Goal: Communication & Community: Answer question/provide support

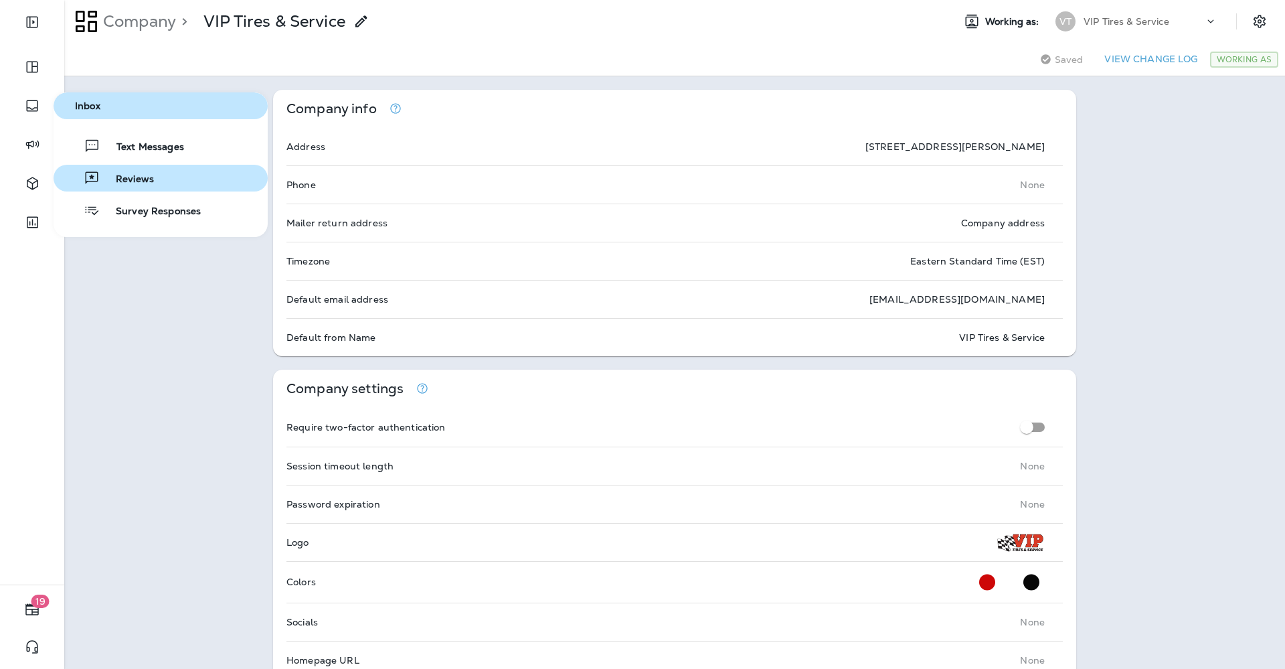
click at [114, 187] on button "Reviews" at bounding box center [161, 178] width 214 height 27
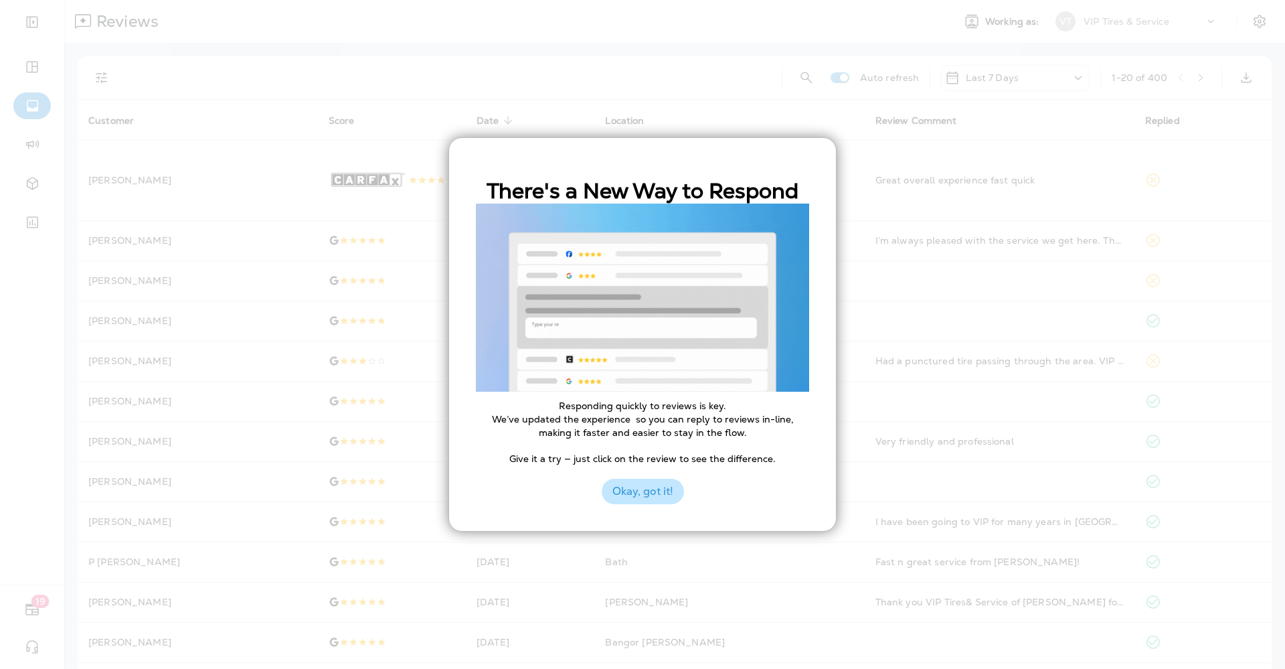
click at [649, 491] on button "Okay, got it!" at bounding box center [643, 491] width 82 height 25
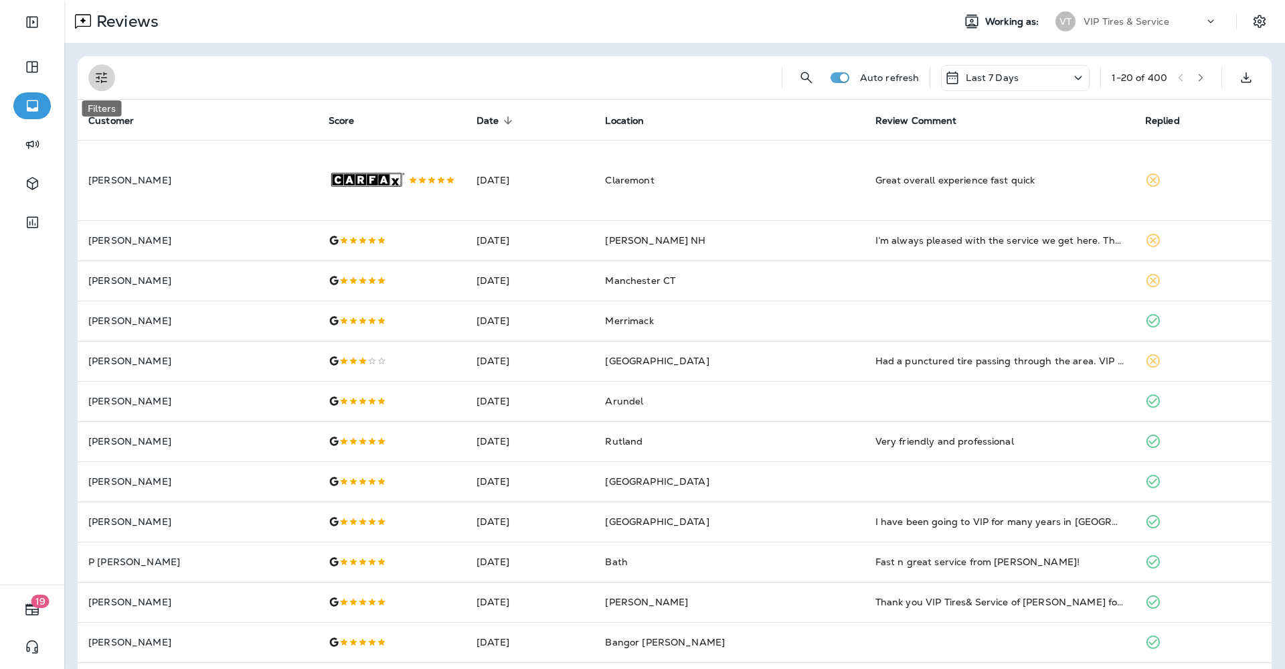
click at [104, 72] on icon "Filters" at bounding box center [102, 78] width 16 height 16
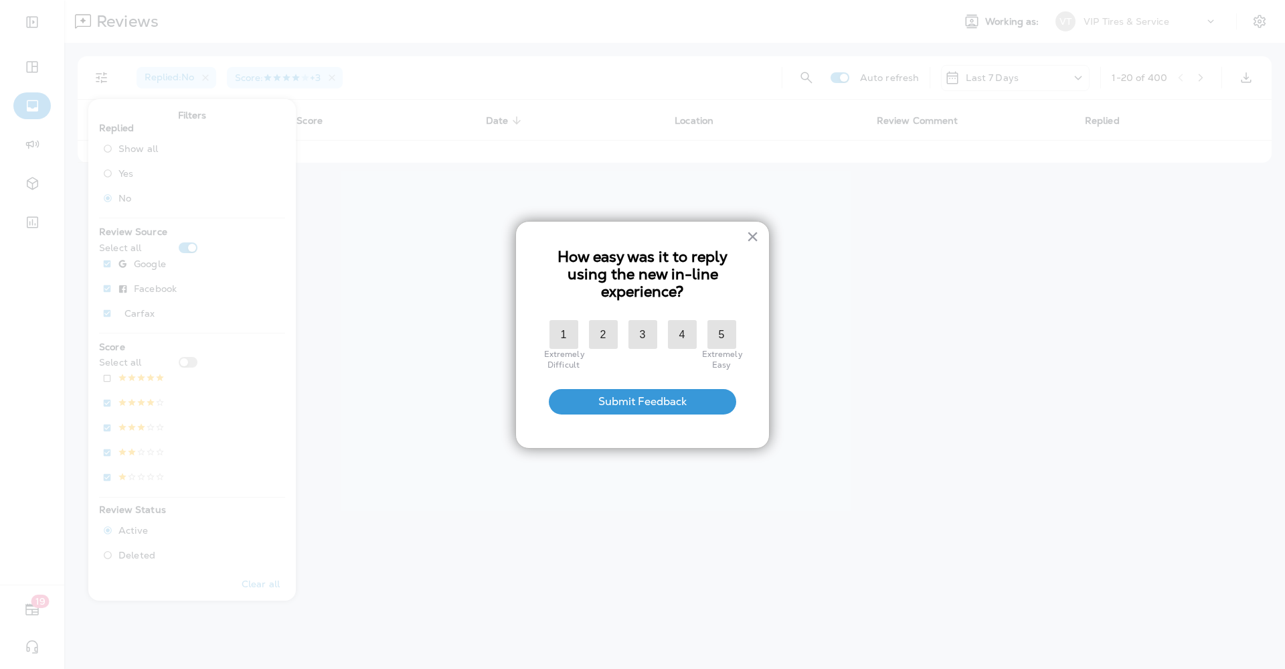
click at [108, 0] on body "19 Reviews Working as: VT VIP Tires & Service Replied : No Score : +3 Auto refr…" at bounding box center [642, 0] width 1285 height 0
click at [759, 235] on div "× How easy was it to reply using the new in-line experience? 1 Extremely Diffic…" at bounding box center [642, 335] width 254 height 228
click at [752, 236] on button "×" at bounding box center [752, 236] width 13 height 21
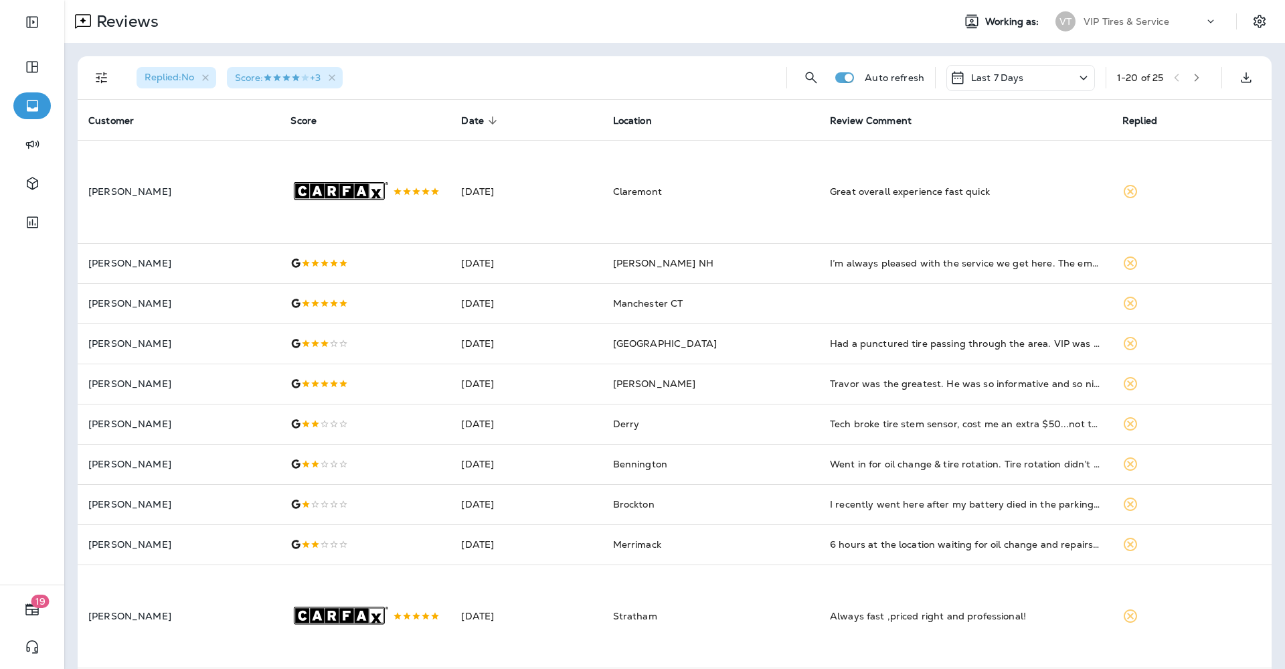
click at [107, 78] on icon "Filters" at bounding box center [102, 78] width 16 height 16
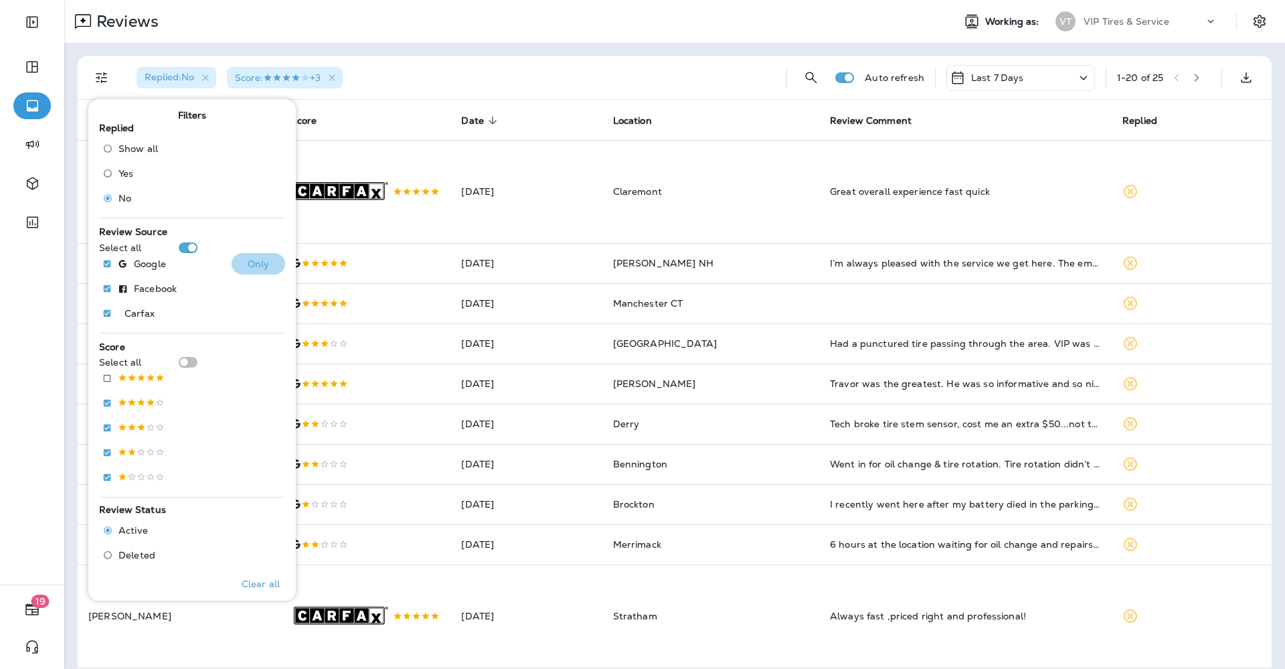
click at [252, 267] on p "Only" at bounding box center [259, 263] width 22 height 11
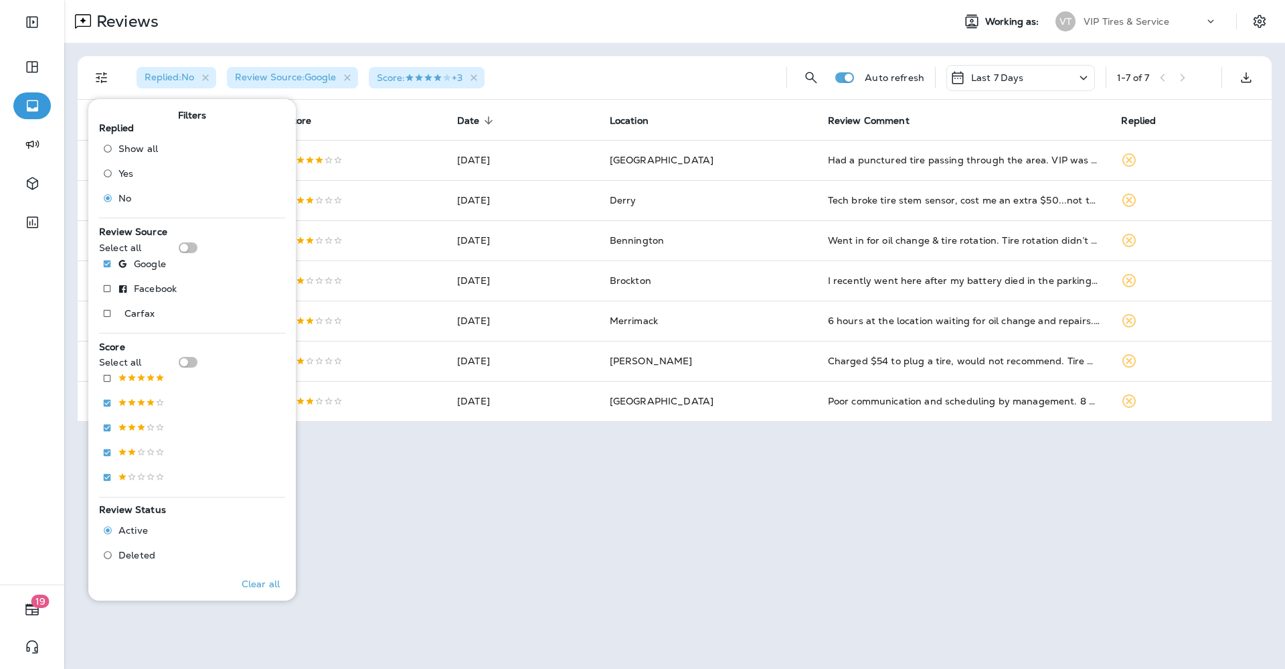
click at [565, 72] on div "Replied : No Review Source : Google Score : +3" at bounding box center [451, 77] width 650 height 43
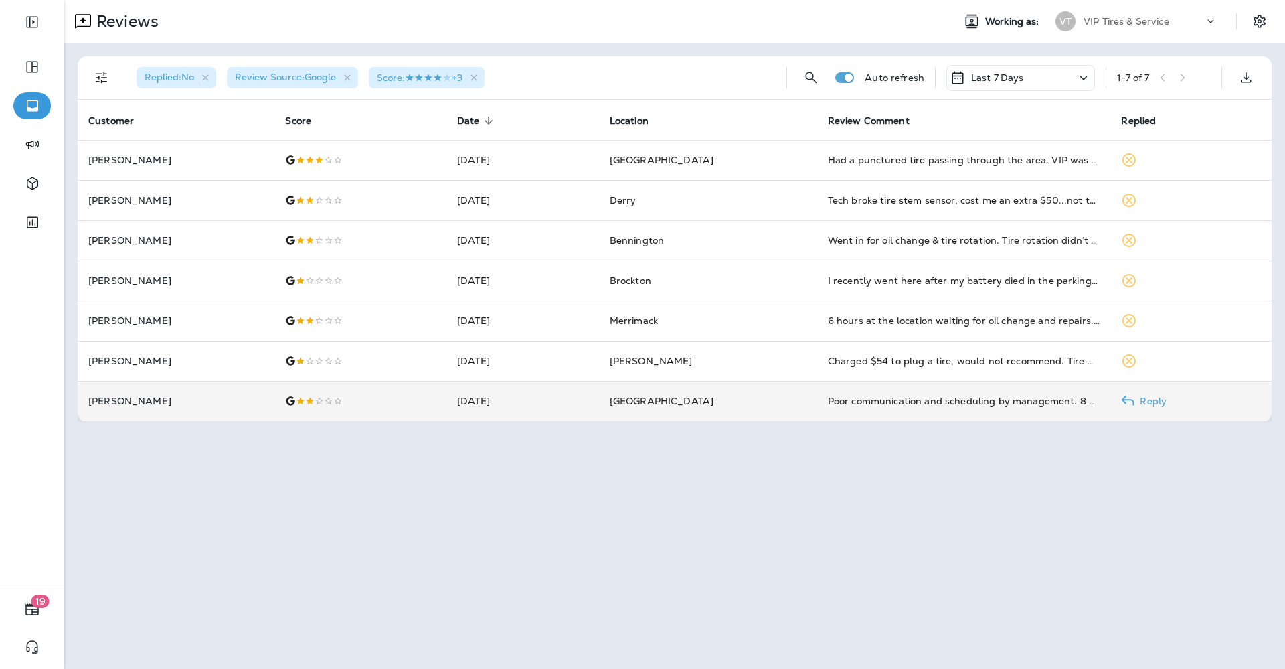
click at [301, 402] on div at bounding box center [360, 401] width 151 height 11
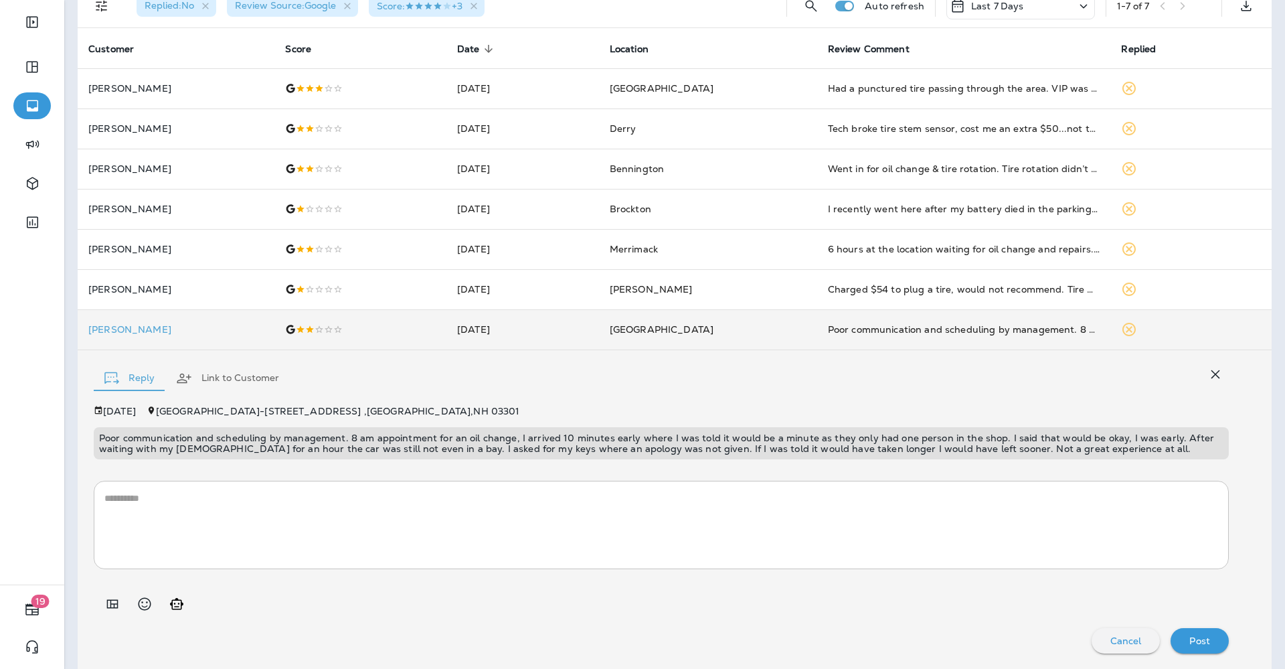
click at [698, 444] on p "Poor communication and scheduling by management. 8 am appointment for an oil ch…" at bounding box center [661, 442] width 1125 height 21
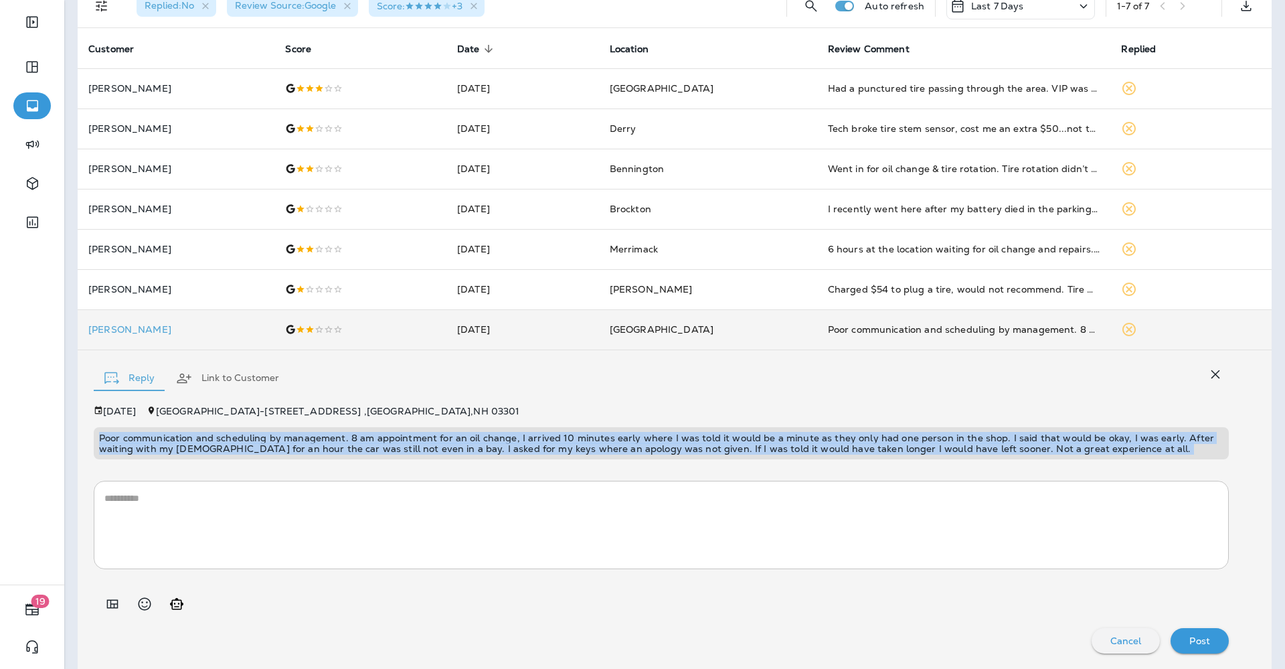
click at [698, 444] on p "Poor communication and scheduling by management. 8 am appointment for an oil ch…" at bounding box center [661, 442] width 1125 height 21
copy p "Poor communication and scheduling by management. 8 am appointment for an oil ch…"
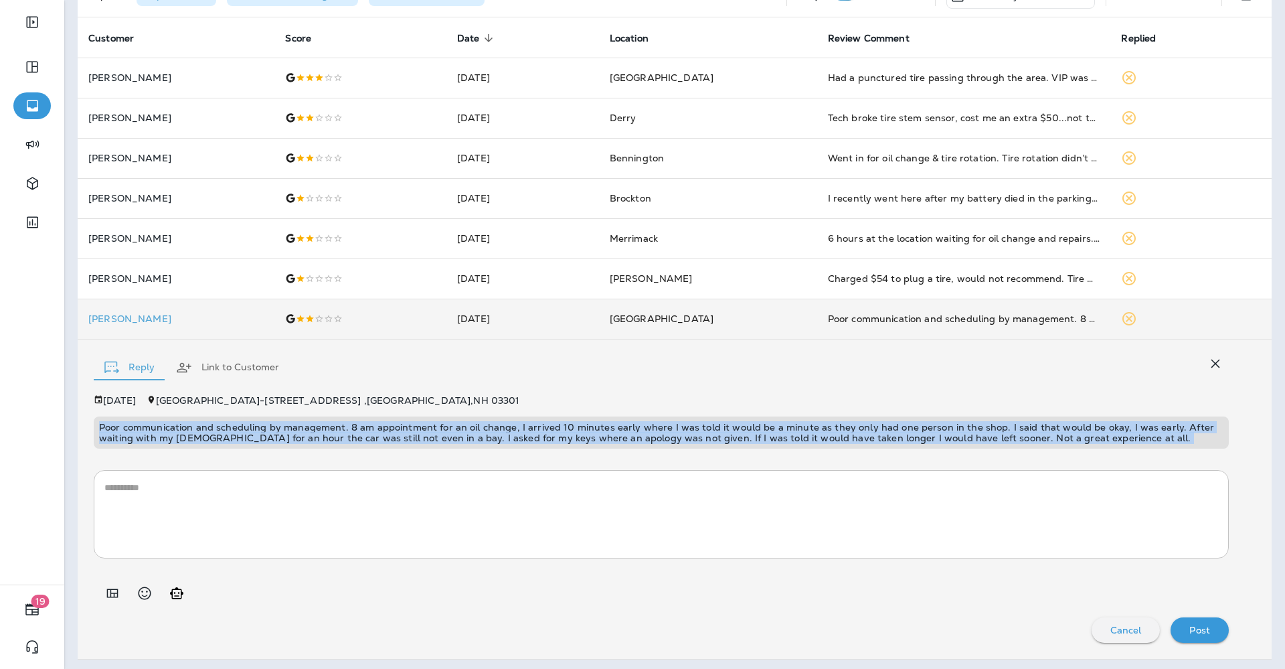
scroll to position [86, 0]
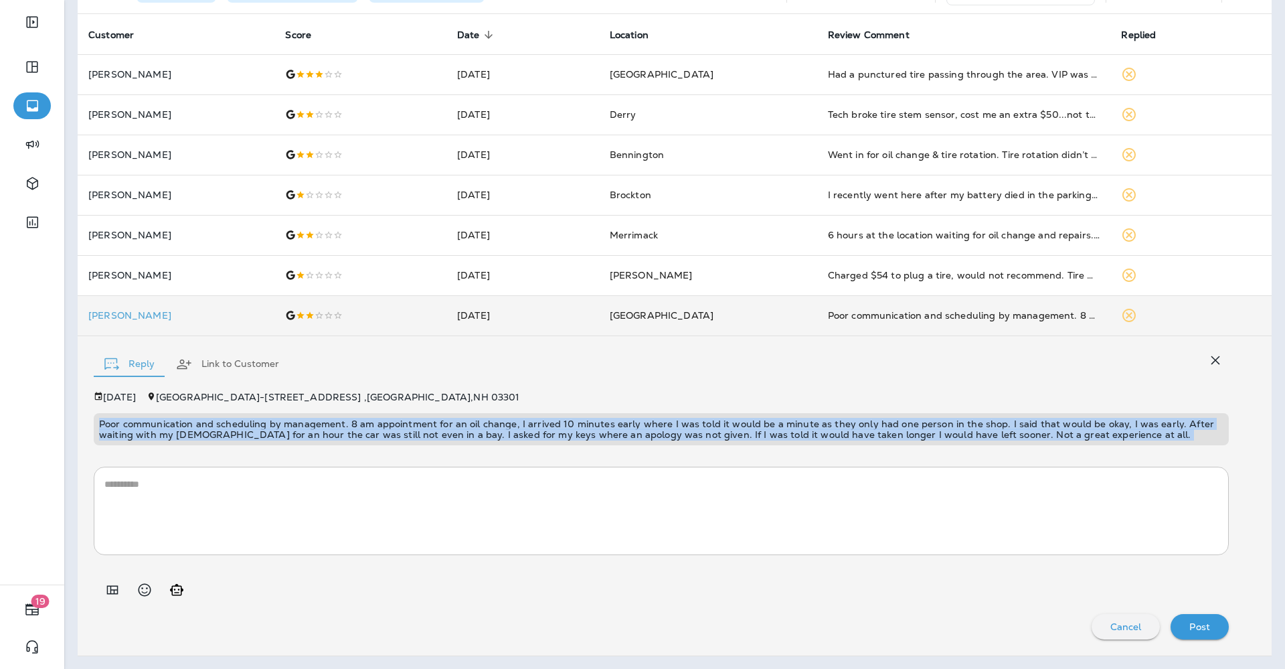
click at [113, 589] on icon "Add in a premade template" at bounding box center [112, 589] width 11 height 9
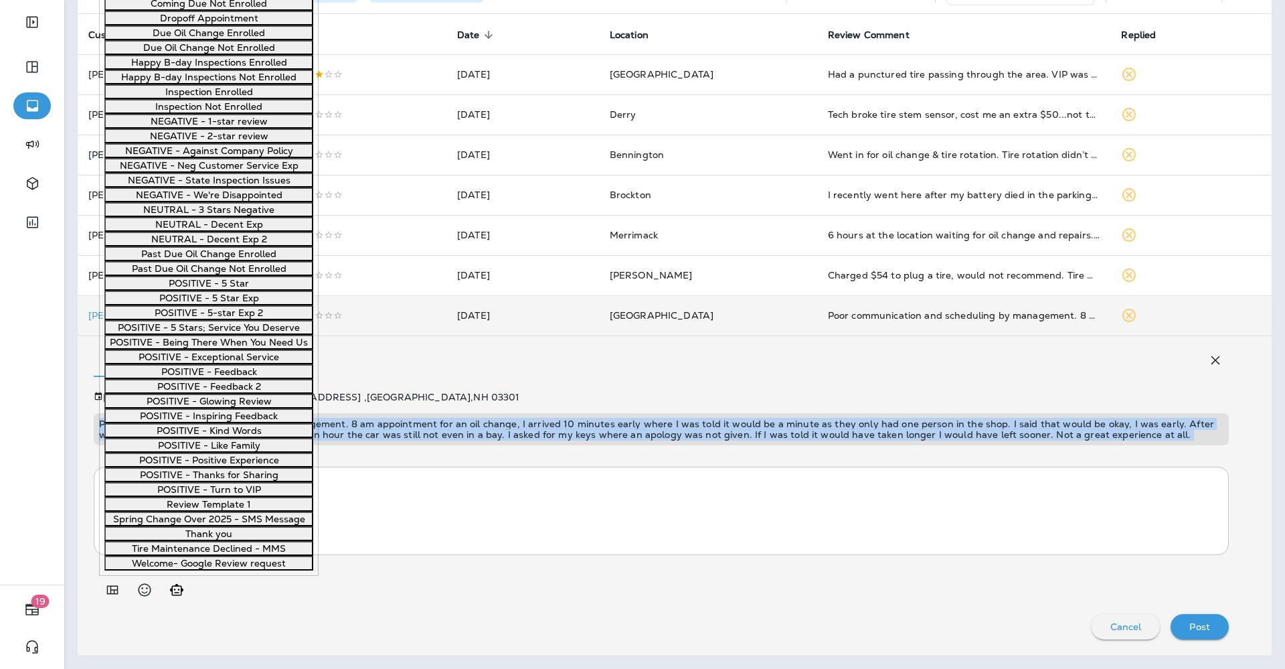
scroll to position [335, 0]
click at [184, 129] on button "NEGATIVE - 1-star review" at bounding box center [208, 121] width 209 height 15
type textarea "**********"
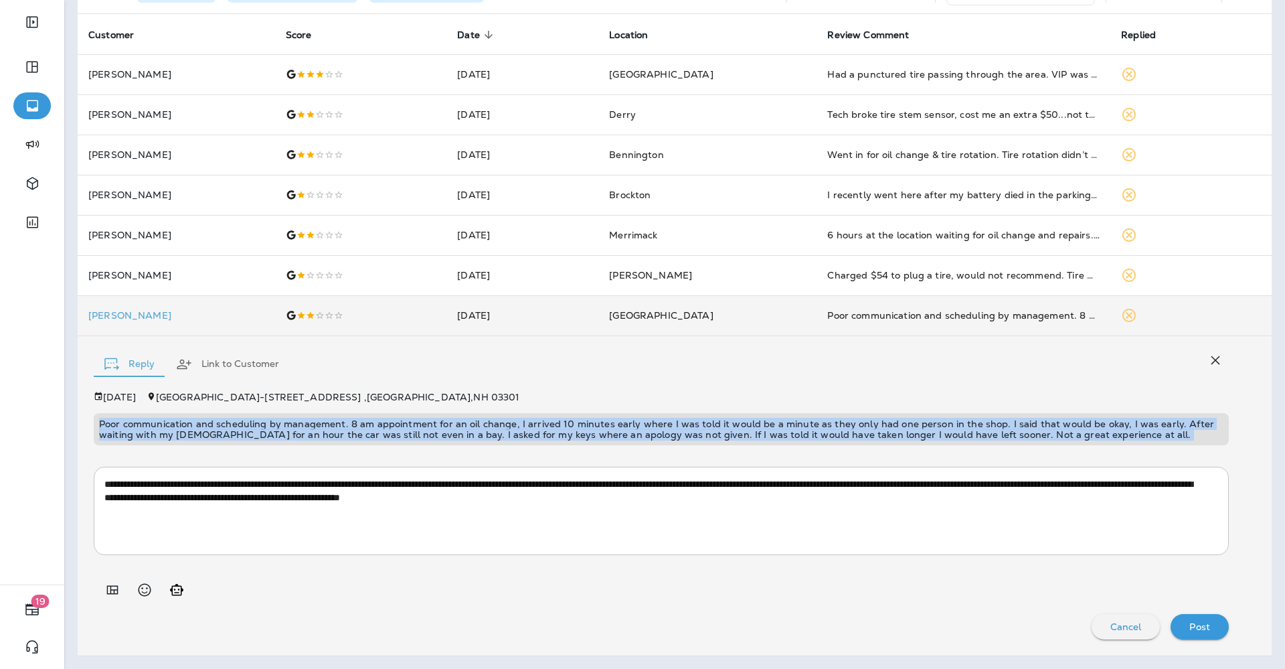
click at [735, 500] on textarea "**********" at bounding box center [654, 510] width 1101 height 67
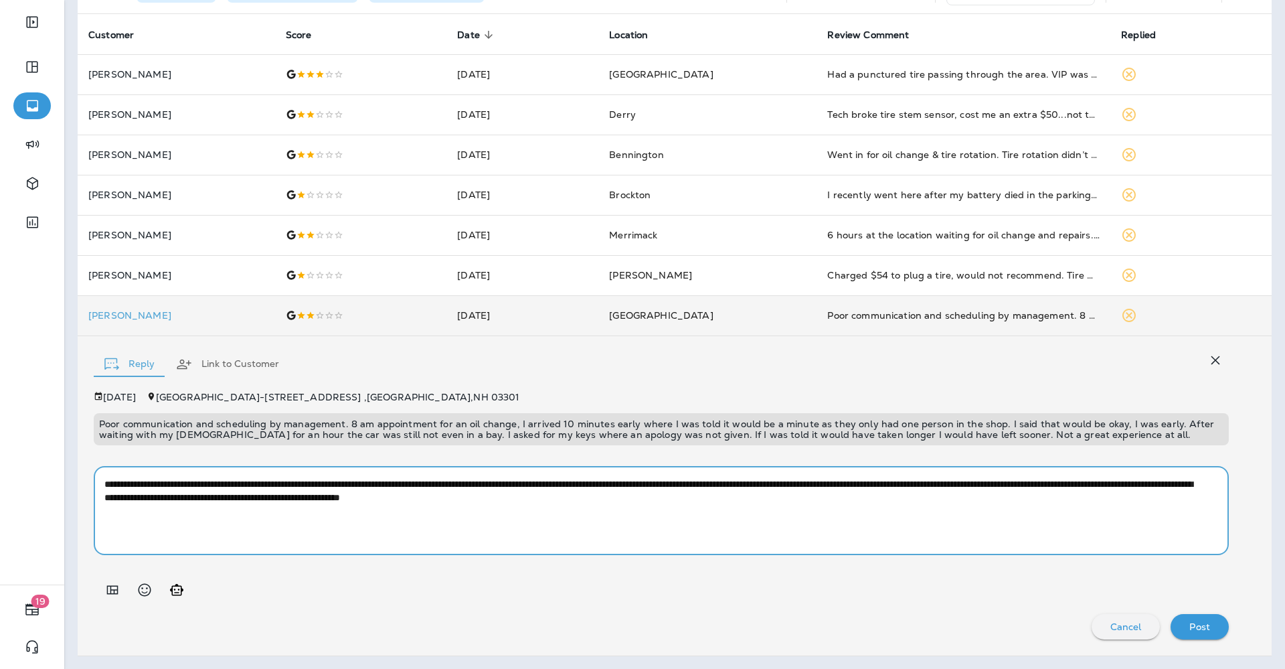
click at [735, 500] on textarea "**********" at bounding box center [654, 510] width 1101 height 67
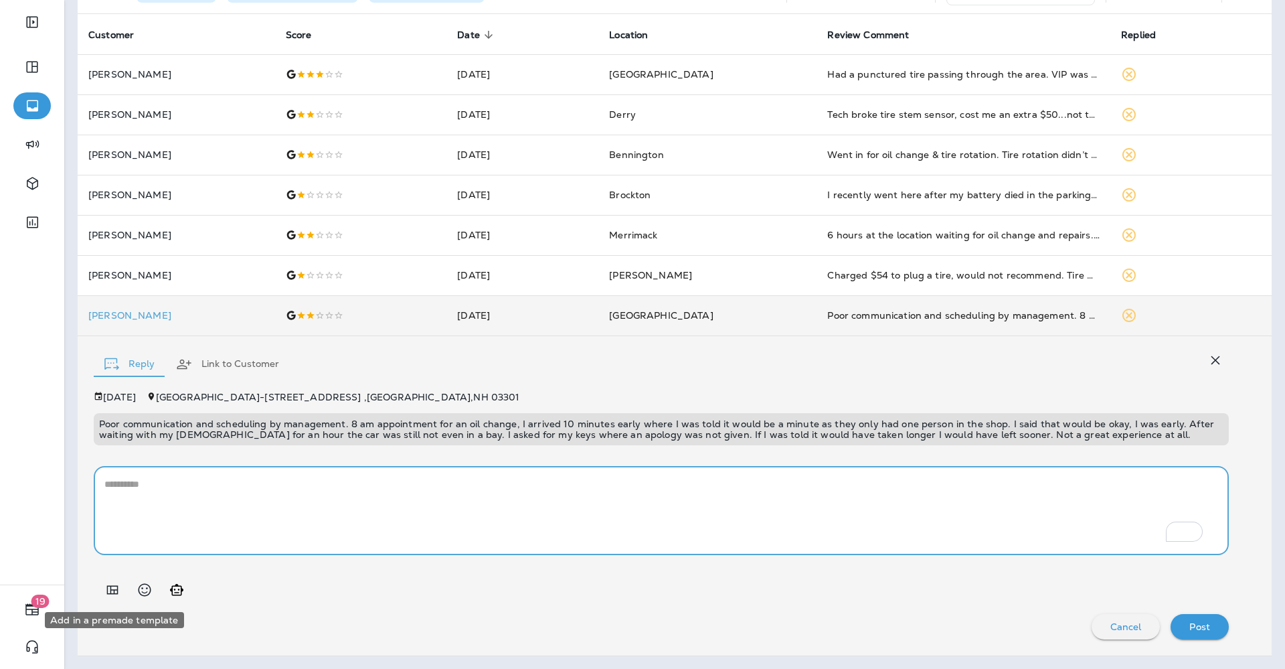
click at [113, 593] on icon "Add in a premade template" at bounding box center [112, 589] width 11 height 9
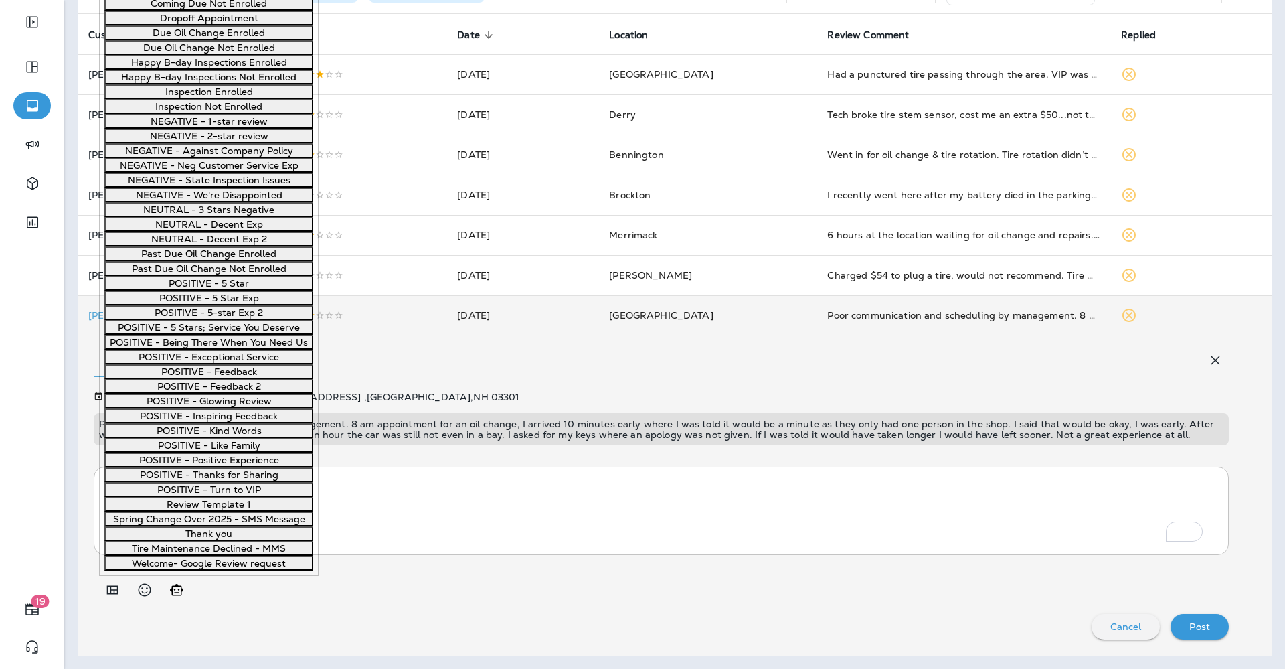
scroll to position [418, 0]
click at [215, 143] on button "NEGATIVE - 2-star review" at bounding box center [208, 136] width 209 height 15
type textarea "**********"
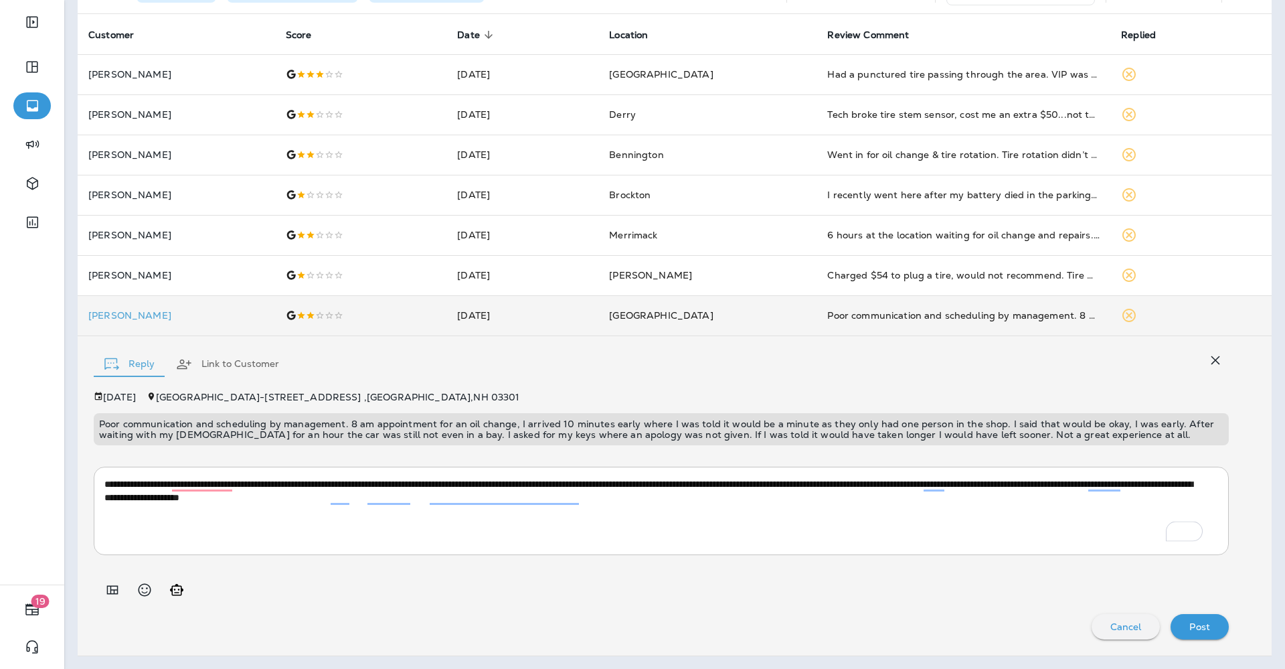
click at [1193, 627] on p "Post" at bounding box center [1200, 626] width 21 height 11
click at [224, 361] on button "Link to Customer" at bounding box center [227, 364] width 125 height 48
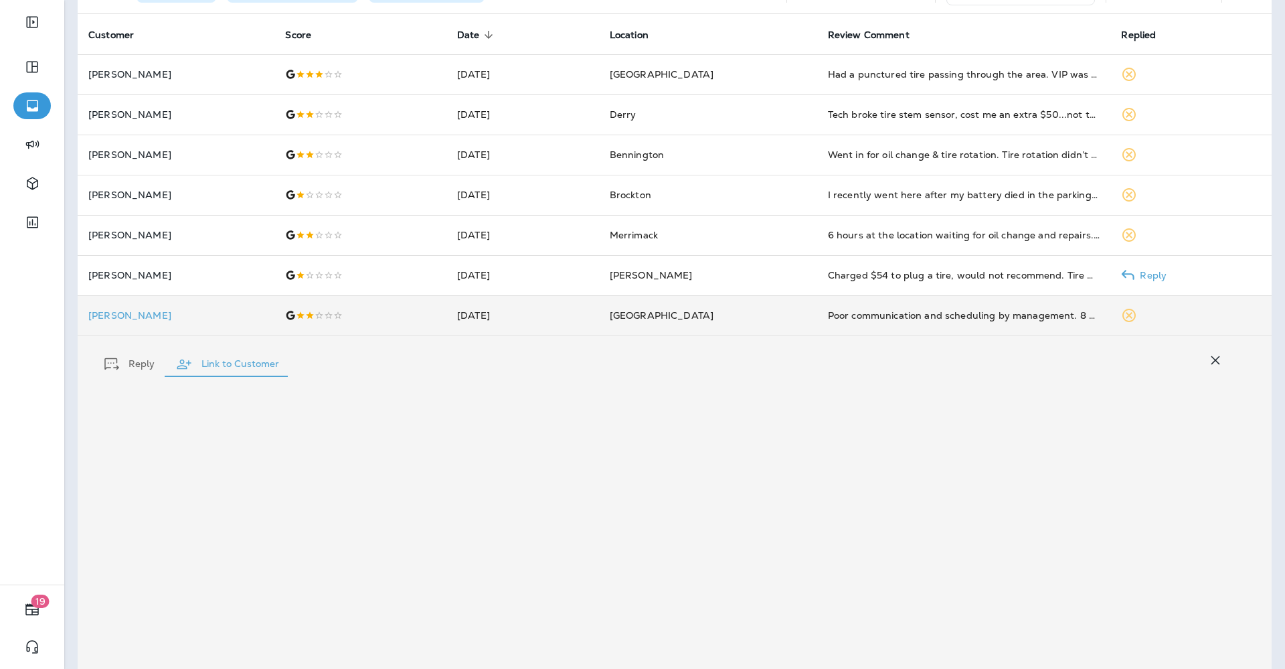
scroll to position [0, 0]
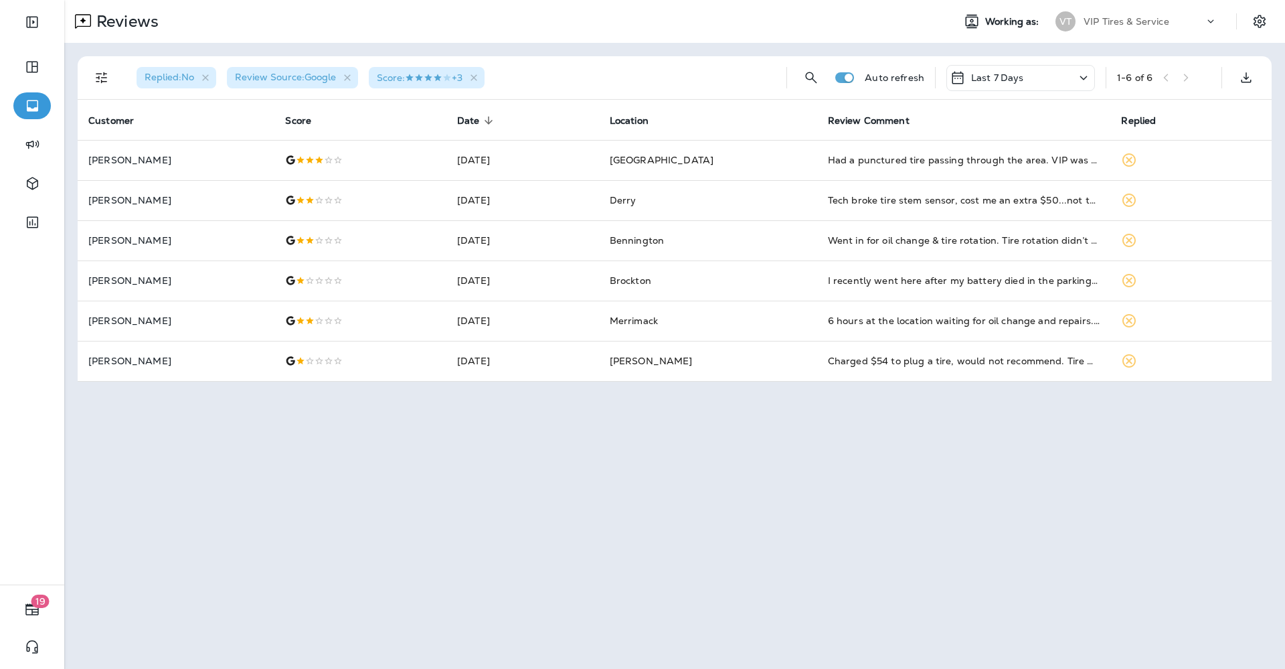
click at [115, 402] on div "Reviews Working as: VT VIP Tires & Service Replied : No Review Source : Google …" at bounding box center [674, 334] width 1221 height 669
click at [15, 35] on icon "Close" at bounding box center [9, 29] width 9 height 9
click at [208, 76] on icon "button" at bounding box center [205, 77] width 7 height 7
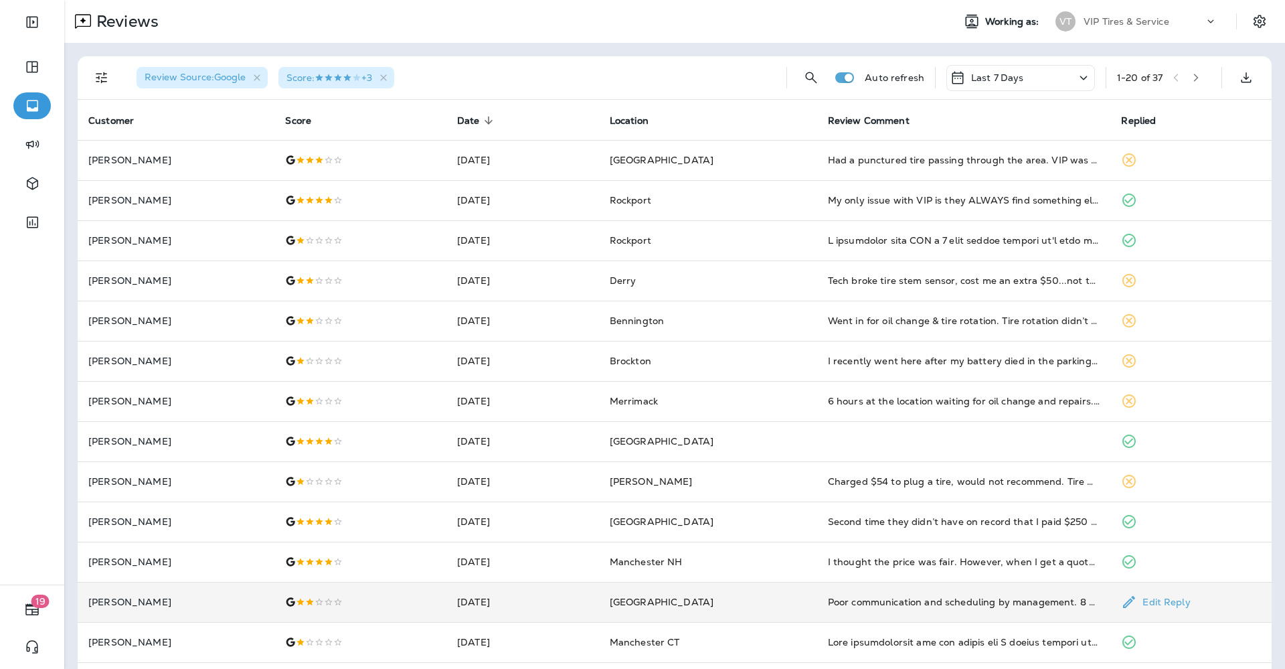
click at [163, 618] on td "[PERSON_NAME]" at bounding box center [176, 602] width 197 height 40
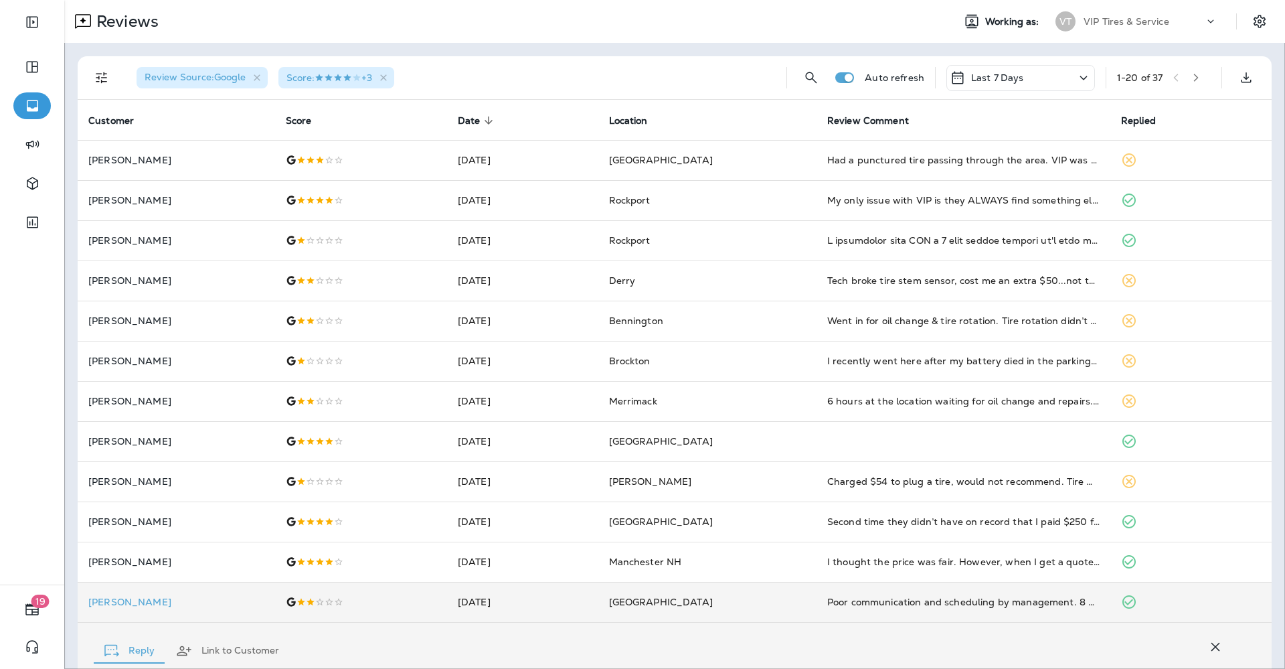
scroll to position [283, 0]
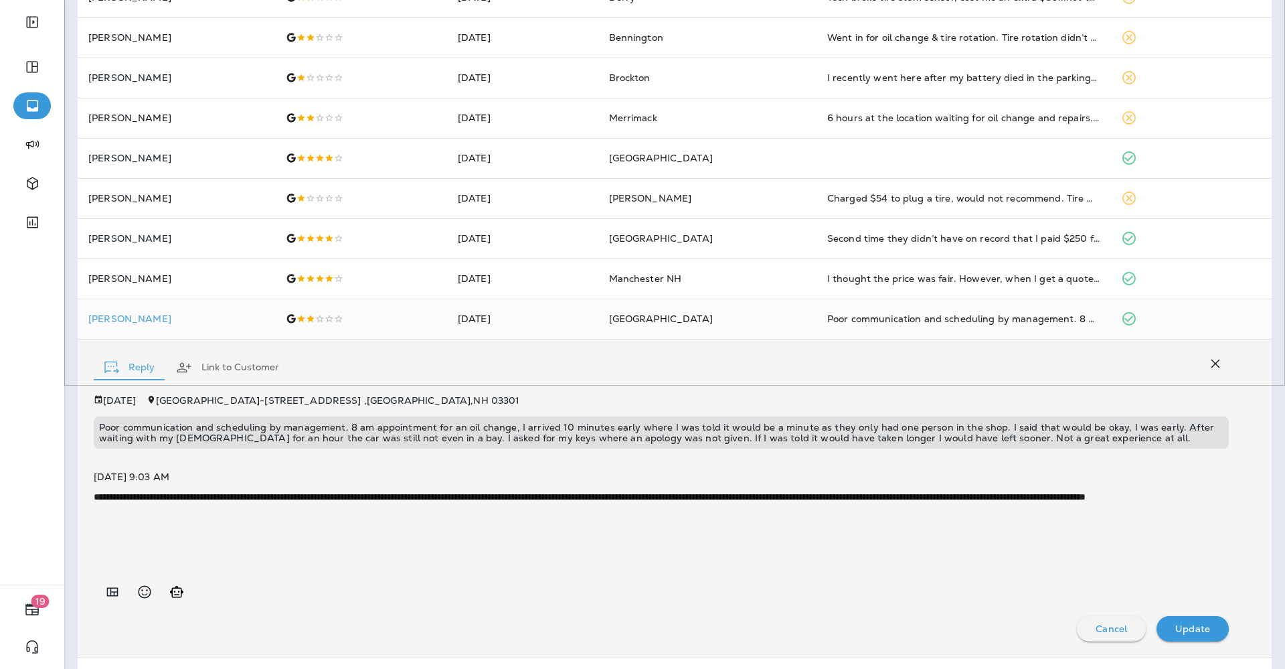
click at [208, 371] on button "Link to Customer" at bounding box center [227, 367] width 125 height 48
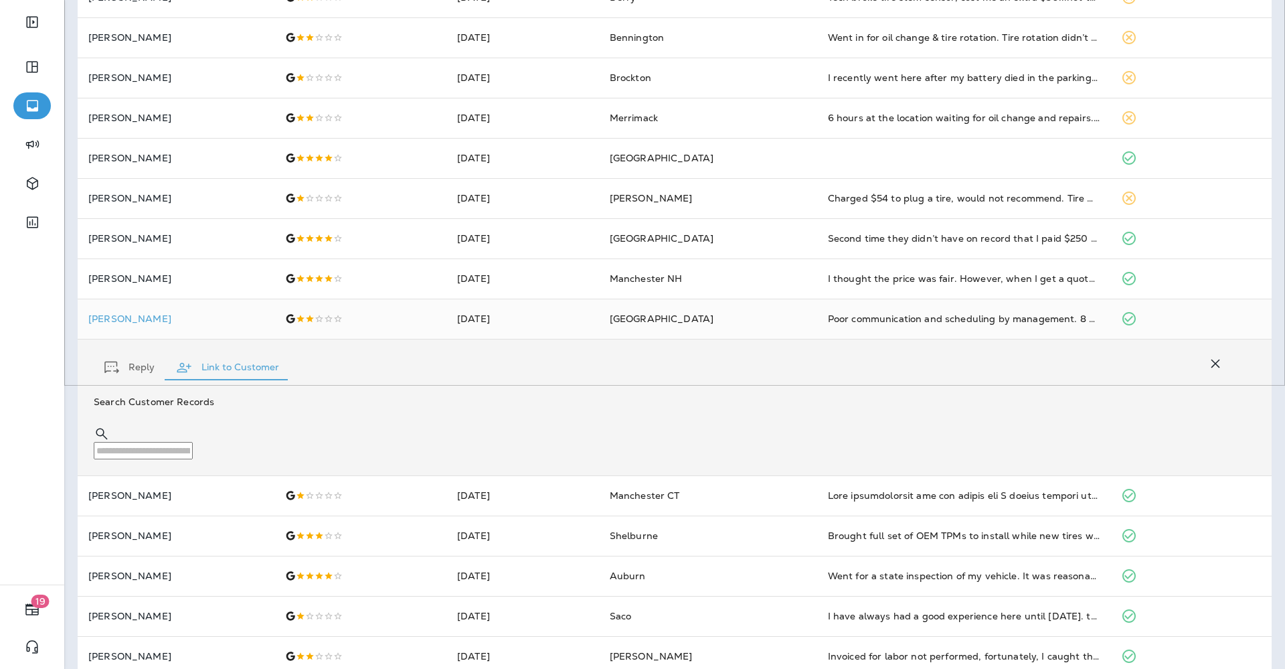
click at [128, 374] on button "Reply" at bounding box center [130, 367] width 72 height 48
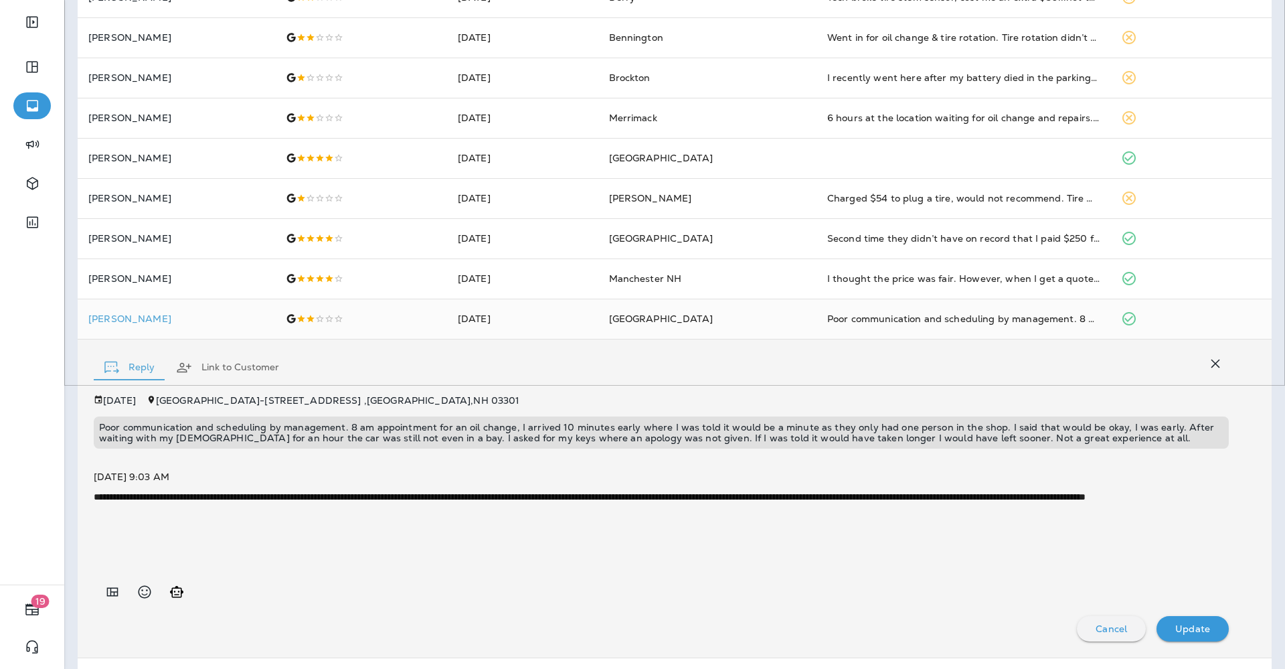
click at [129, 400] on p "[DATE]" at bounding box center [119, 400] width 33 height 11
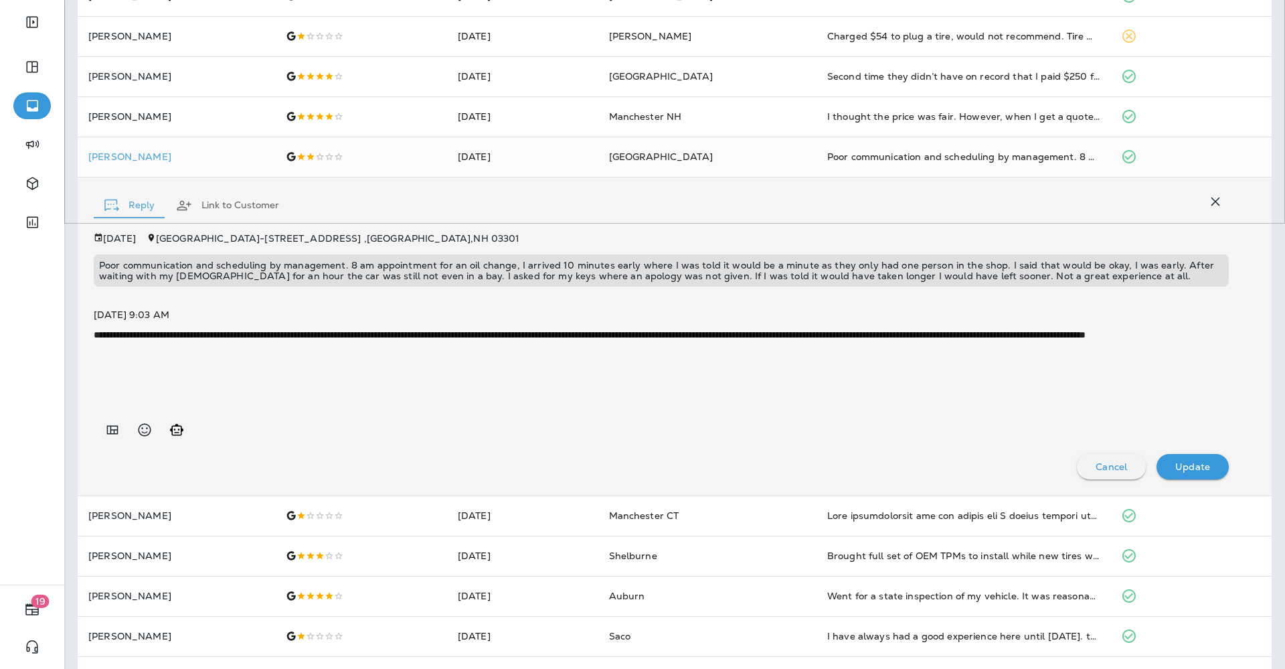
scroll to position [451, 0]
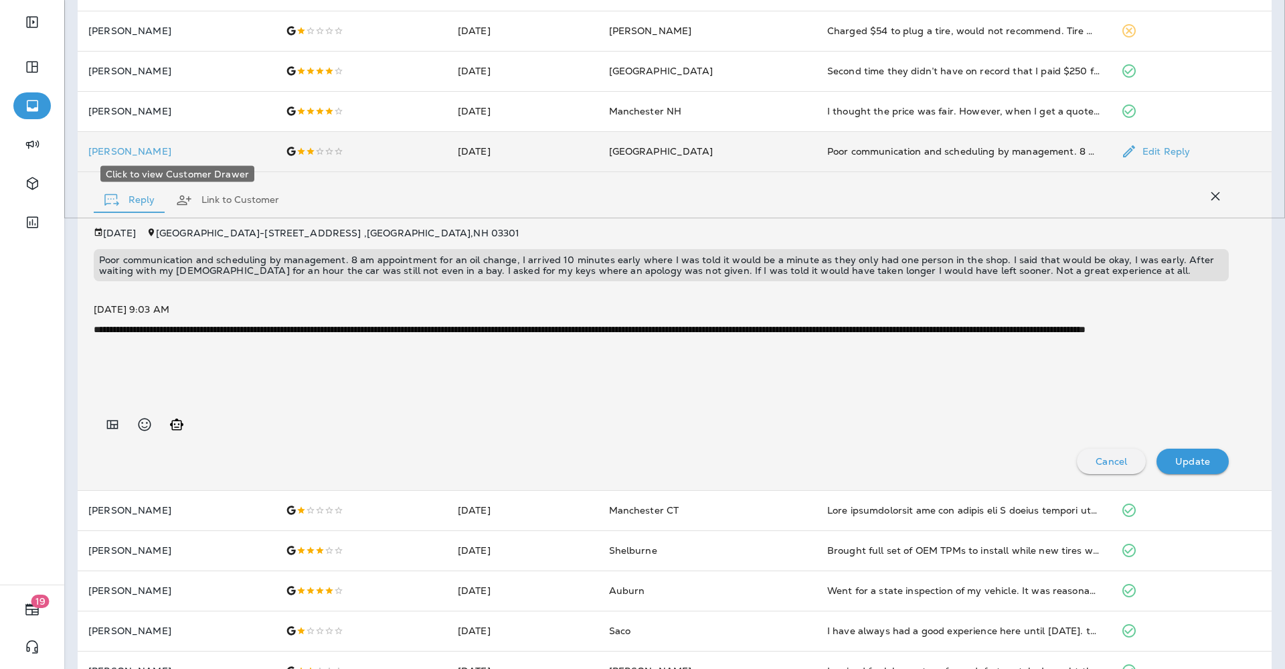
click at [108, 151] on p "[PERSON_NAME]" at bounding box center [176, 151] width 176 height 11
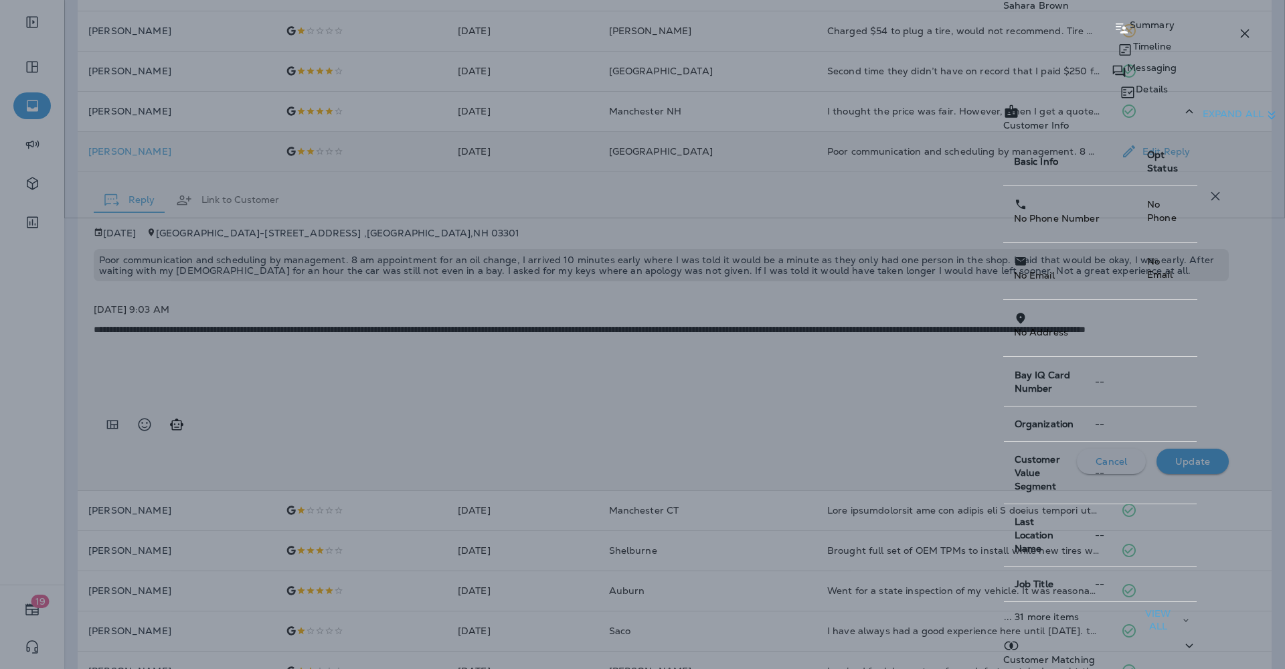
click at [1242, 27] on icon "button" at bounding box center [1245, 33] width 16 height 16
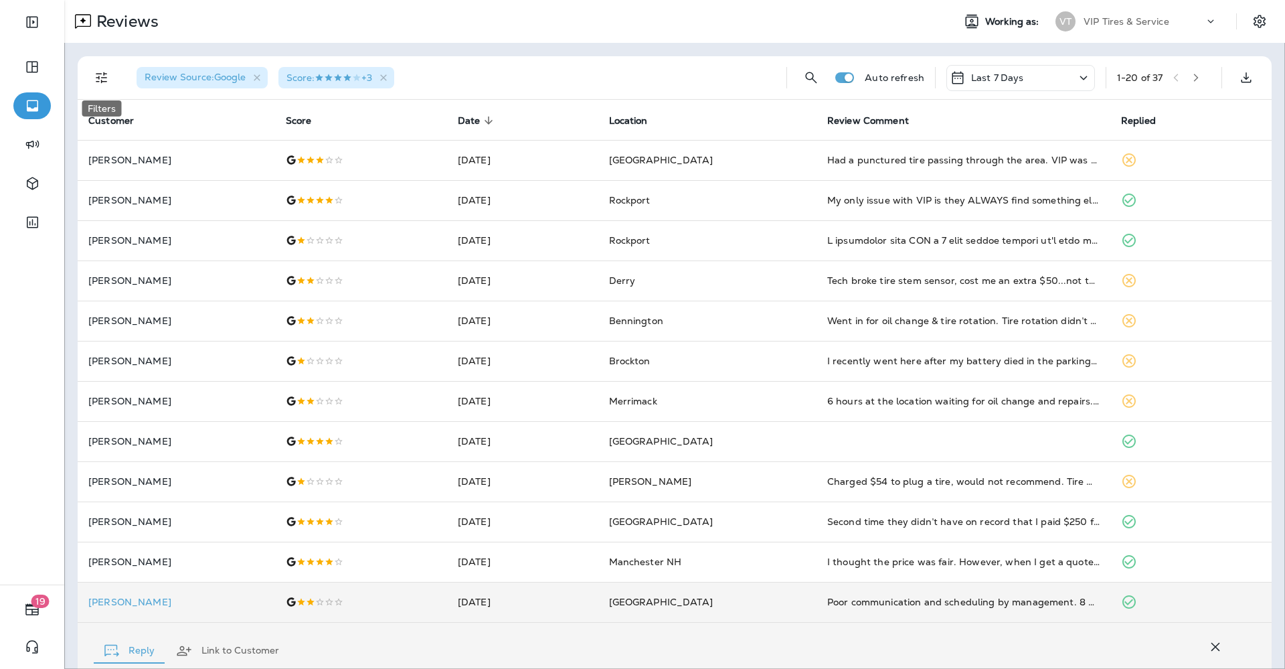
click at [98, 70] on icon "Filters" at bounding box center [102, 78] width 16 height 16
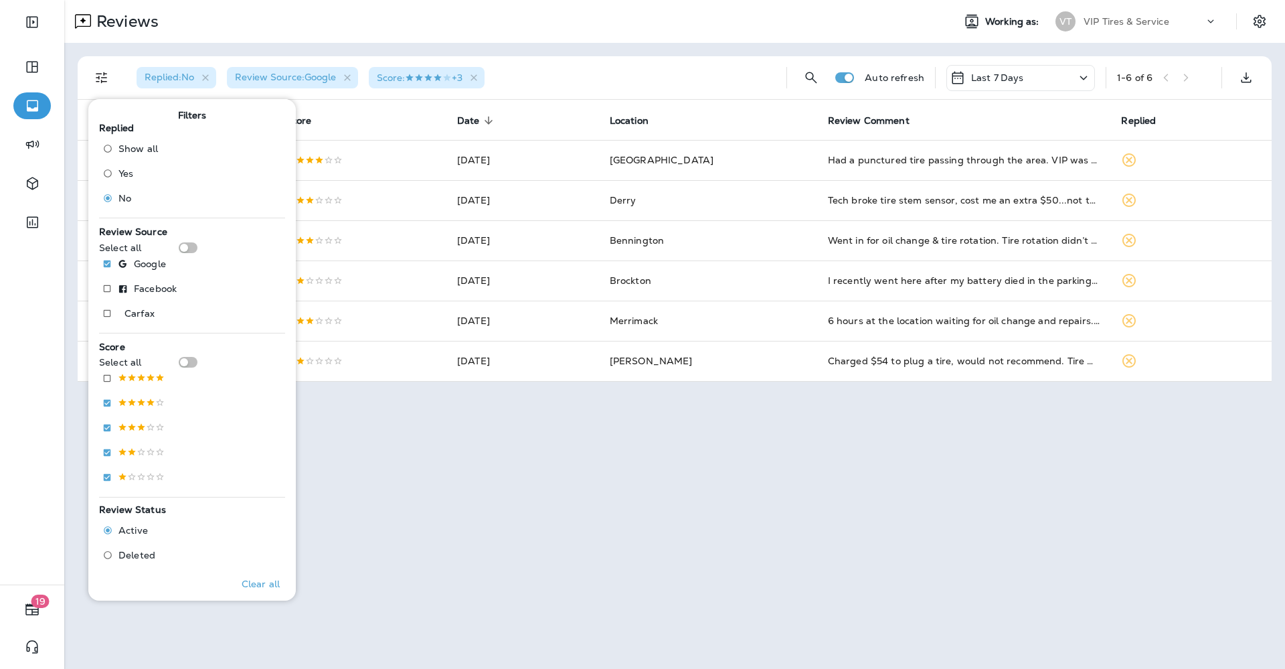
click at [542, 62] on div "Replied : No Review Source : Google Score : +3" at bounding box center [451, 77] width 650 height 43
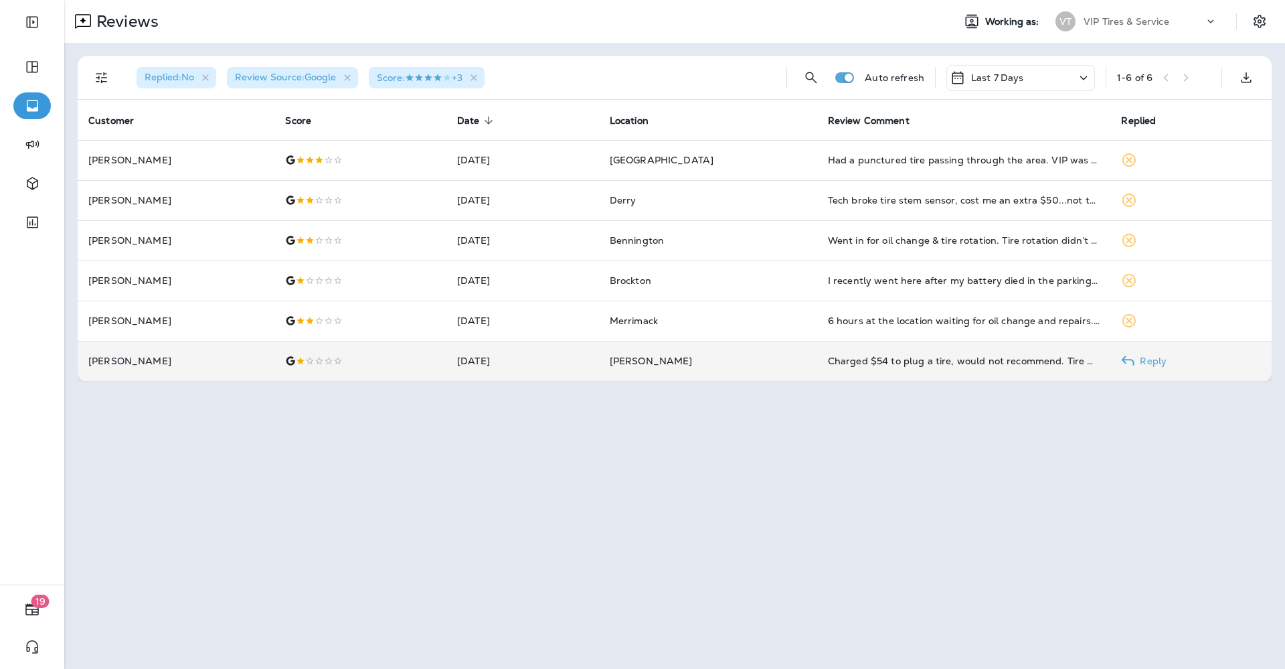
click at [137, 357] on p "[PERSON_NAME]" at bounding box center [175, 360] width 175 height 11
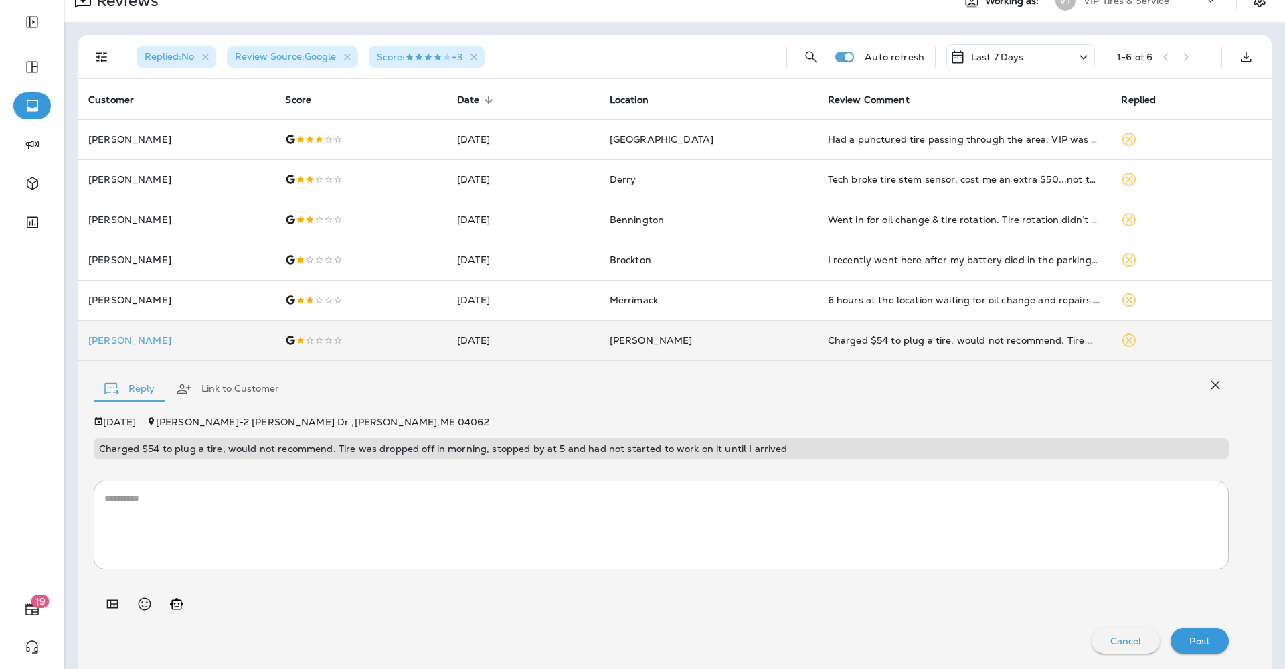
click at [192, 445] on p "Charged $54 to plug a tire, would not recommend. Tire was dropped off in mornin…" at bounding box center [661, 448] width 1125 height 11
copy p "Charged $54 to plug a tire, would not recommend. Tire was dropped off in mornin…"
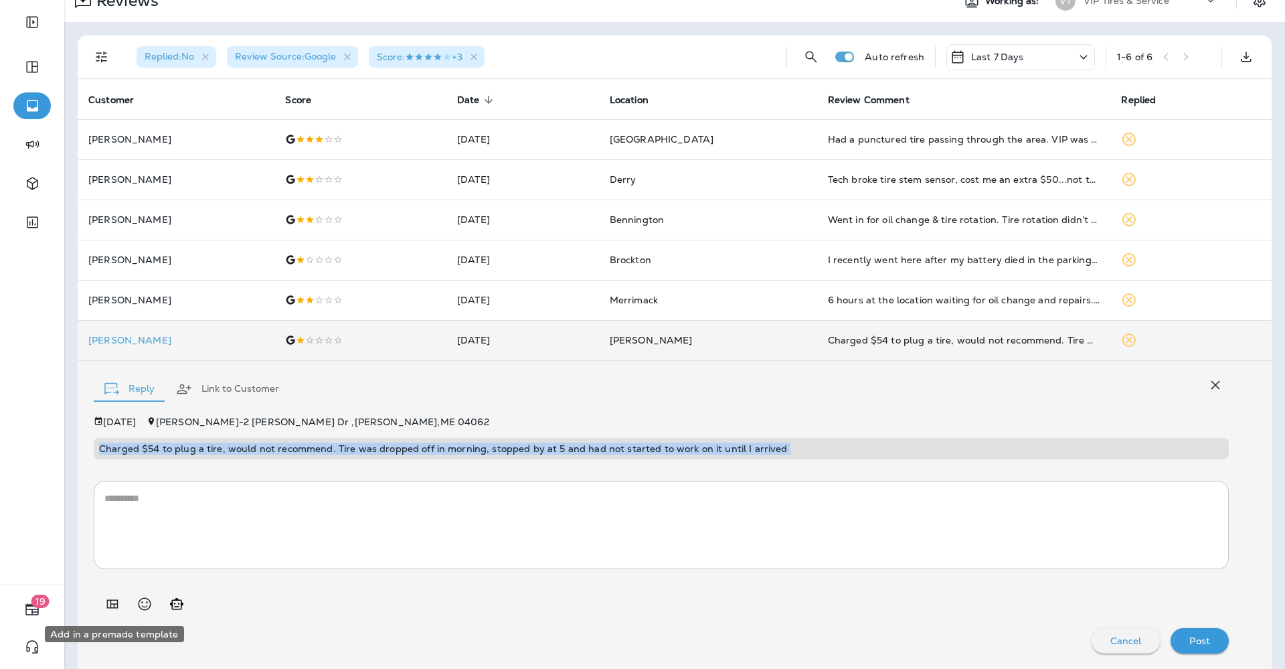
click at [113, 602] on icon "Add in a premade template" at bounding box center [112, 604] width 16 height 16
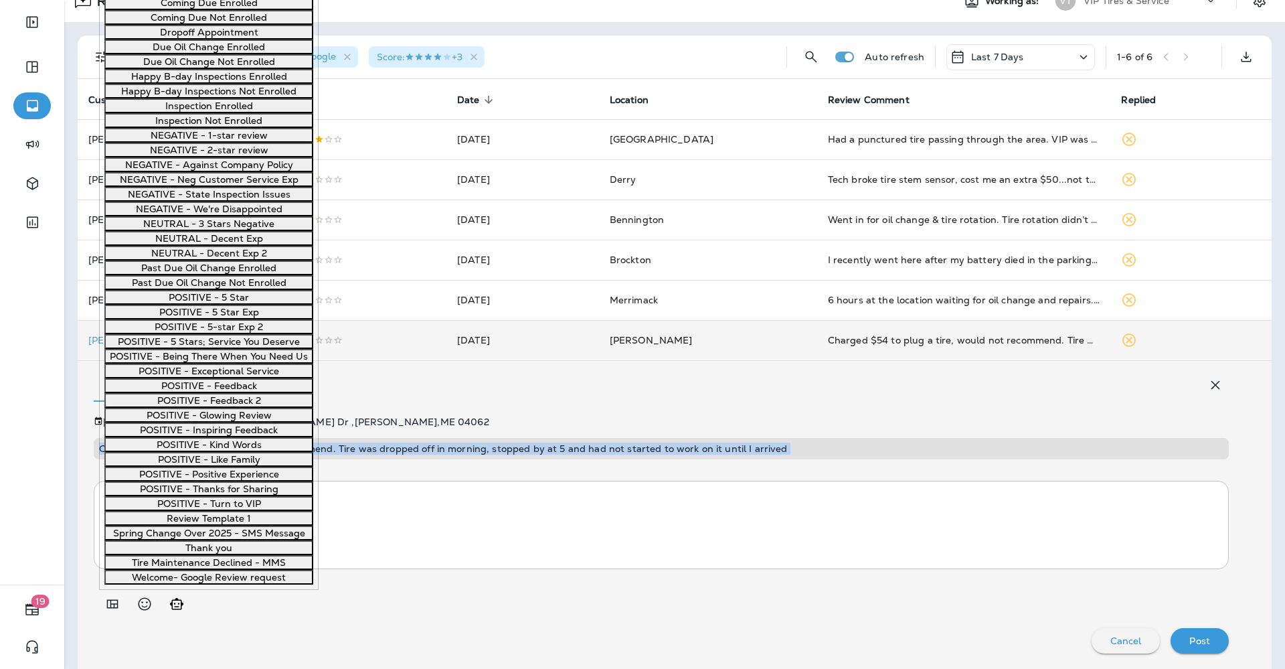
scroll to position [502, 0]
click at [220, 216] on button "NEGATIVE - We're Disappointed" at bounding box center [208, 209] width 209 height 15
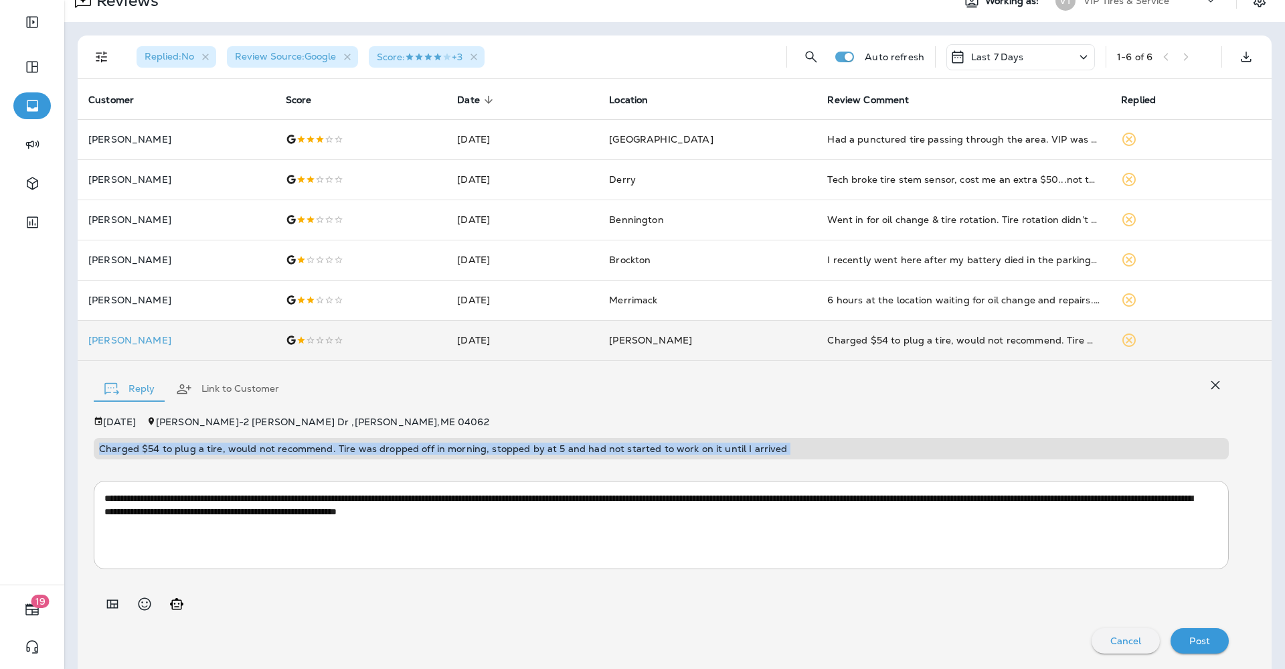
click at [1190, 635] on p "Post" at bounding box center [1200, 640] width 21 height 11
click at [115, 341] on p "[PERSON_NAME]" at bounding box center [176, 340] width 176 height 11
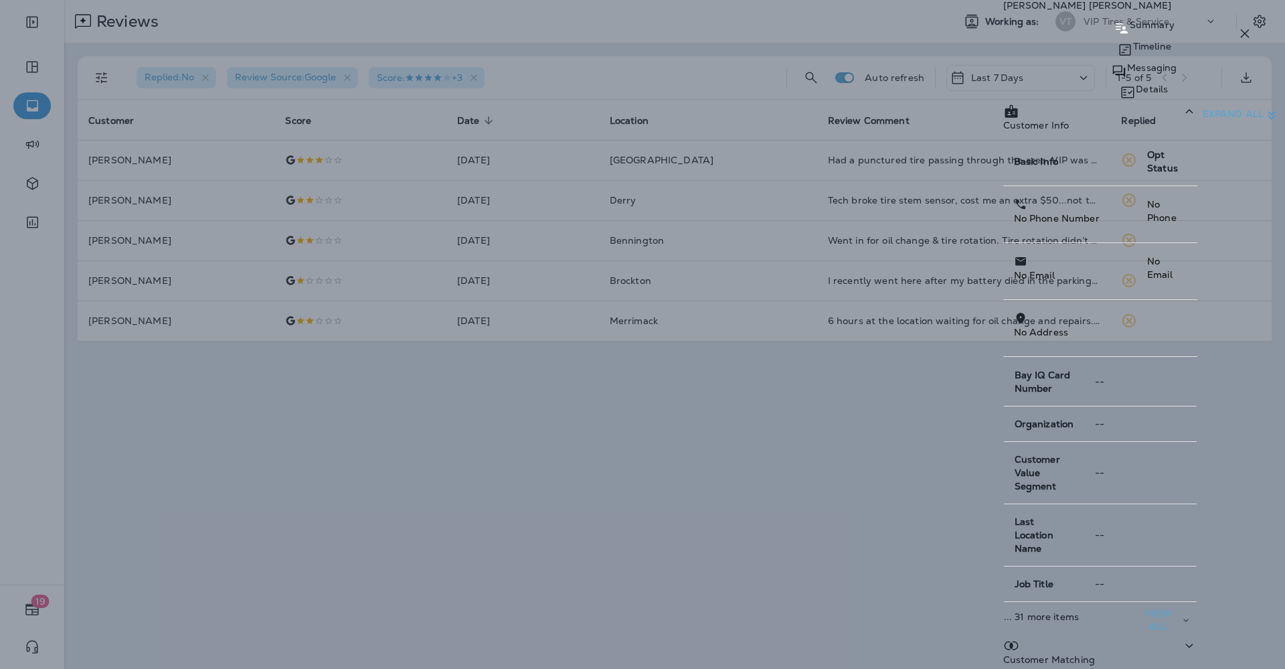
click at [1244, 37] on icon "button" at bounding box center [1245, 33] width 16 height 16
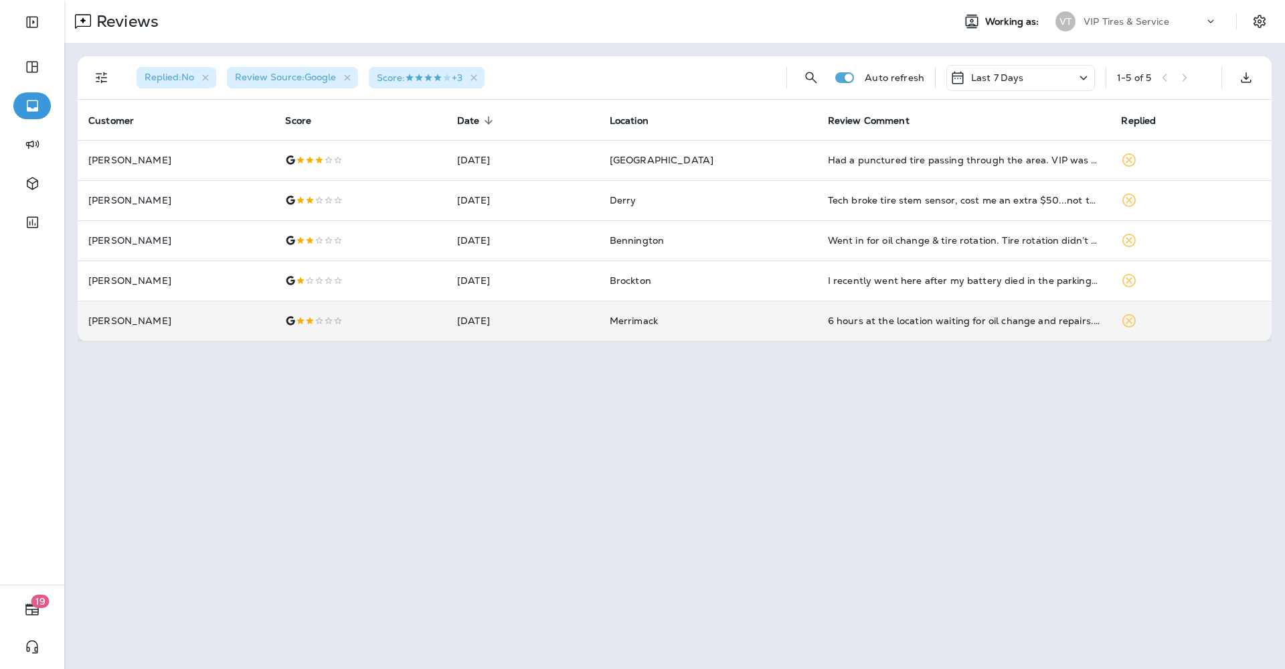
click at [178, 325] on p "[PERSON_NAME]" at bounding box center [175, 320] width 175 height 11
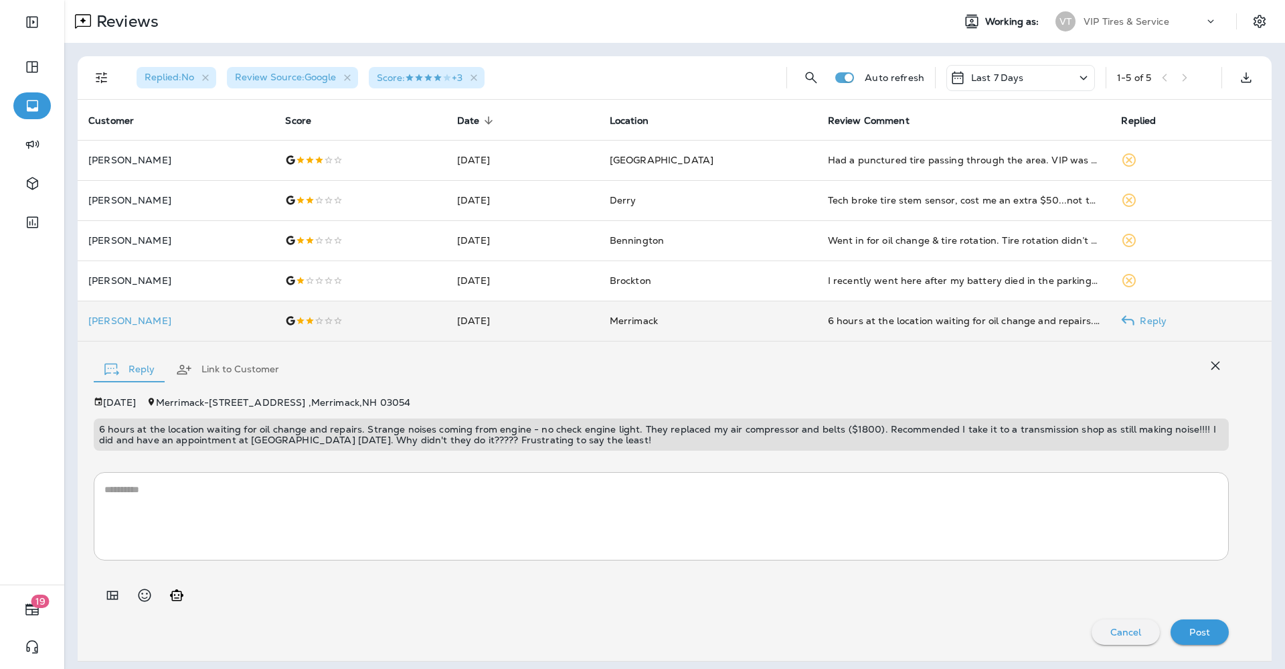
click at [135, 323] on p "[PERSON_NAME]" at bounding box center [175, 320] width 175 height 11
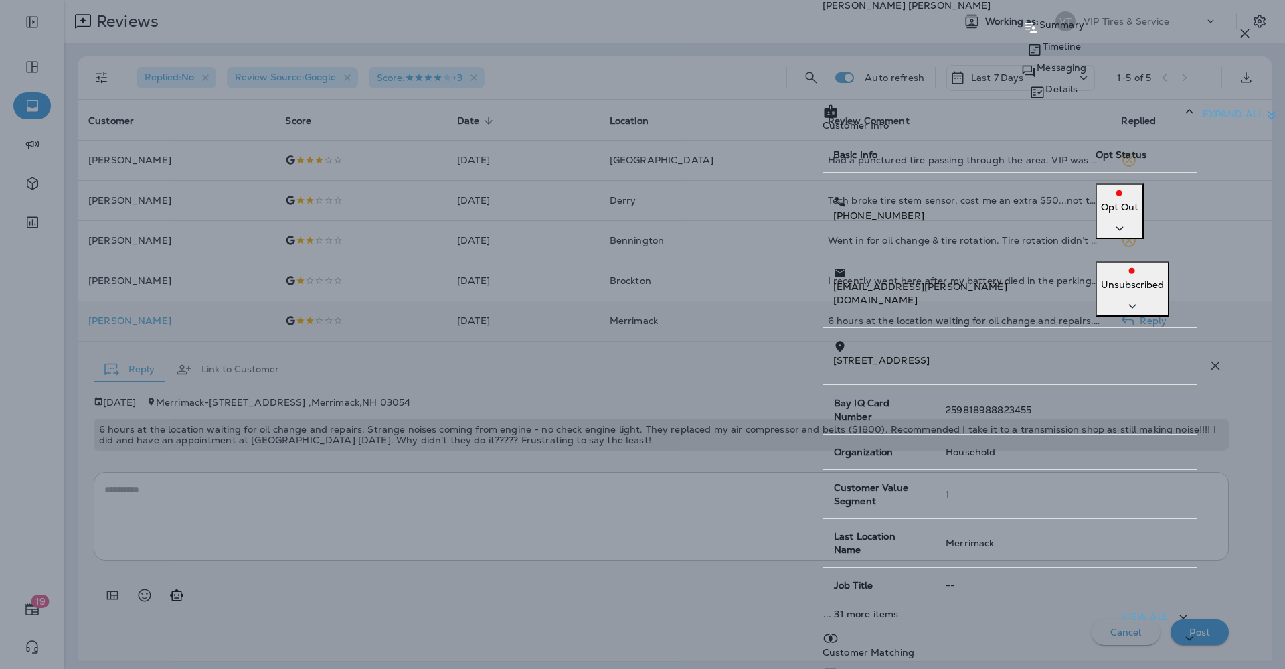
click at [1246, 31] on icon "button" at bounding box center [1245, 33] width 16 height 16
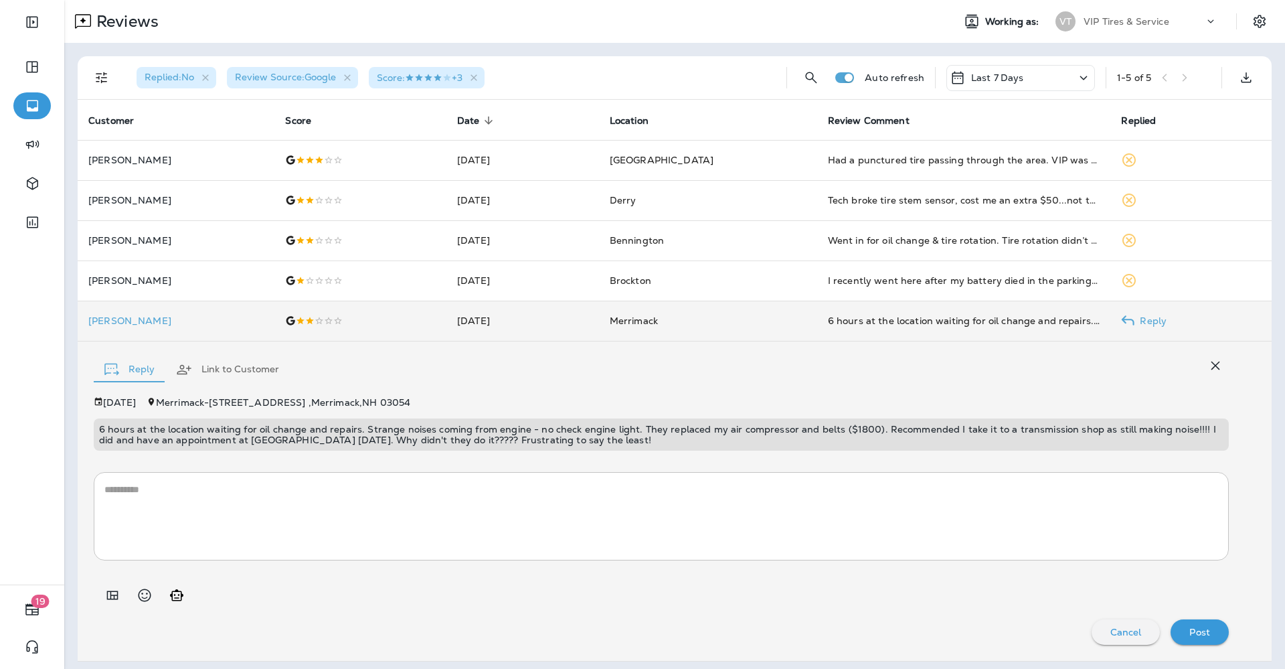
click at [461, 430] on p "6 hours at the location waiting for oil change and repairs. Strange noises comi…" at bounding box center [661, 434] width 1125 height 21
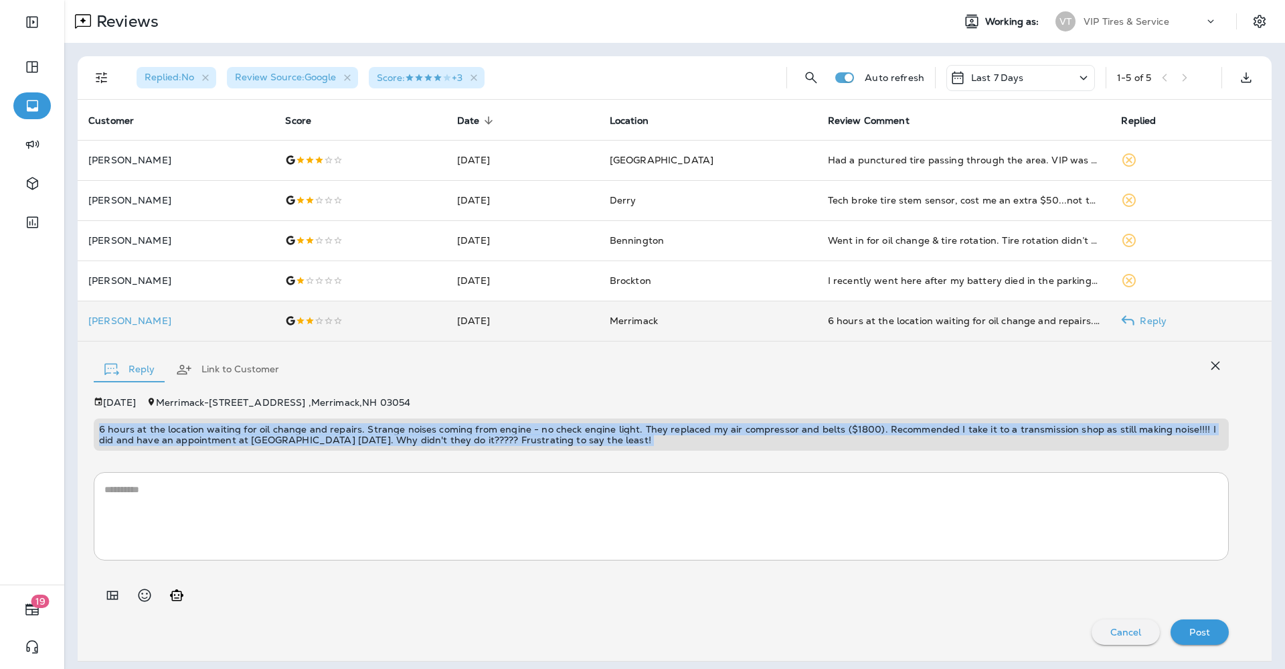
click at [461, 430] on p "6 hours at the location waiting for oil change and repairs. Strange noises comi…" at bounding box center [661, 434] width 1125 height 21
copy p "6 hours at the location waiting for oil change and repairs. Strange noises comi…"
click at [108, 601] on icon "Add in a premade template" at bounding box center [112, 595] width 16 height 16
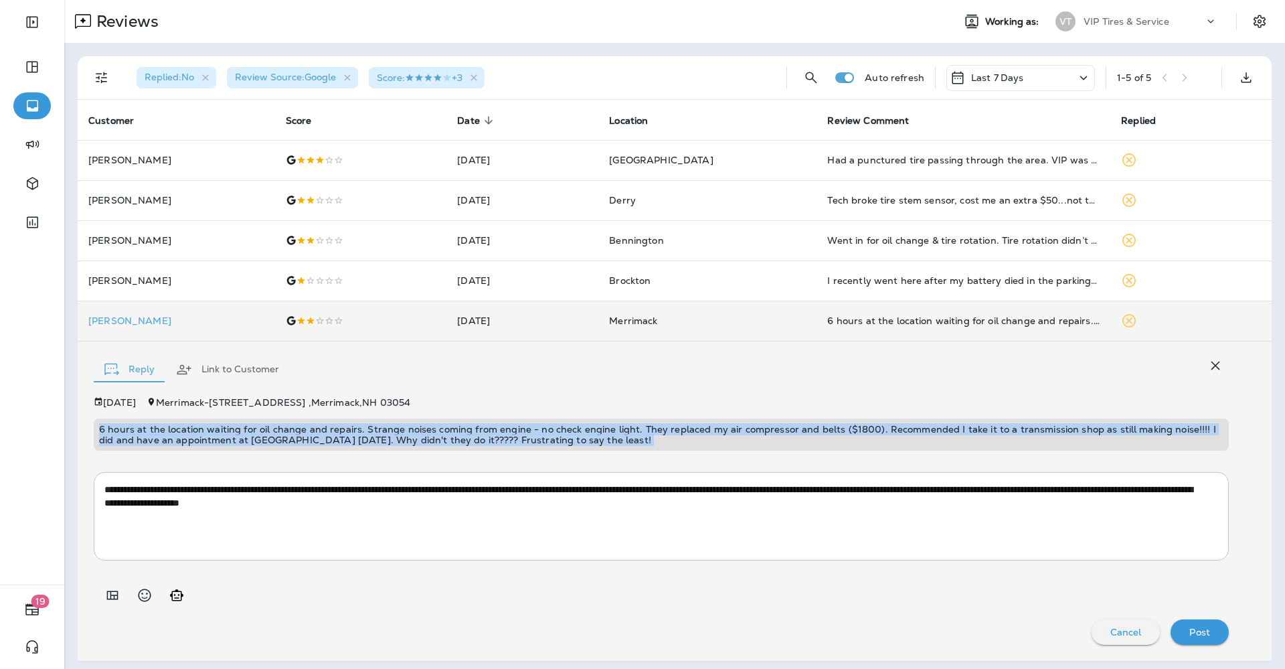
drag, startPoint x: 1191, startPoint y: 627, endPoint x: 931, endPoint y: 556, distance: 269.1
click at [1190, 627] on p "Post" at bounding box center [1200, 632] width 21 height 11
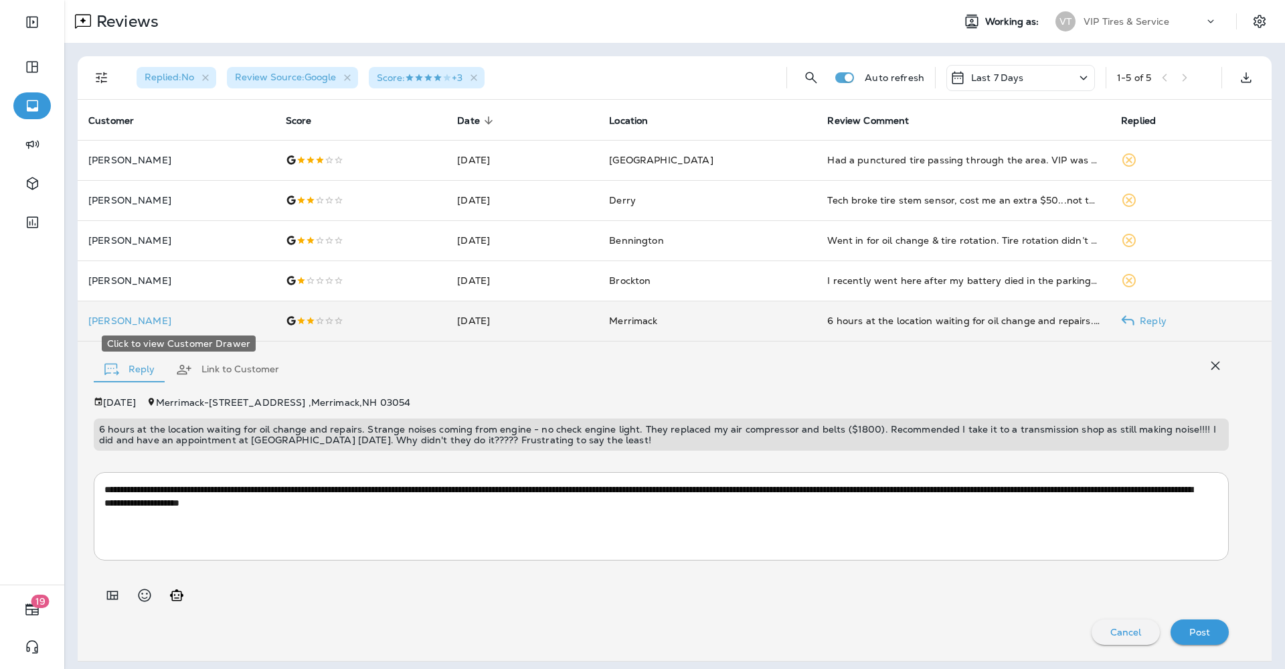
click at [129, 320] on p "[PERSON_NAME]" at bounding box center [176, 320] width 176 height 11
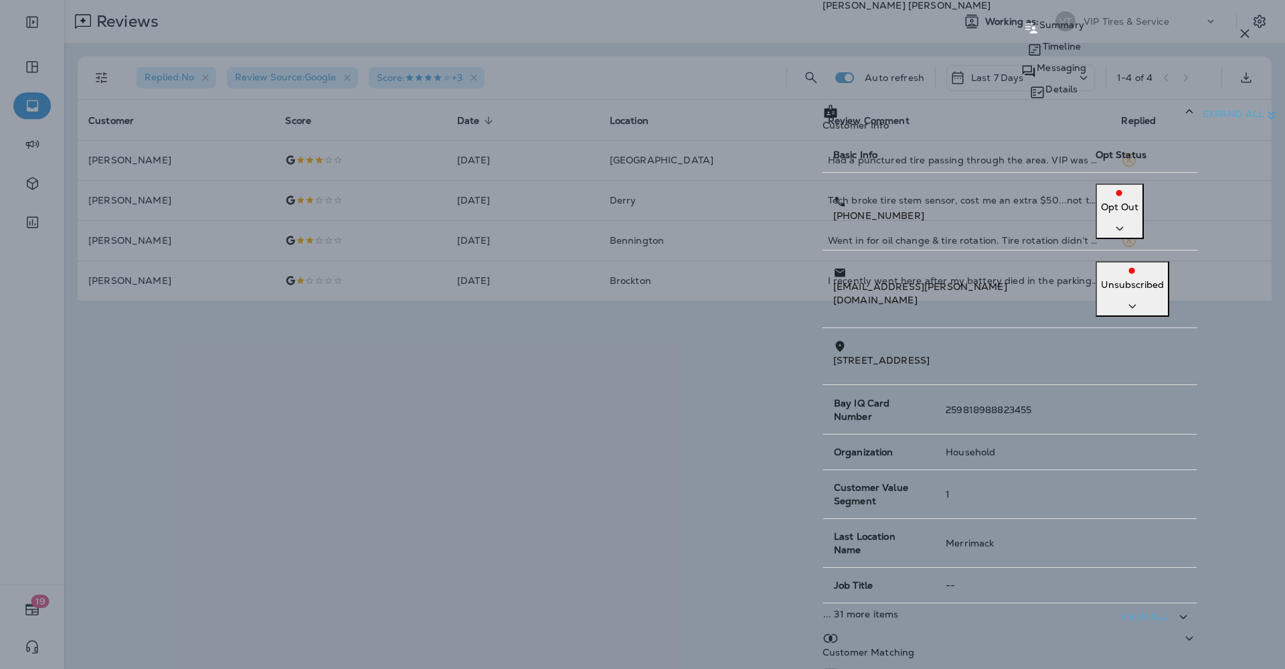
drag, startPoint x: 969, startPoint y: 214, endPoint x: 885, endPoint y: 220, distance: 84.6
click at [885, 220] on td "[PHONE_NUMBER]" at bounding box center [954, 212] width 262 height 78
copy p "[PHONE_NUMBER]"
drag, startPoint x: 987, startPoint y: 243, endPoint x: 871, endPoint y: 263, distance: 118.2
click at [871, 263] on td "[EMAIL_ADDRESS][PERSON_NAME][DOMAIN_NAME]" at bounding box center [954, 289] width 262 height 78
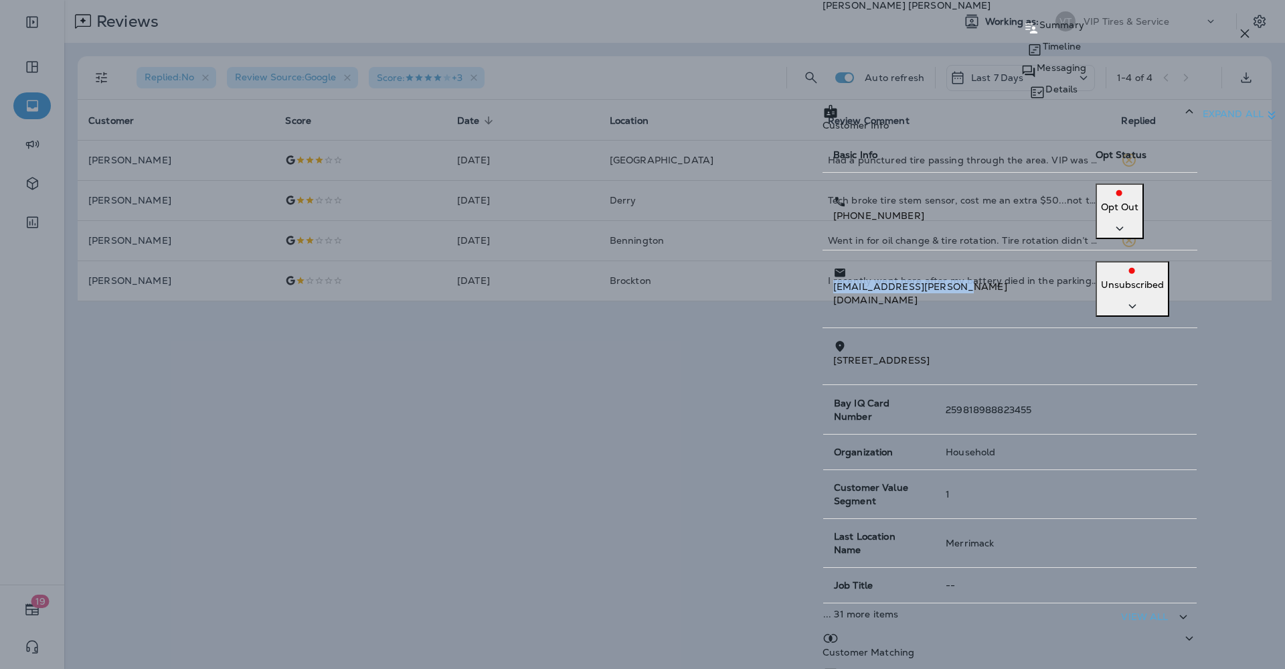
copy p "[EMAIL_ADDRESS][PERSON_NAME][DOMAIN_NAME]"
click at [1245, 28] on icon "button" at bounding box center [1245, 33] width 16 height 16
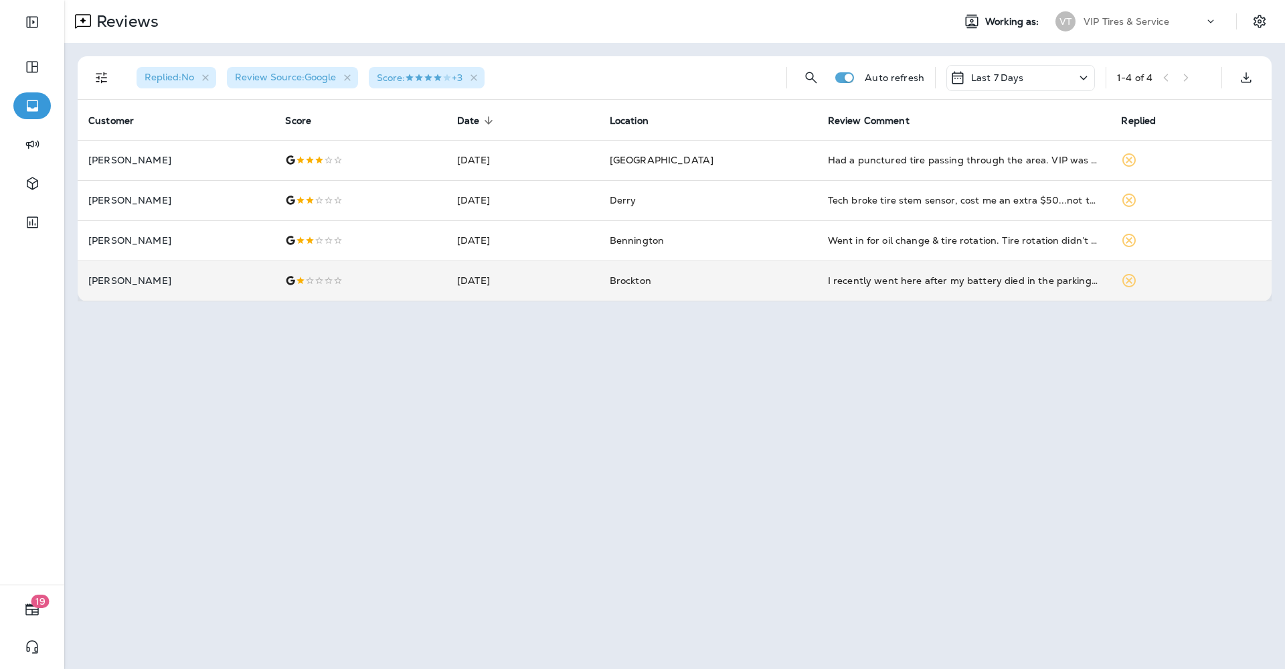
click at [179, 292] on td "[PERSON_NAME]" at bounding box center [176, 280] width 197 height 40
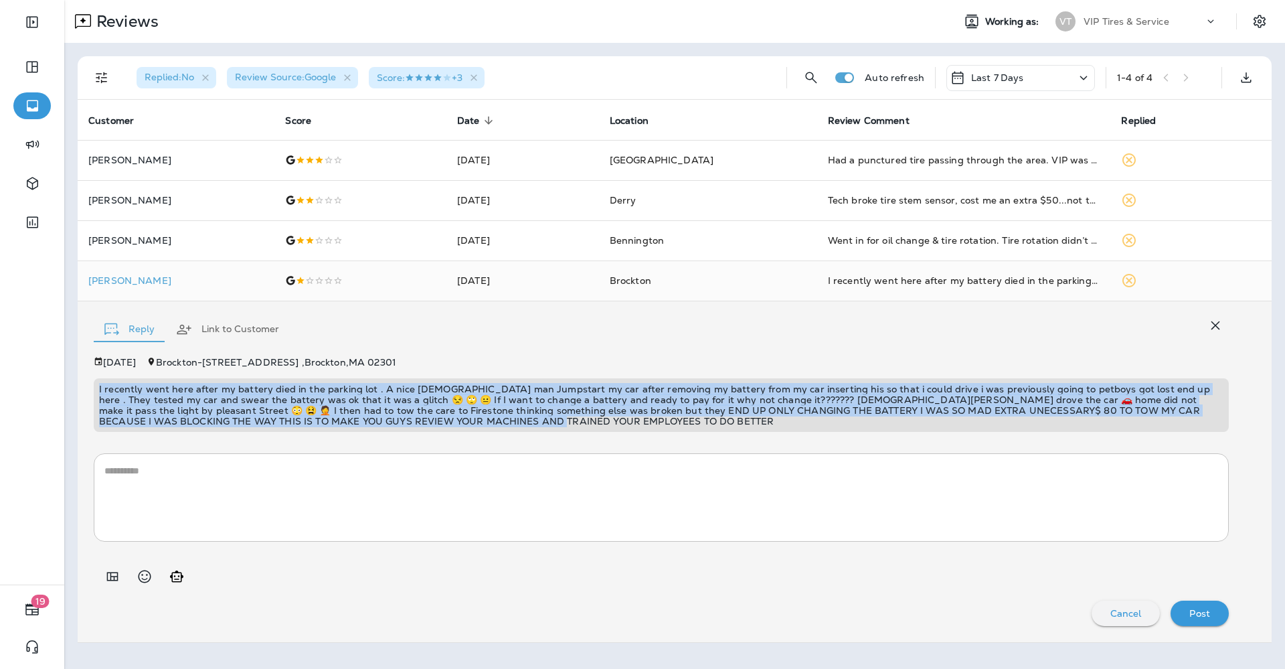
drag, startPoint x: 425, startPoint y: 422, endPoint x: 96, endPoint y: 384, distance: 331.6
click at [96, 384] on div "I recently went here after my battery died in the parking lot . A nice [DEMOGRA…" at bounding box center [661, 405] width 1135 height 54
copy p "I recently went here after my battery died in the parking lot . A nice [DEMOGRA…"
click at [112, 570] on icon "Add in a premade template" at bounding box center [112, 576] width 16 height 16
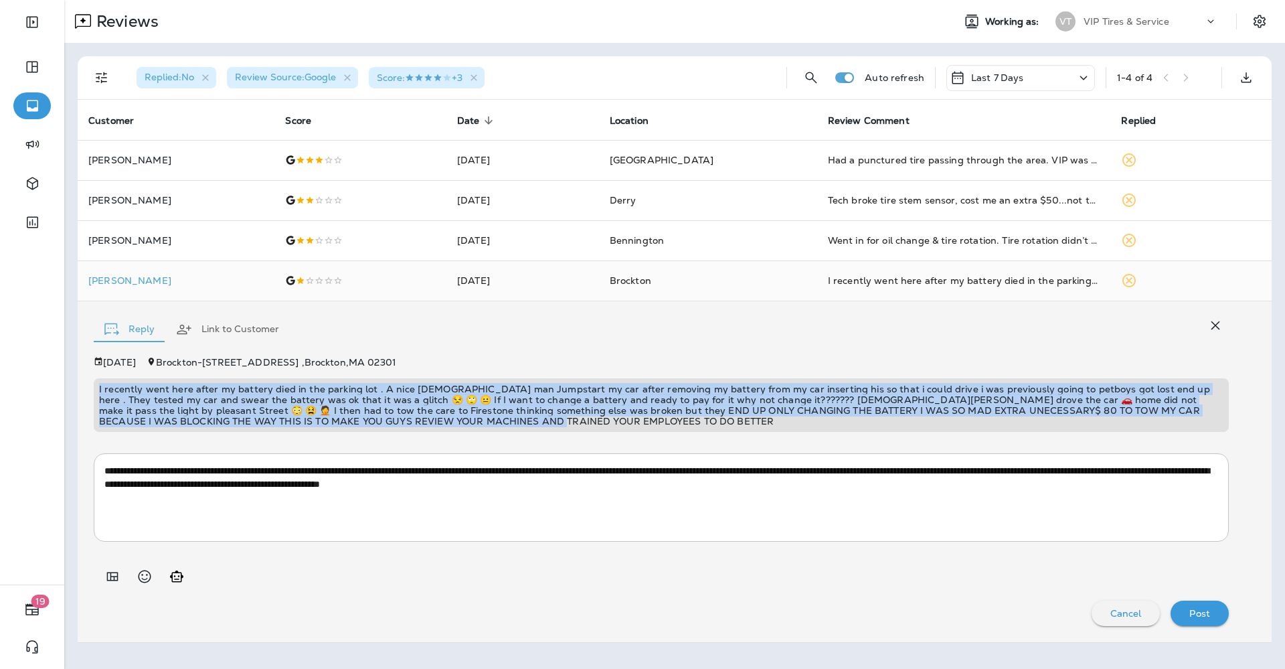
click at [1214, 614] on div "Post" at bounding box center [1200, 613] width 37 height 17
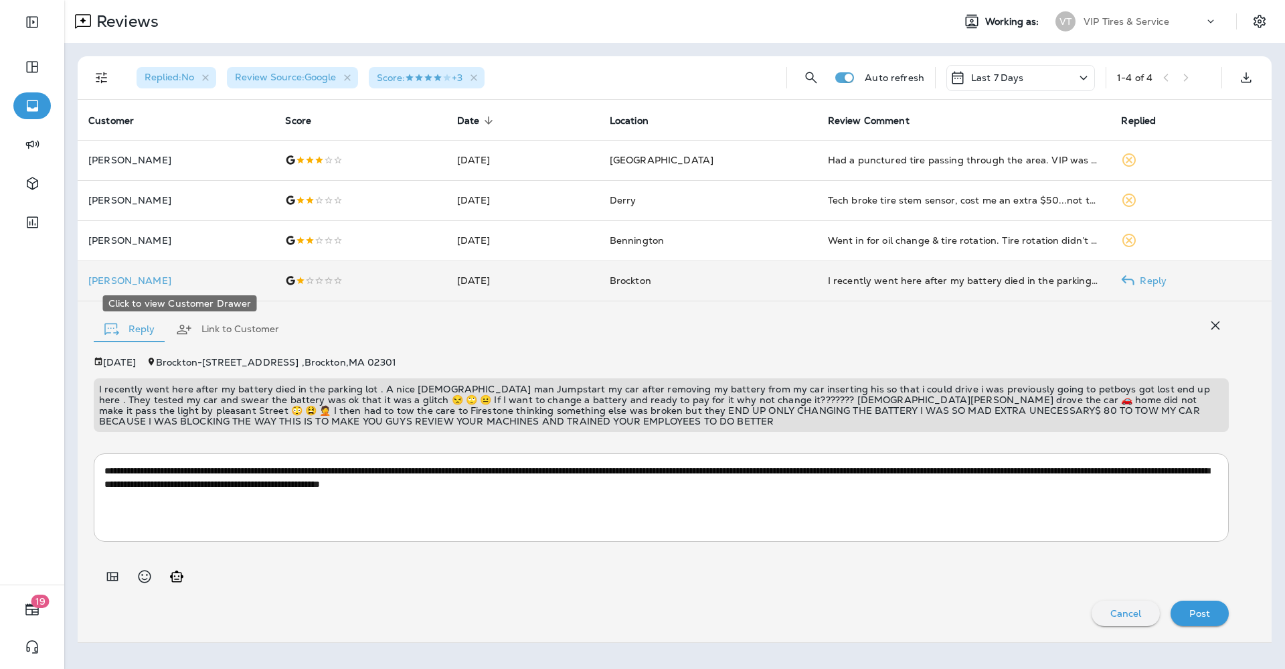
click at [114, 276] on p "[PERSON_NAME]" at bounding box center [175, 280] width 175 height 11
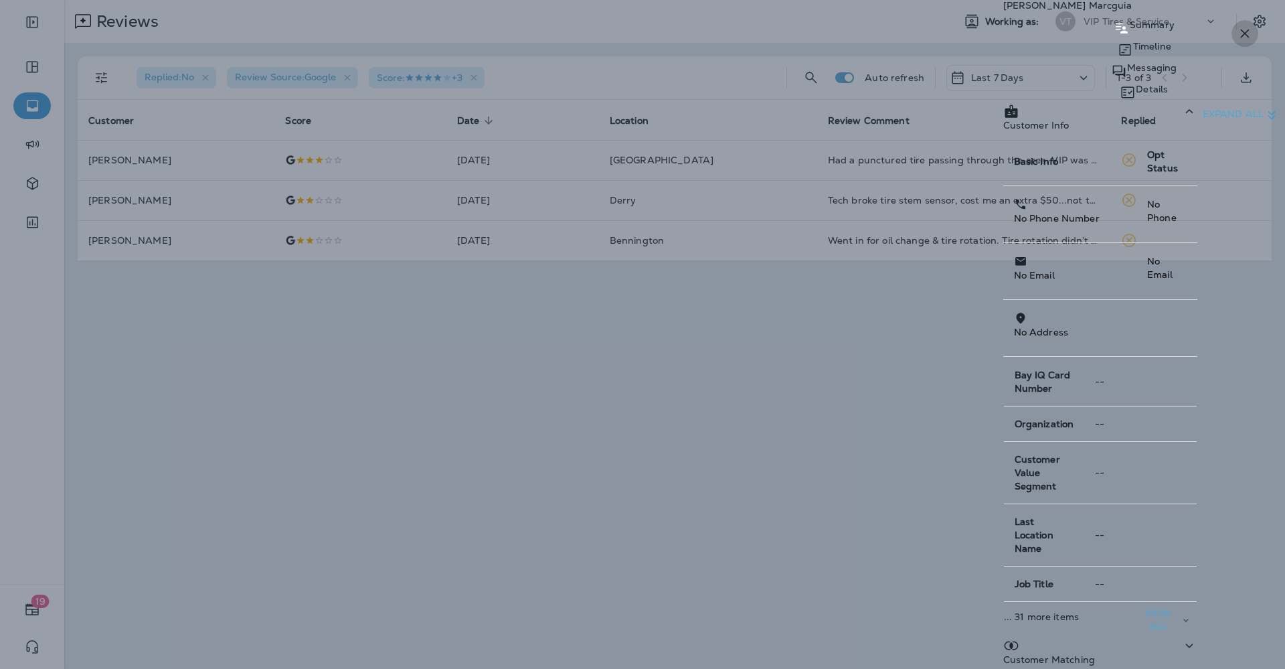
click at [1244, 25] on icon "button" at bounding box center [1245, 33] width 16 height 16
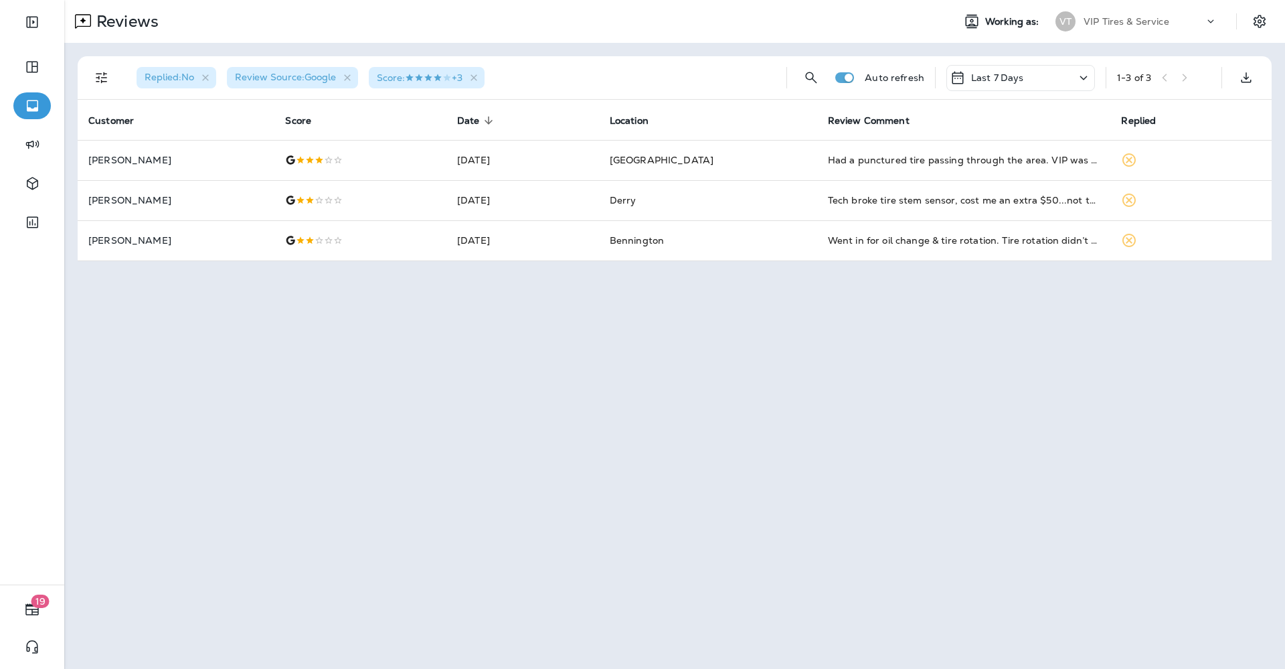
click at [89, 22] on div "Error sending reply" at bounding box center [642, 16] width 1285 height 11
click at [20, 37] on button "Close" at bounding box center [10, 29] width 20 height 15
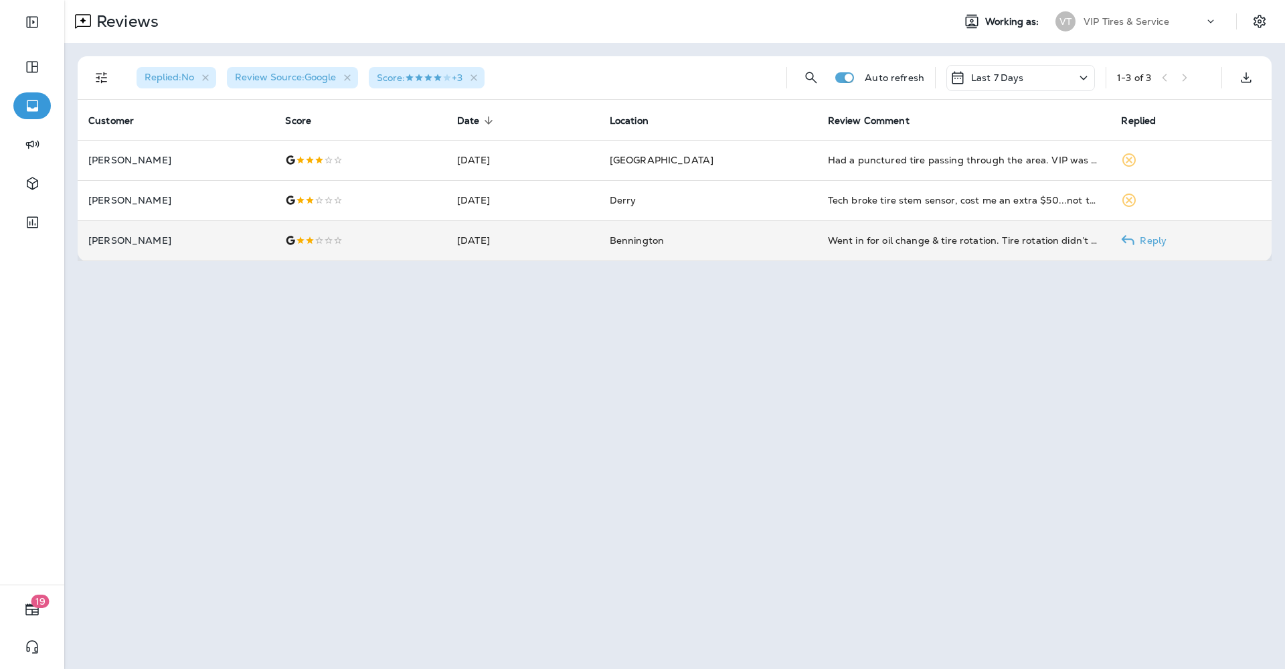
click at [161, 238] on p "[PERSON_NAME]" at bounding box center [175, 240] width 175 height 11
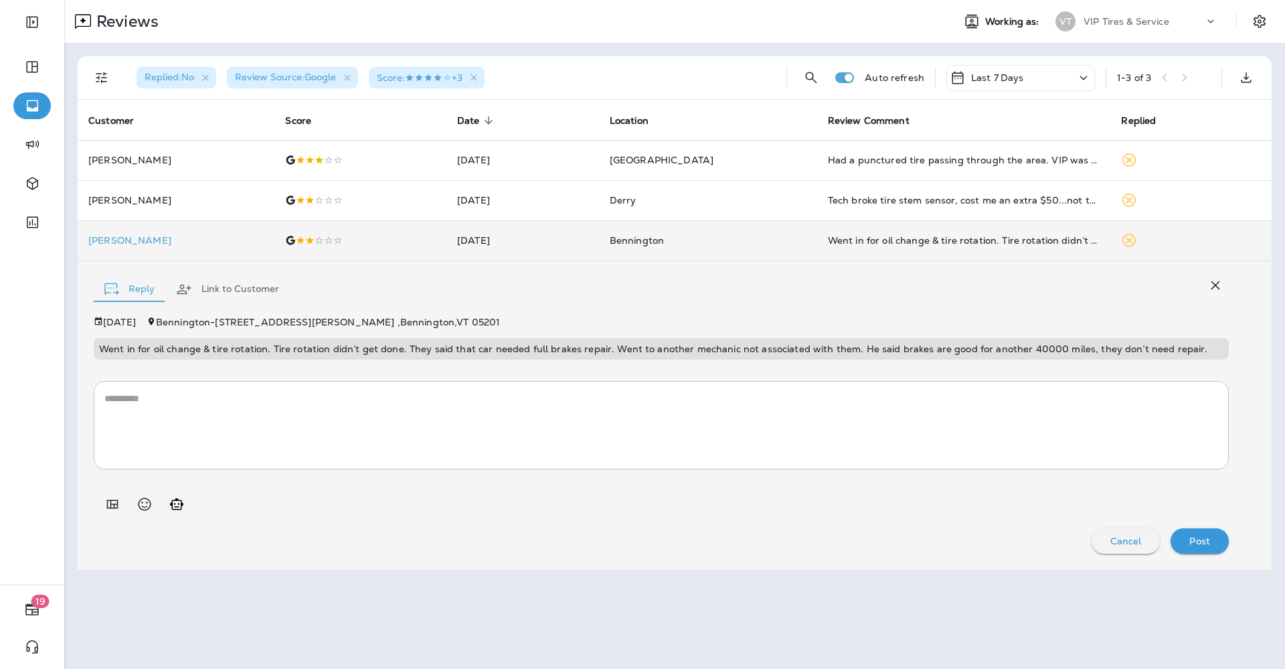
click at [230, 345] on p "Went in for oil change & tire rotation. Tire rotation didn’t get done. They sai…" at bounding box center [661, 348] width 1125 height 11
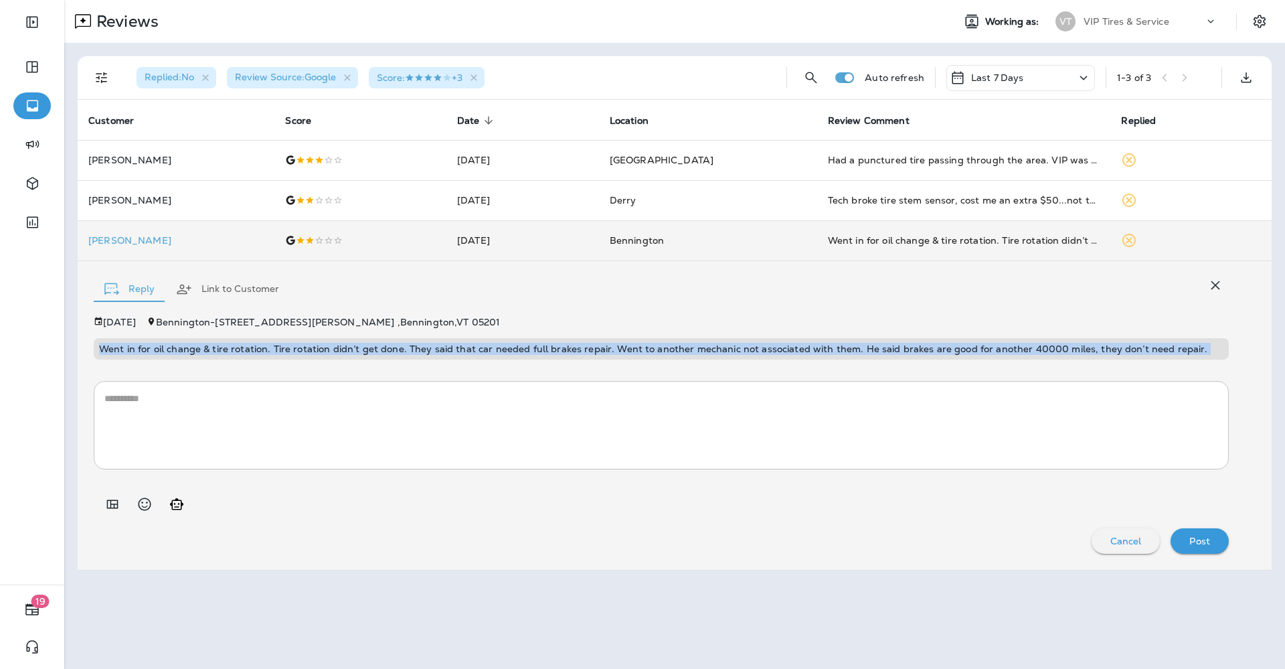
click at [230, 345] on p "Went in for oil change & tire rotation. Tire rotation didn’t get done. They sai…" at bounding box center [661, 348] width 1125 height 11
copy p "Went in for oil change & tire rotation. Tire rotation didn’t get done. They sai…"
click at [117, 501] on icon "Add in a premade template" at bounding box center [112, 503] width 11 height 9
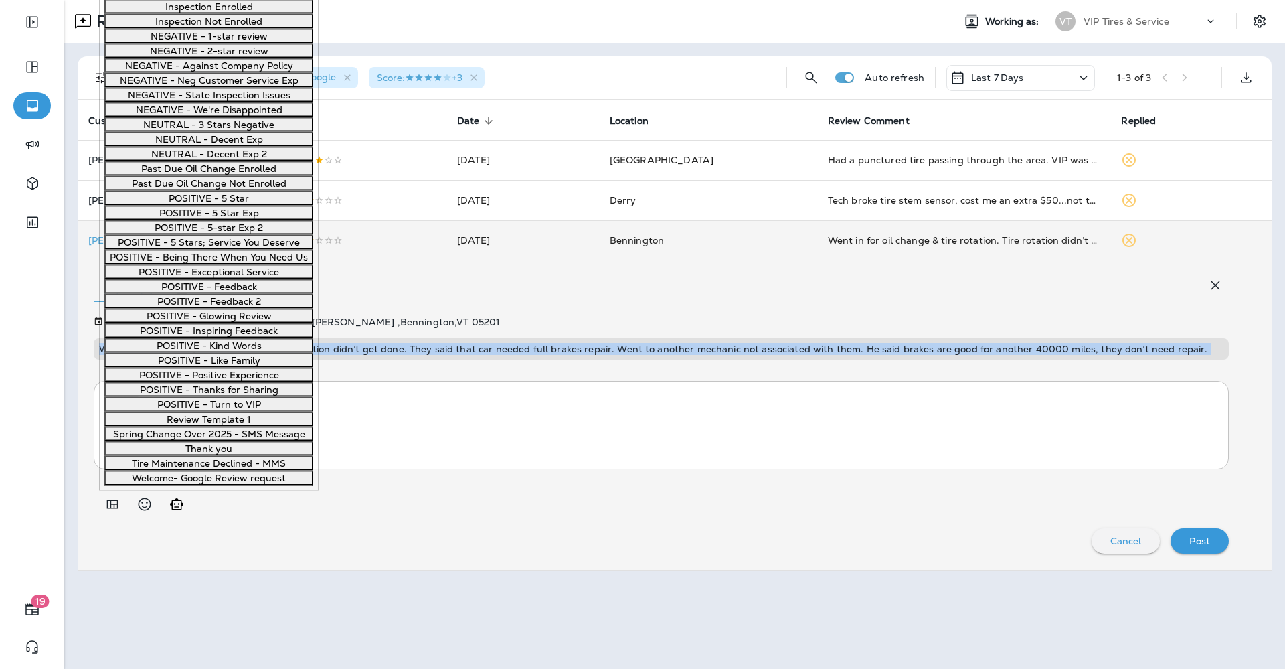
scroll to position [502, 0]
click at [240, 73] on button "NEGATIVE - Against Company Policy" at bounding box center [208, 65] width 209 height 15
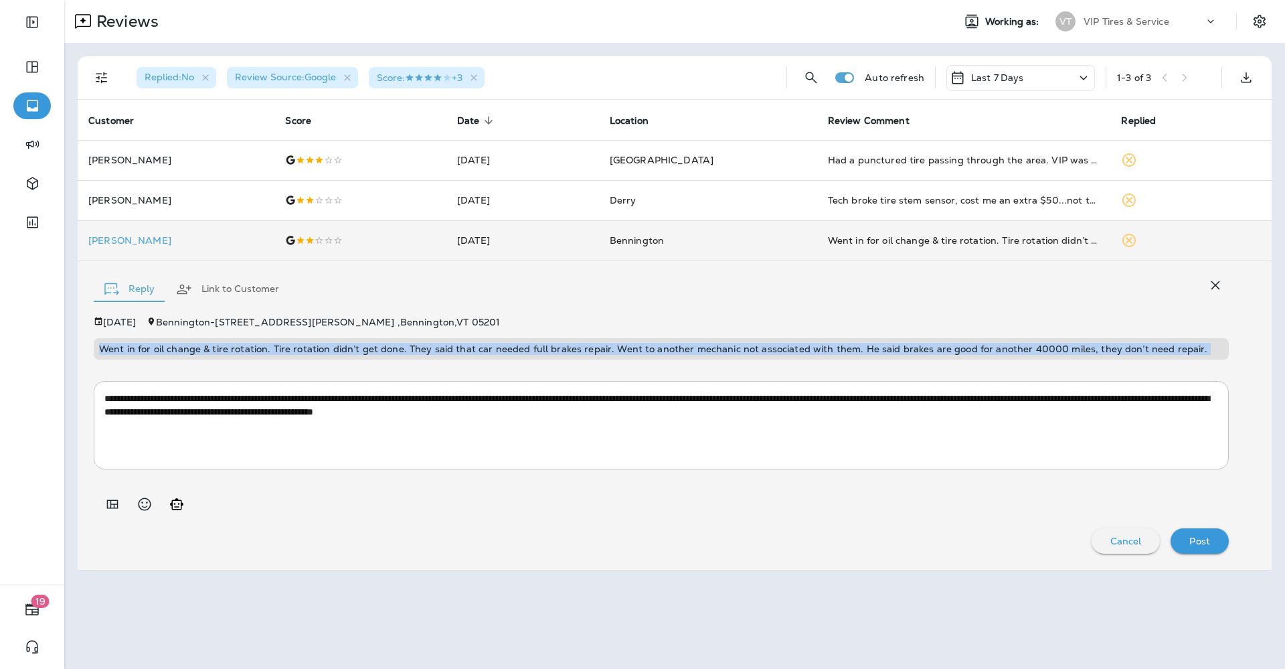
click at [1205, 538] on p "Post" at bounding box center [1200, 541] width 21 height 11
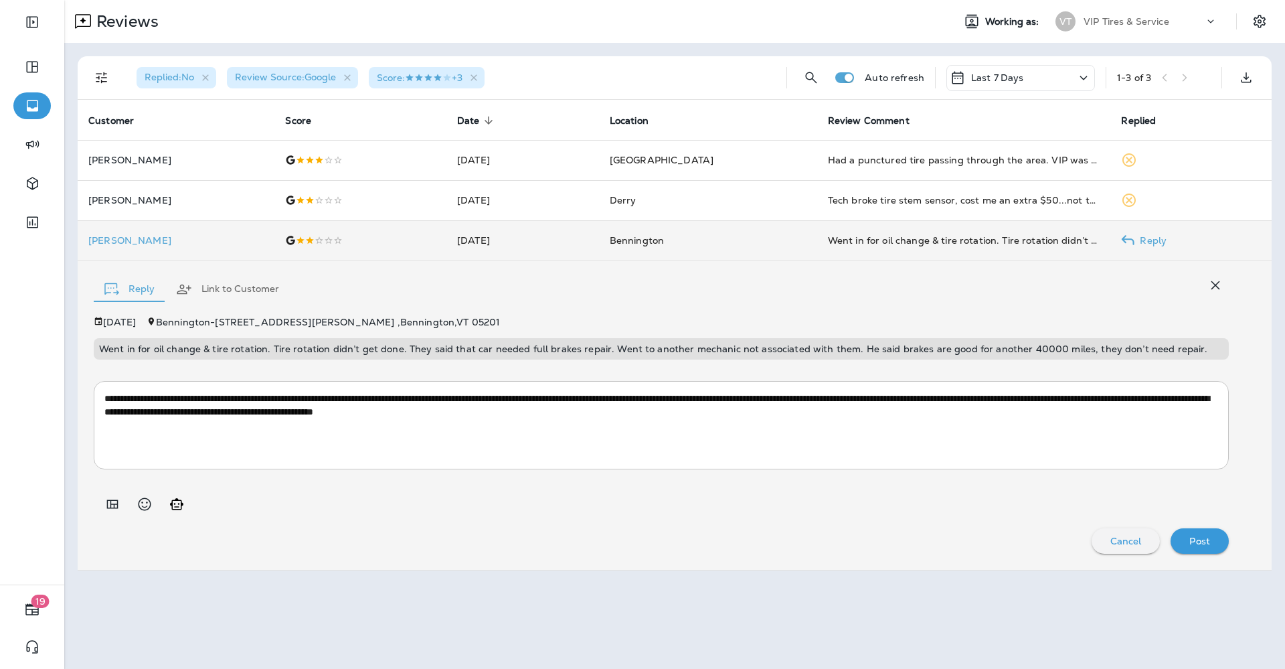
click at [127, 241] on p "[PERSON_NAME]" at bounding box center [175, 240] width 175 height 11
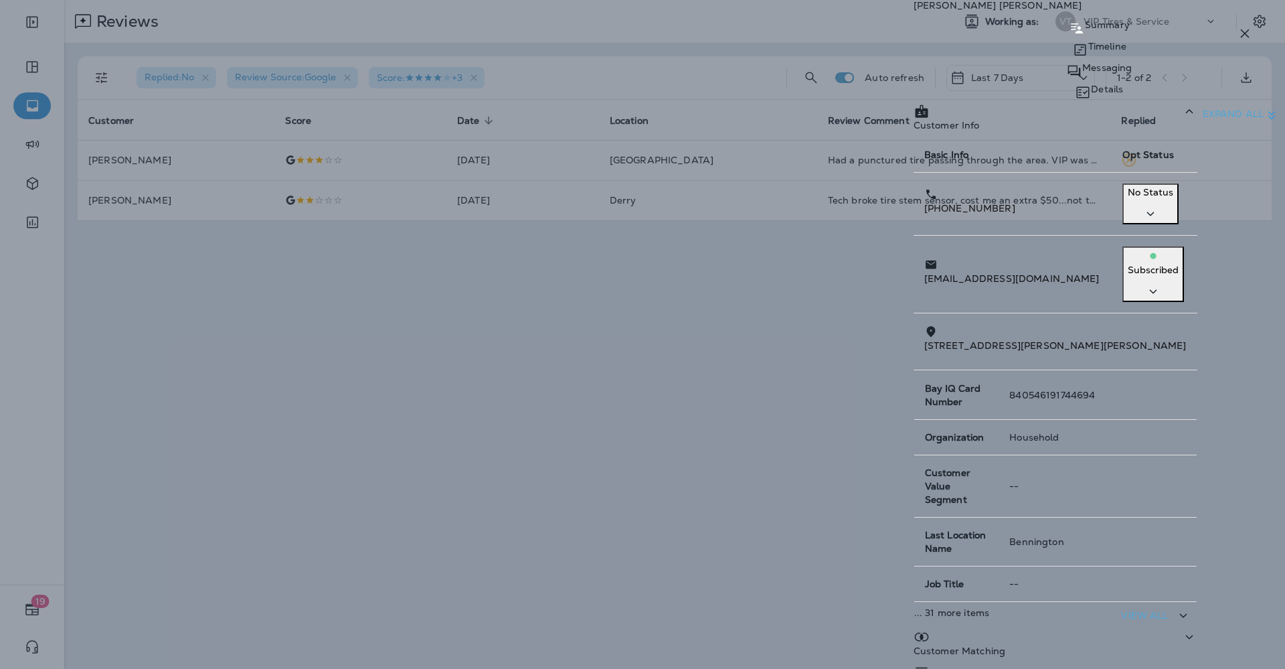
drag, startPoint x: 971, startPoint y: 214, endPoint x: 884, endPoint y: 222, distance: 87.5
click at [914, 222] on td "[PHONE_NUMBER]" at bounding box center [1013, 204] width 199 height 63
copy p "[PHONE_NUMBER]"
drag, startPoint x: 981, startPoint y: 248, endPoint x: 872, endPoint y: 256, distance: 110.1
click at [924, 257] on div "[EMAIL_ADDRESS][DOMAIN_NAME]" at bounding box center [1012, 271] width 177 height 28
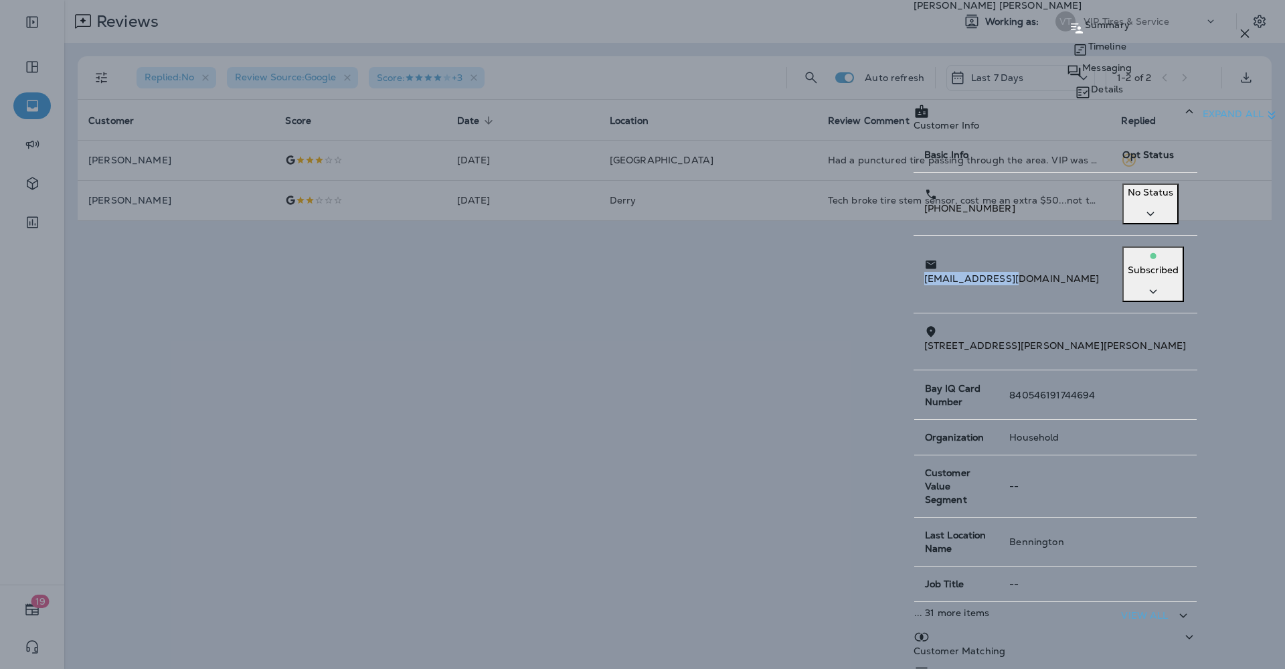
copy p "[EMAIL_ADDRESS][DOMAIN_NAME]"
click at [1243, 31] on icon "button" at bounding box center [1245, 33] width 9 height 9
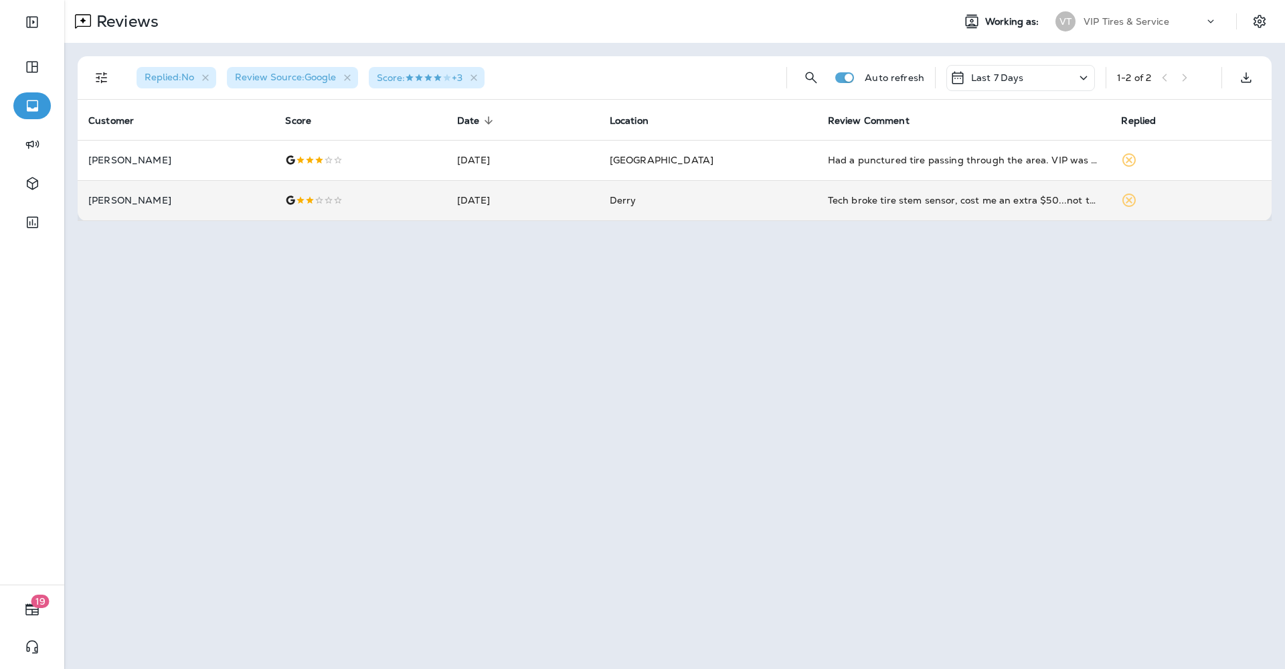
click at [151, 195] on p "[PERSON_NAME]" at bounding box center [175, 200] width 175 height 11
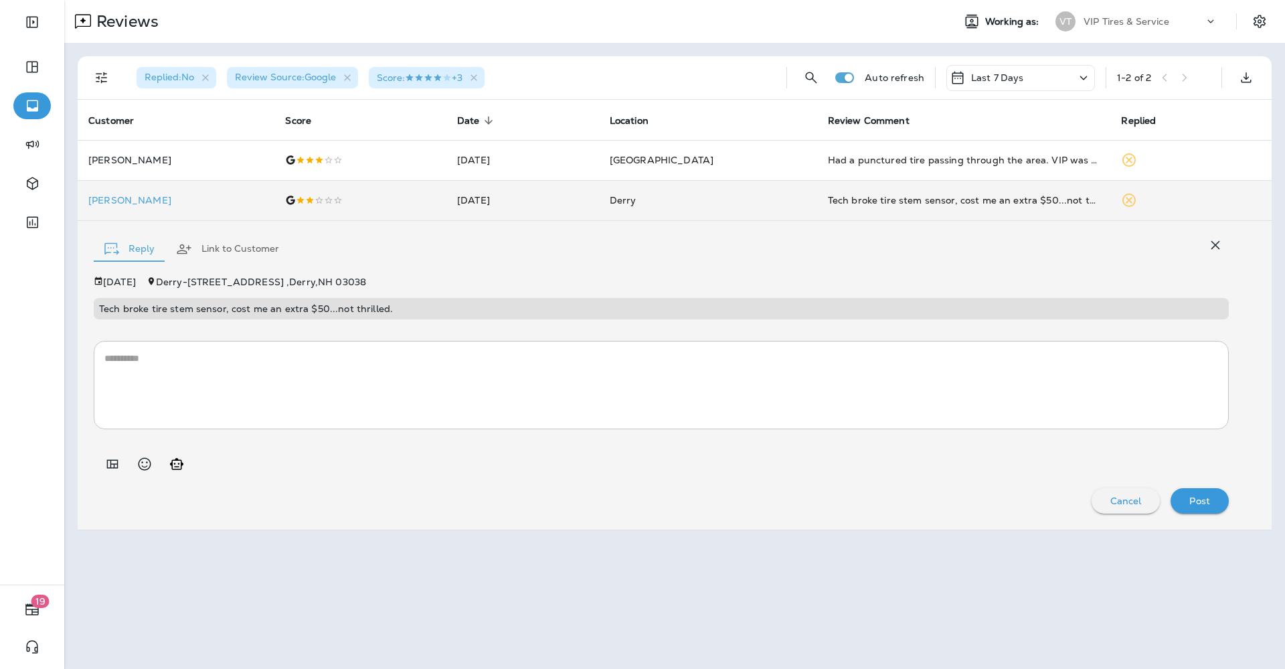
click at [193, 307] on p "Tech broke tire stem sensor, cost me an extra $50...not thrilled." at bounding box center [661, 308] width 1125 height 11
copy p "Tech broke tire stem sensor, cost me an extra $50...not thrilled."
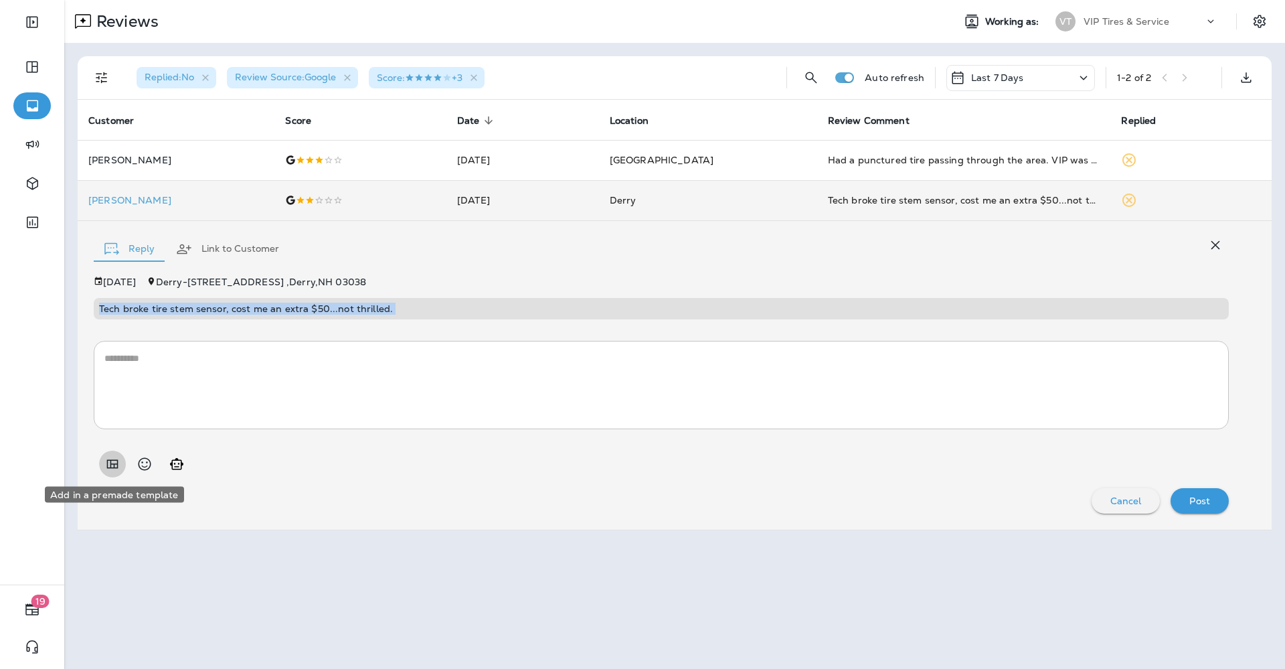
click at [114, 466] on icon "Add in a premade template" at bounding box center [112, 464] width 16 height 16
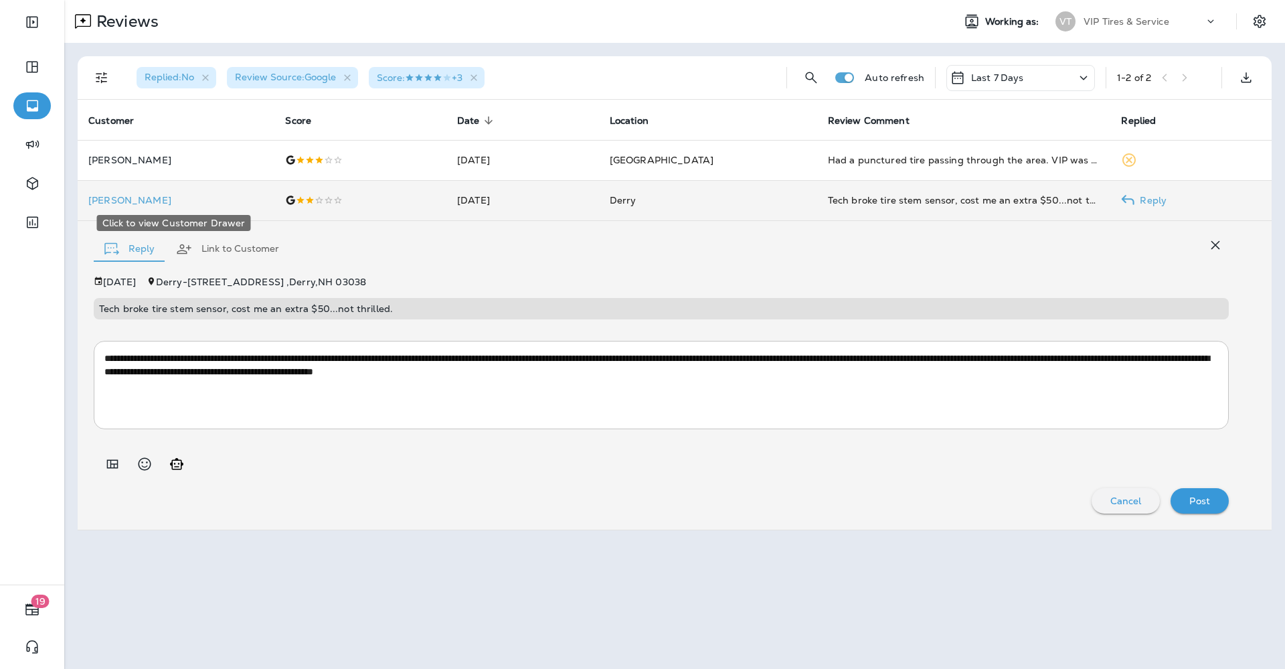
click at [111, 201] on p "[PERSON_NAME]" at bounding box center [175, 200] width 175 height 11
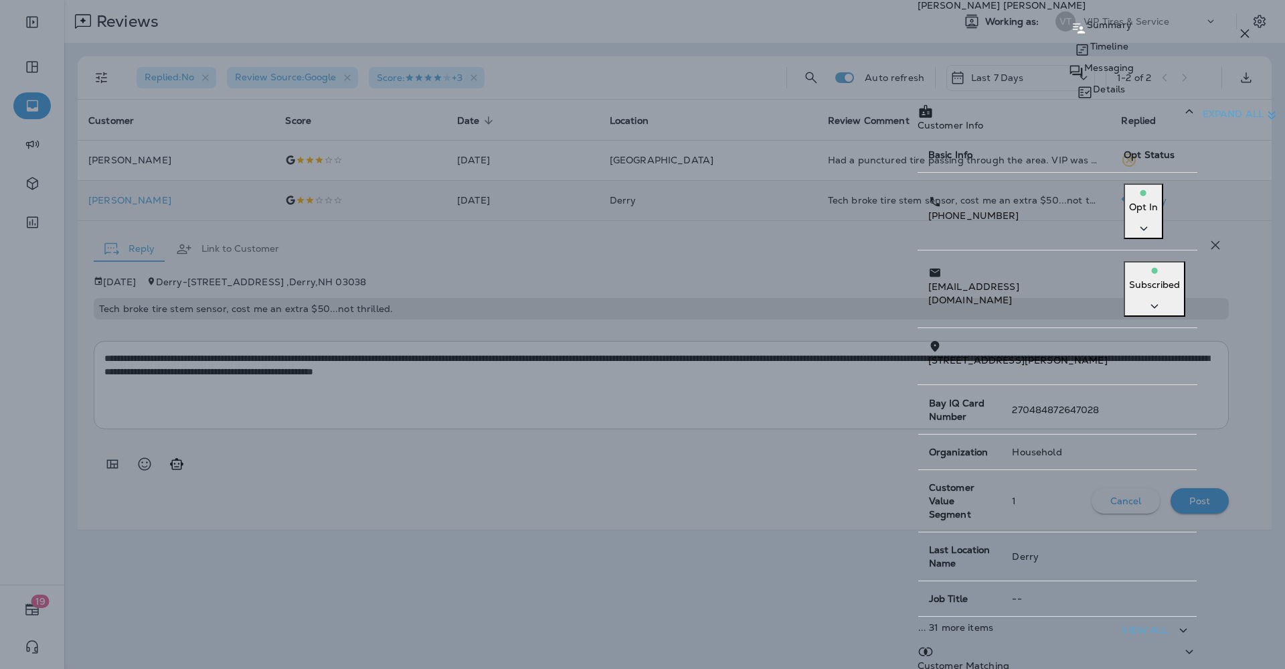
drag, startPoint x: 957, startPoint y: 205, endPoint x: 884, endPoint y: 202, distance: 73.7
click at [918, 202] on td "[PHONE_NUMBER]" at bounding box center [1016, 212] width 196 height 78
drag, startPoint x: 973, startPoint y: 253, endPoint x: 846, endPoint y: 256, distance: 126.6
click at [918, 256] on td "[EMAIL_ADDRESS][DOMAIN_NAME]" at bounding box center [1016, 289] width 196 height 78
click at [1245, 34] on icon "button" at bounding box center [1245, 33] width 16 height 16
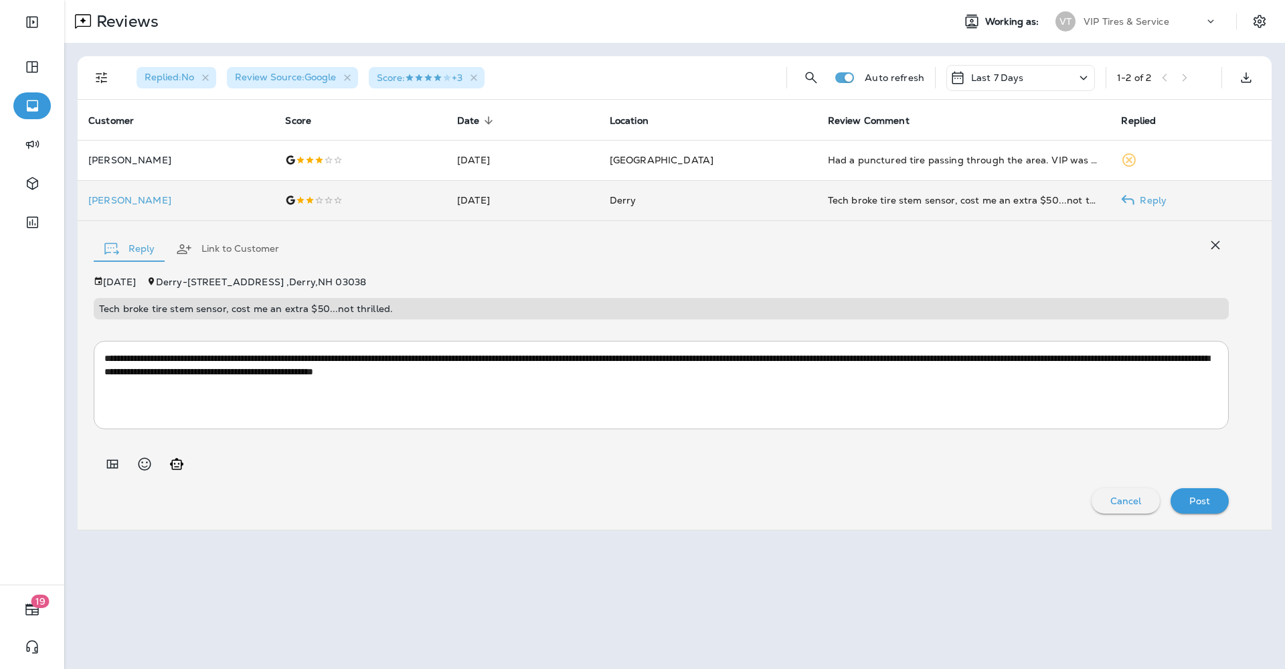
drag, startPoint x: 295, startPoint y: 307, endPoint x: 279, endPoint y: 305, distance: 16.3
click at [279, 305] on p "Tech broke tire stem sensor, cost me an extra $50...not thrilled." at bounding box center [661, 308] width 1125 height 11
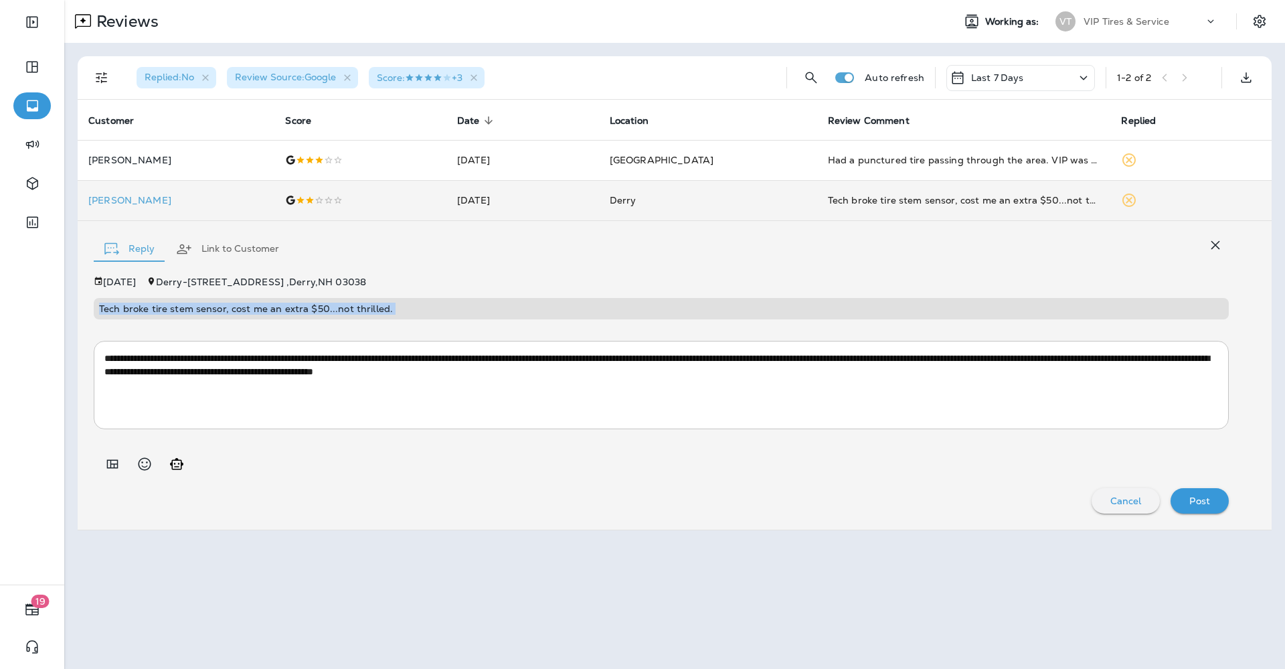
click at [1190, 489] on button "Post" at bounding box center [1200, 500] width 58 height 25
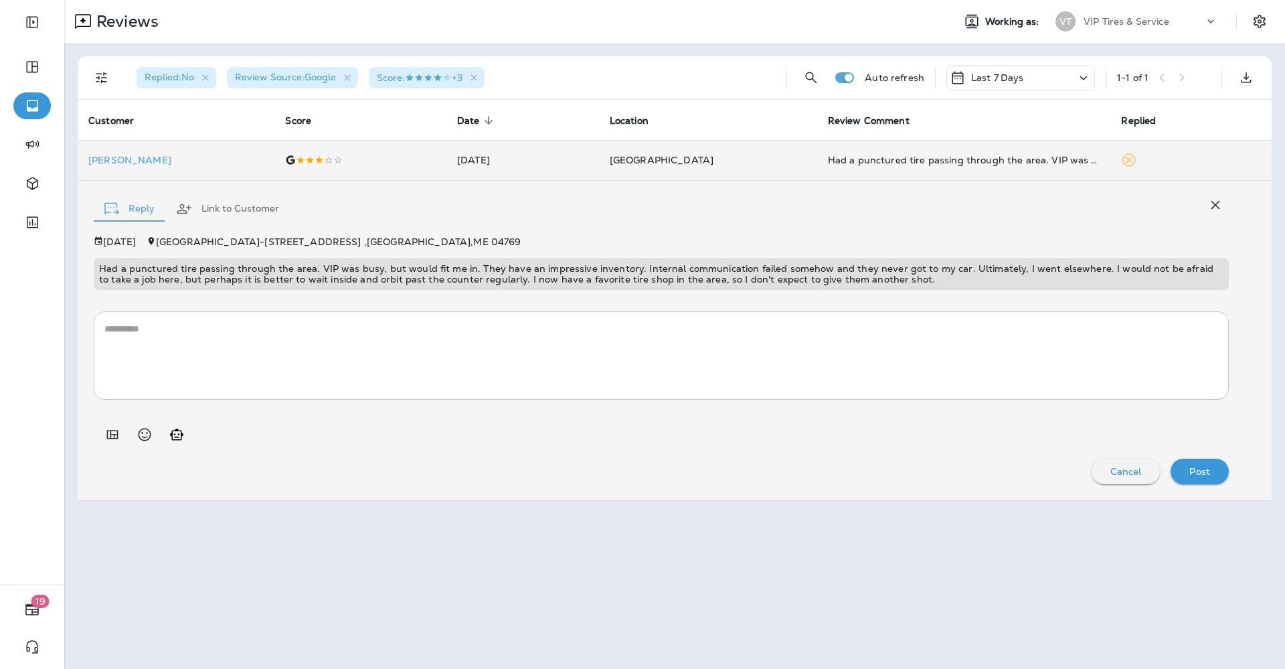
click at [295, 263] on p "Had a punctured tire passing through the area. VIP was busy, but would fit me i…" at bounding box center [661, 273] width 1125 height 21
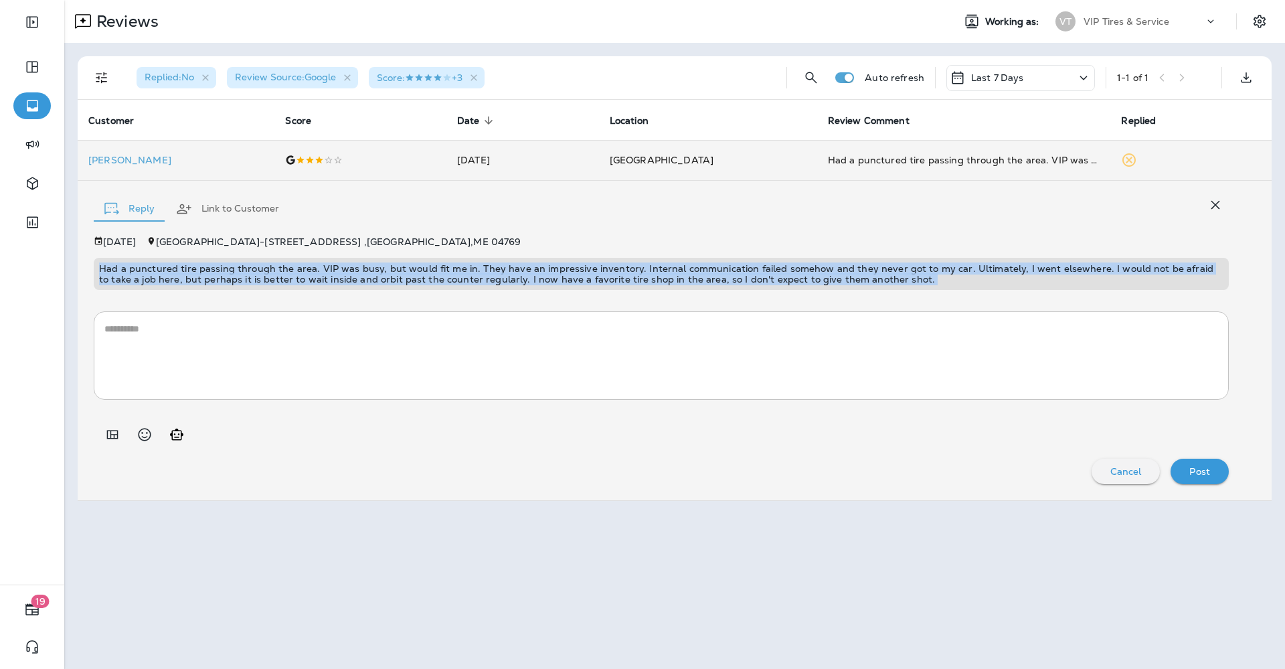
click at [295, 263] on p "Had a punctured tire passing through the area. VIP was busy, but would fit me i…" at bounding box center [661, 273] width 1125 height 21
click at [108, 430] on icon "Add in a premade template" at bounding box center [112, 434] width 16 height 16
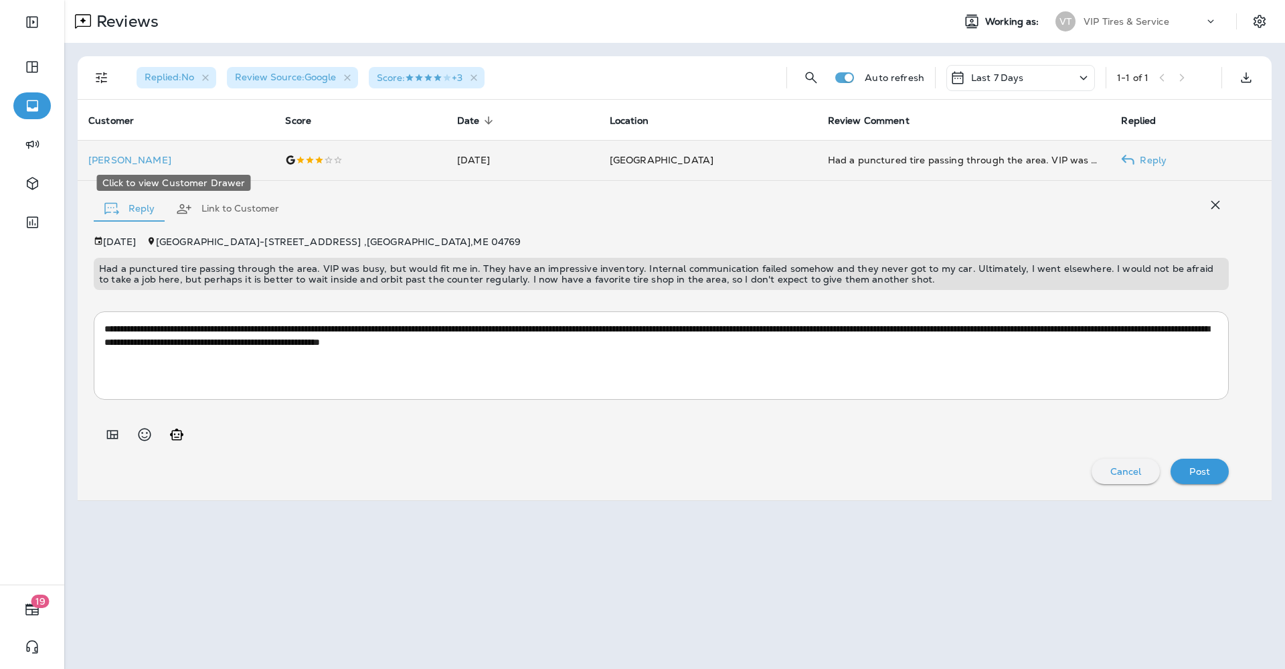
click at [131, 161] on p "[PERSON_NAME]" at bounding box center [175, 160] width 175 height 11
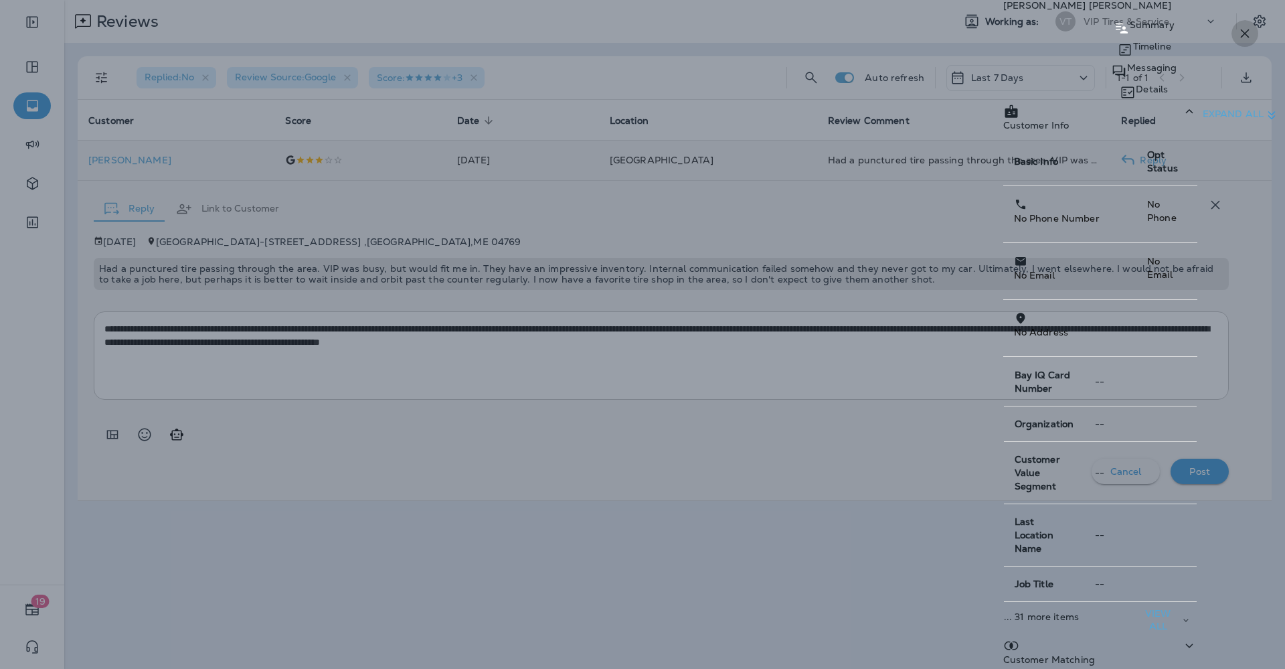
click at [1249, 27] on icon "button" at bounding box center [1245, 33] width 16 height 16
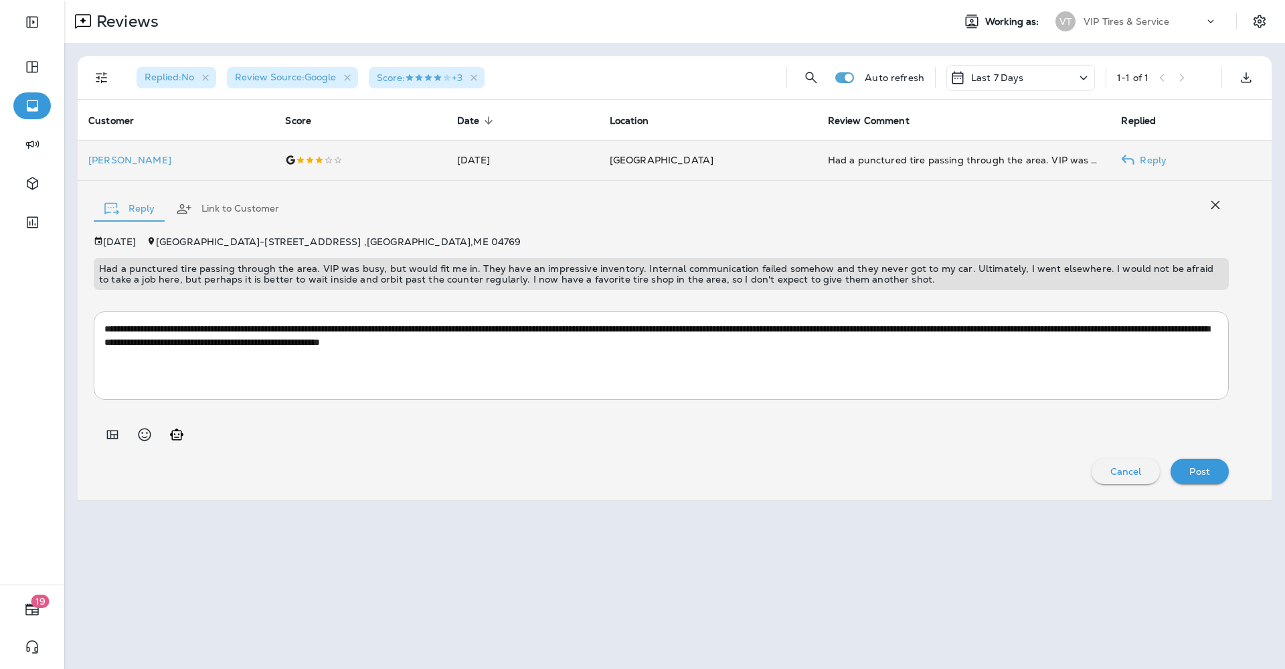
click at [1196, 466] on p "Post" at bounding box center [1200, 471] width 21 height 11
click at [243, 202] on button "Link to Customer" at bounding box center [227, 209] width 125 height 48
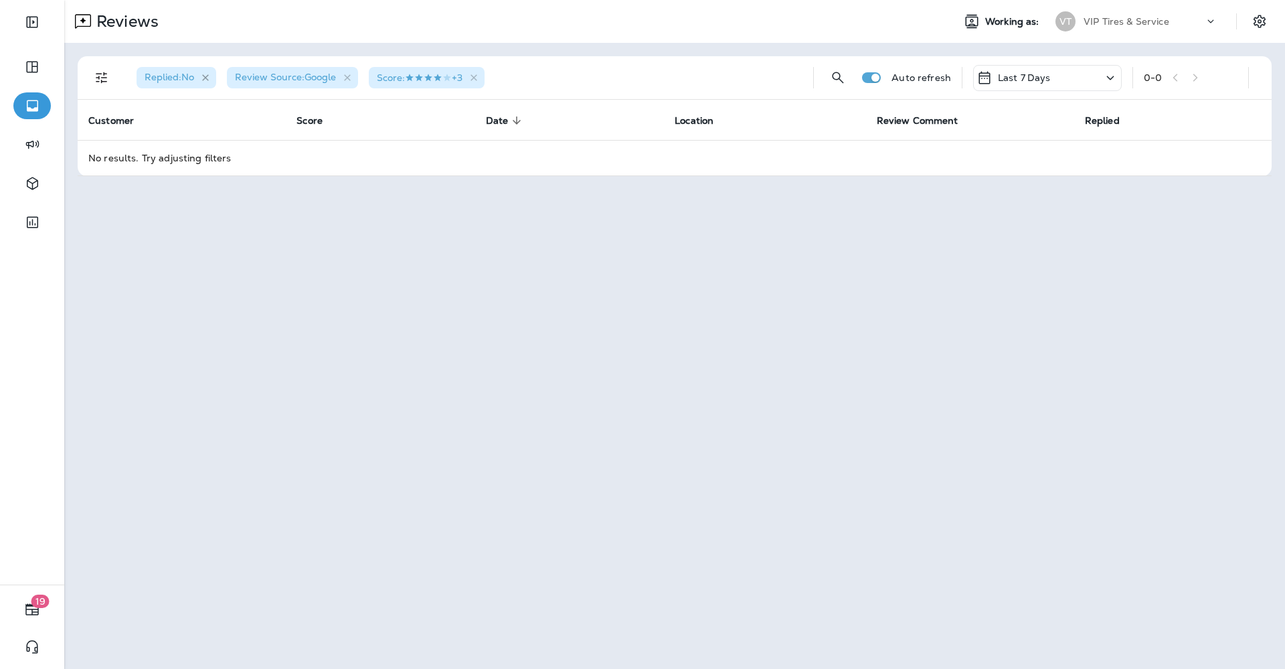
click at [208, 76] on icon "button" at bounding box center [205, 77] width 11 height 11
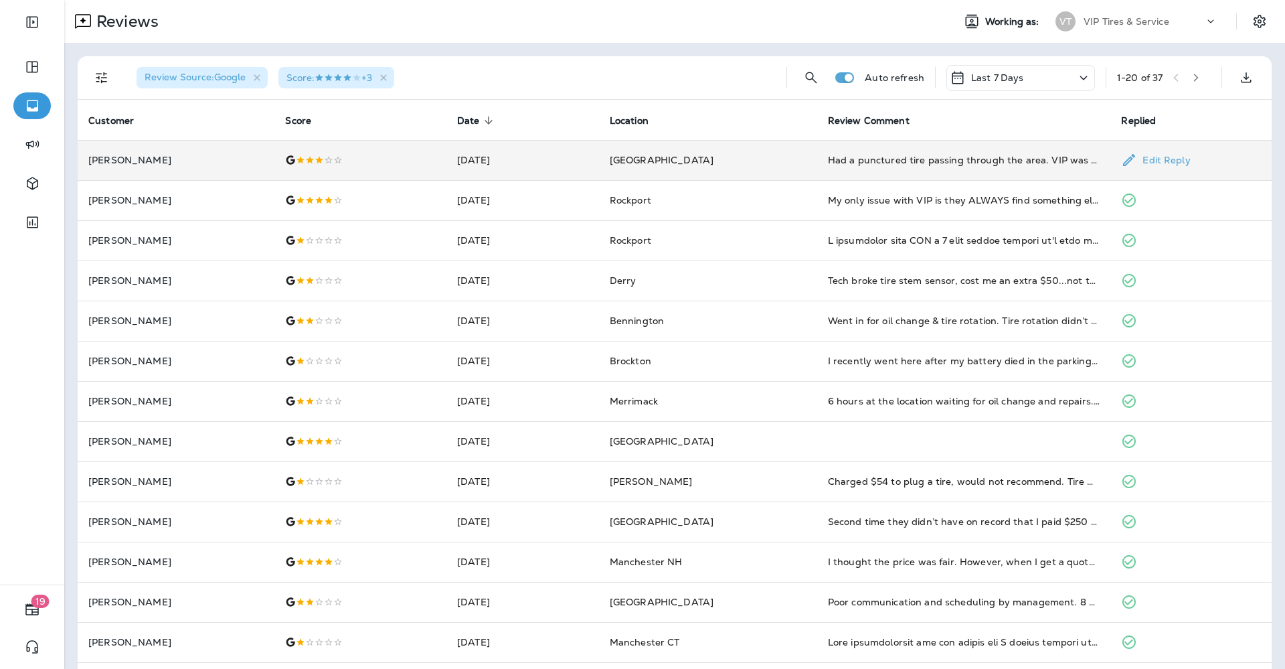
click at [154, 173] on td "[PERSON_NAME]" at bounding box center [176, 160] width 197 height 40
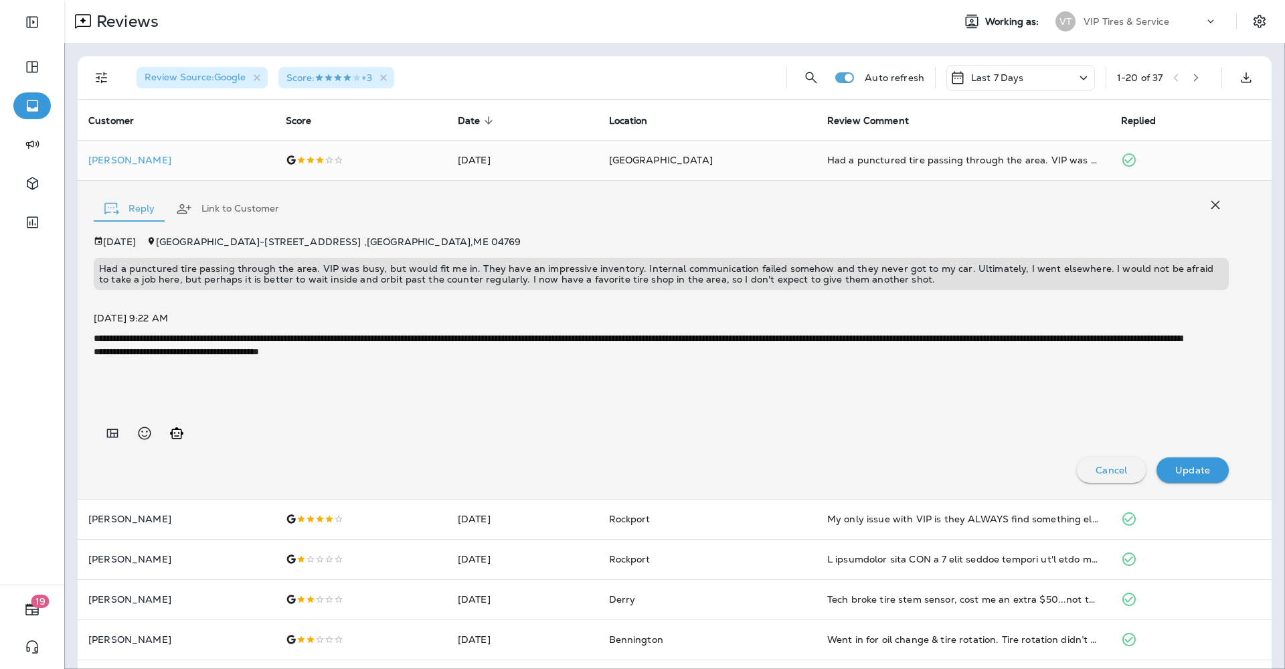
click at [218, 201] on button "Link to Customer" at bounding box center [227, 209] width 125 height 48
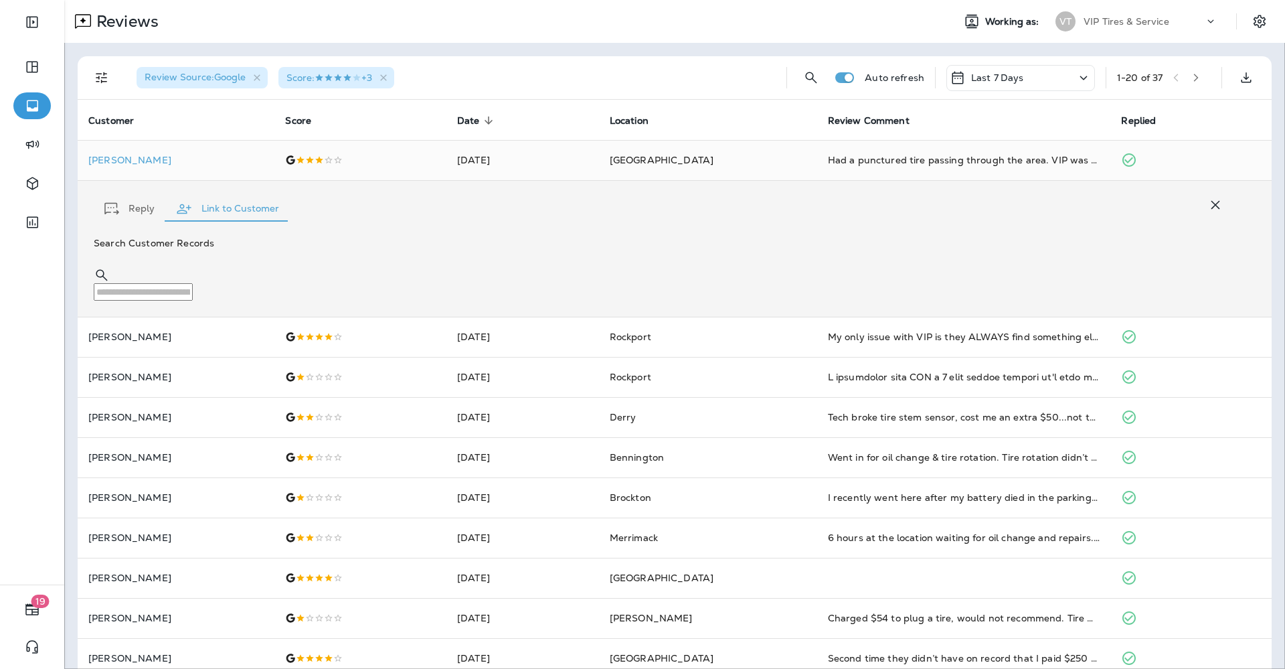
click at [193, 283] on input "text" at bounding box center [143, 291] width 99 height 17
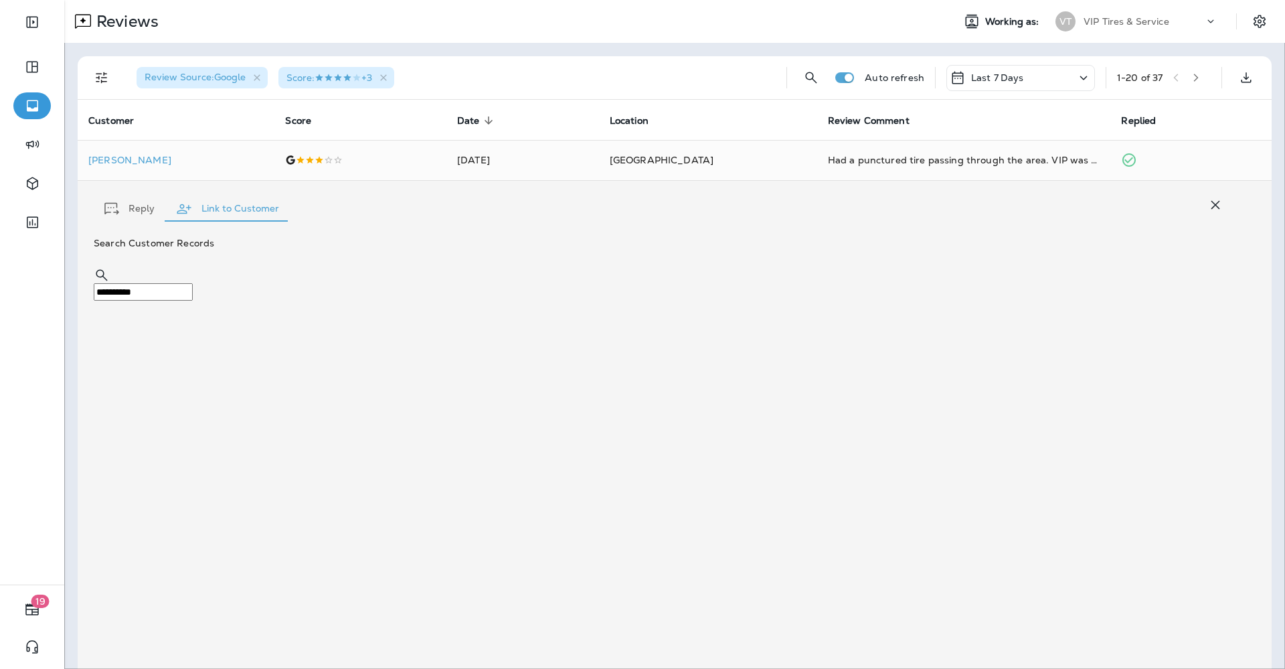
type input "**********"
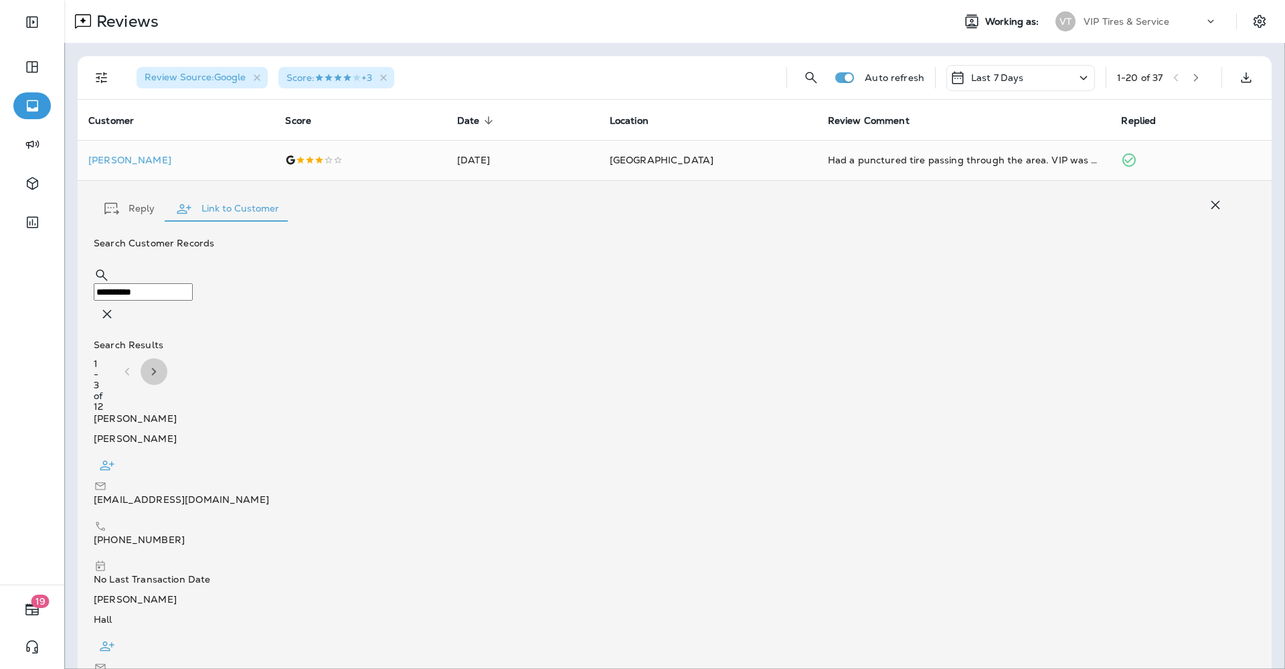
click at [162, 364] on icon "button" at bounding box center [154, 372] width 16 height 16
click at [169, 358] on div at bounding box center [142, 385] width 54 height 54
click at [131, 368] on icon "button" at bounding box center [129, 371] width 5 height 7
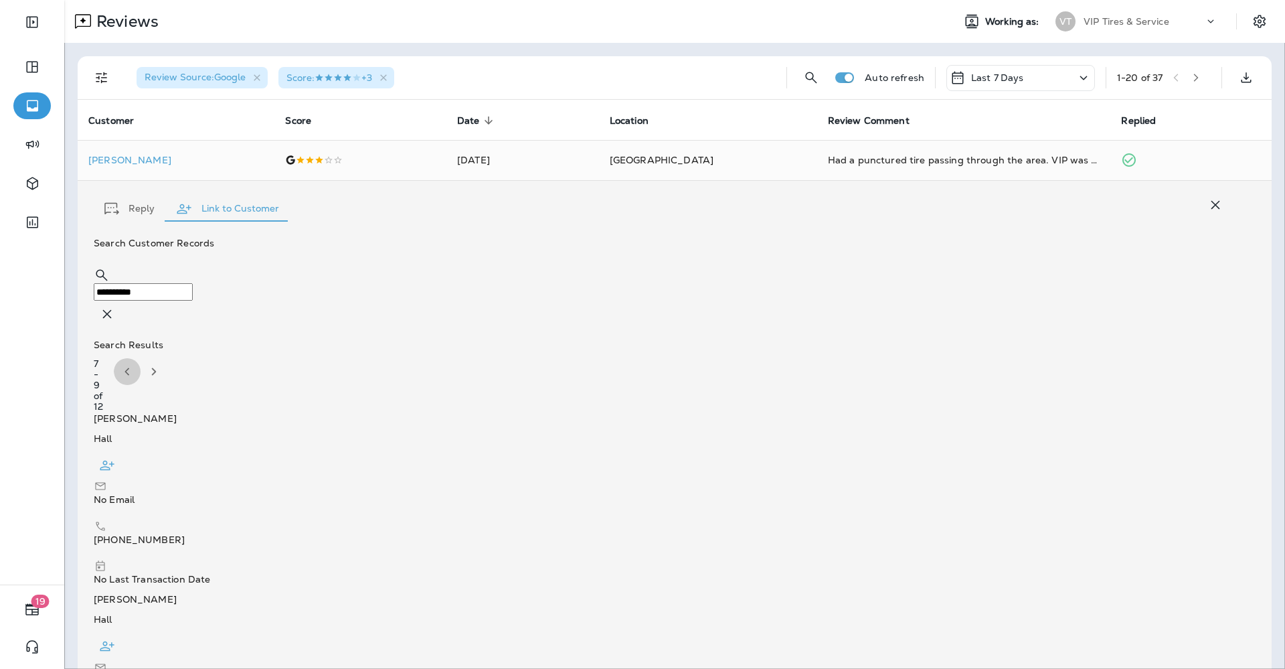
click at [130, 368] on icon "button" at bounding box center [127, 371] width 5 height 7
click at [157, 368] on icon "button" at bounding box center [154, 371] width 5 height 7
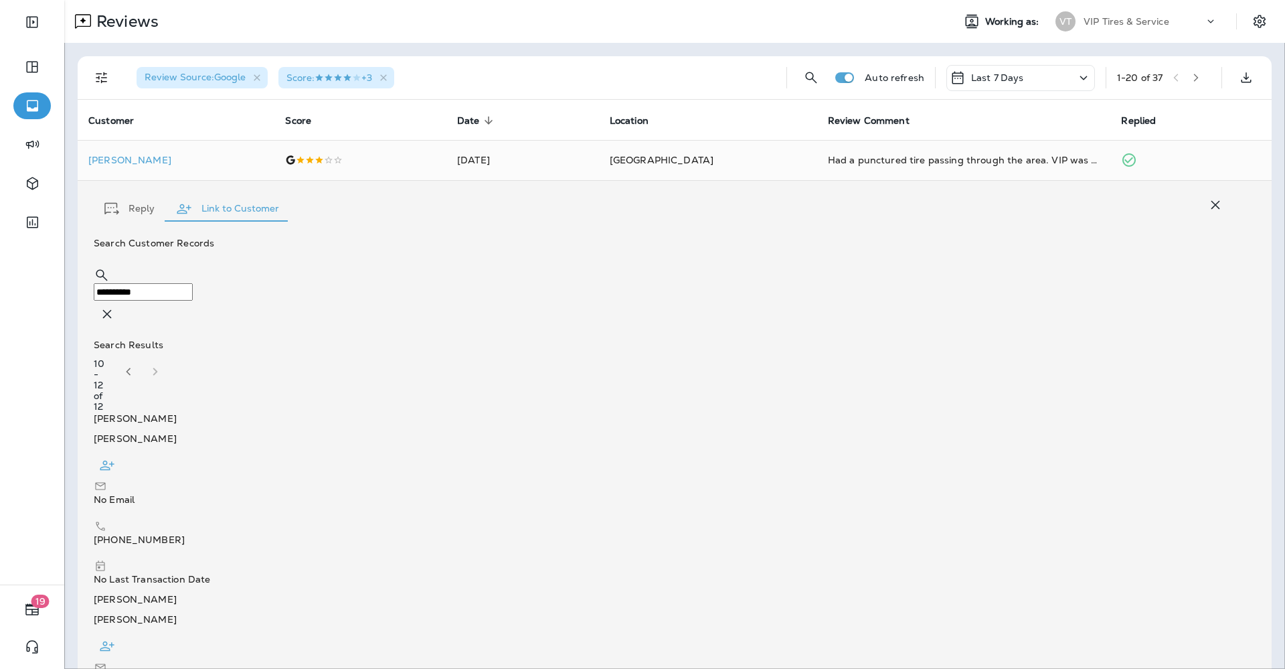
click at [112, 309] on icon "button" at bounding box center [107, 313] width 9 height 9
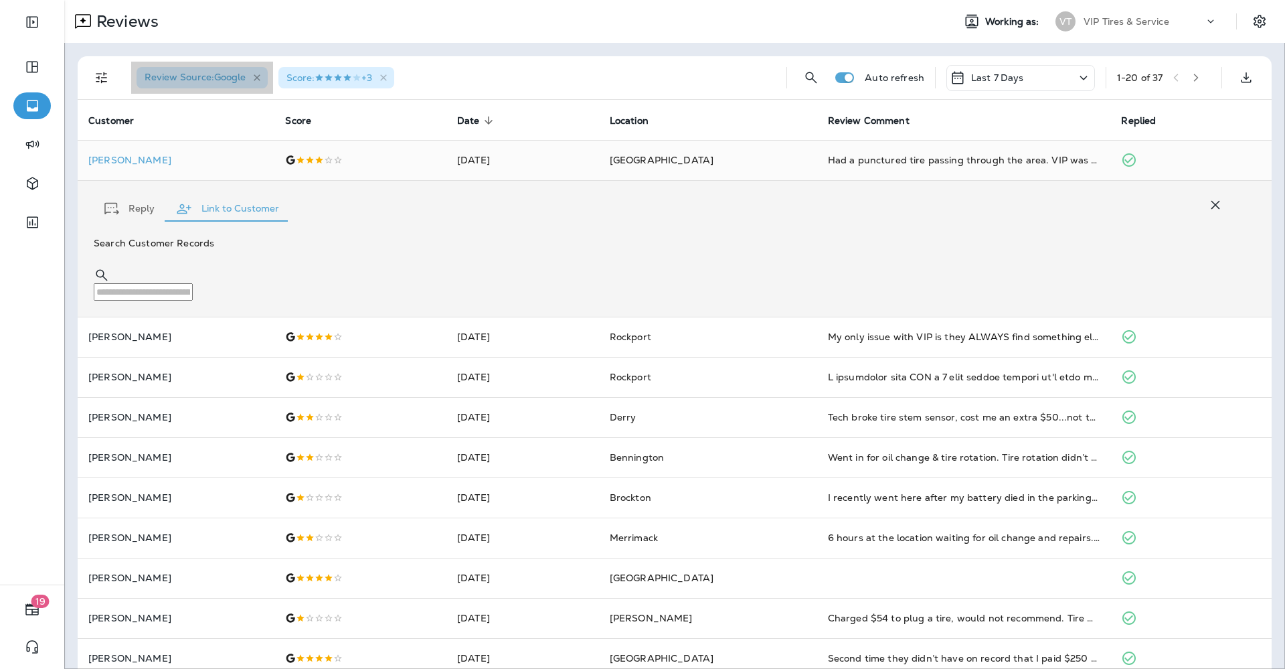
click at [260, 80] on icon "button" at bounding box center [257, 77] width 11 height 11
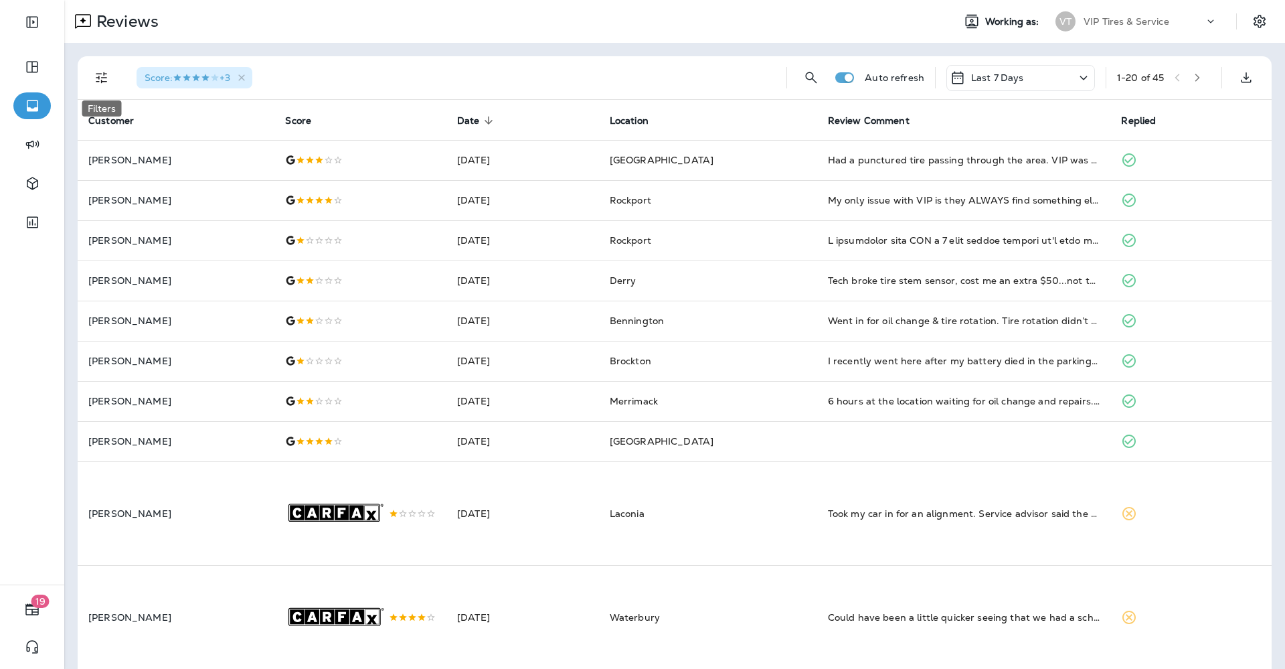
click at [110, 70] on button "Filters" at bounding box center [101, 77] width 27 height 27
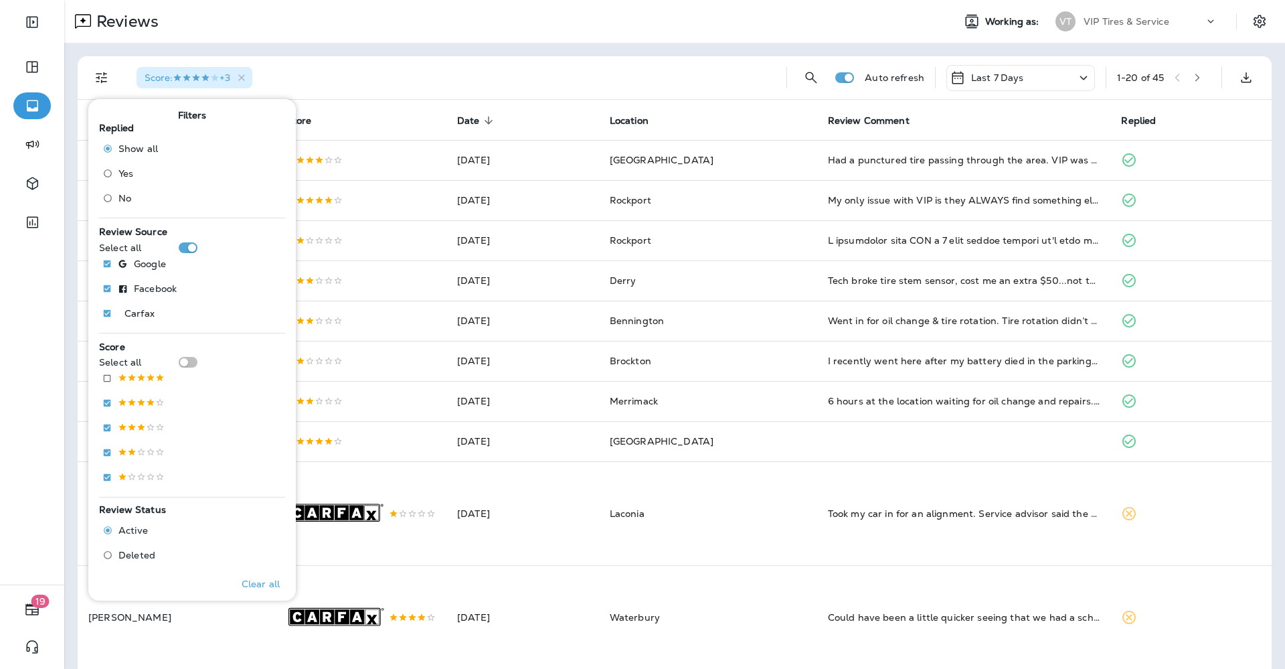
click at [125, 204] on label "No" at bounding box center [127, 197] width 61 height 21
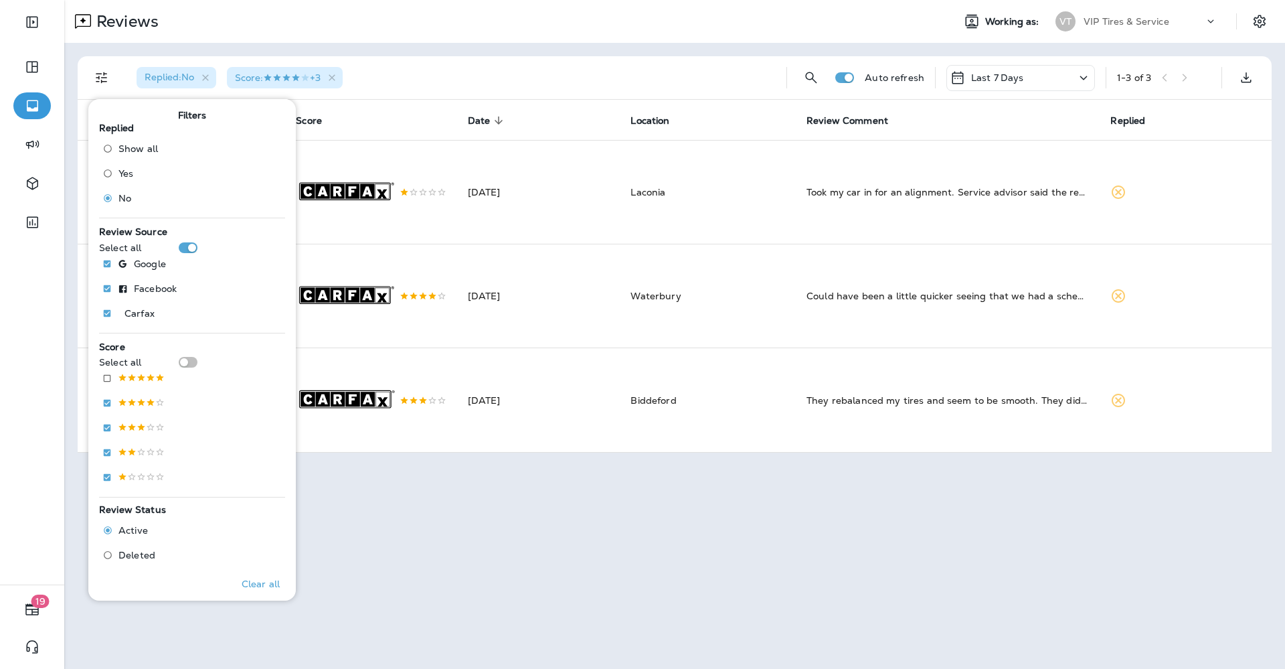
click at [593, 60] on div "Replied : No Score : +3" at bounding box center [451, 77] width 650 height 43
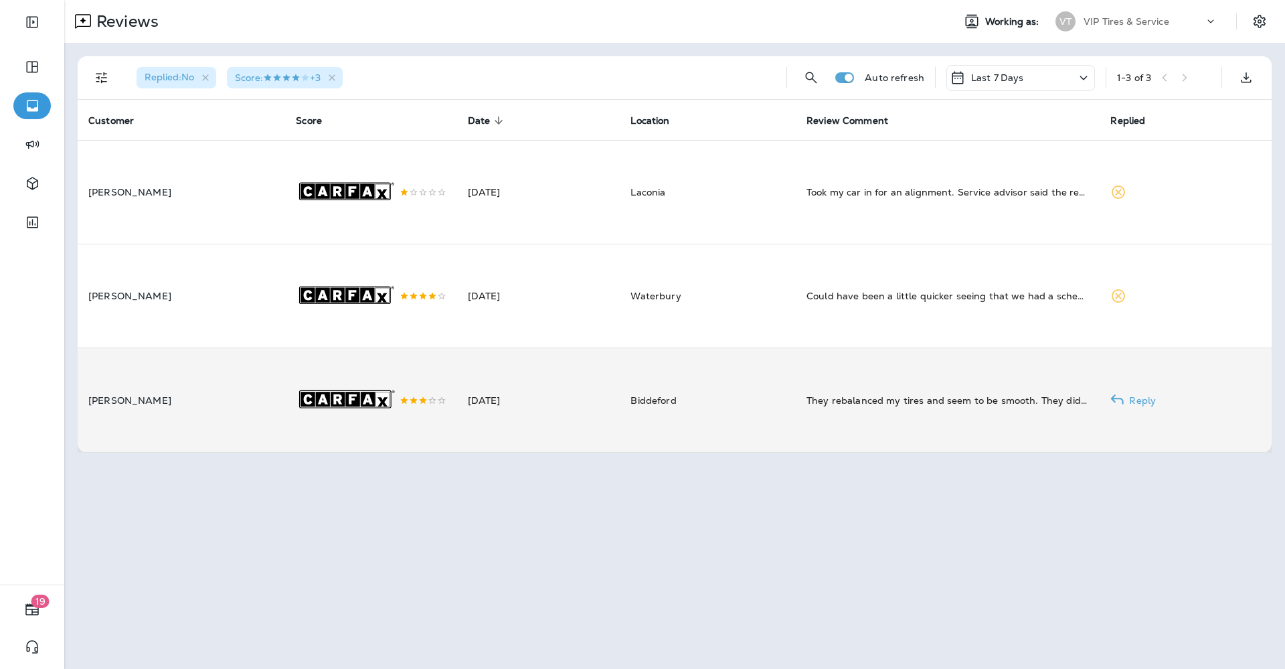
click at [457, 416] on td "[DATE]" at bounding box center [538, 400] width 163 height 104
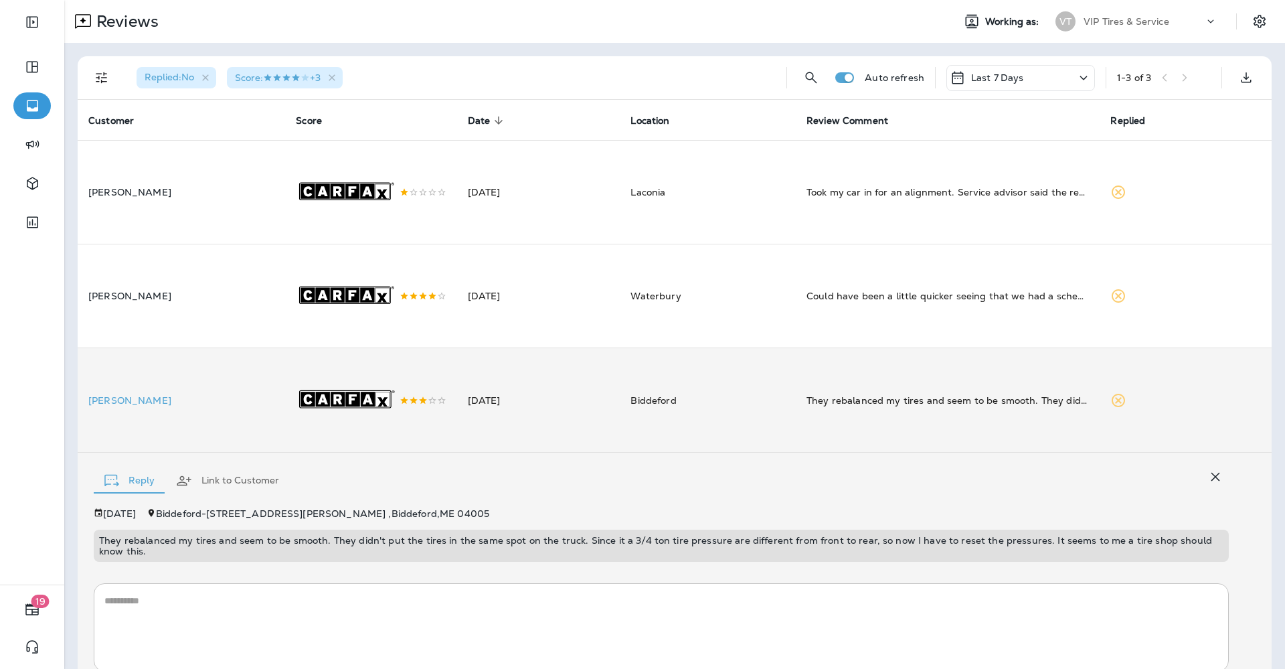
scroll to position [88, 0]
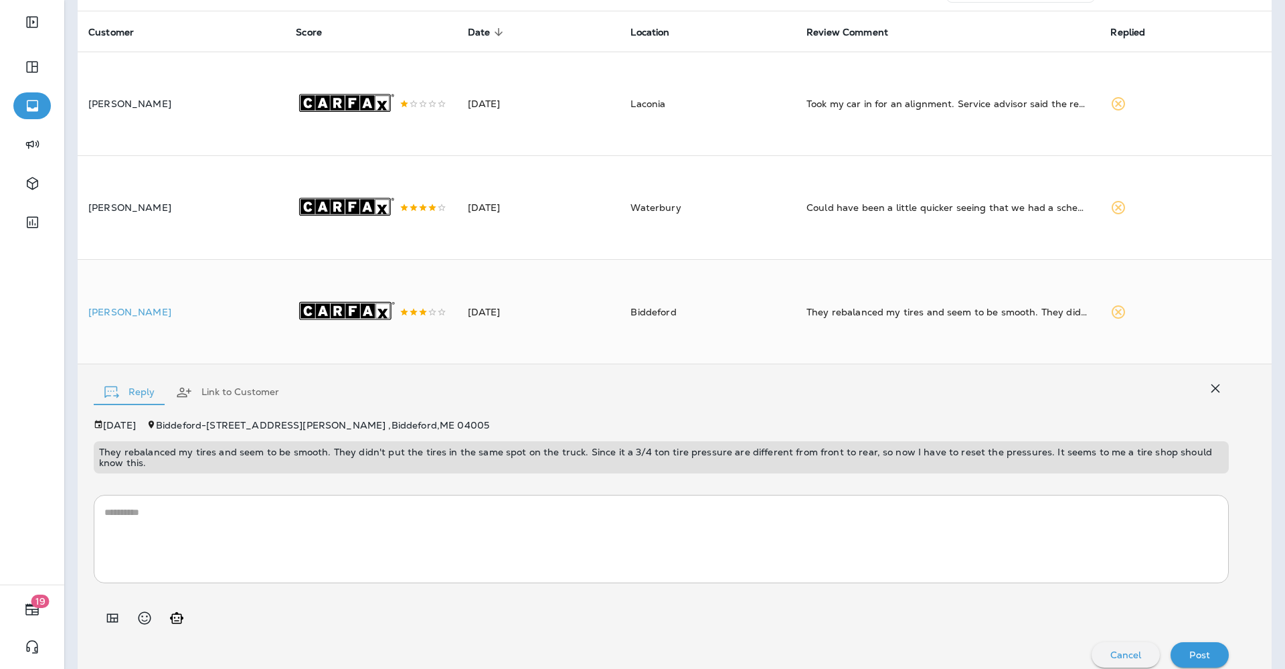
click at [369, 447] on p "They rebalanced my tires and seem to be smooth. They didn't put the tires in th…" at bounding box center [661, 457] width 1125 height 21
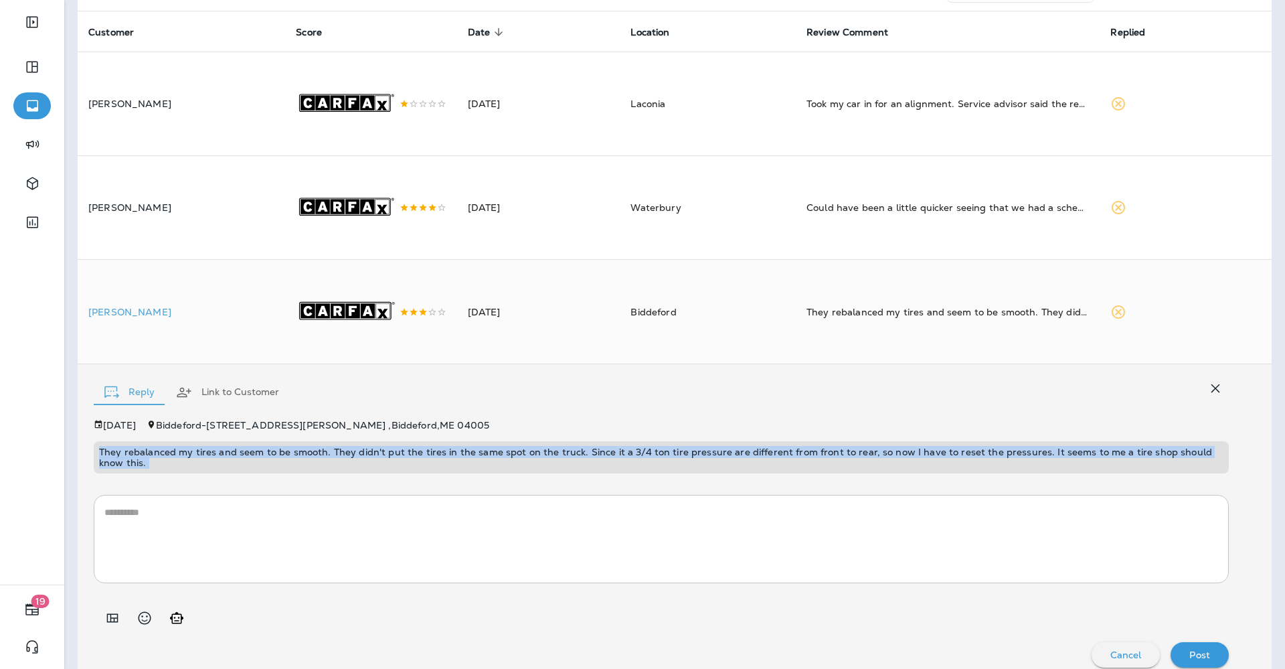
click at [369, 447] on p "They rebalanced my tires and seem to be smooth. They didn't put the tires in th…" at bounding box center [661, 457] width 1125 height 21
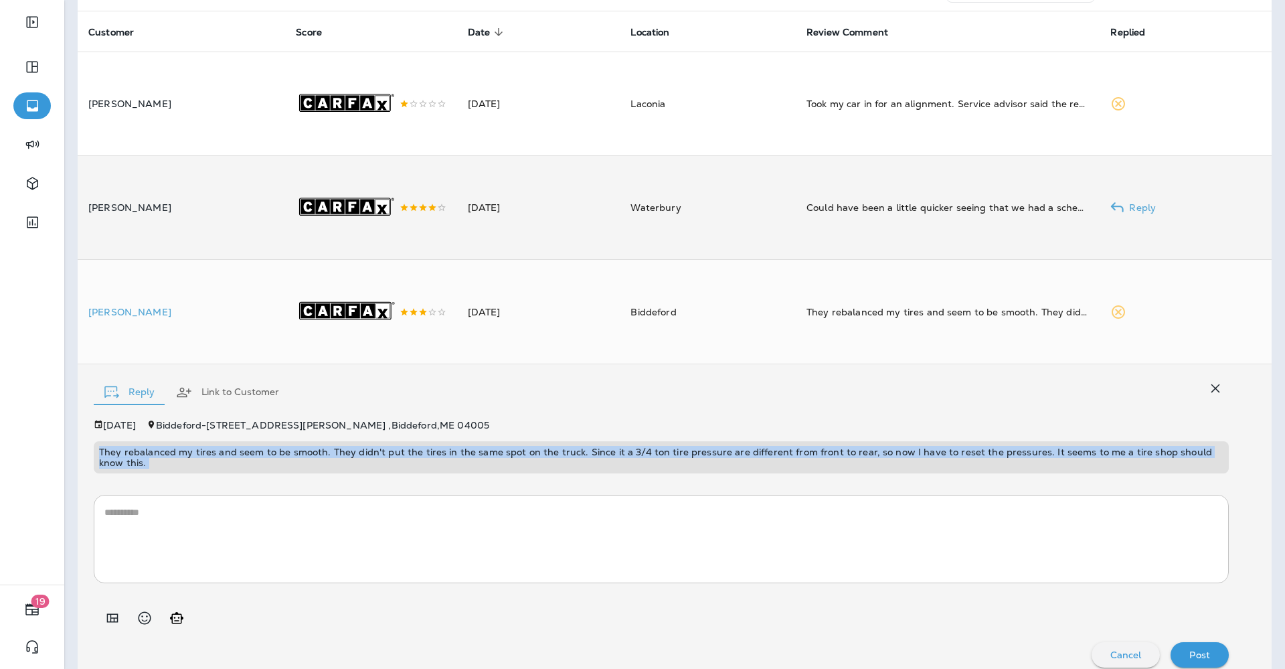
scroll to position [0, 0]
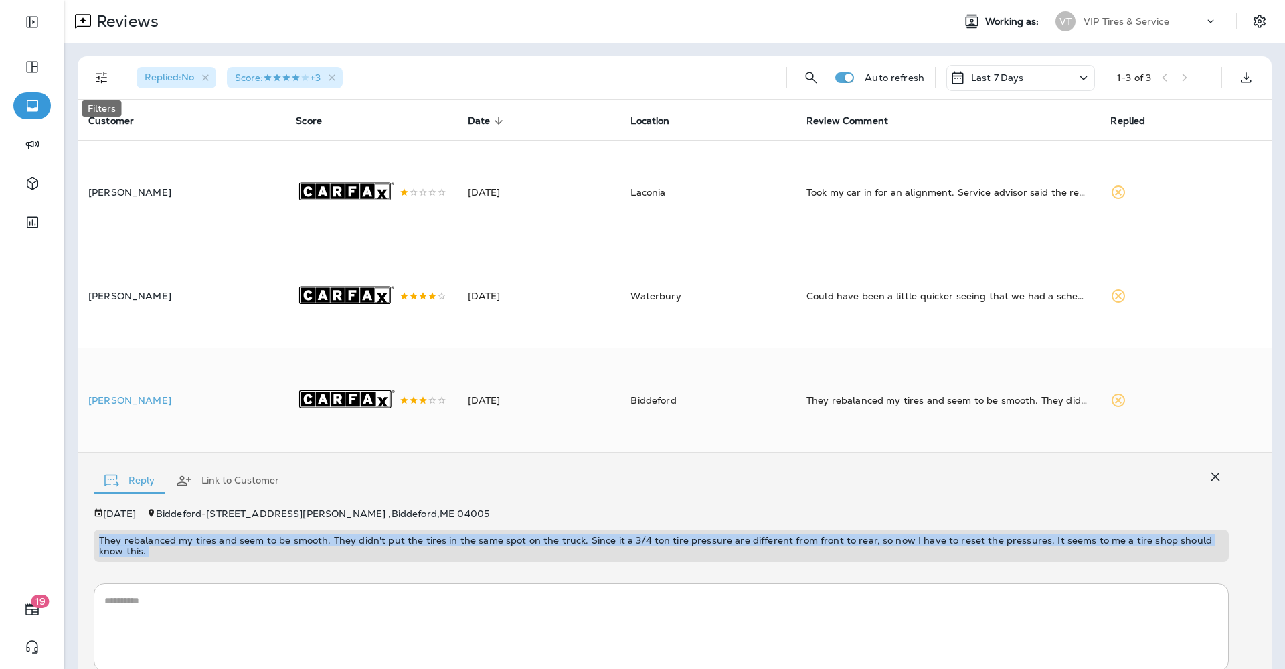
click at [108, 79] on icon "Filters" at bounding box center [102, 78] width 16 height 16
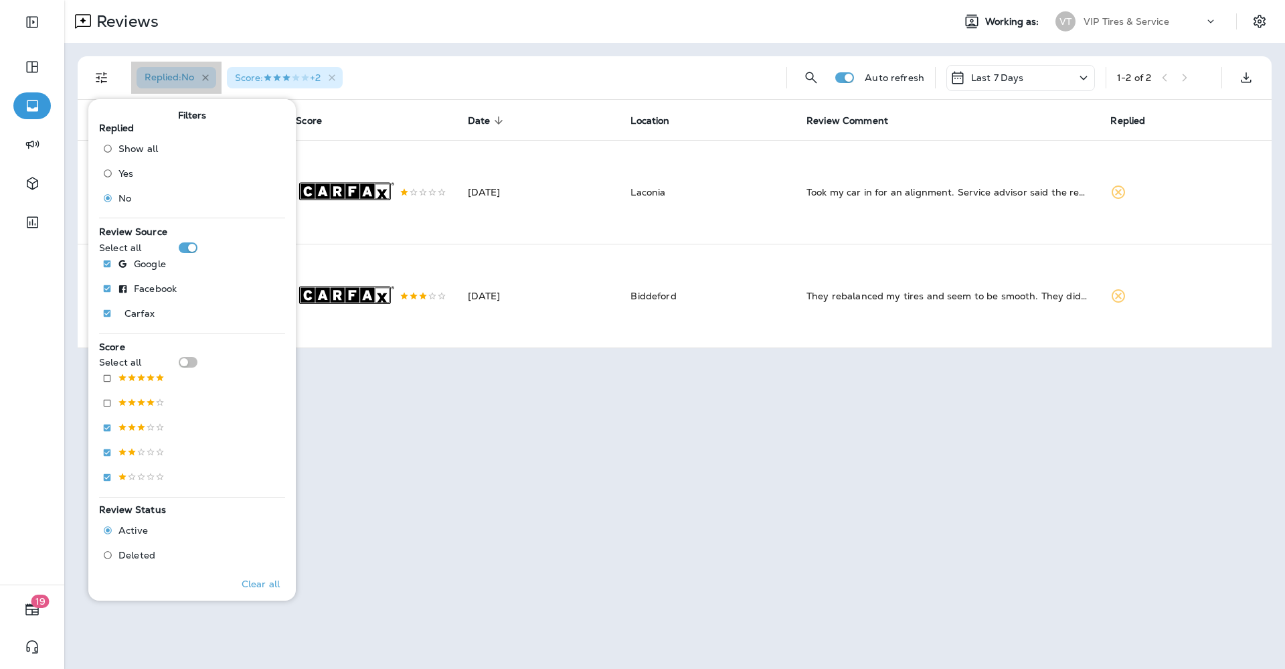
click at [210, 76] on icon "button" at bounding box center [205, 77] width 11 height 11
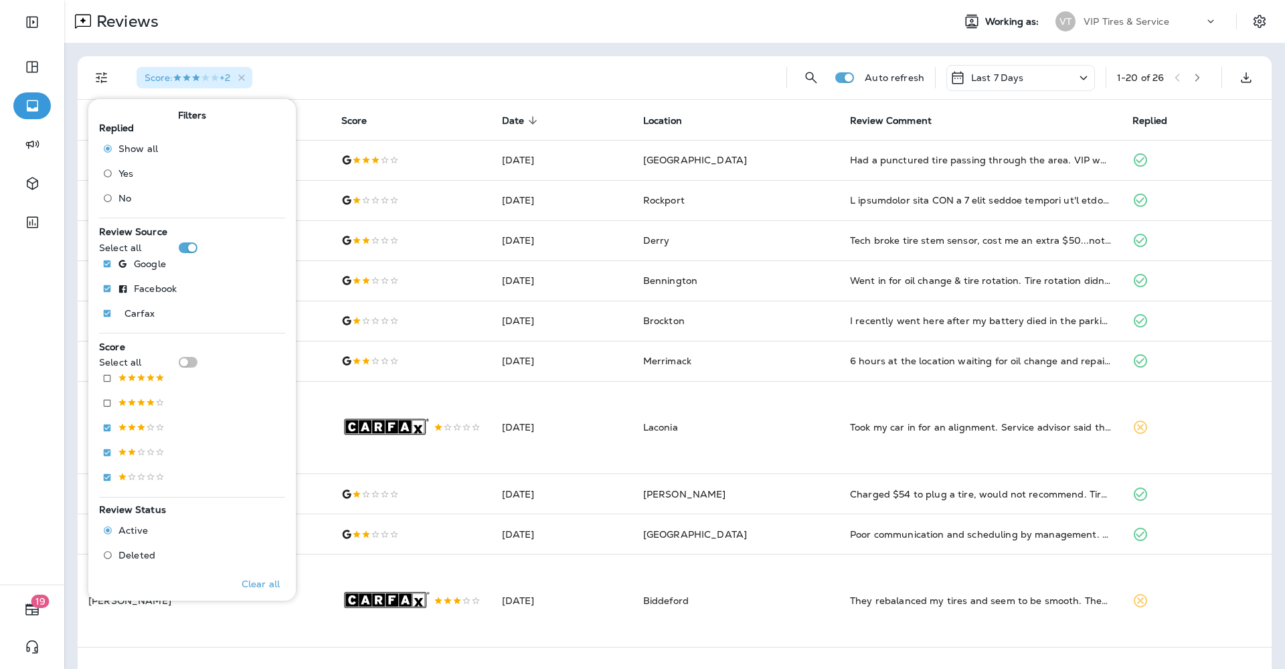
click at [410, 53] on div "Score : +2 Auto refresh Last 7 Days 1 - 20 of 26 Customer Score Date sorted des…" at bounding box center [674, 579] width 1221 height 1072
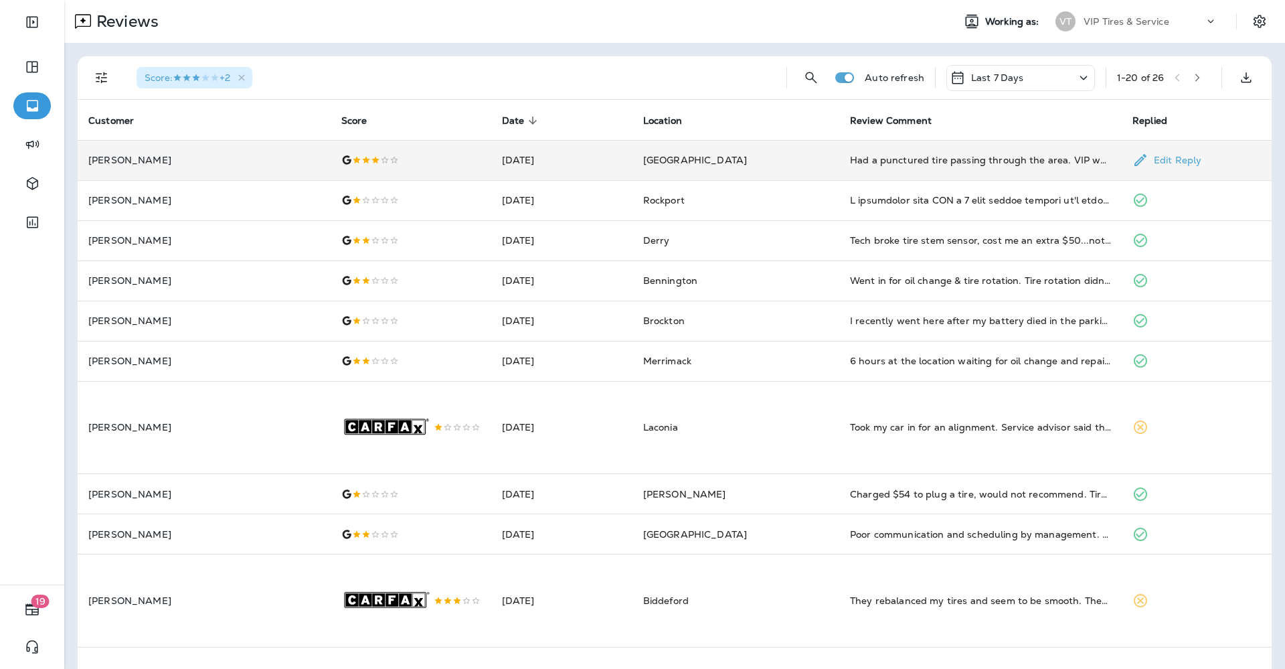
click at [177, 162] on p "[PERSON_NAME]" at bounding box center [204, 160] width 232 height 11
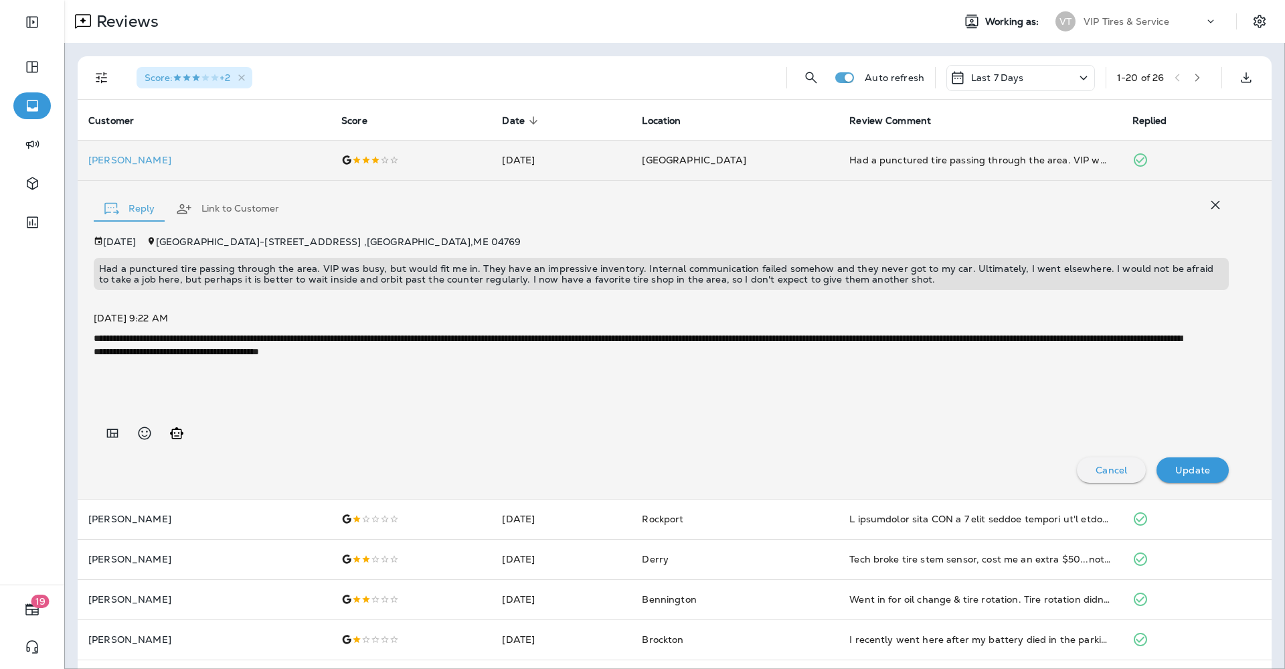
click at [271, 275] on p "Had a punctured tire passing through the area. VIP was busy, but would fit me i…" at bounding box center [661, 273] width 1125 height 21
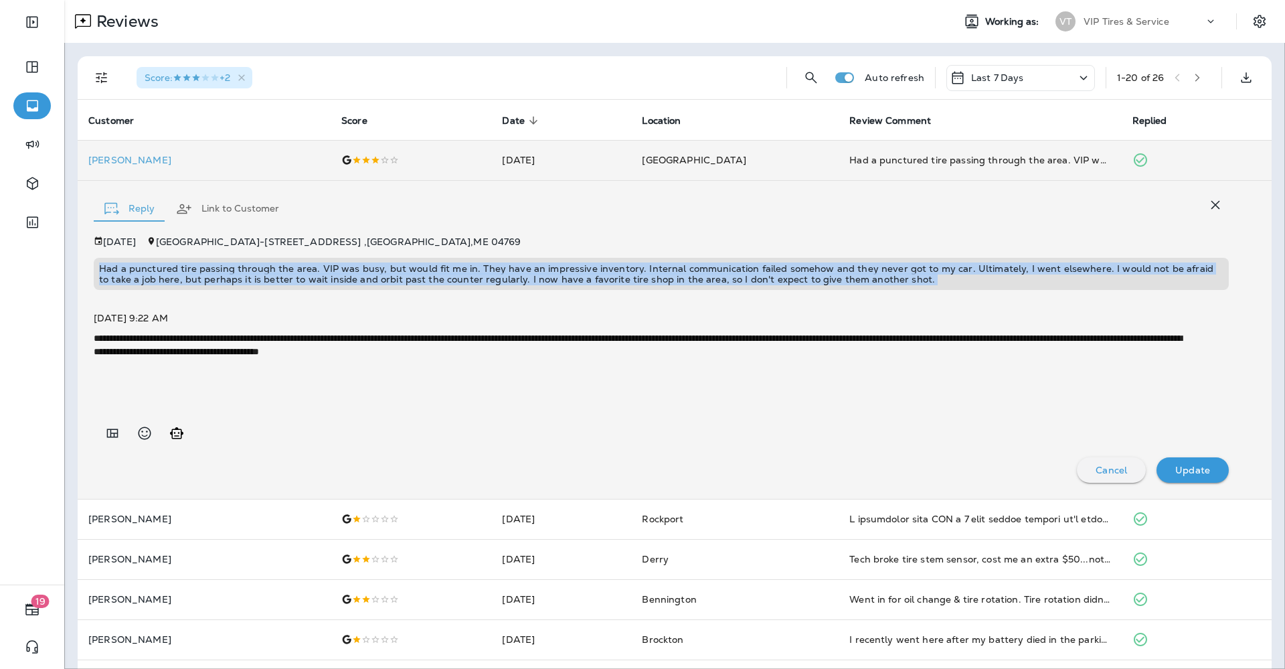
click at [271, 275] on p "Had a punctured tire passing through the area. VIP was busy, but would fit me i…" at bounding box center [661, 273] width 1125 height 21
click at [242, 78] on icon "button" at bounding box center [241, 77] width 11 height 11
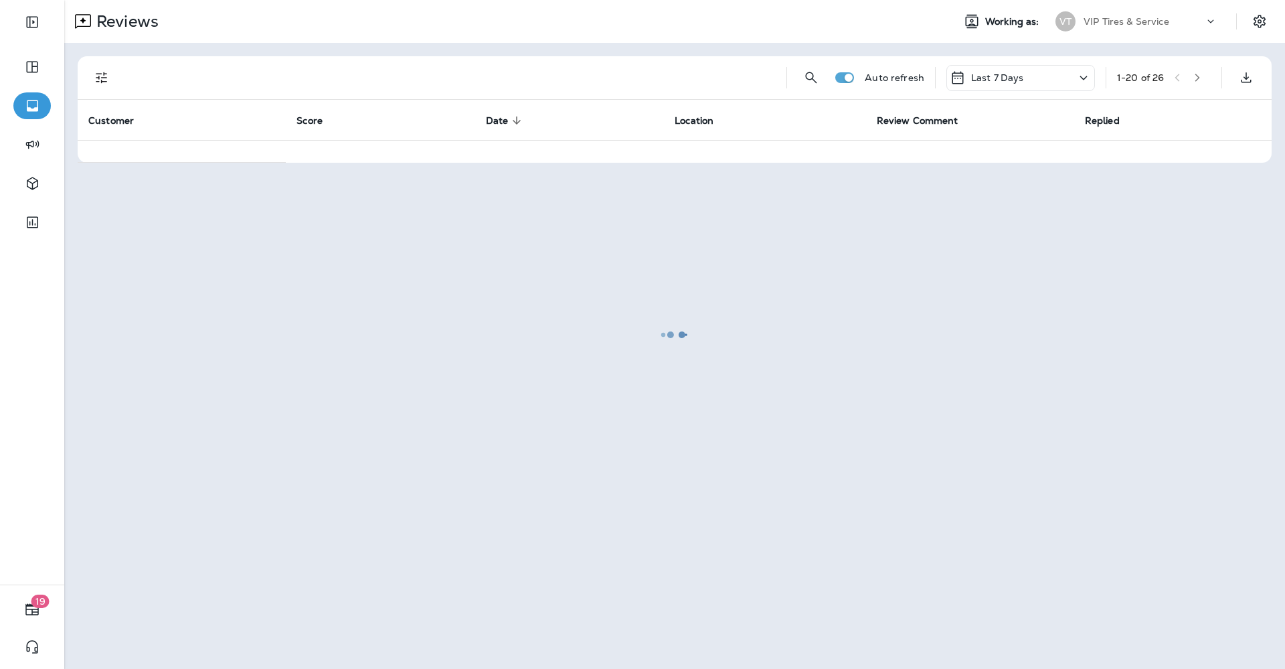
click at [94, 78] on div at bounding box center [675, 334] width 1218 height 666
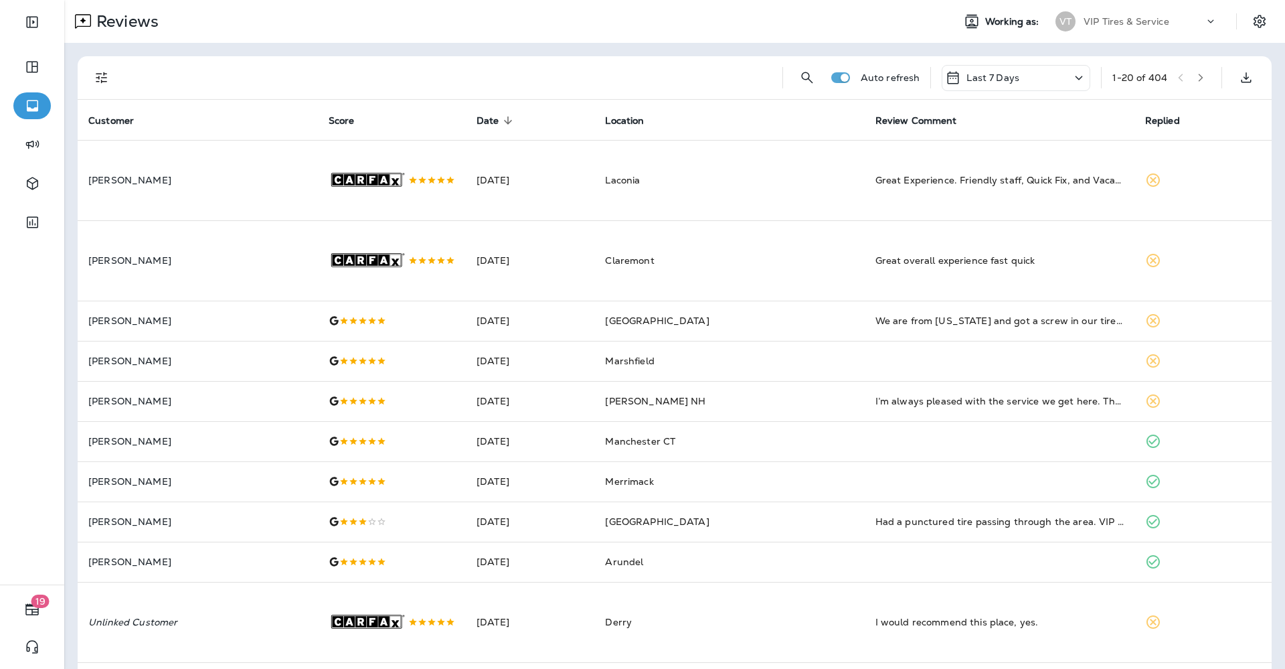
click at [102, 82] on icon "Filters" at bounding box center [101, 77] width 11 height 11
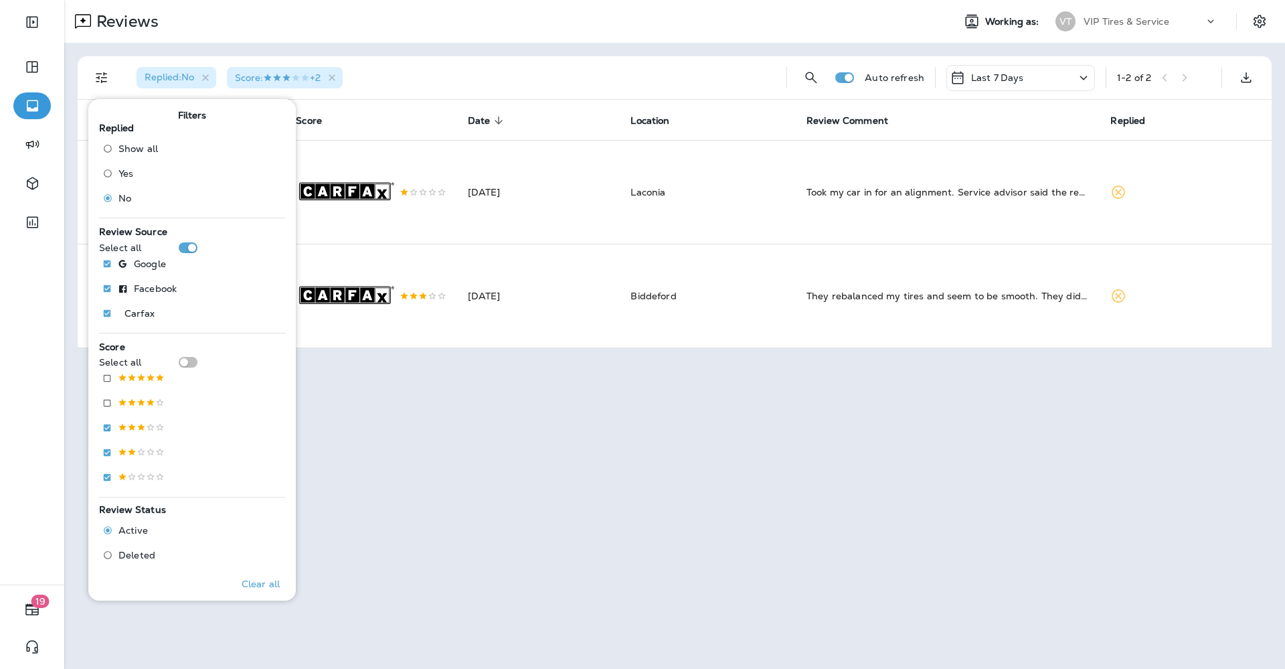
click at [442, 48] on div "Replied : No Score : +2 Auto refresh Last 7 Days 1 - 2 of 2 Customer Score Date…" at bounding box center [674, 202] width 1221 height 319
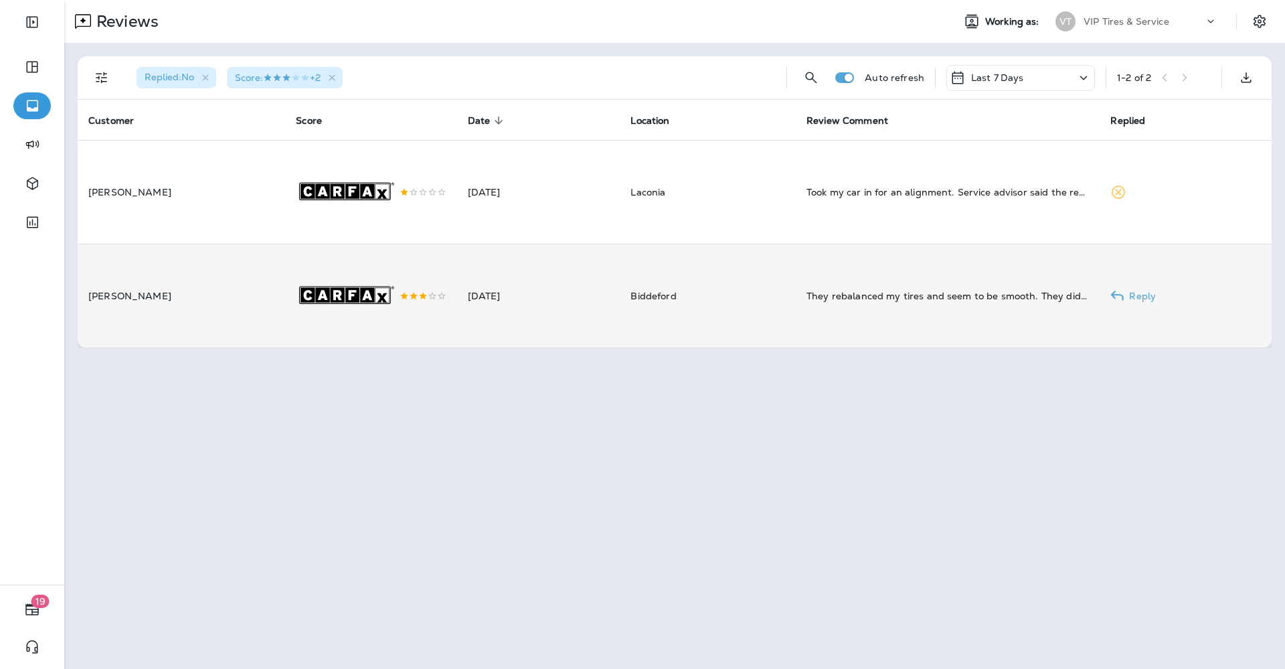
click at [376, 288] on rect at bounding box center [383, 295] width 14 height 15
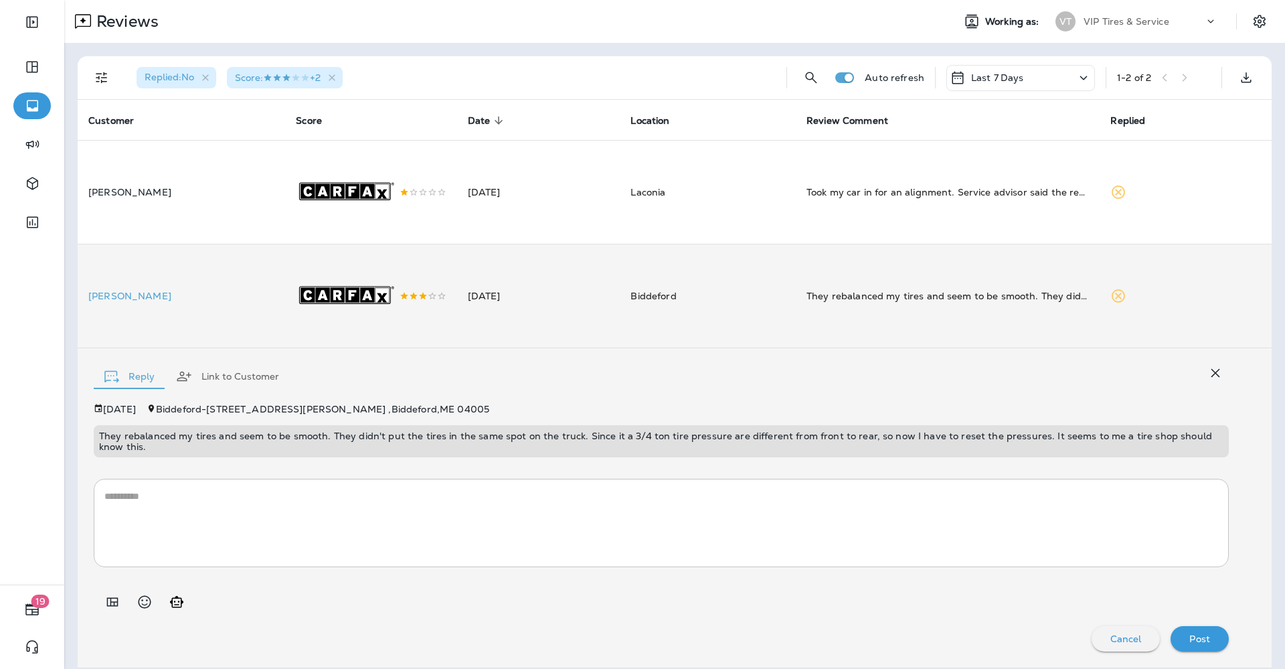
click at [260, 430] on p "They rebalanced my tires and seem to be smooth. They didn't put the tires in th…" at bounding box center [661, 440] width 1125 height 21
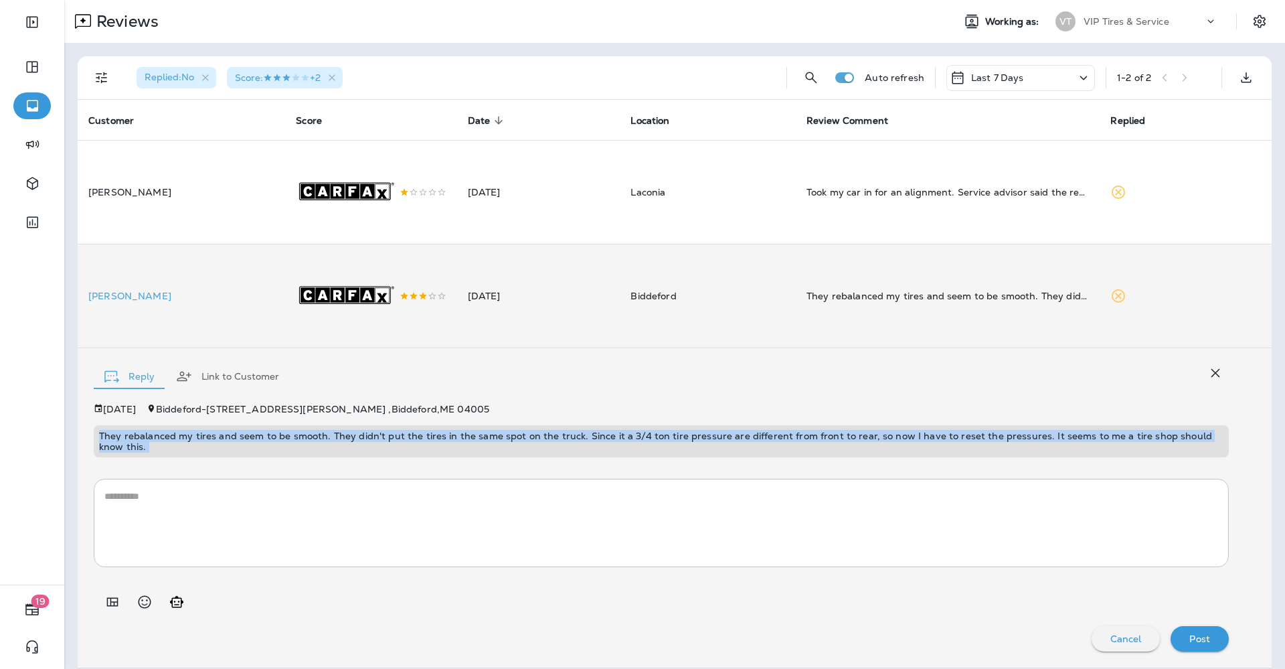
click at [260, 430] on p "They rebalanced my tires and seem to be smooth. They didn't put the tires in th…" at bounding box center [661, 440] width 1125 height 21
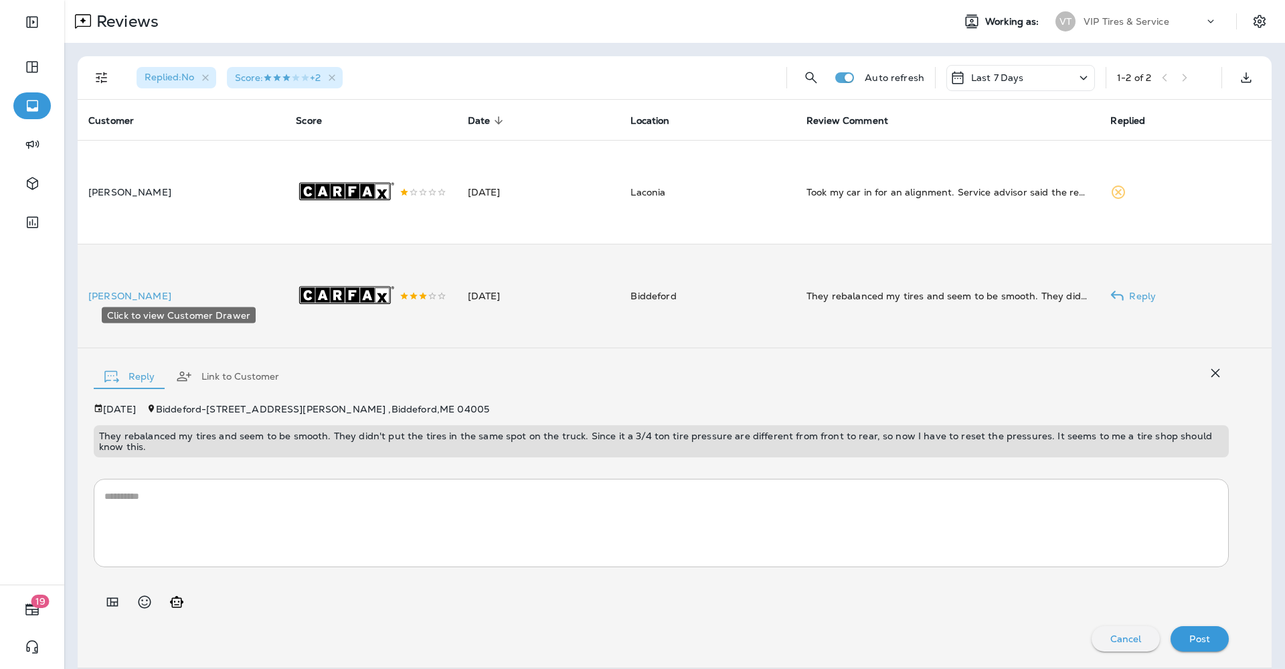
click at [123, 293] on p "[PERSON_NAME]" at bounding box center [181, 296] width 186 height 11
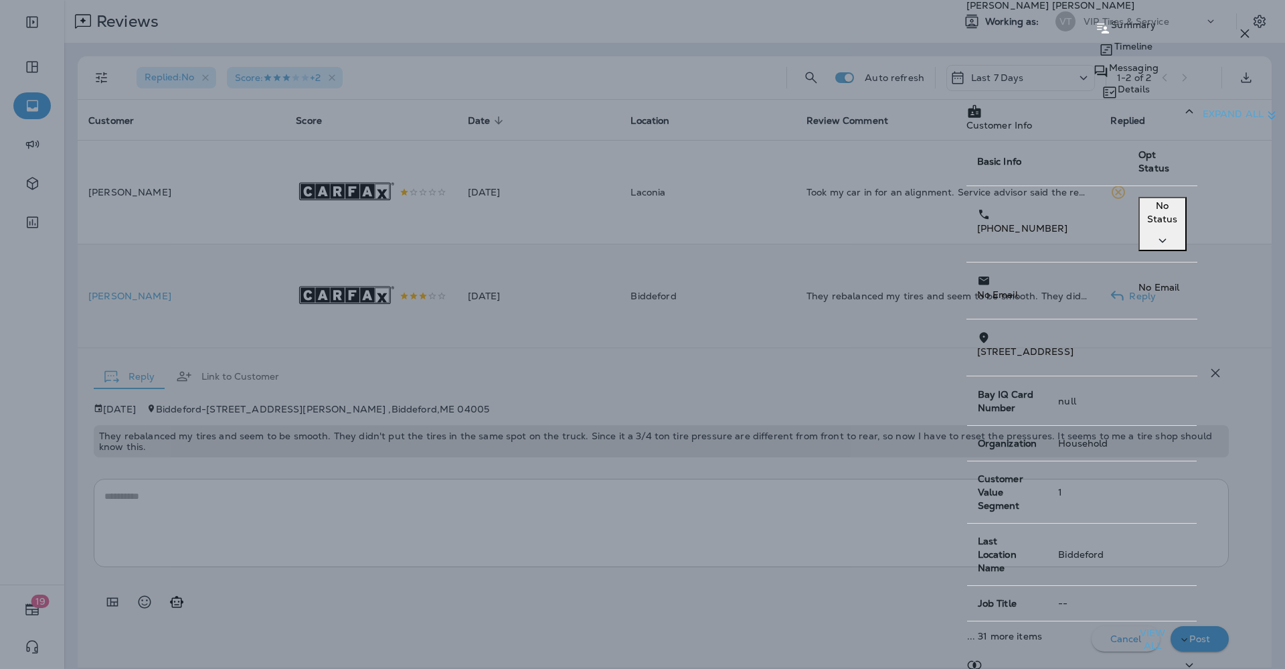
drag, startPoint x: 963, startPoint y: 210, endPoint x: 885, endPoint y: 218, distance: 78.0
click at [977, 218] on div "[PHONE_NUMBER]" at bounding box center [1047, 221] width 140 height 28
click at [1240, 30] on icon "button" at bounding box center [1245, 33] width 16 height 16
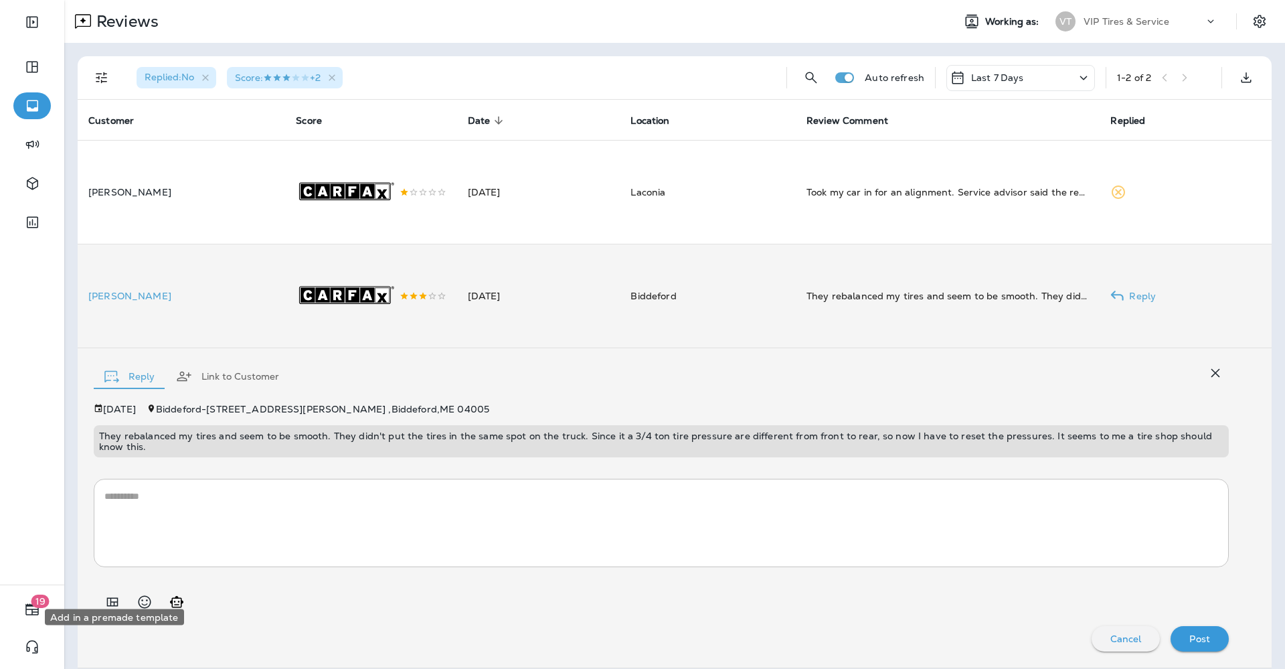
click at [116, 594] on icon "Add in a premade template" at bounding box center [112, 602] width 16 height 16
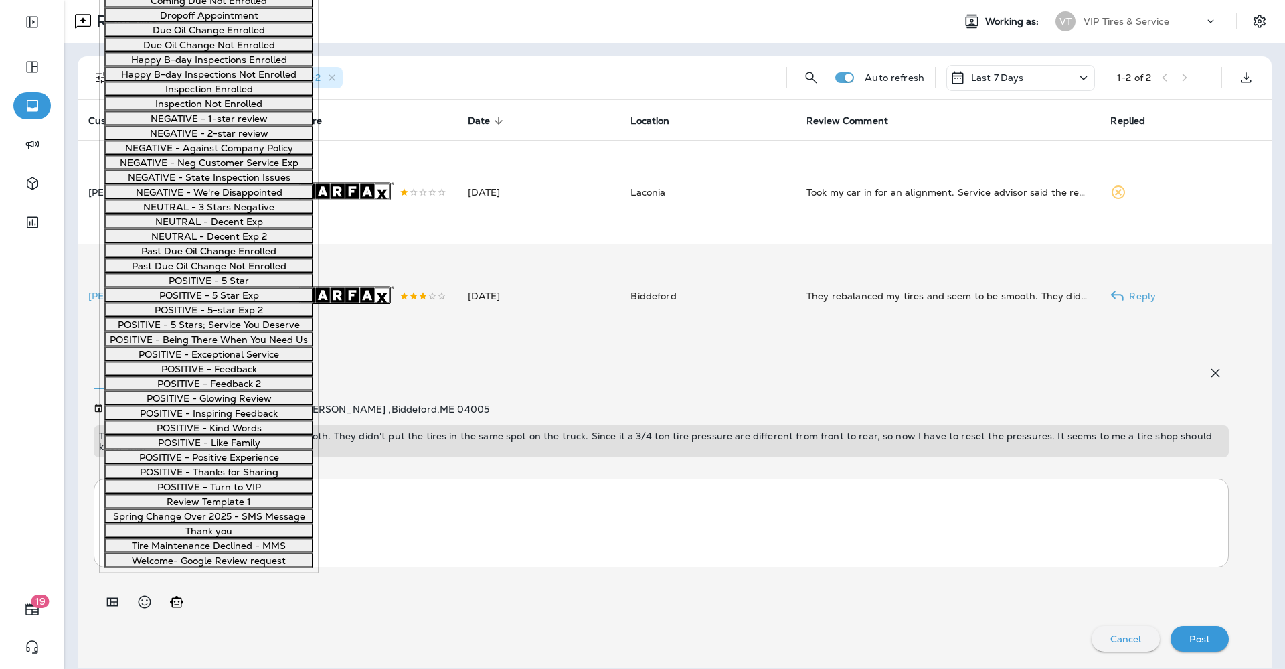
scroll to position [586, 0]
click at [208, 214] on button "NEUTRAL - 3 Stars Negative" at bounding box center [208, 206] width 209 height 15
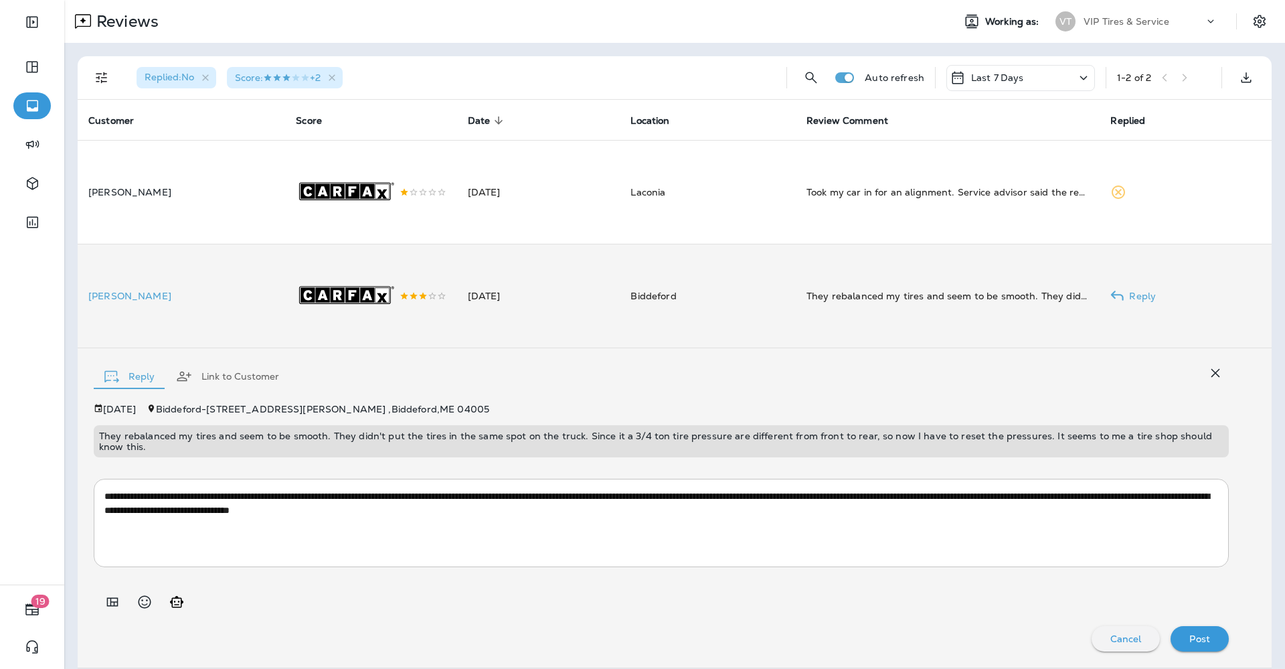
click at [1194, 633] on p "Post" at bounding box center [1200, 638] width 21 height 11
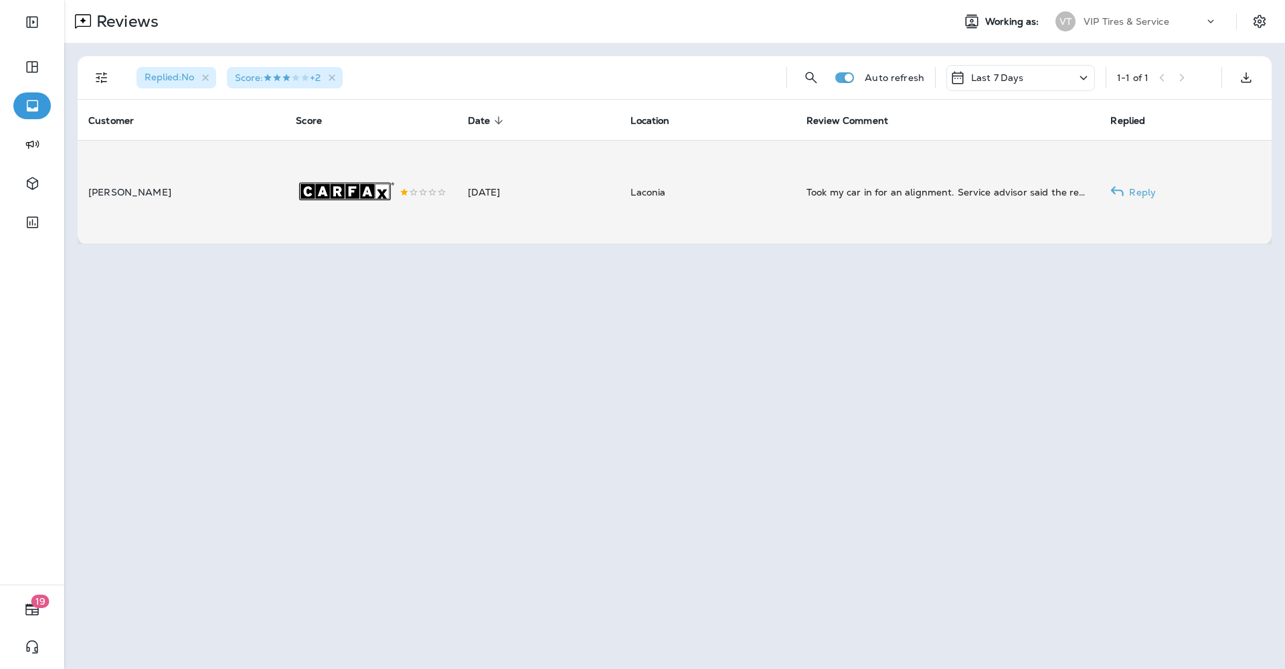
click at [143, 202] on td "[PERSON_NAME]" at bounding box center [182, 192] width 208 height 104
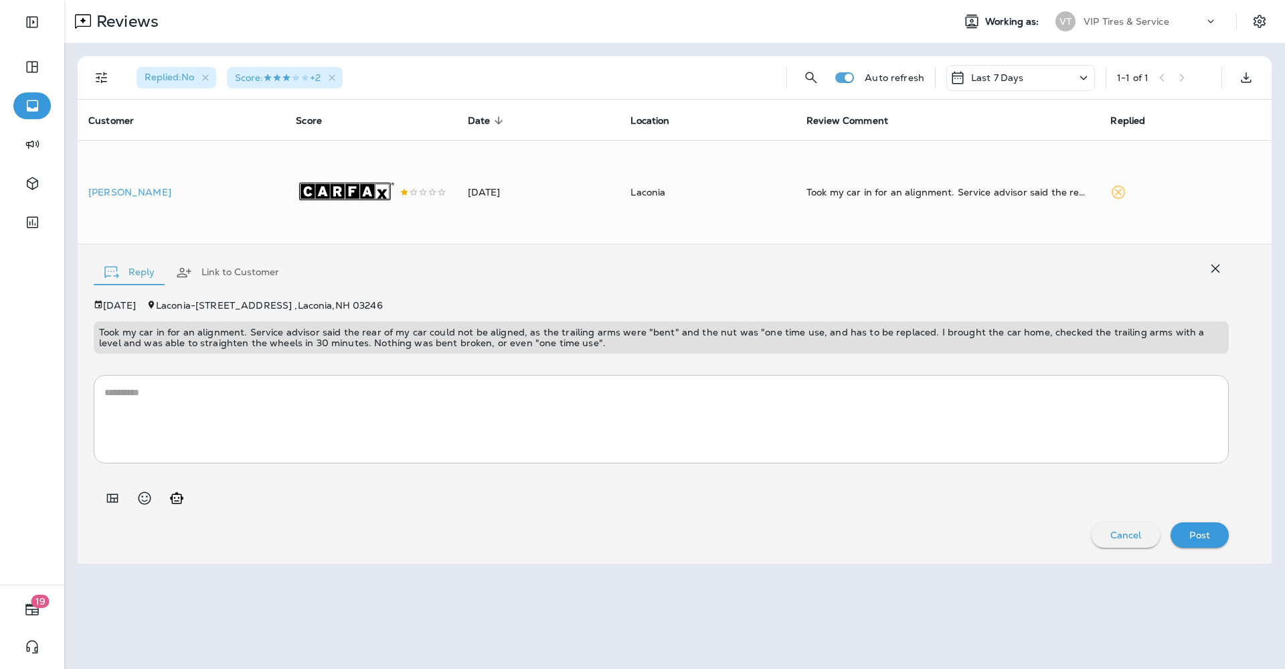
click at [315, 337] on p "Took my car in for an alignment. Service advisor said the rear of my car could …" at bounding box center [661, 337] width 1125 height 21
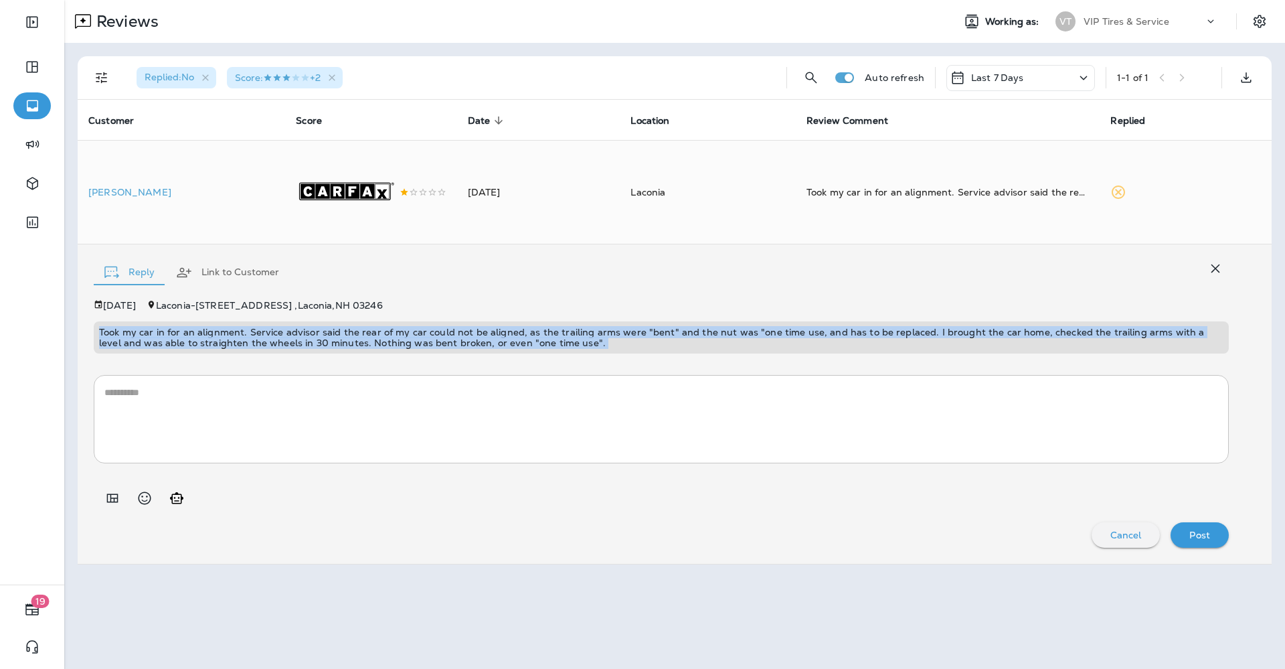
click at [315, 337] on p "Took my car in for an alignment. Service advisor said the rear of my car could …" at bounding box center [661, 337] width 1125 height 21
click at [114, 499] on icon "Add in a premade template" at bounding box center [112, 497] width 11 height 9
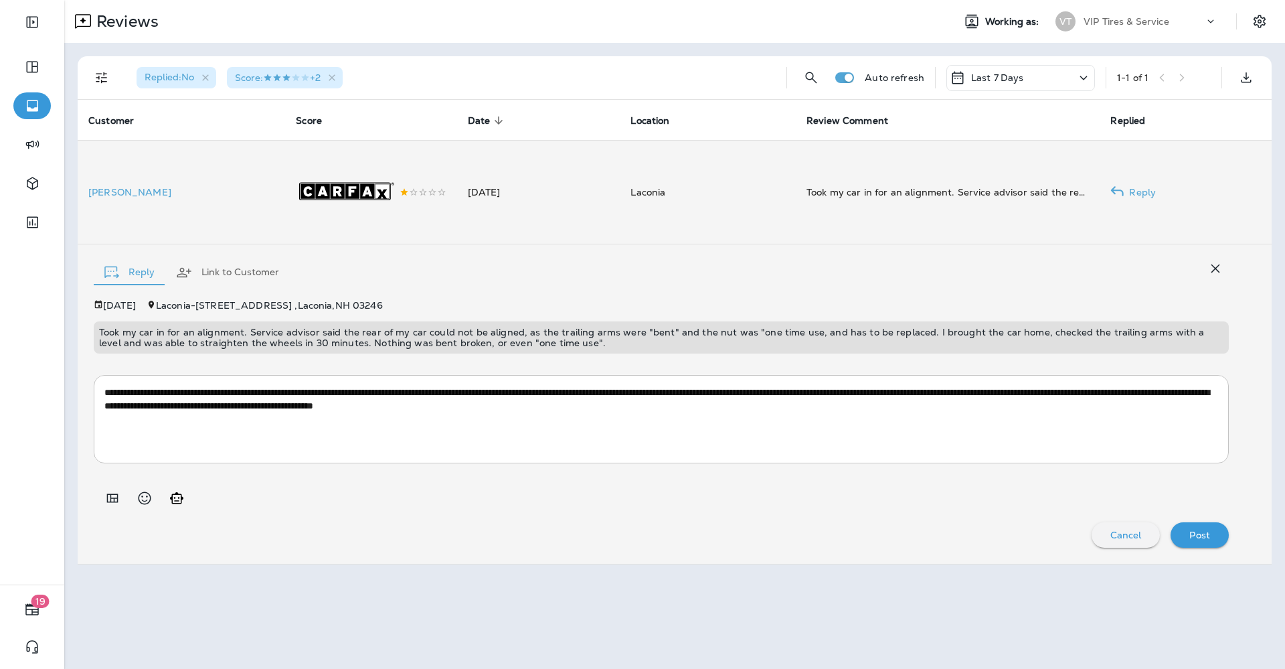
click at [133, 194] on p "[PERSON_NAME]" at bounding box center [181, 192] width 186 height 11
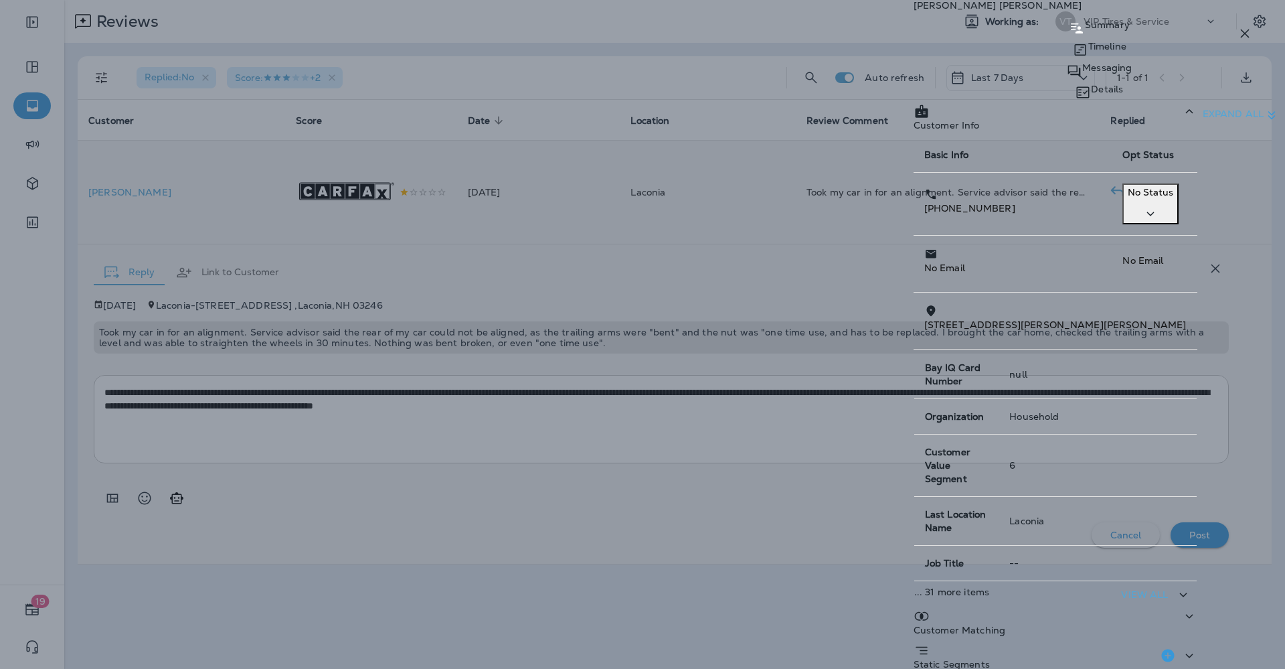
drag, startPoint x: 958, startPoint y: 213, endPoint x: 884, endPoint y: 218, distance: 74.5
click at [914, 218] on td "[PHONE_NUMBER]" at bounding box center [1013, 204] width 199 height 63
click at [283, 468] on div "[PERSON_NAME] Summary Timeline Messaging Details Customer Info Basic Info Opt S…" at bounding box center [642, 334] width 1285 height 669
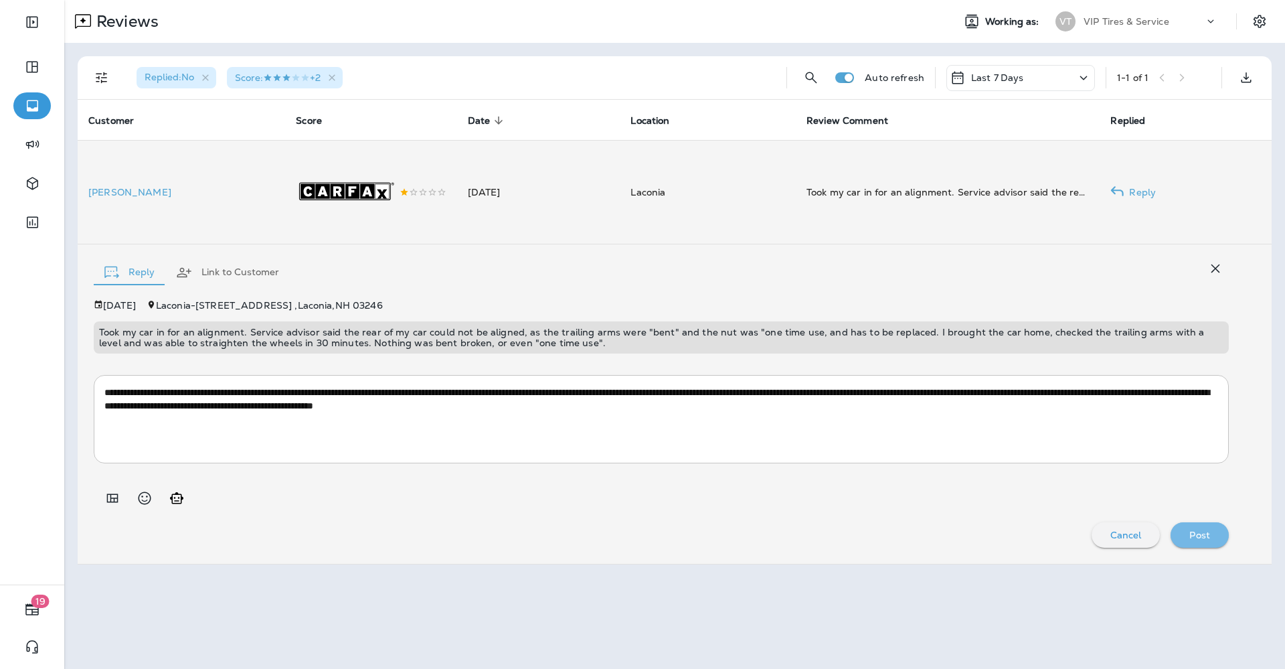
click at [1204, 531] on p "Post" at bounding box center [1200, 535] width 21 height 11
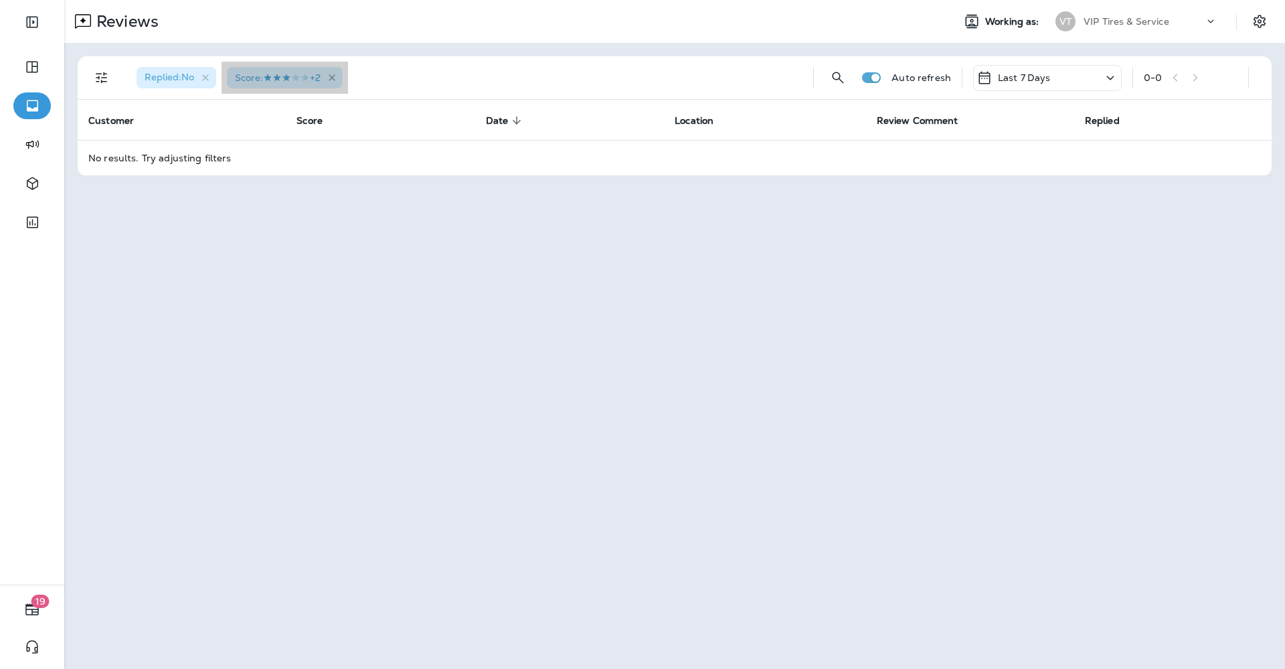
click at [337, 76] on icon "button" at bounding box center [332, 77] width 11 height 11
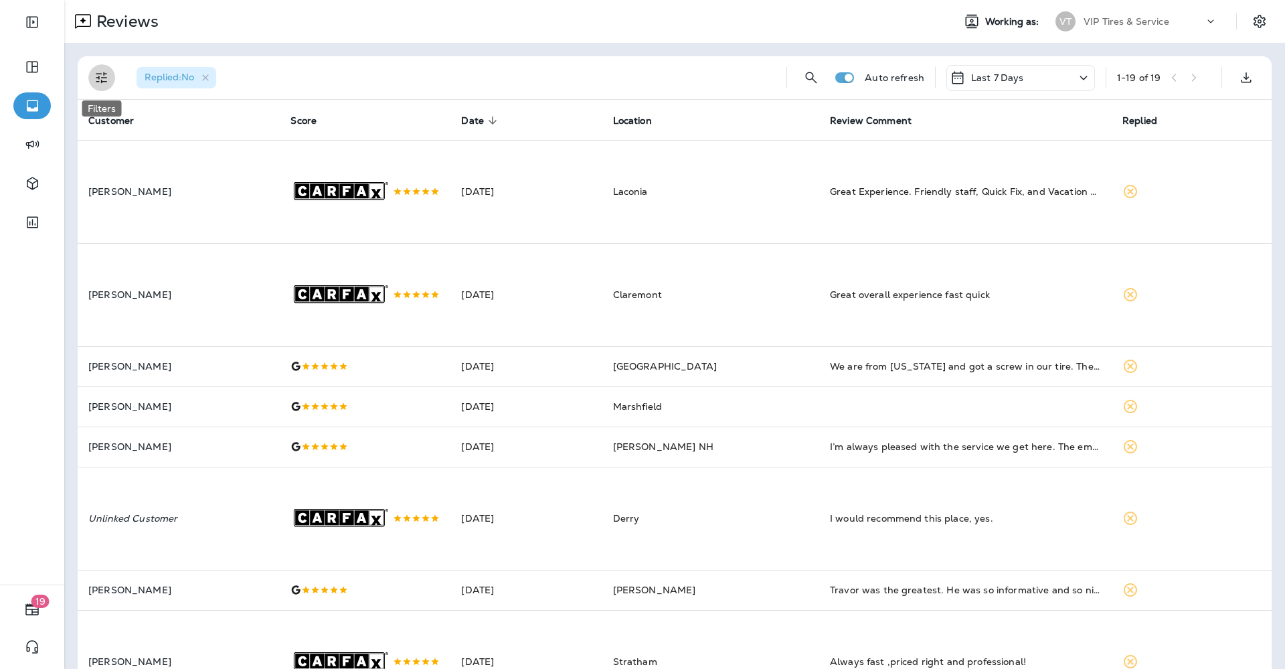
click at [106, 76] on icon "Filters" at bounding box center [102, 78] width 16 height 16
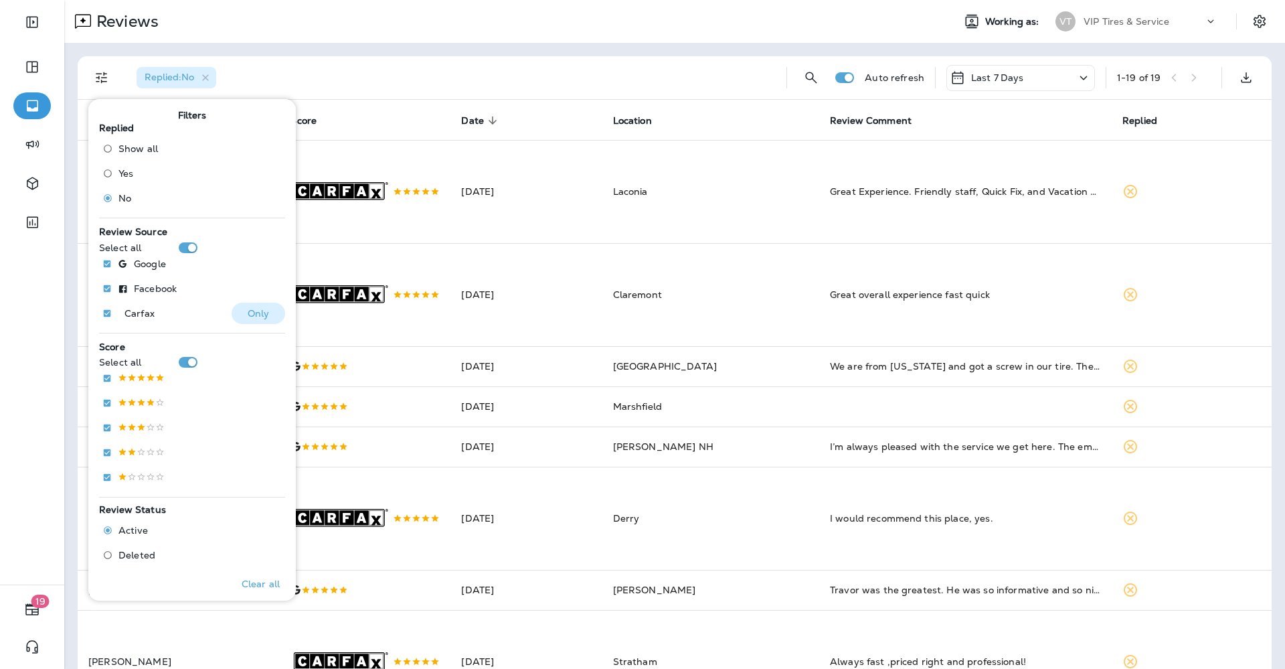
click at [248, 312] on p "Only" at bounding box center [259, 313] width 22 height 11
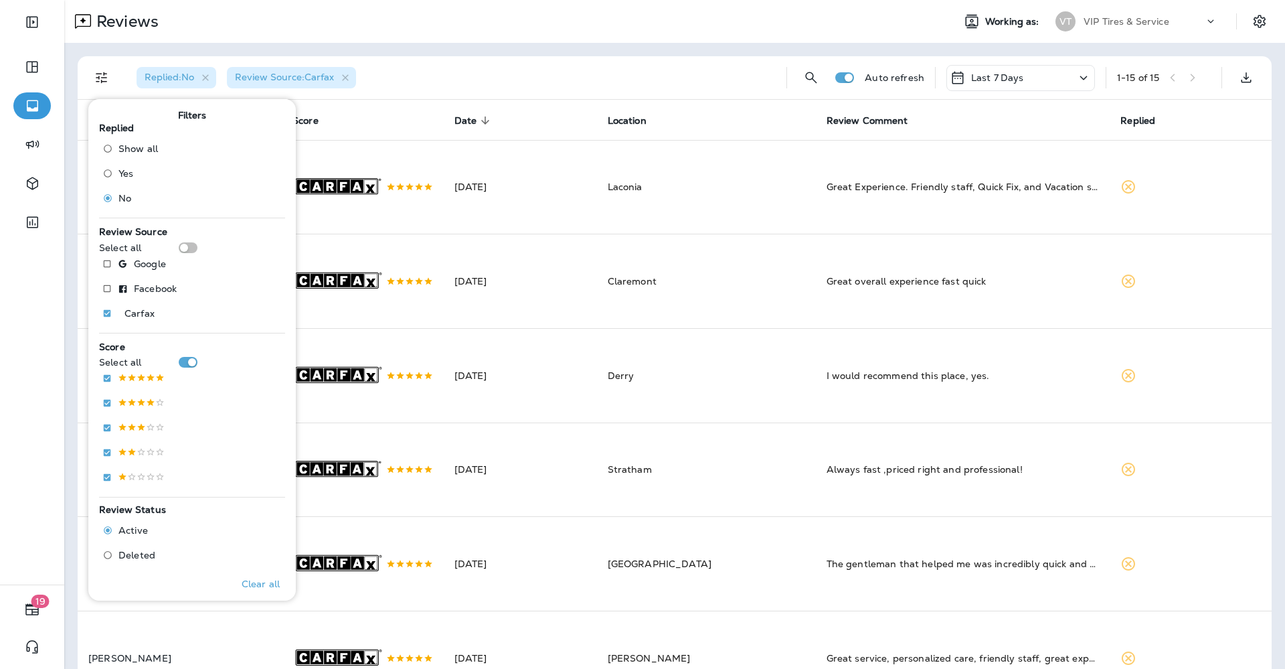
click at [463, 79] on div "Replied : No Review Source : Carfax" at bounding box center [451, 77] width 650 height 43
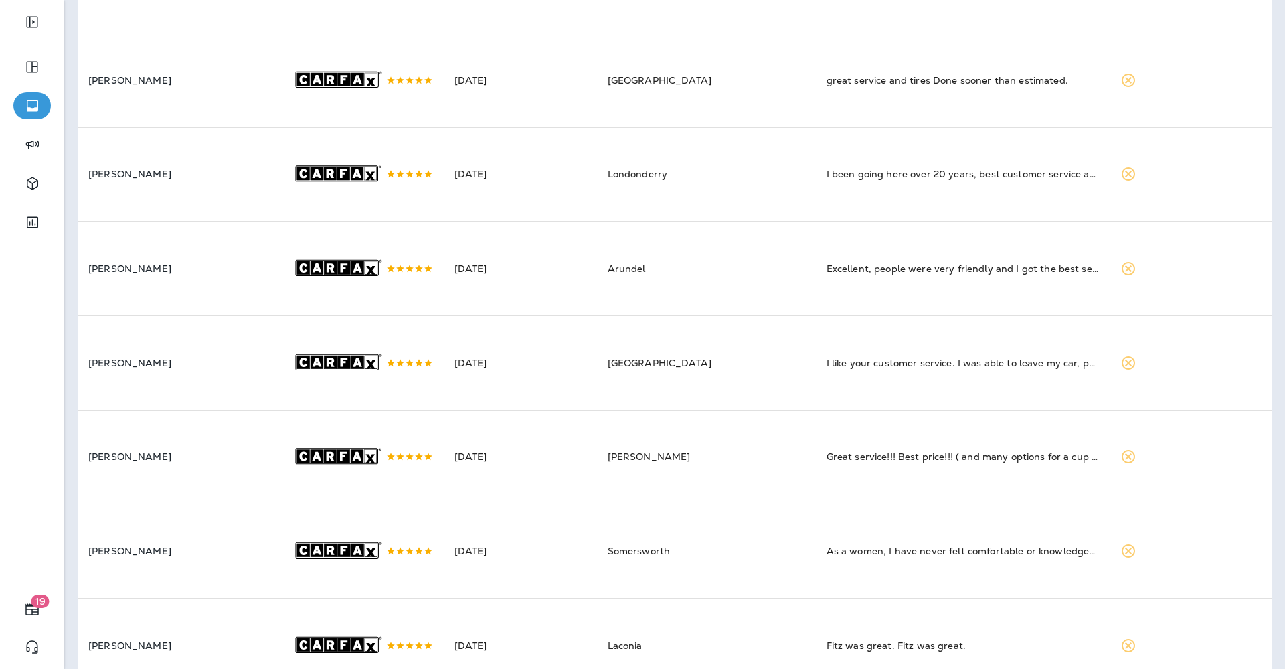
scroll to position [920, 0]
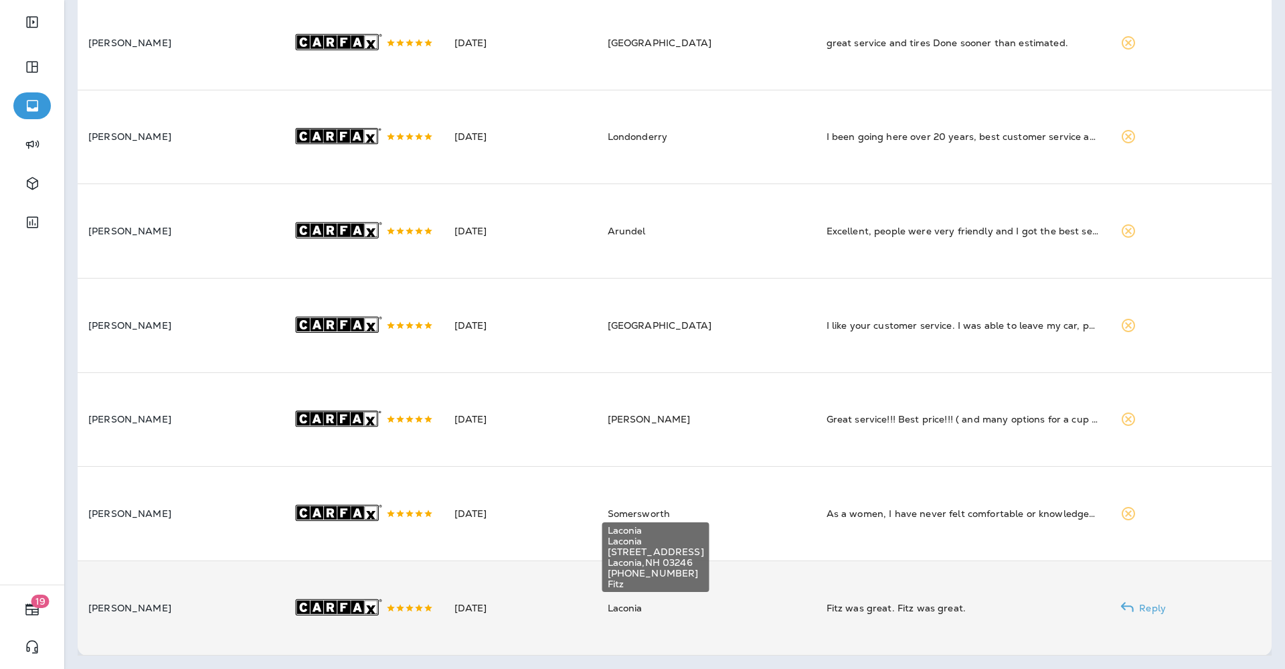
click at [643, 605] on span "Laconia" at bounding box center [625, 608] width 35 height 12
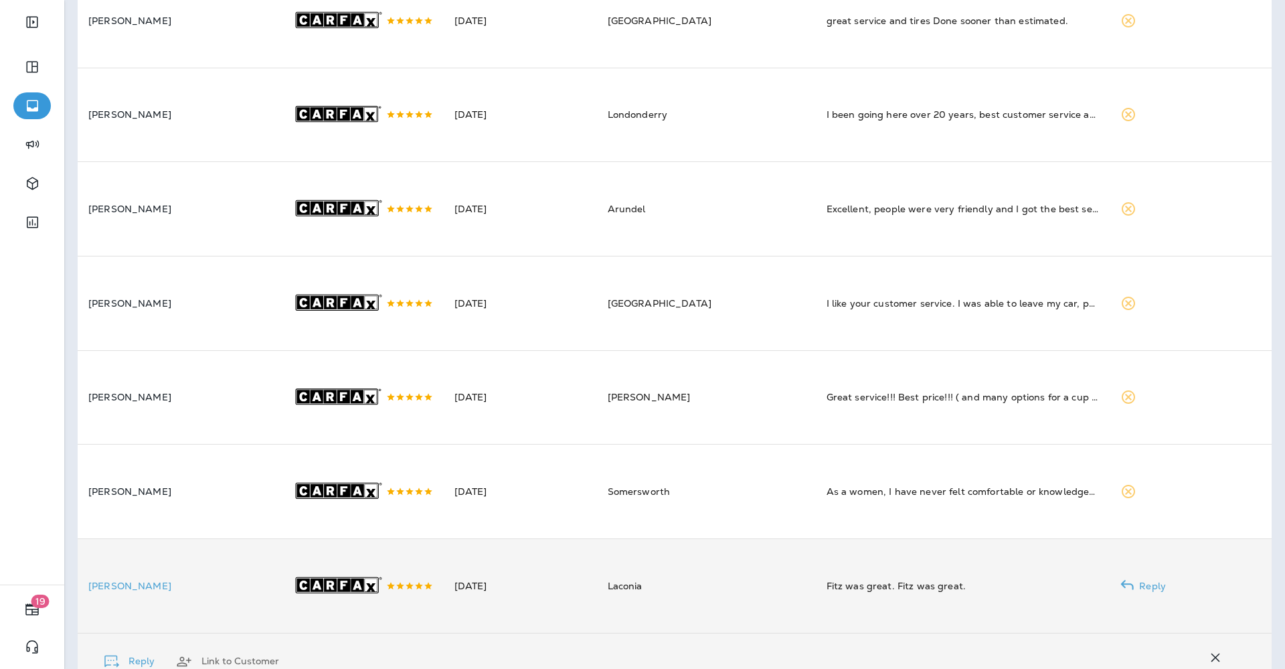
scroll to position [1215, 0]
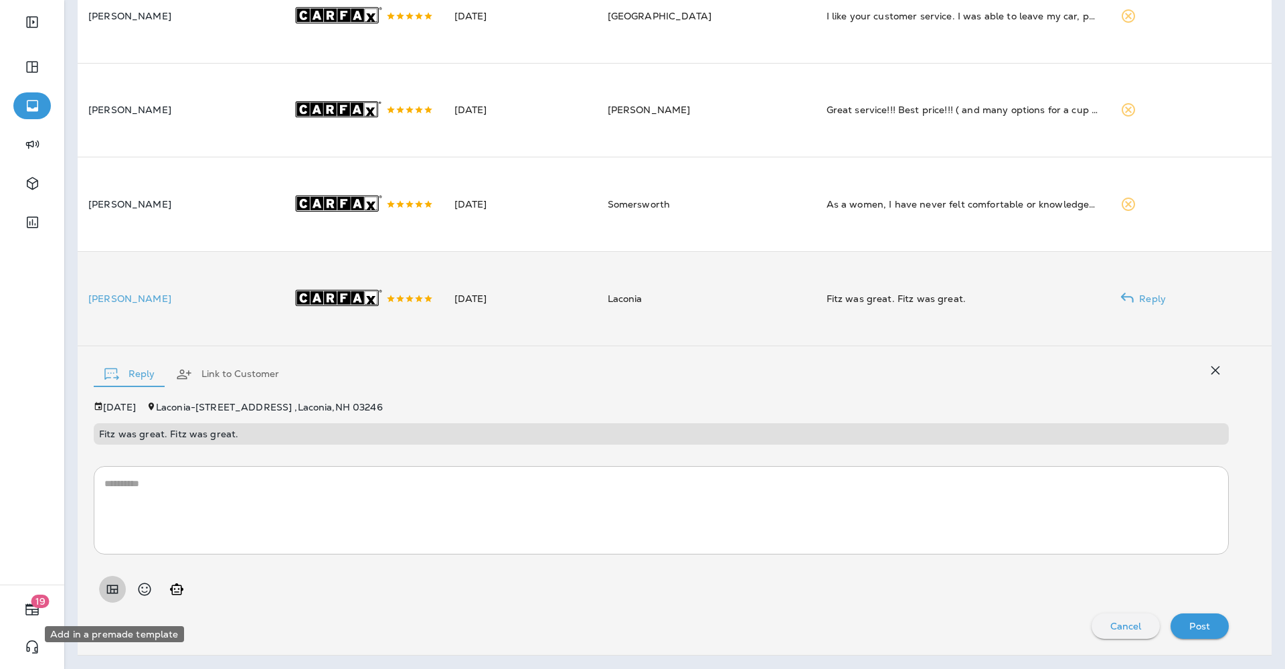
click at [105, 594] on button "Add in a premade template" at bounding box center [112, 589] width 27 height 27
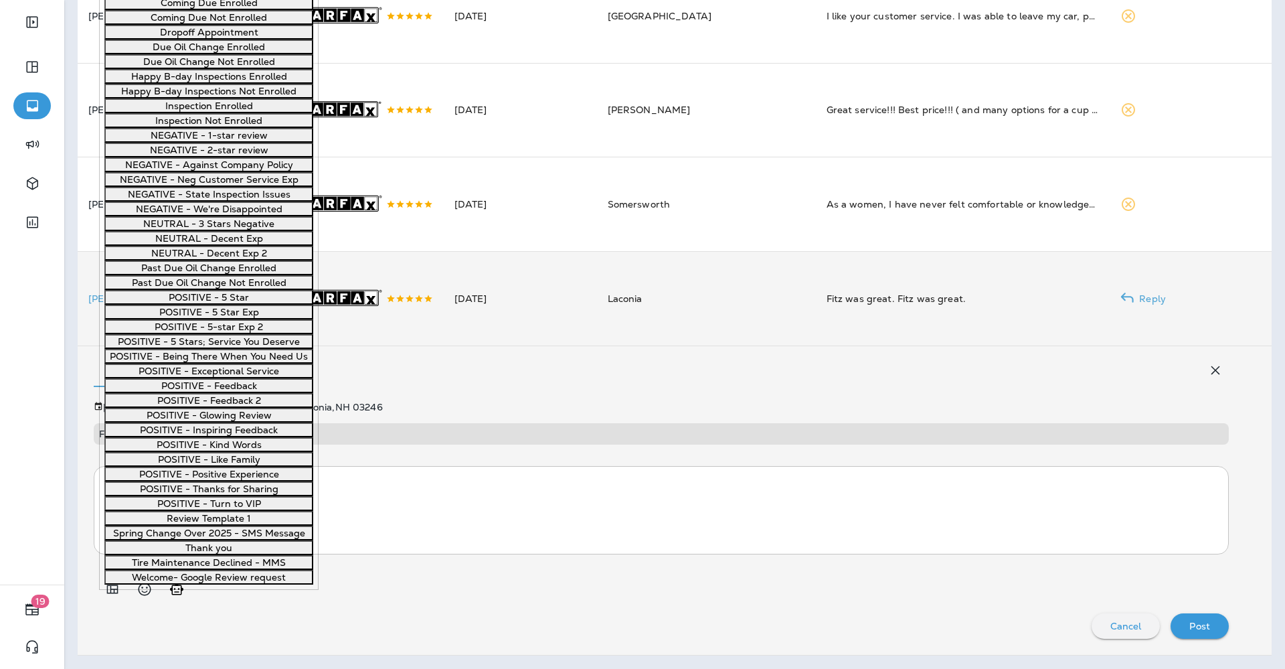
scroll to position [753, 0]
click at [171, 305] on button "POSITIVE - 5 Star" at bounding box center [208, 297] width 209 height 15
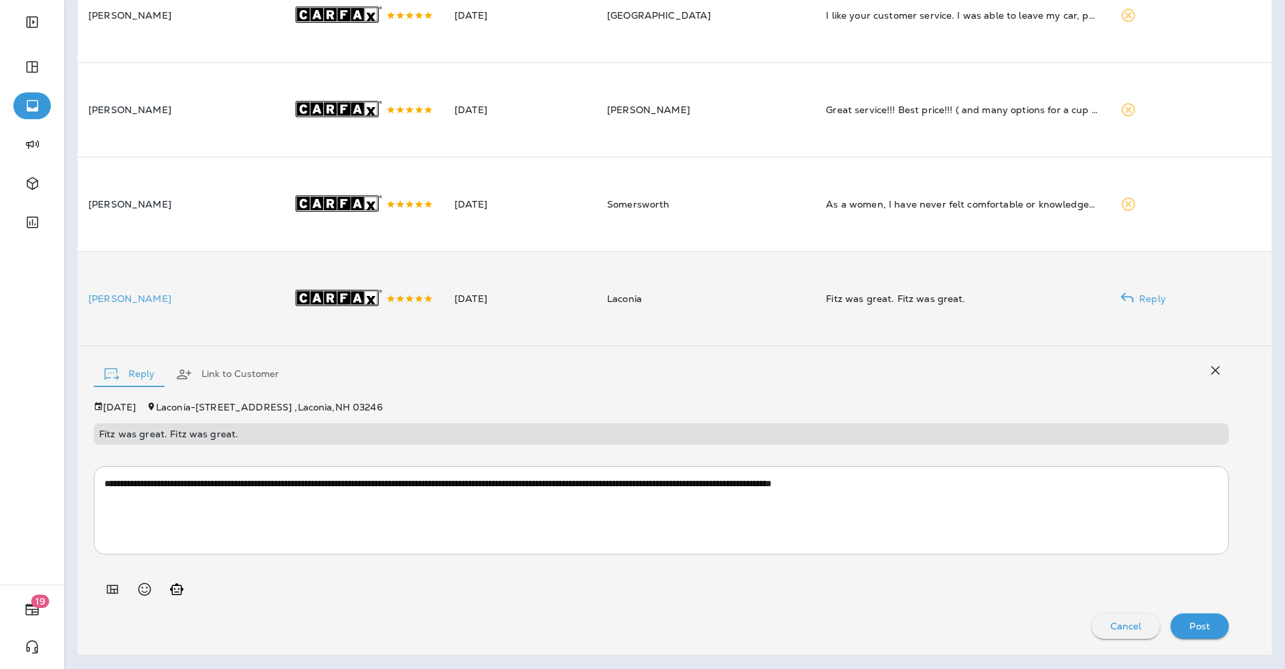
click at [1190, 631] on p "Post" at bounding box center [1200, 626] width 21 height 11
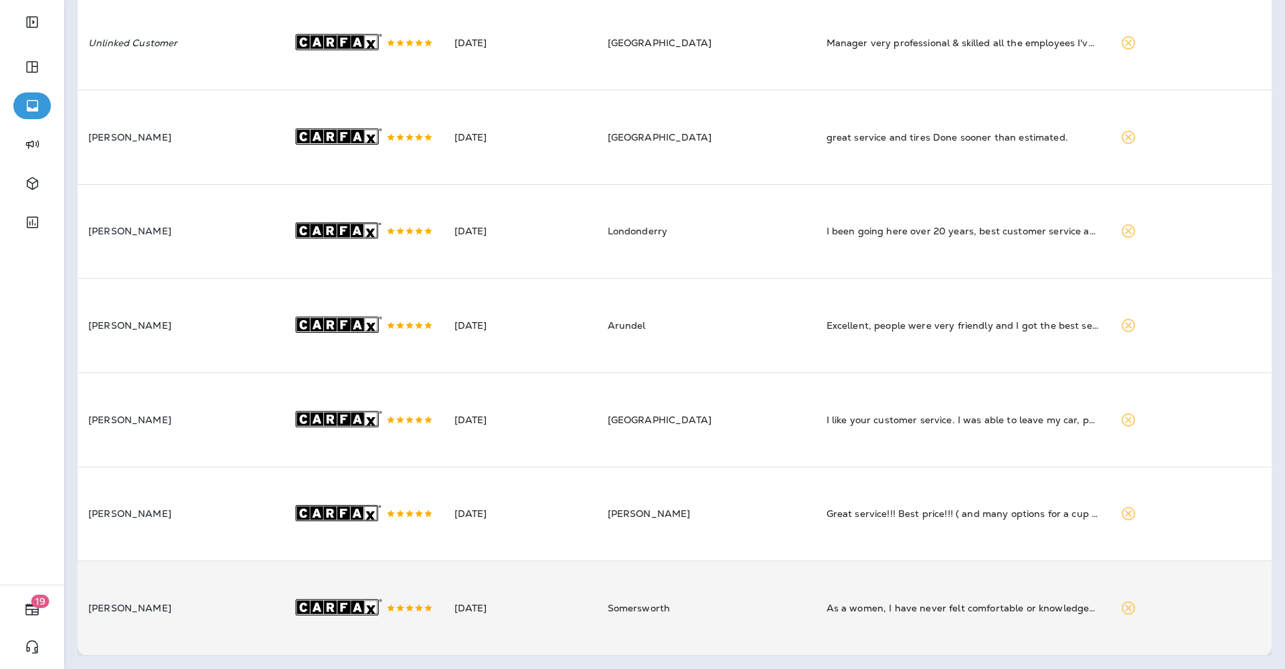
click at [212, 613] on td "[PERSON_NAME]" at bounding box center [180, 608] width 204 height 94
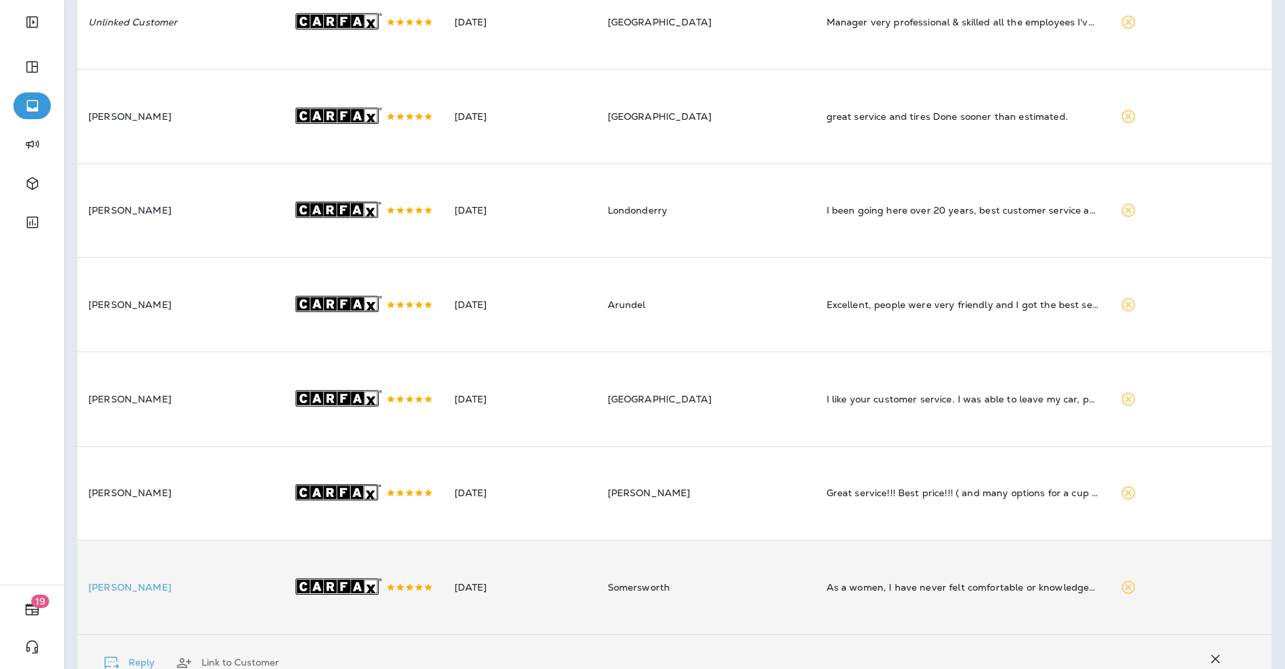
scroll to position [1130, 0]
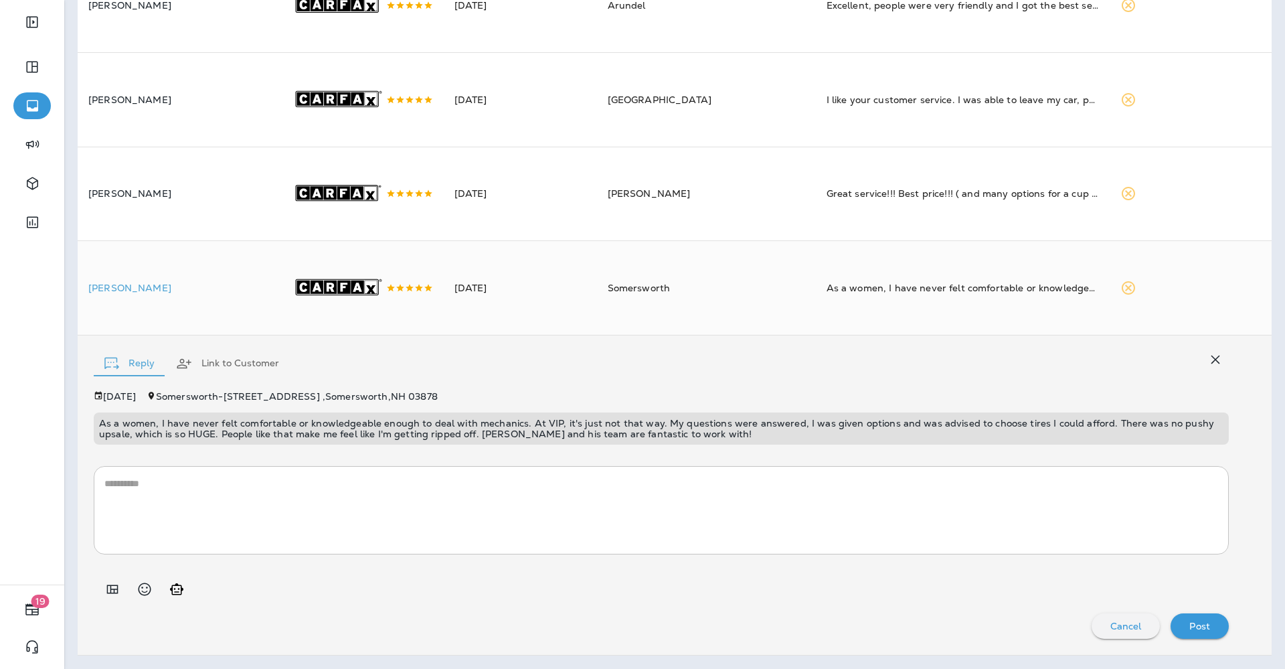
click at [107, 593] on icon "Add in a premade template" at bounding box center [112, 588] width 11 height 9
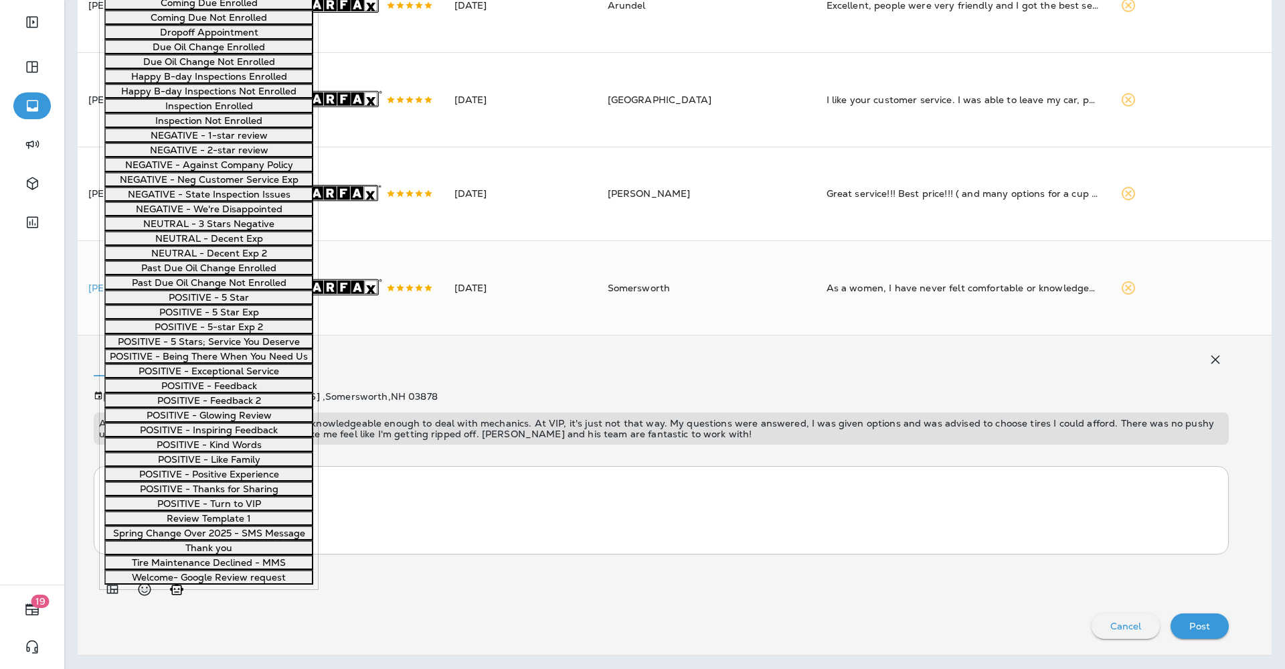
scroll to position [920, 0]
click at [205, 378] on button "POSITIVE - Exceptional Service" at bounding box center [208, 371] width 209 height 15
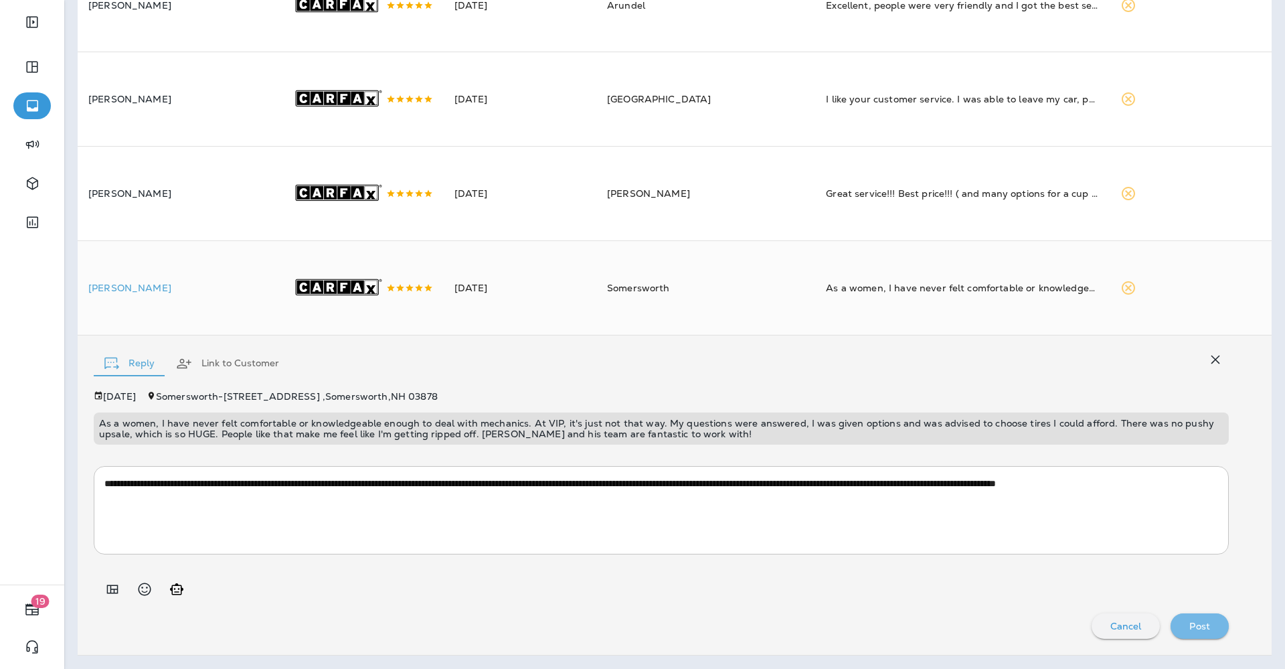
click at [1190, 631] on p "Post" at bounding box center [1200, 626] width 21 height 11
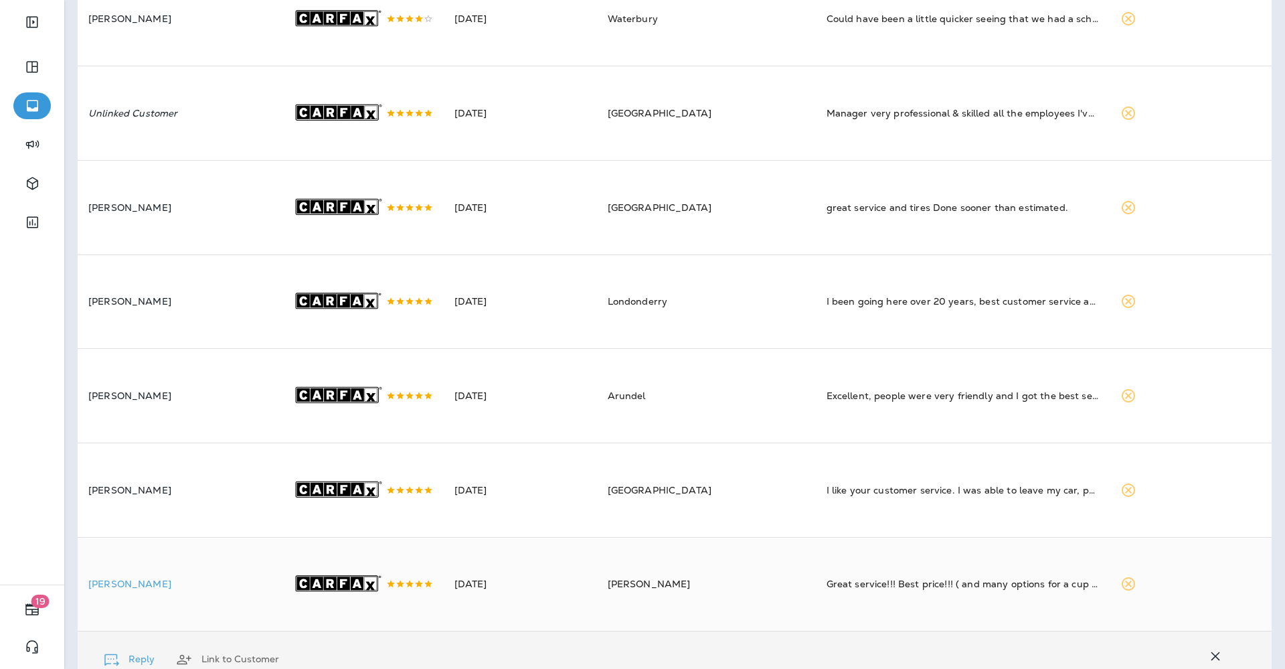
scroll to position [1028, 0]
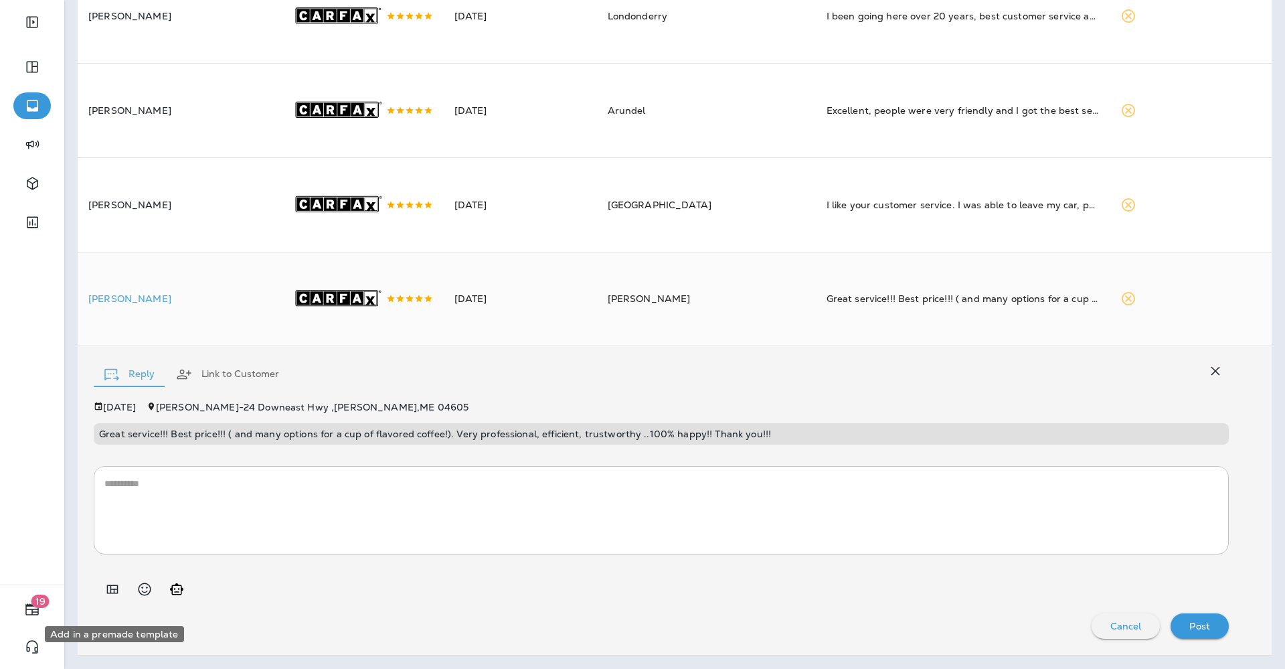
click at [117, 596] on icon "Add in a premade template" at bounding box center [112, 589] width 16 height 16
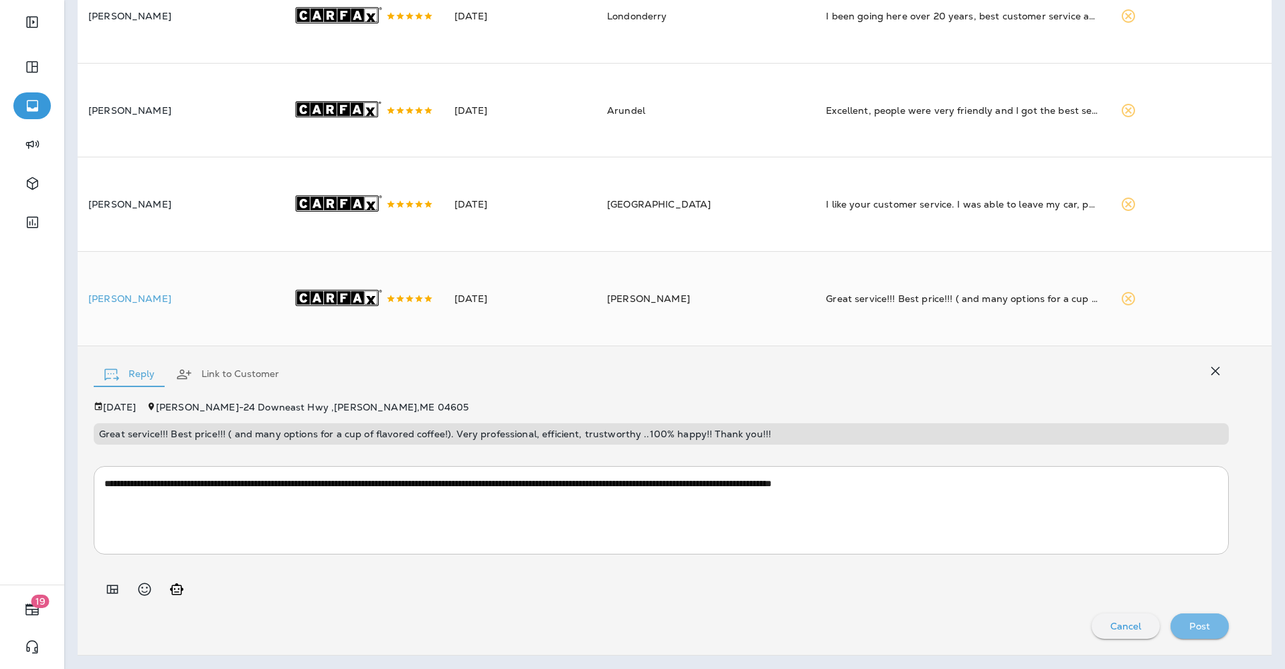
click at [1190, 631] on p "Post" at bounding box center [1200, 626] width 21 height 11
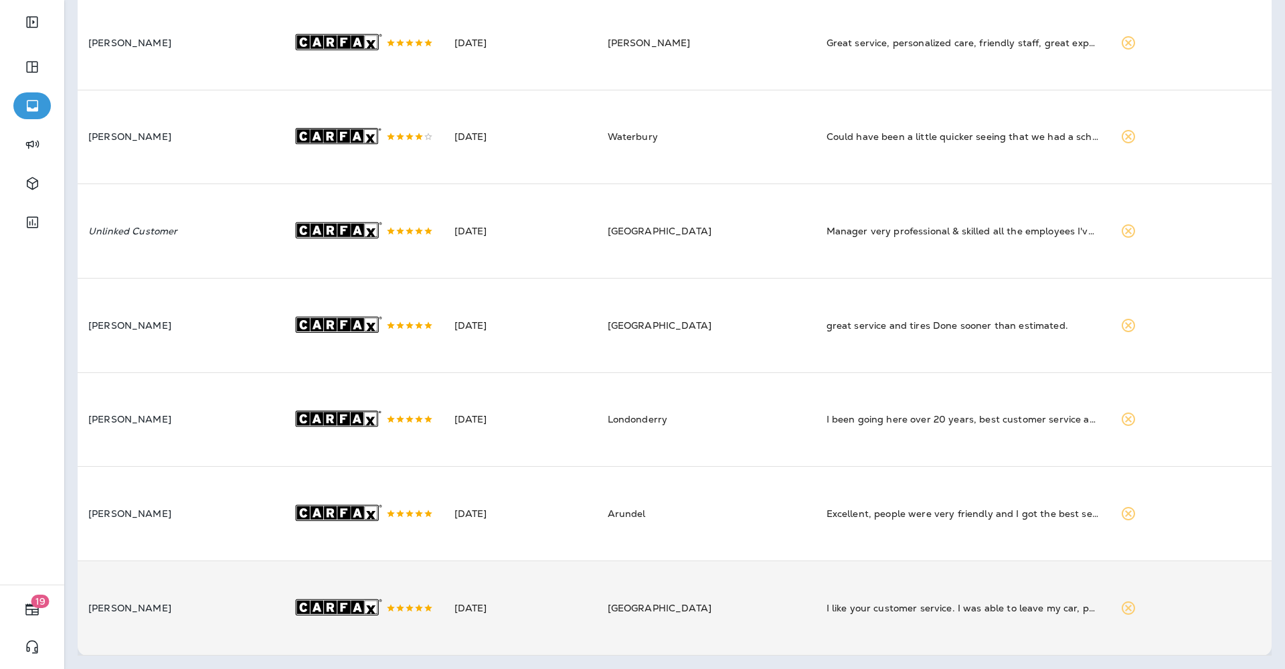
click at [436, 619] on td ".st0{fill-rule:evenodd;clip-rule:evenodd;fill:#FFFFFF;} .st1{fill-rule:evenodd;…" at bounding box center [363, 607] width 162 height 94
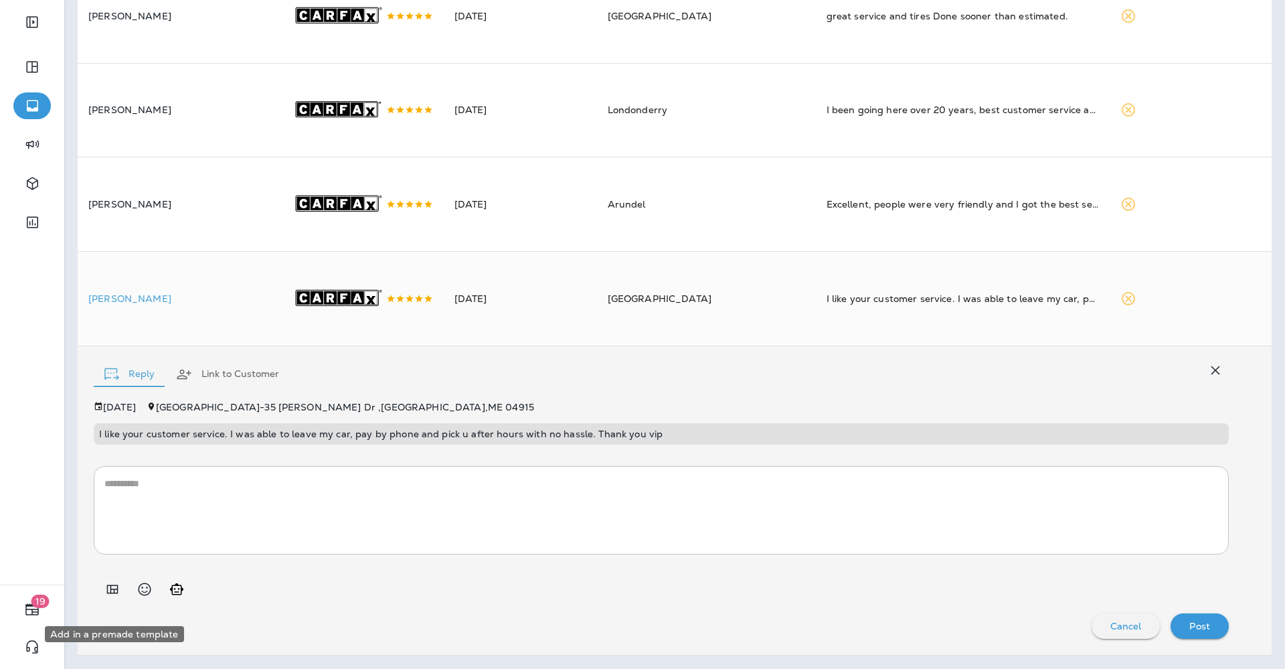
click at [108, 595] on icon "Add in a premade template" at bounding box center [112, 589] width 16 height 16
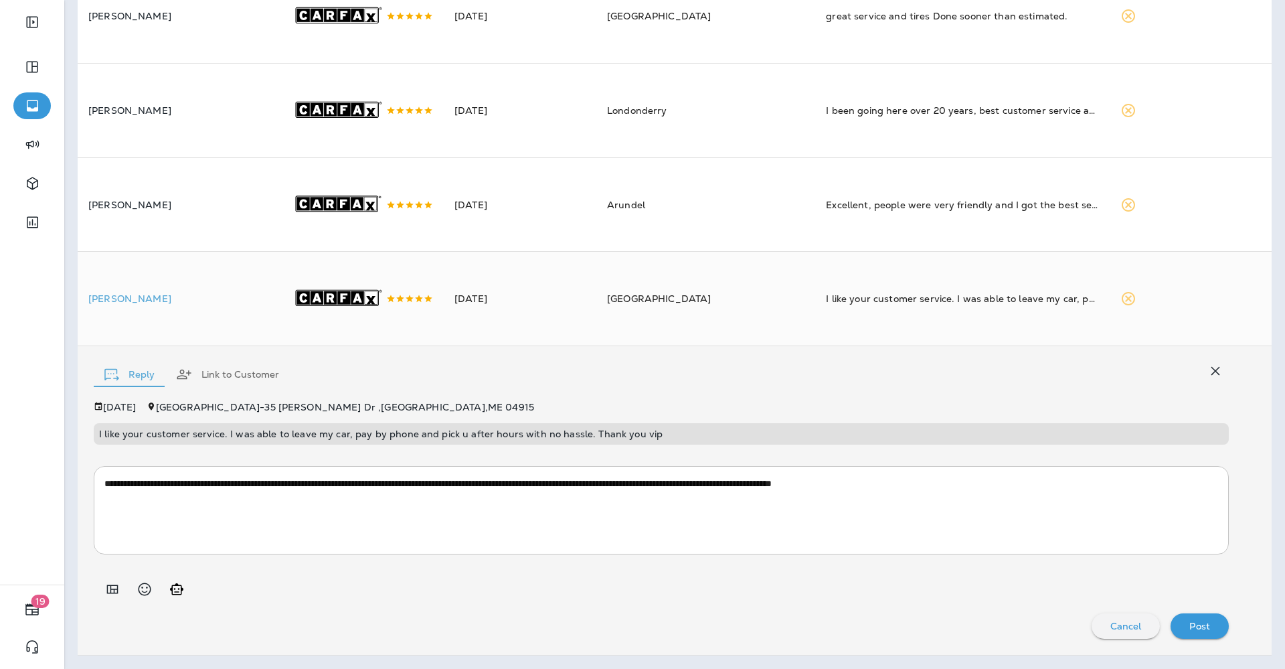
click at [1190, 631] on p "Post" at bounding box center [1200, 626] width 21 height 11
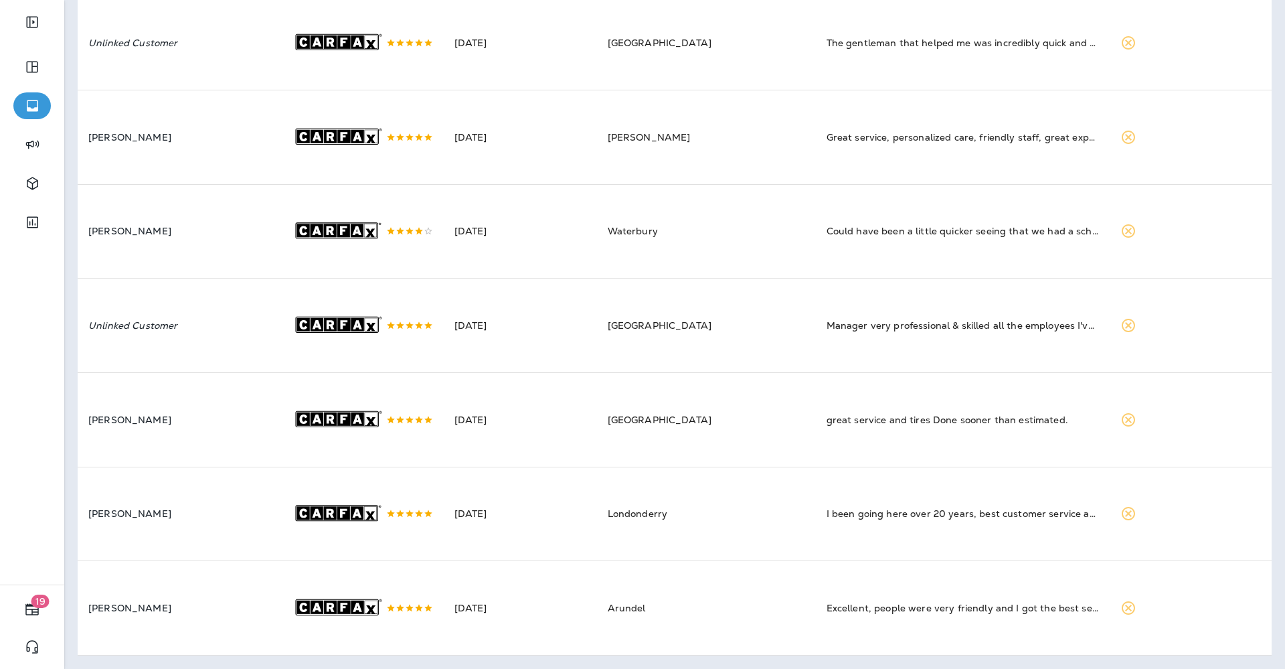
scroll to position [541, 0]
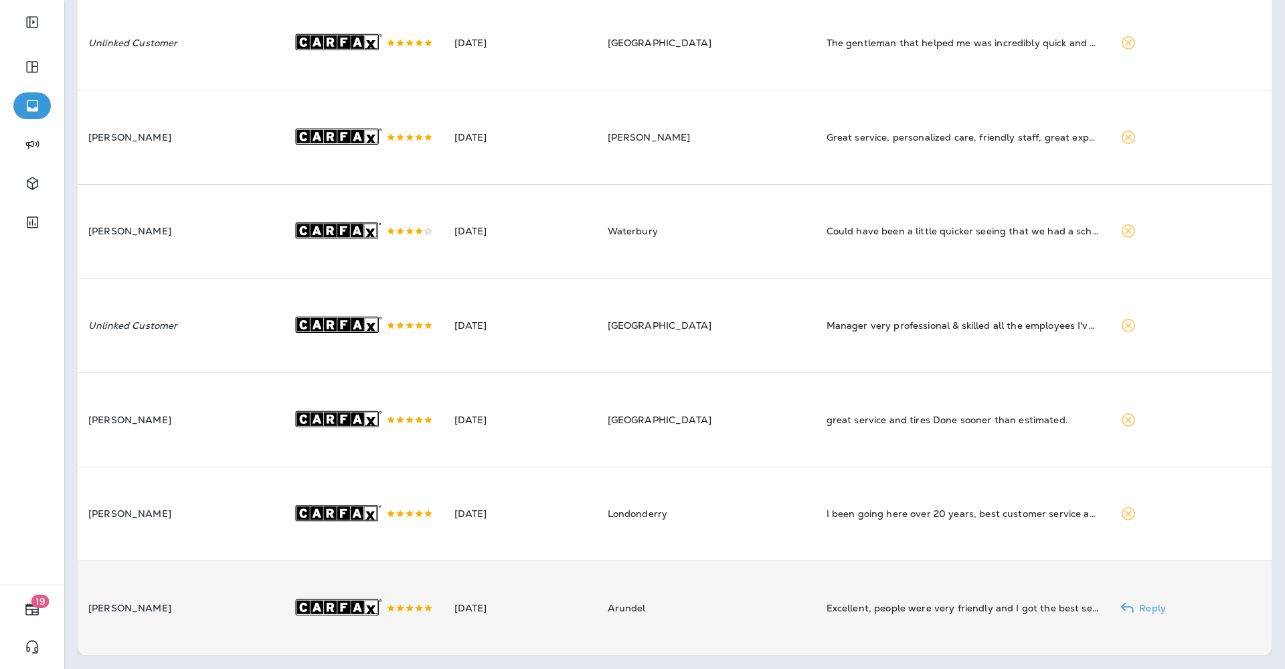
click at [718, 610] on td "Arundel" at bounding box center [706, 608] width 219 height 94
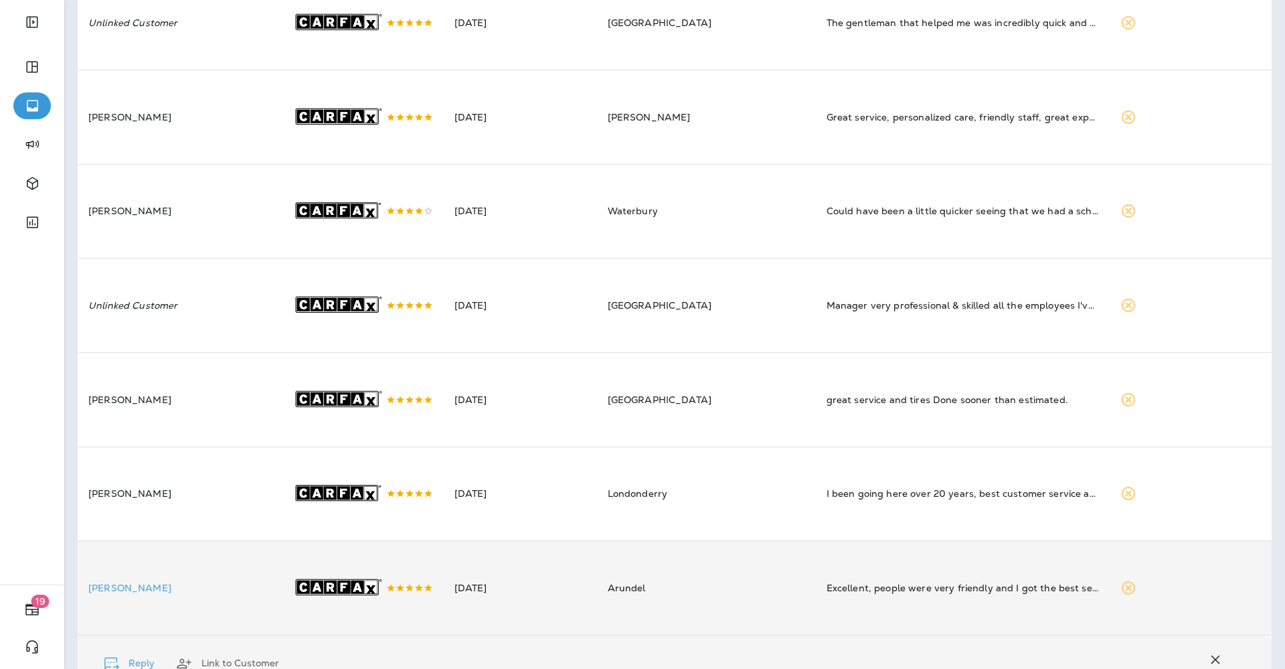
scroll to position [836, 0]
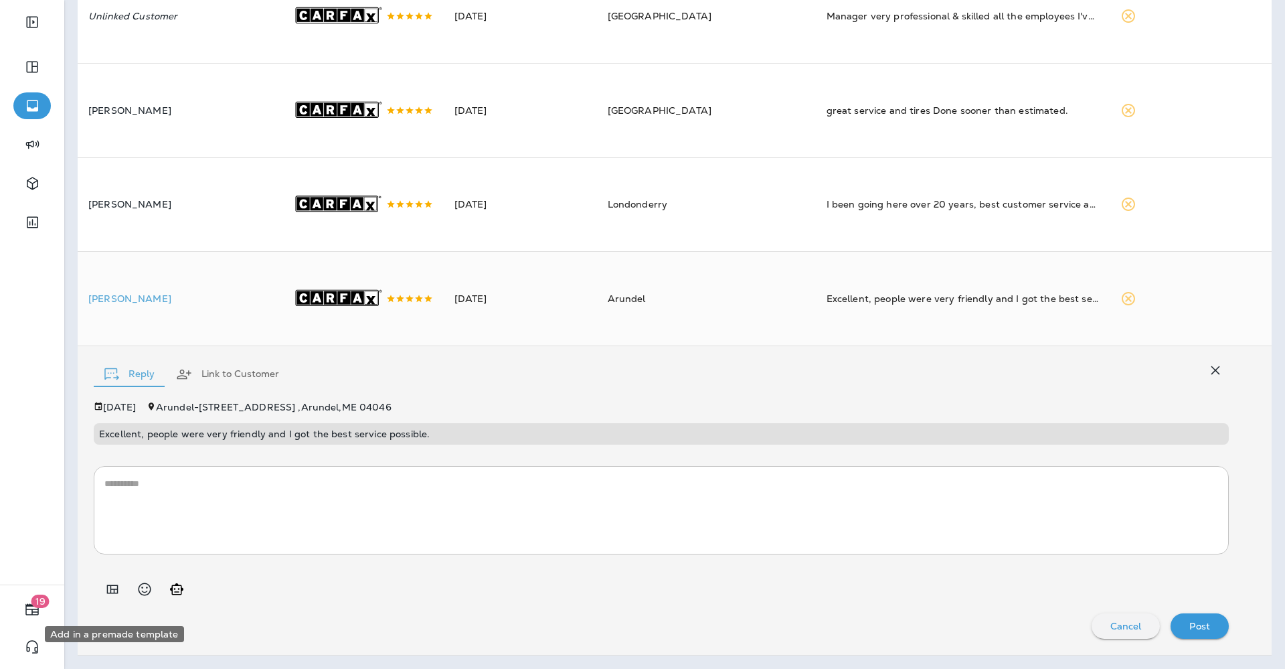
click at [110, 597] on icon "Add in a premade template" at bounding box center [112, 589] width 16 height 16
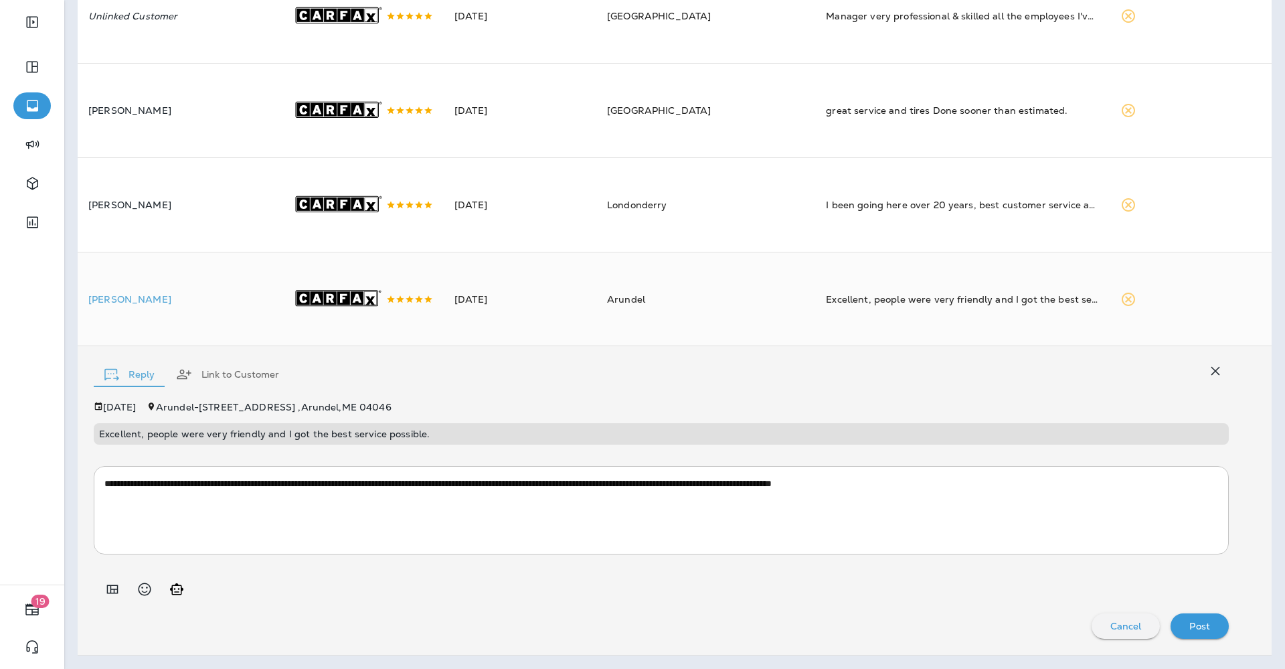
click at [1182, 631] on div "Post" at bounding box center [1200, 625] width 37 height 17
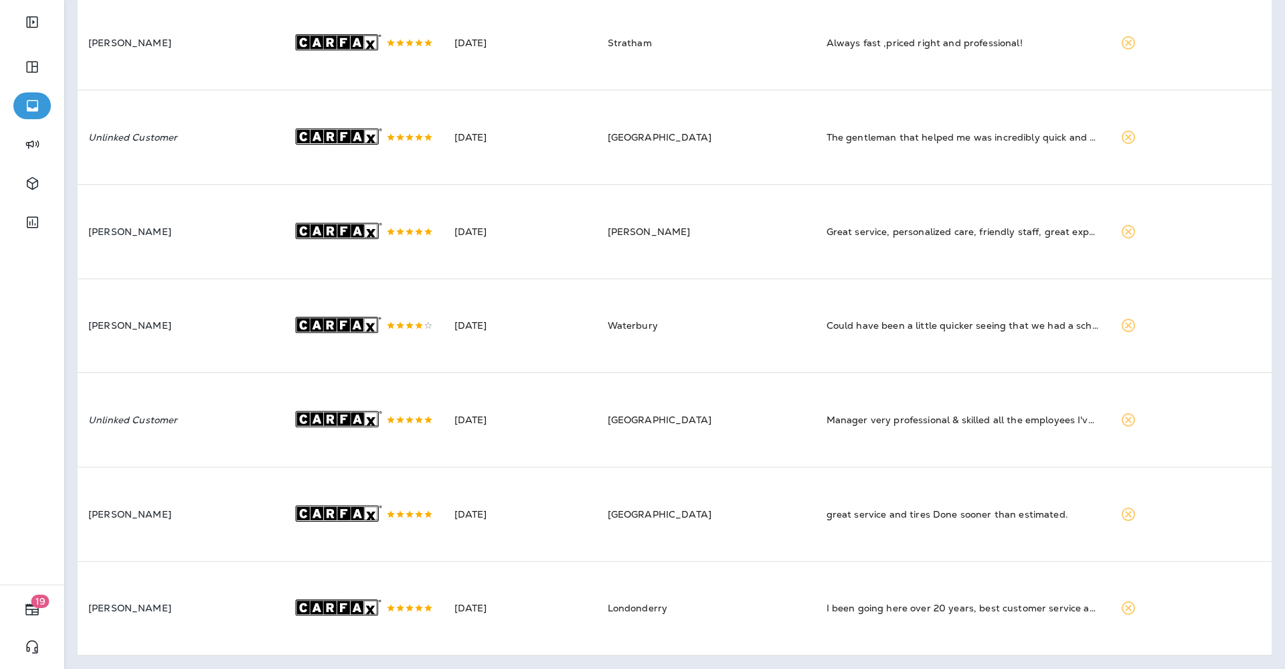
scroll to position [445, 0]
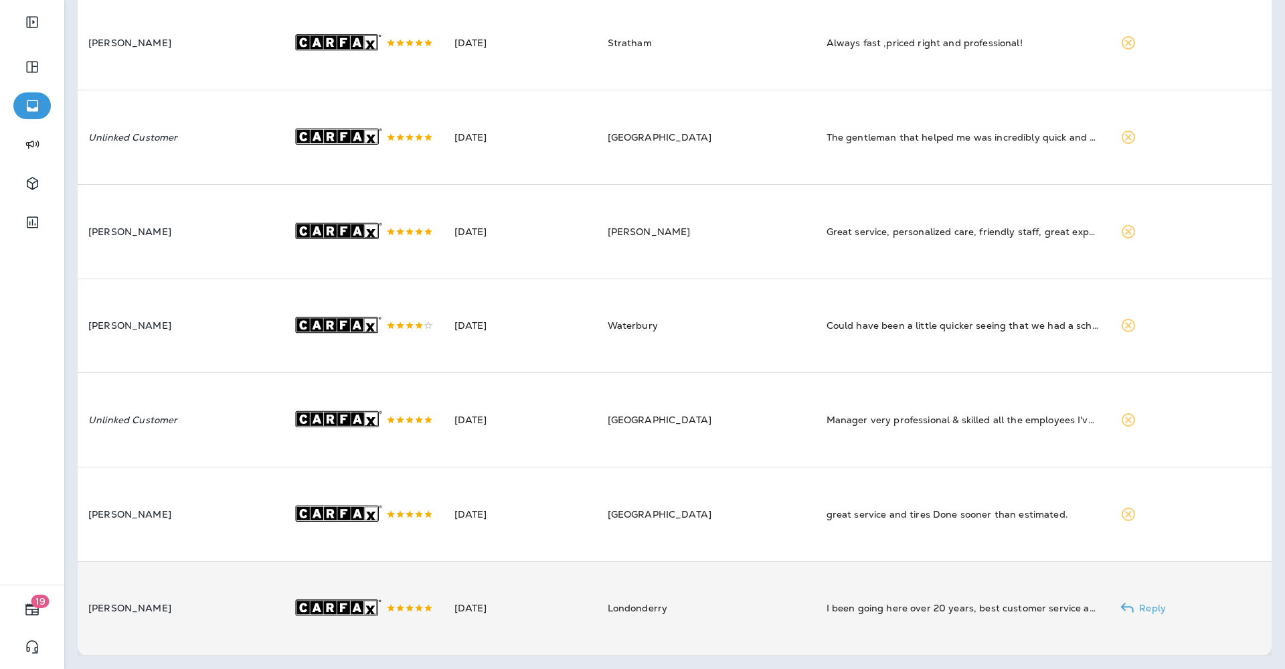
click at [442, 601] on td ".st0{fill-rule:evenodd;clip-rule:evenodd;fill:#FFFFFF;} .st1{fill-rule:evenodd;…" at bounding box center [363, 608] width 162 height 94
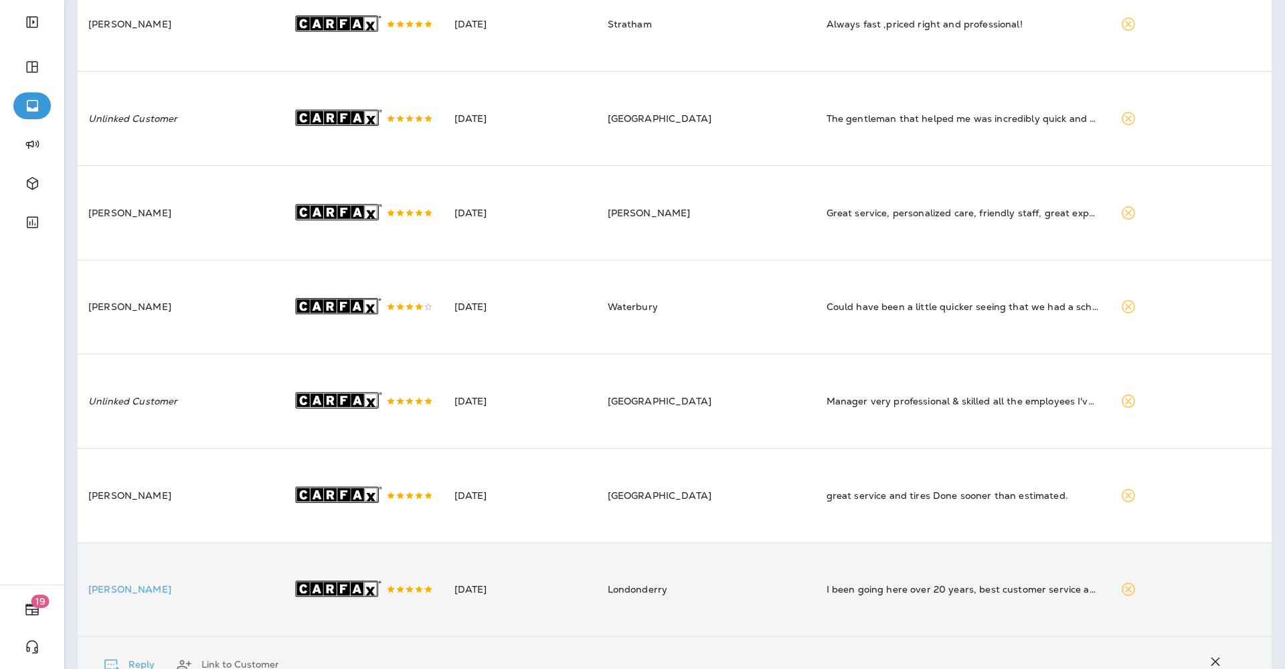
scroll to position [740, 0]
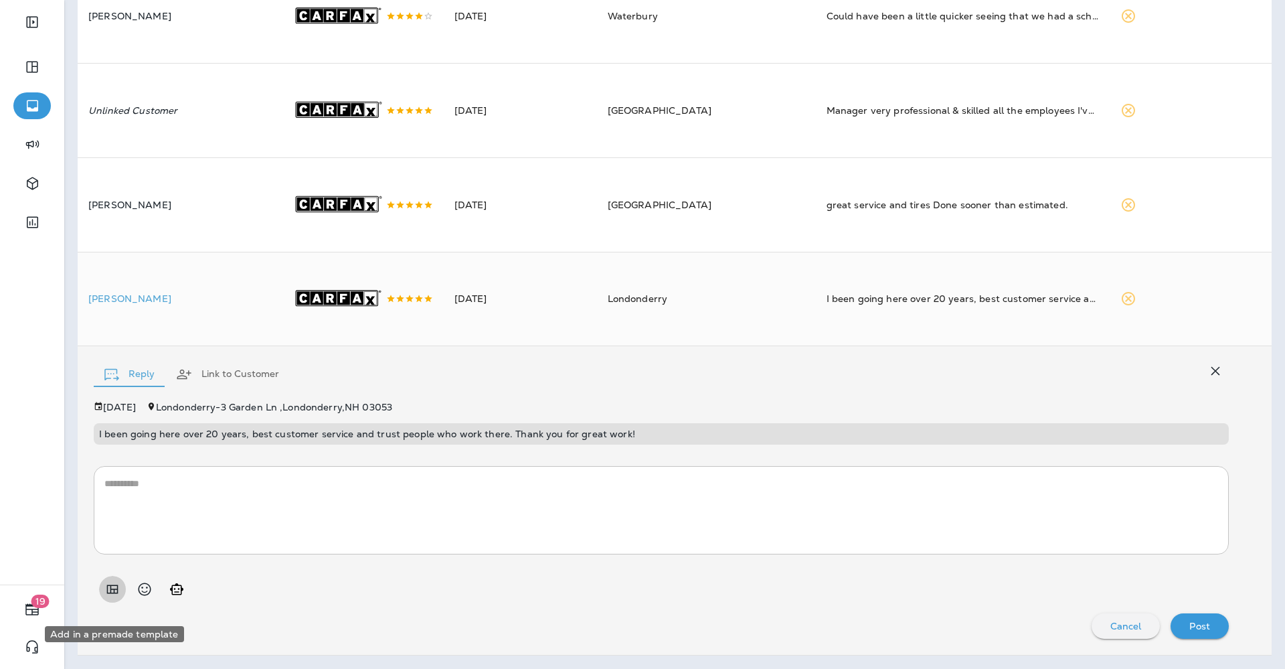
click at [108, 594] on icon "Add in a premade template" at bounding box center [112, 589] width 11 height 9
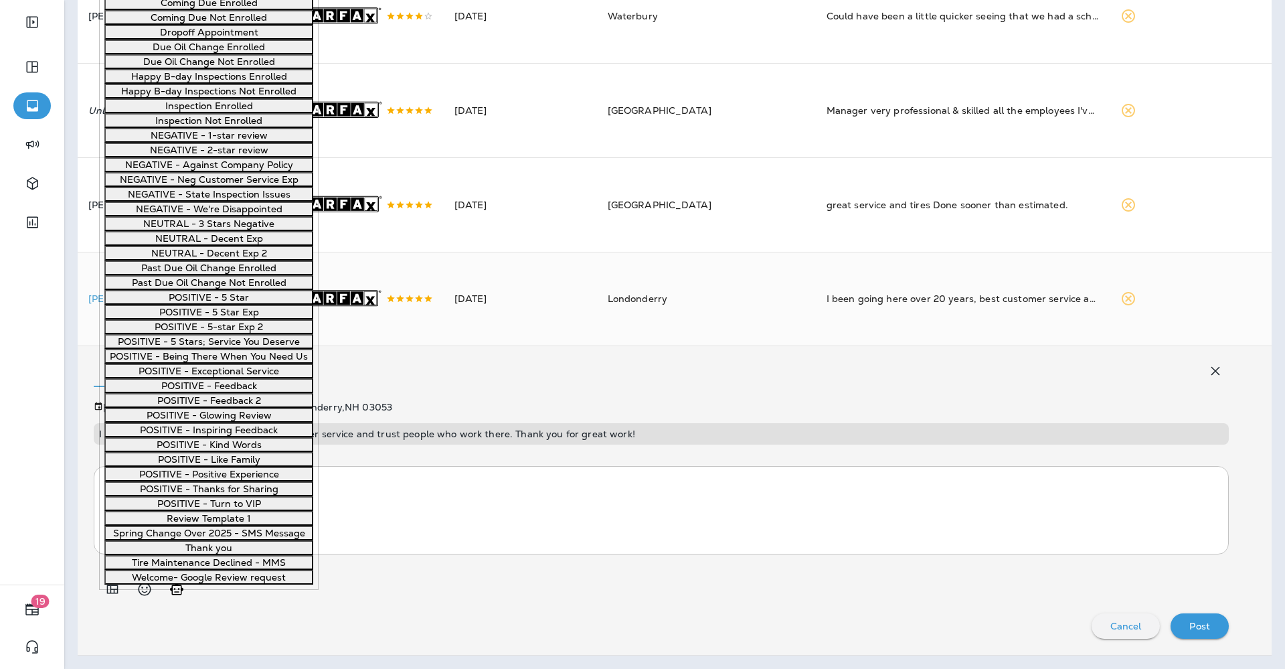
scroll to position [1088, 0]
click at [188, 467] on button "POSITIVE - Like Family" at bounding box center [208, 459] width 209 height 15
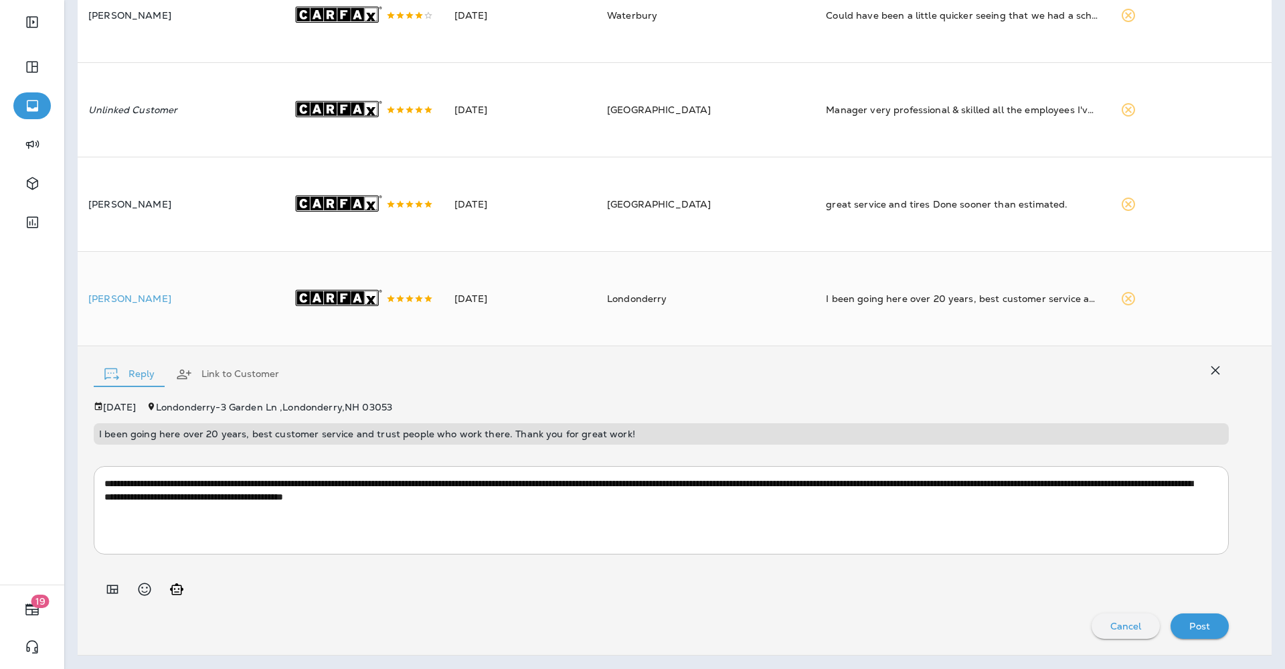
click at [1192, 631] on p "Post" at bounding box center [1200, 626] width 21 height 11
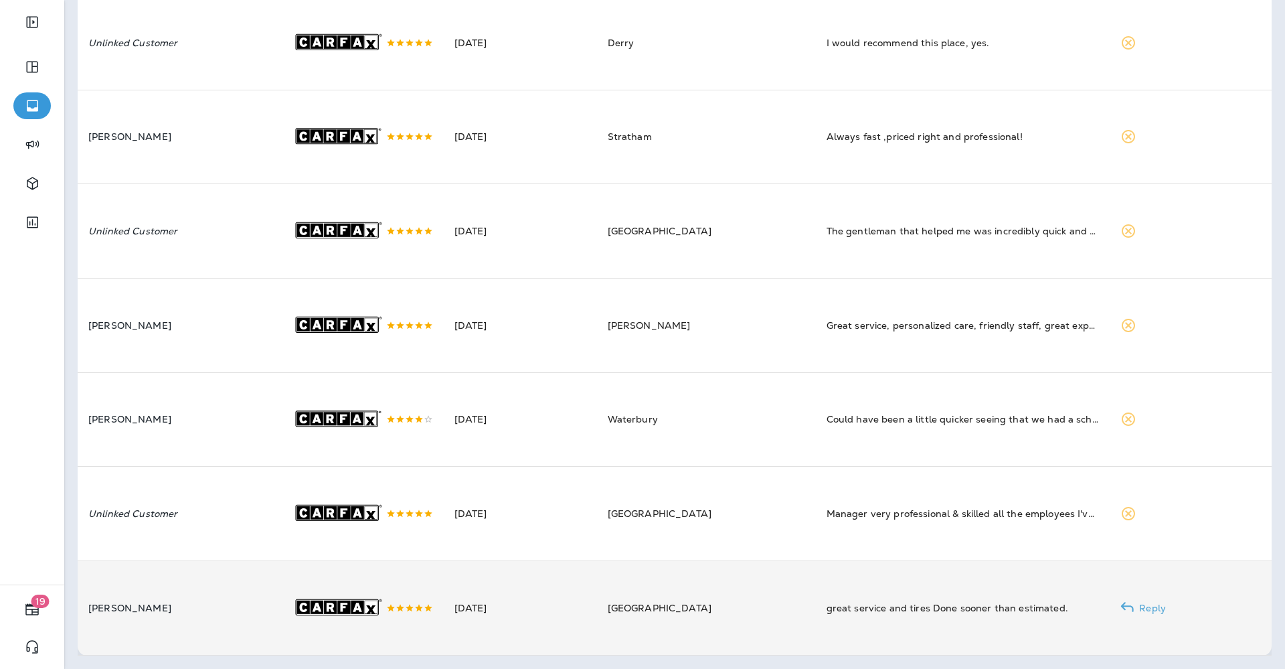
click at [309, 594] on icon ".st0{fill-rule:evenodd;clip-rule:evenodd;fill:#FFFFFF;} .st1{fill-rule:evenodd;…" at bounding box center [340, 608] width 94 height 94
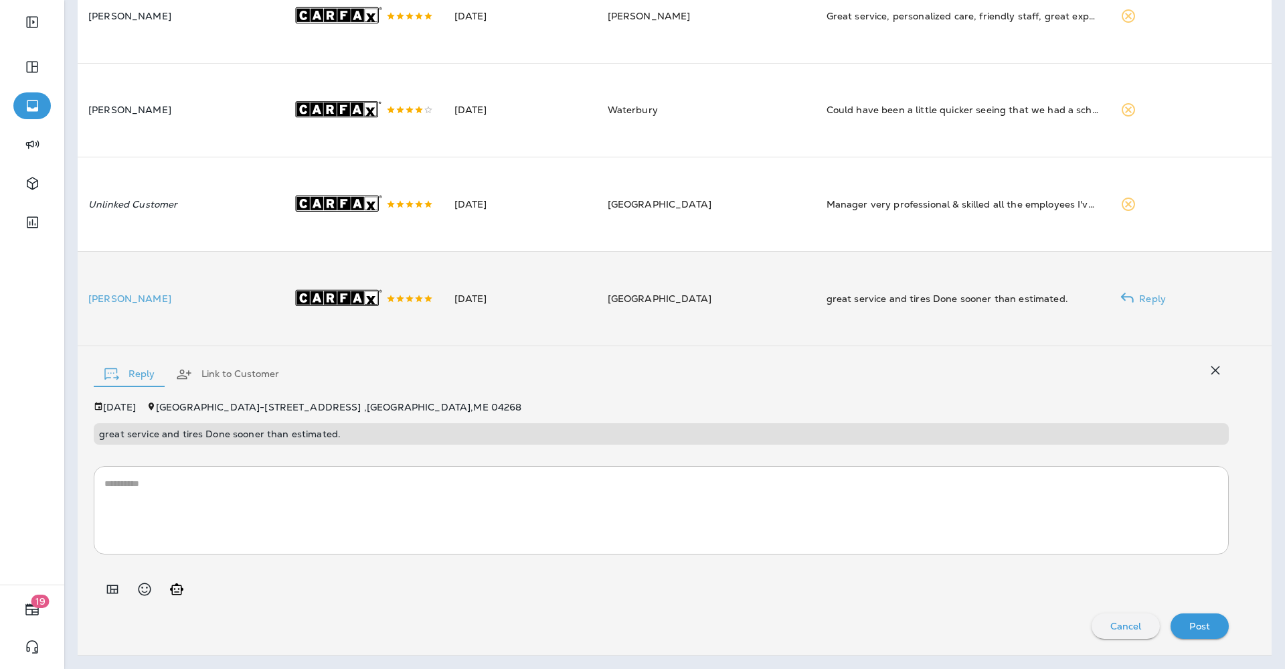
click at [105, 597] on icon "Add in a premade template" at bounding box center [112, 589] width 16 height 16
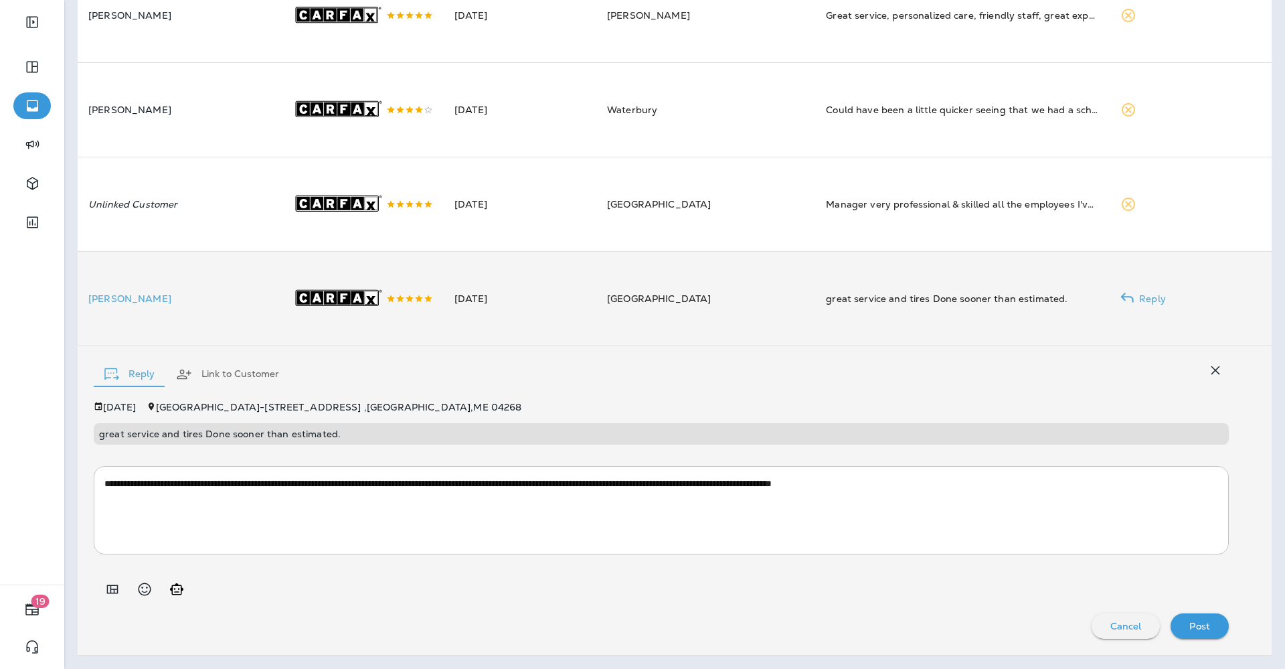
click at [1174, 629] on button "Post" at bounding box center [1200, 625] width 58 height 25
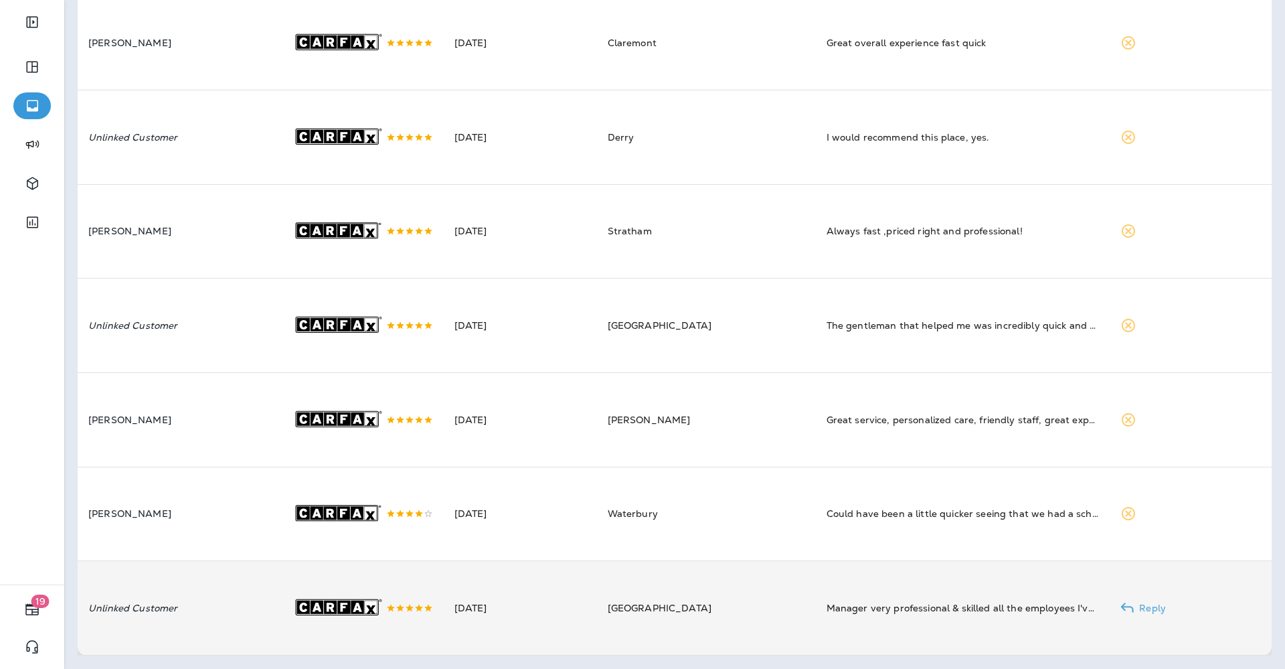
click at [282, 598] on td "Unlinked Customer" at bounding box center [180, 608] width 204 height 94
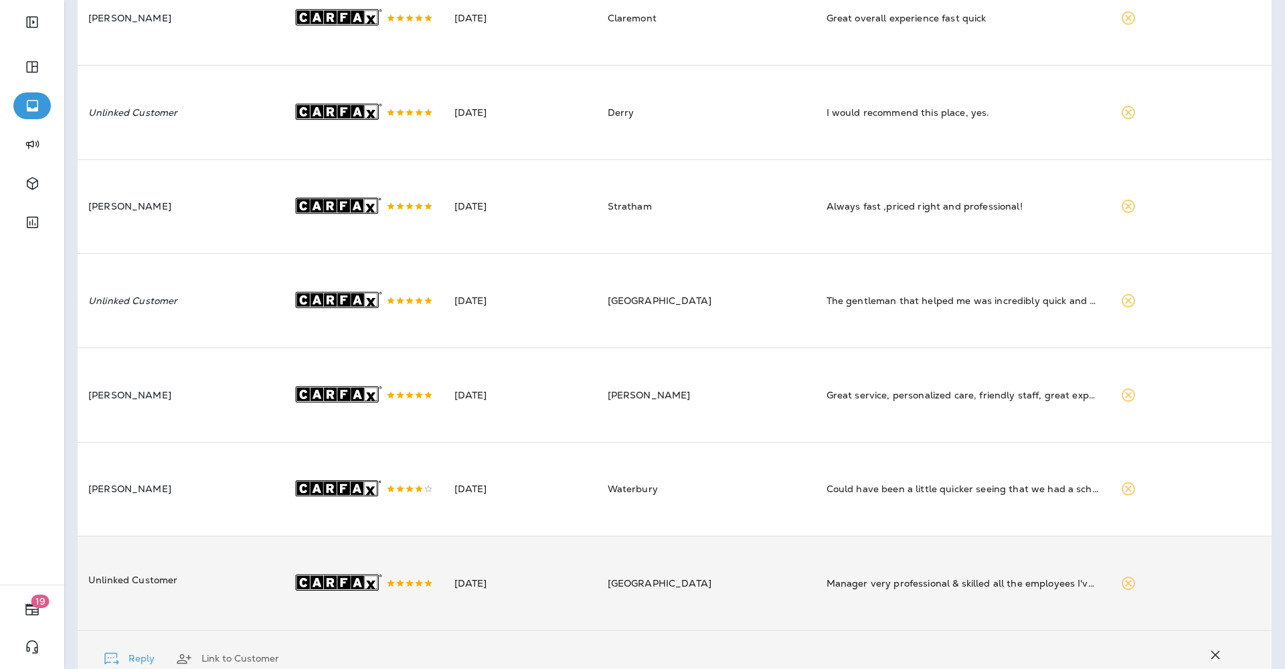
scroll to position [558, 0]
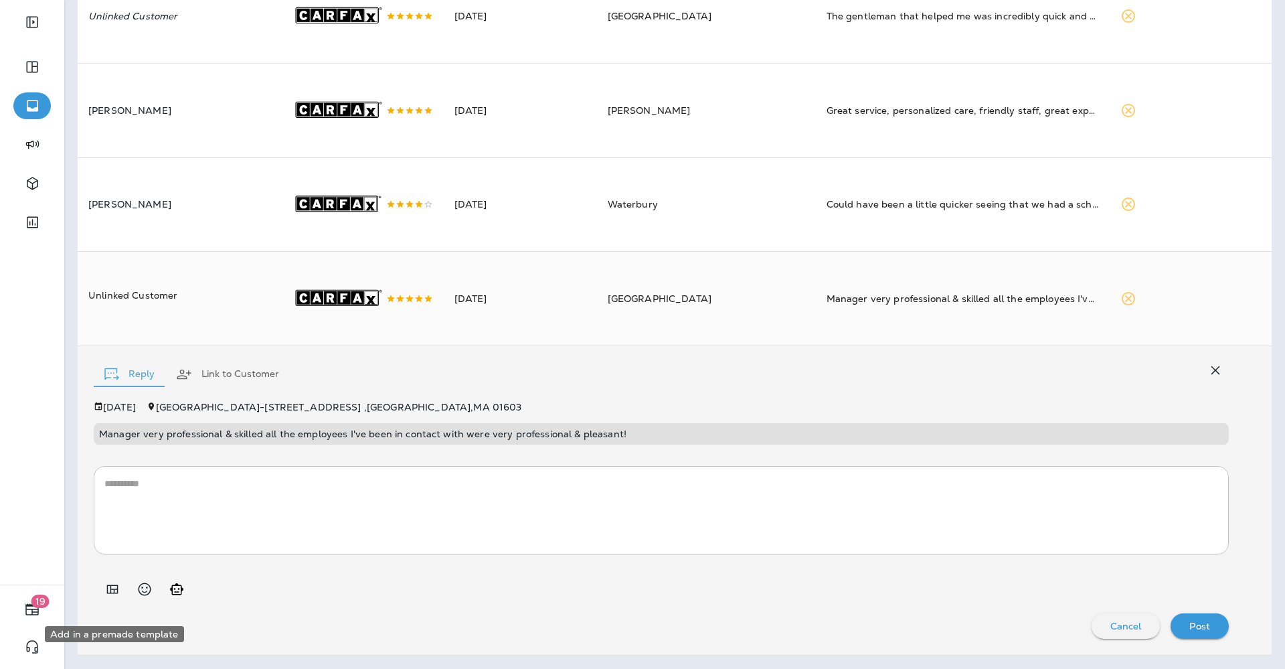
click at [116, 597] on icon "Add in a premade template" at bounding box center [112, 589] width 16 height 16
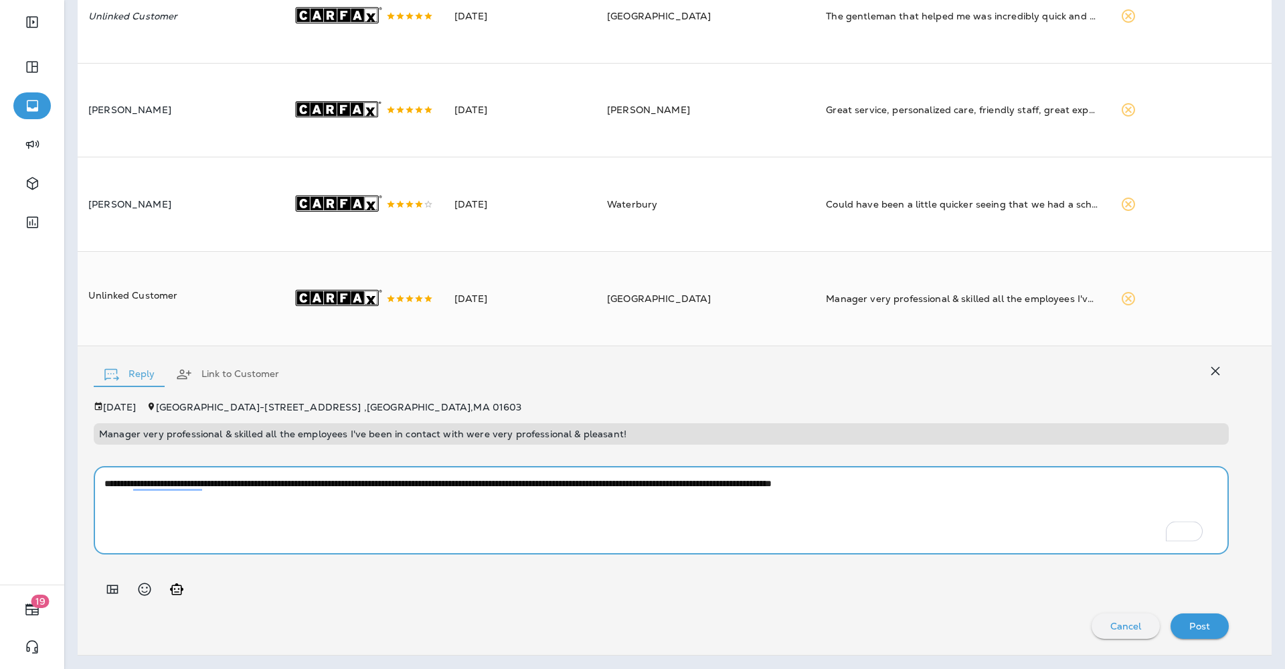
drag, startPoint x: 539, startPoint y: 500, endPoint x: 423, endPoint y: 511, distance: 116.4
click at [423, 511] on textarea "**********" at bounding box center [654, 510] width 1101 height 67
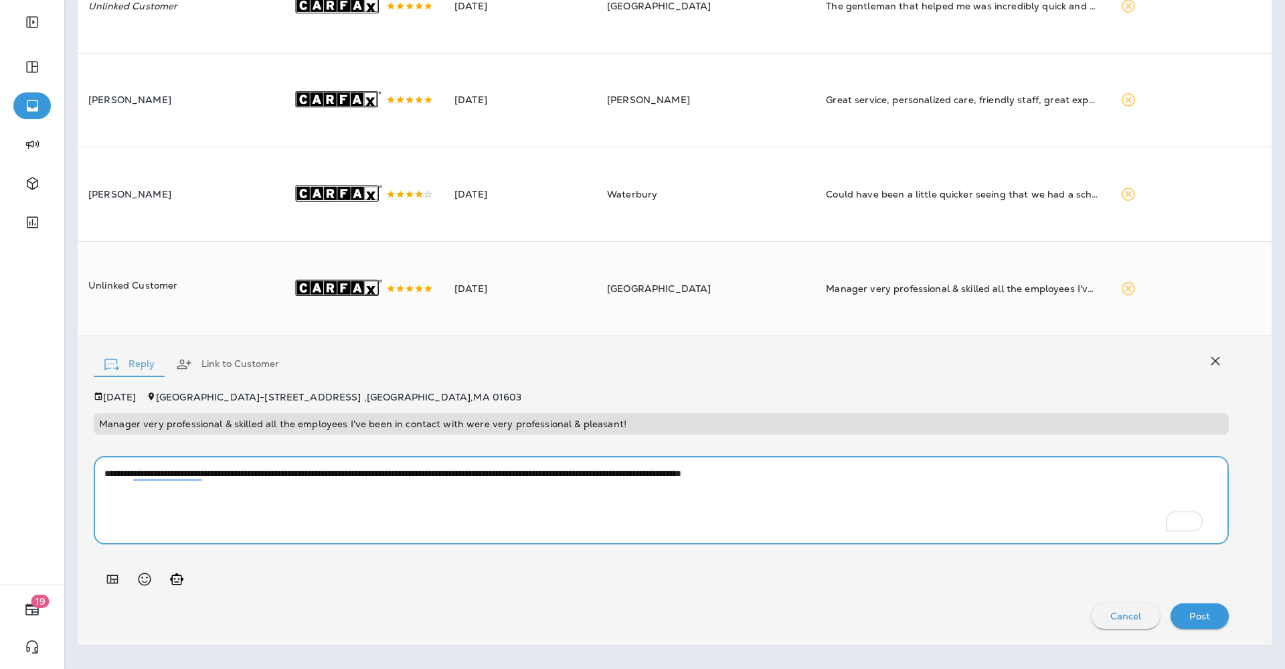
type textarea "**********"
click at [1190, 621] on p "Post" at bounding box center [1200, 616] width 21 height 11
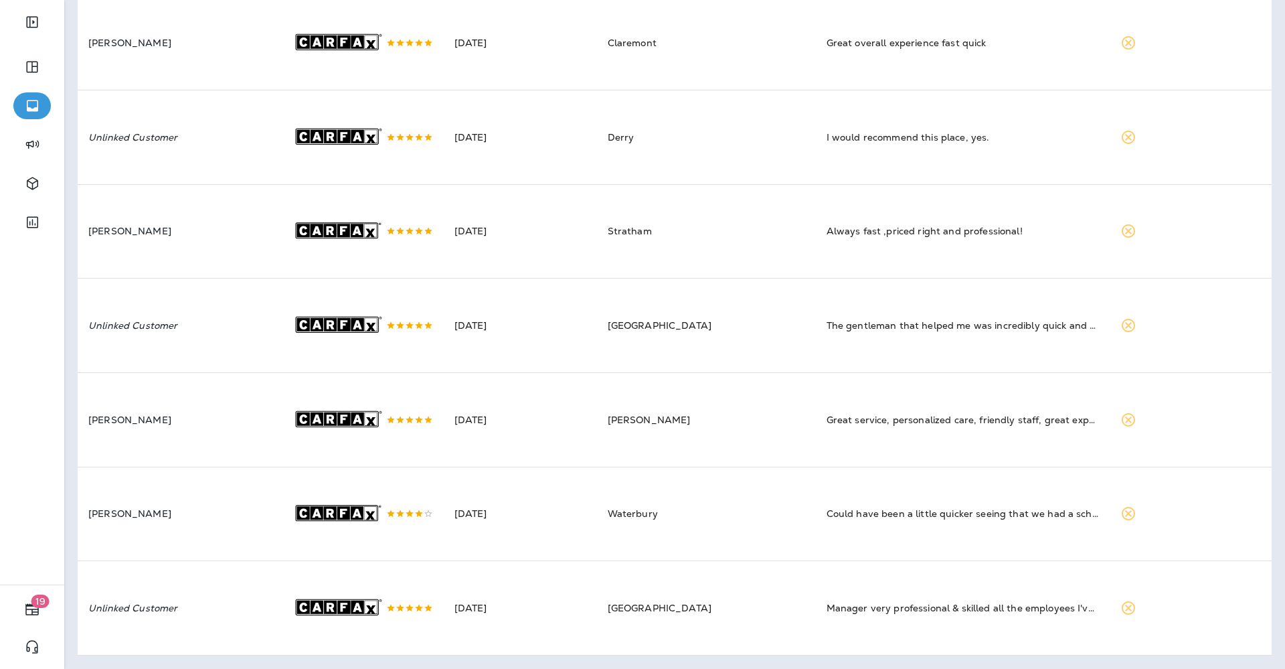
scroll to position [166, 0]
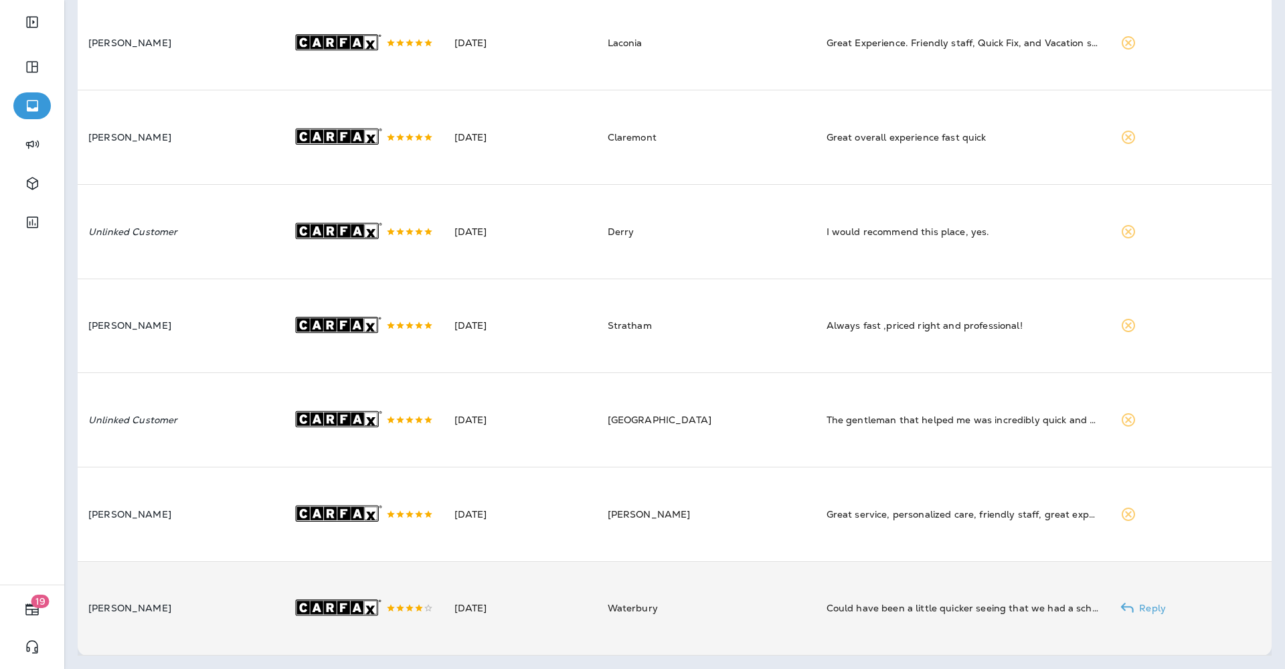
click at [358, 600] on icon at bounding box center [337, 607] width 82 height 15
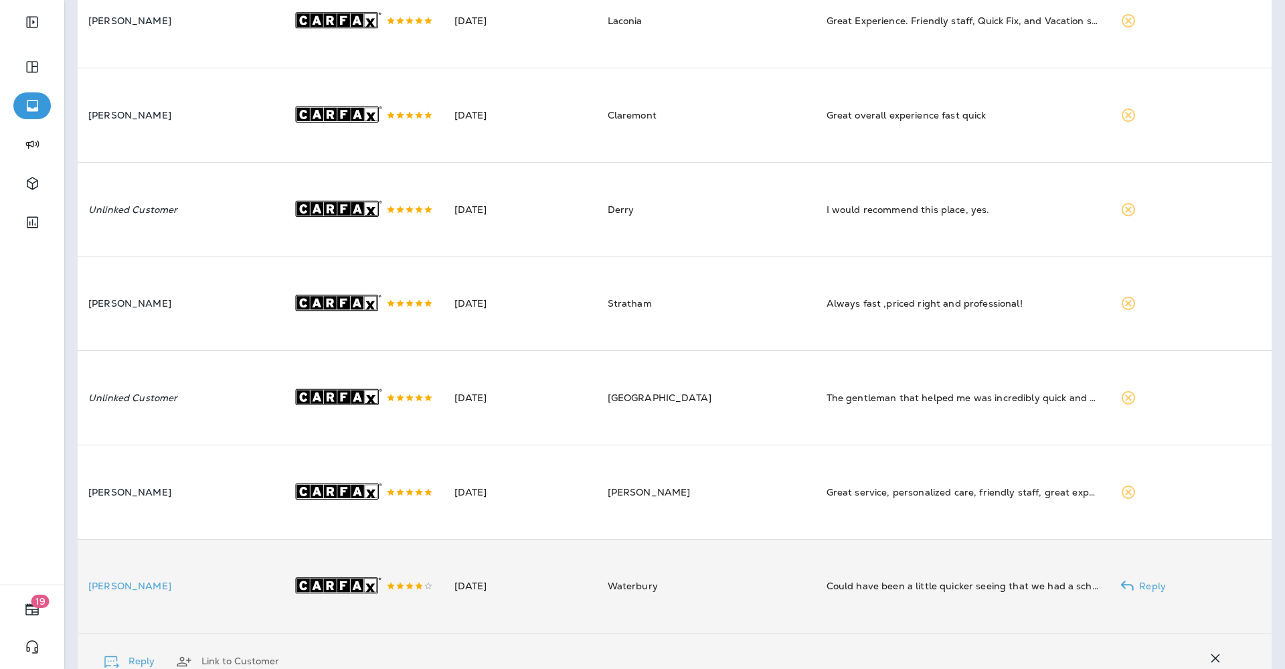
scroll to position [461, 0]
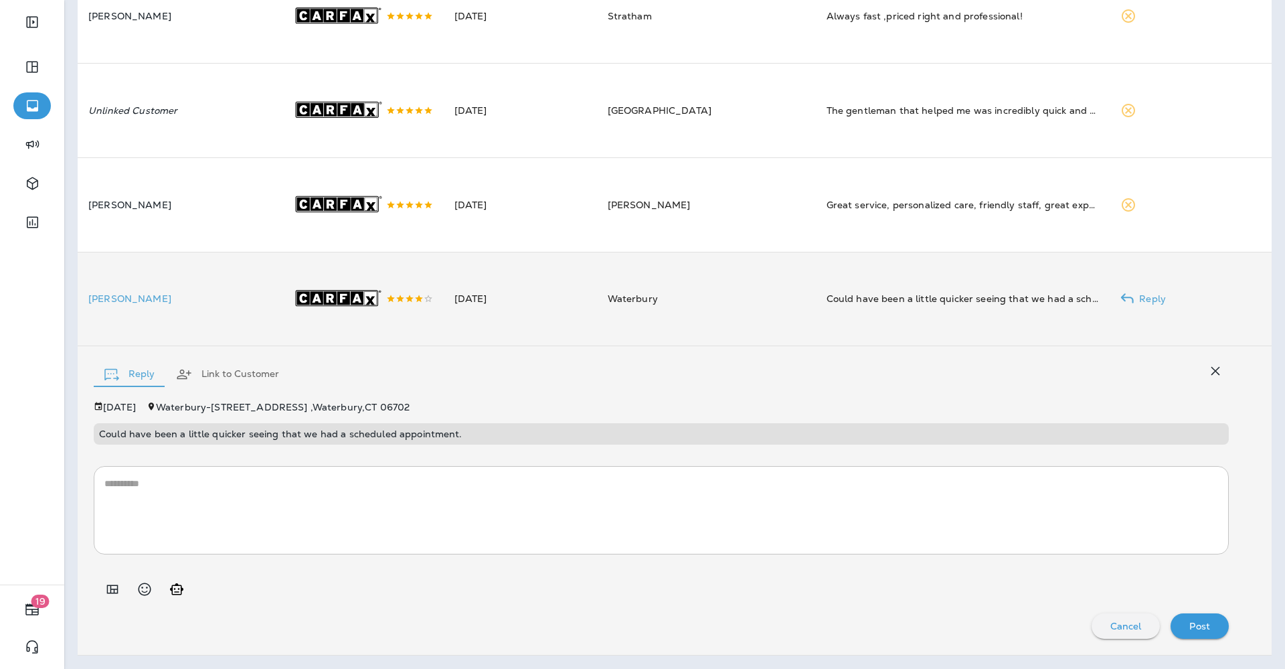
click at [107, 595] on icon "Add in a premade template" at bounding box center [112, 589] width 16 height 16
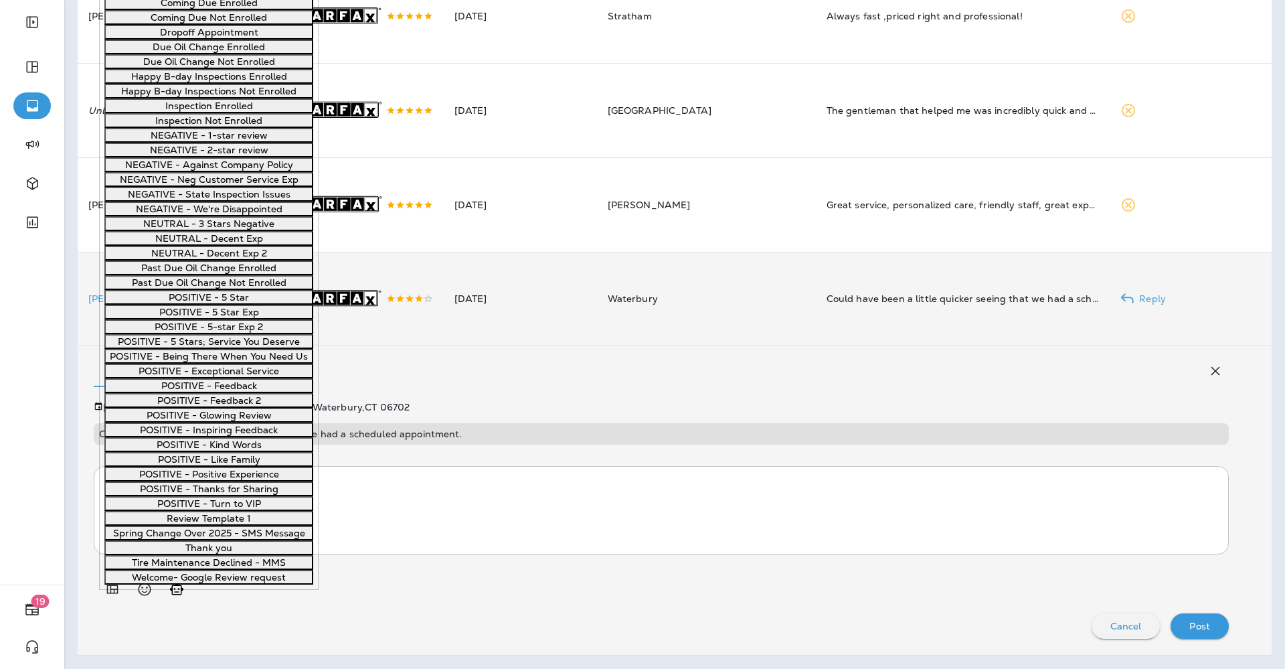
scroll to position [1004, 0]
click at [177, 393] on button "POSITIVE - Feedback" at bounding box center [208, 385] width 209 height 15
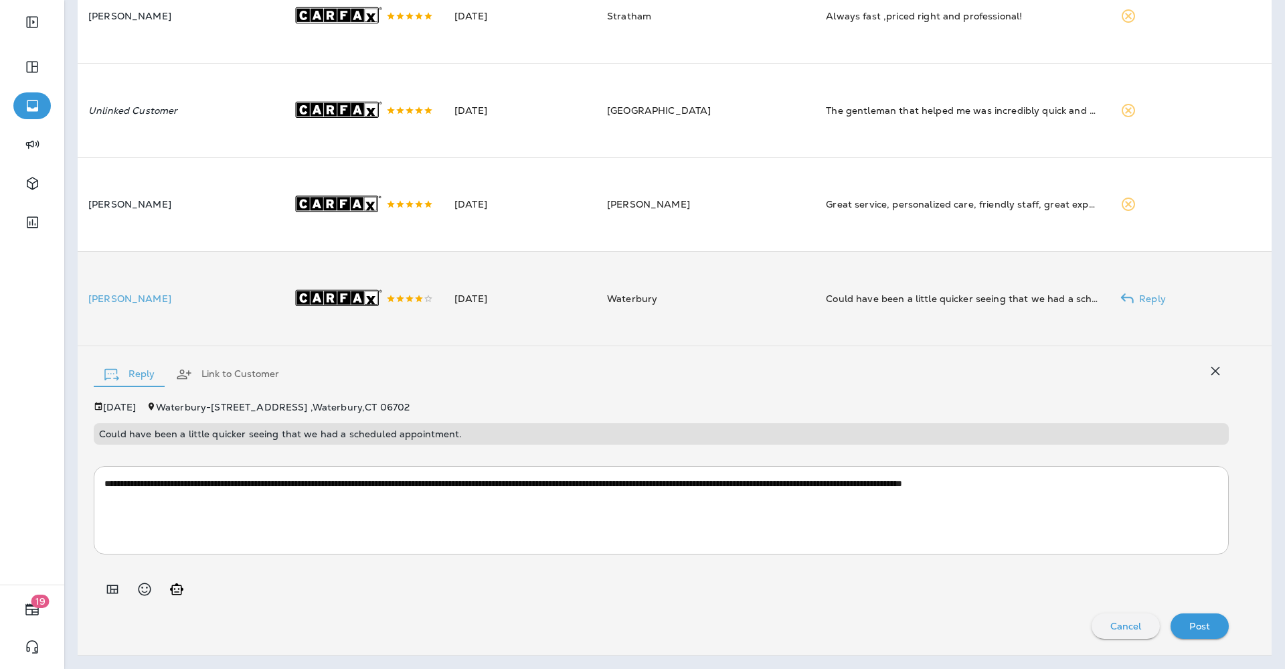
click at [1200, 635] on div "Post" at bounding box center [1200, 625] width 37 height 17
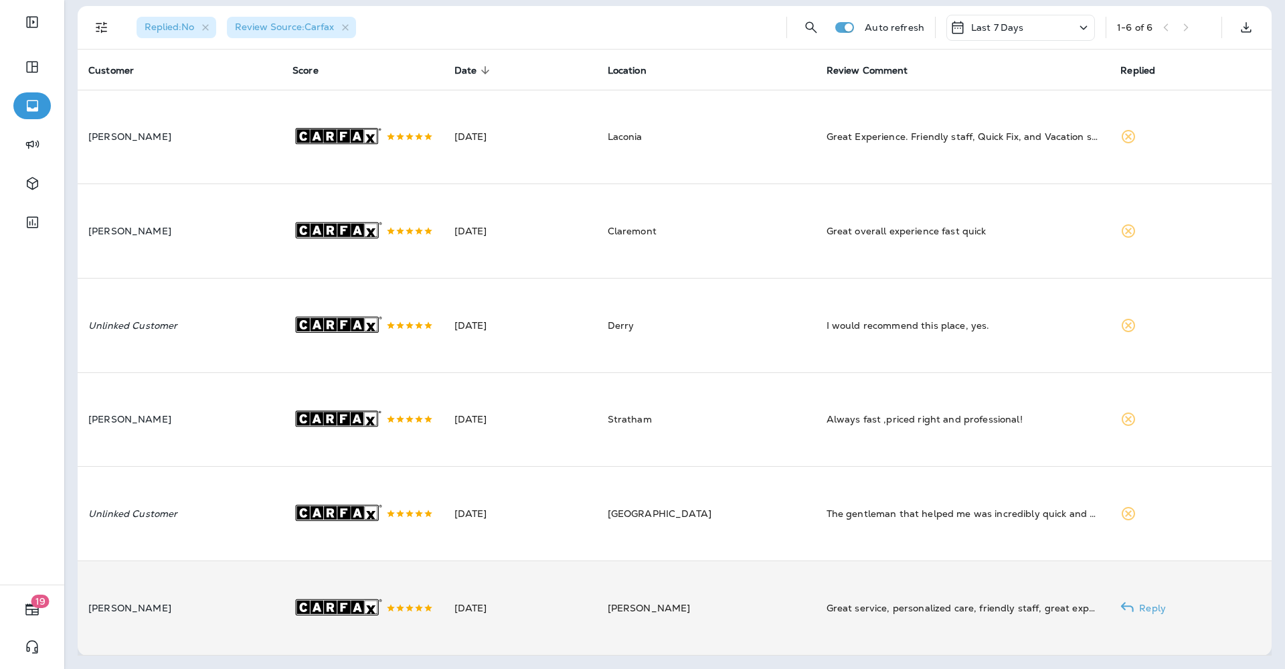
click at [492, 599] on td "[DATE]" at bounding box center [520, 607] width 153 height 94
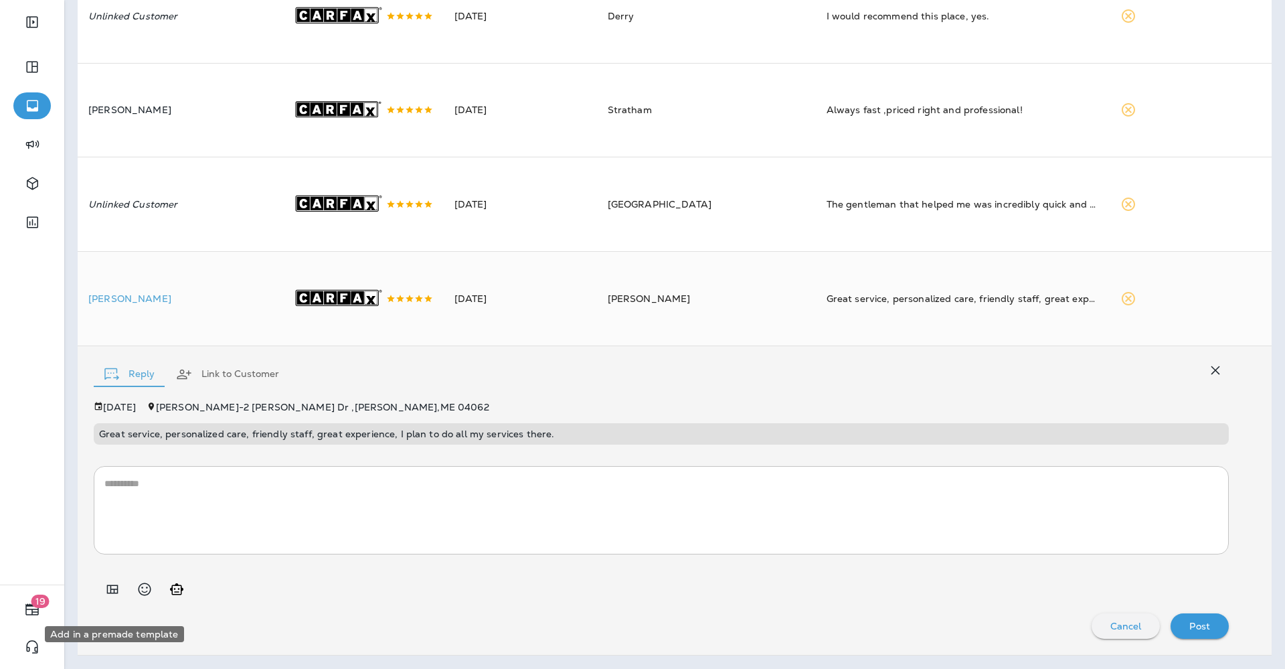
click at [111, 597] on icon "Add in a premade template" at bounding box center [112, 589] width 16 height 16
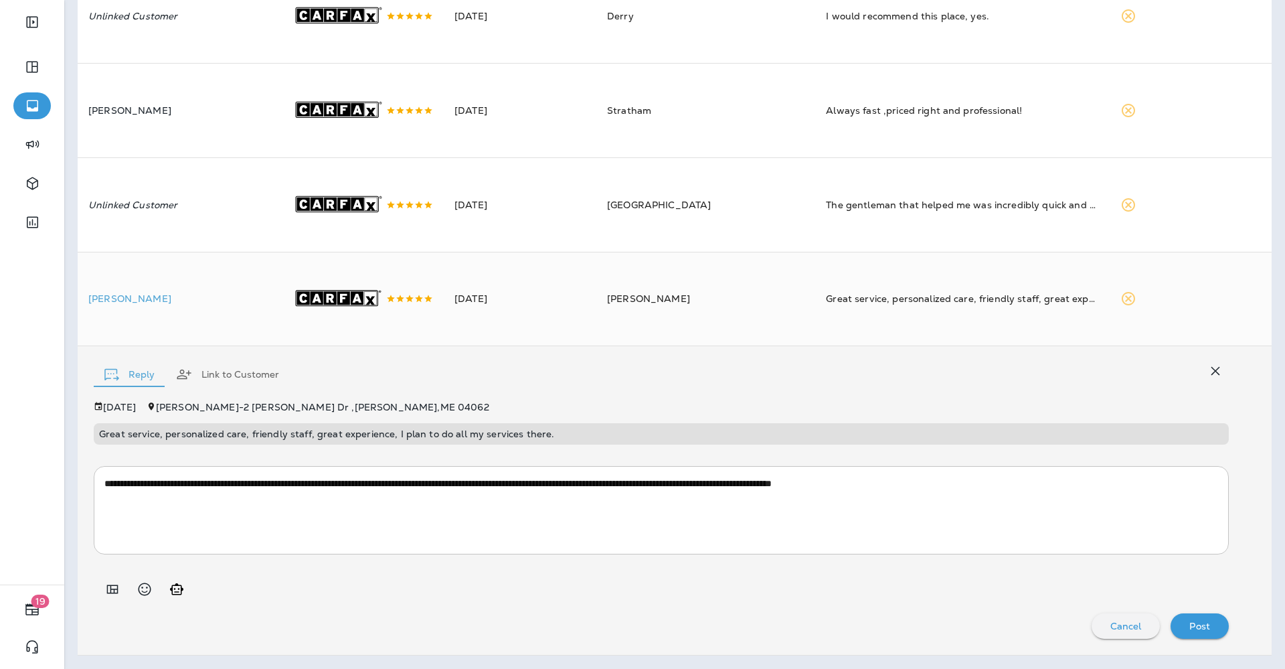
click at [1170, 622] on div "**********" at bounding box center [661, 520] width 1135 height 237
click at [1180, 625] on div "**********" at bounding box center [661, 520] width 1135 height 237
click at [1190, 631] on p "Post" at bounding box center [1200, 626] width 21 height 11
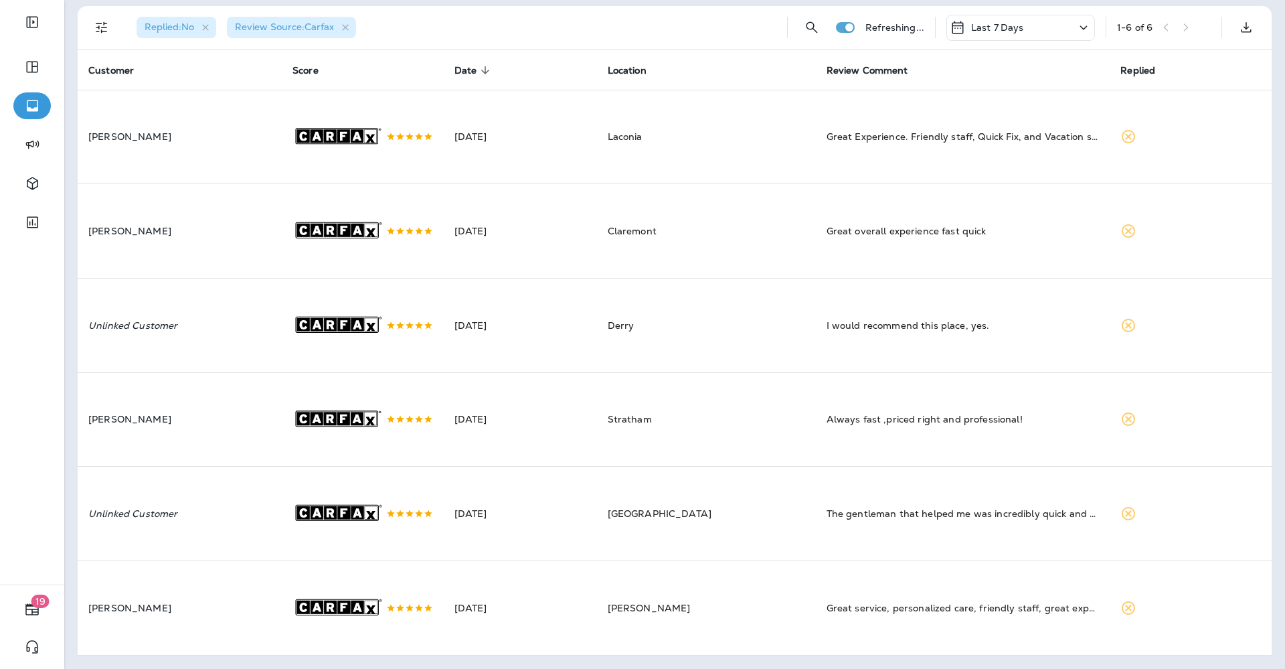
scroll to position [0, 0]
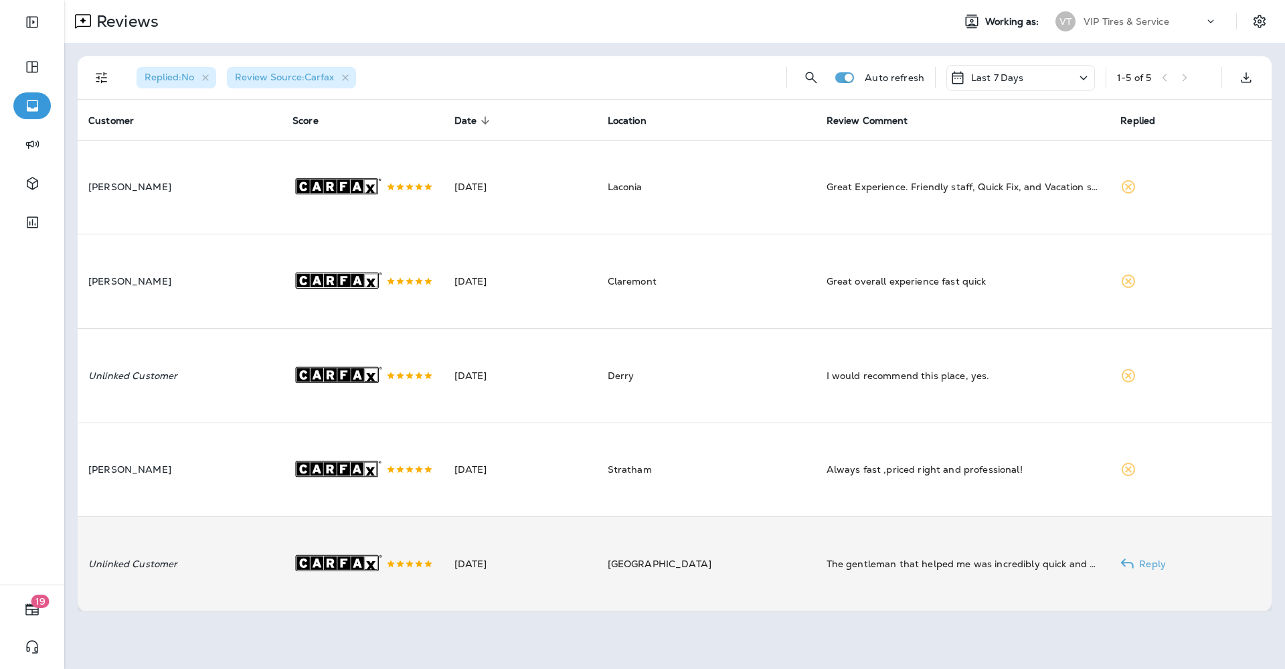
click at [378, 570] on rect at bounding box center [371, 562] width 13 height 13
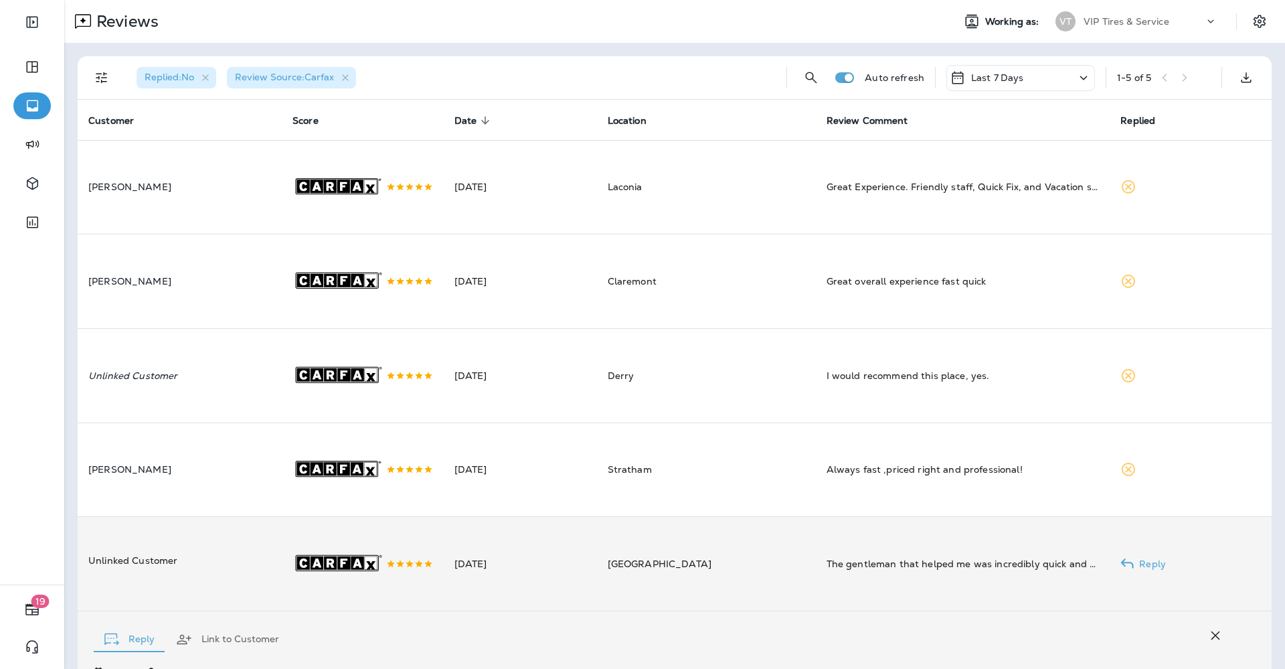
scroll to position [266, 0]
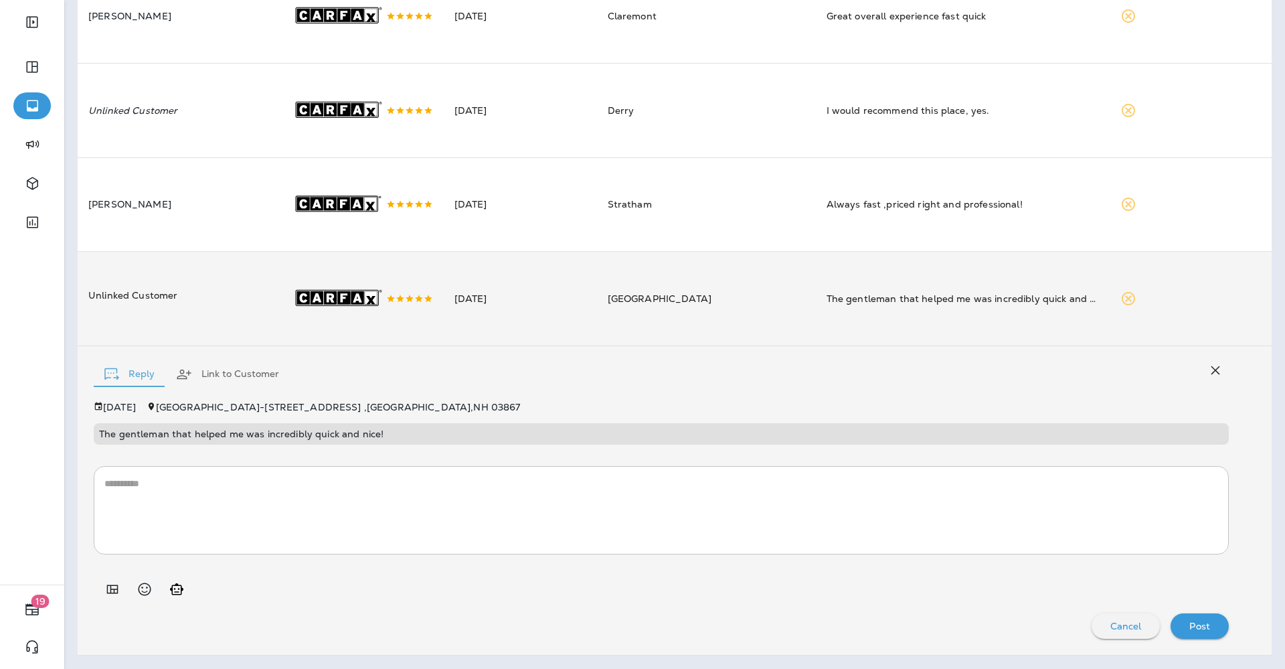
click at [114, 597] on icon "Add in a premade template" at bounding box center [112, 589] width 16 height 16
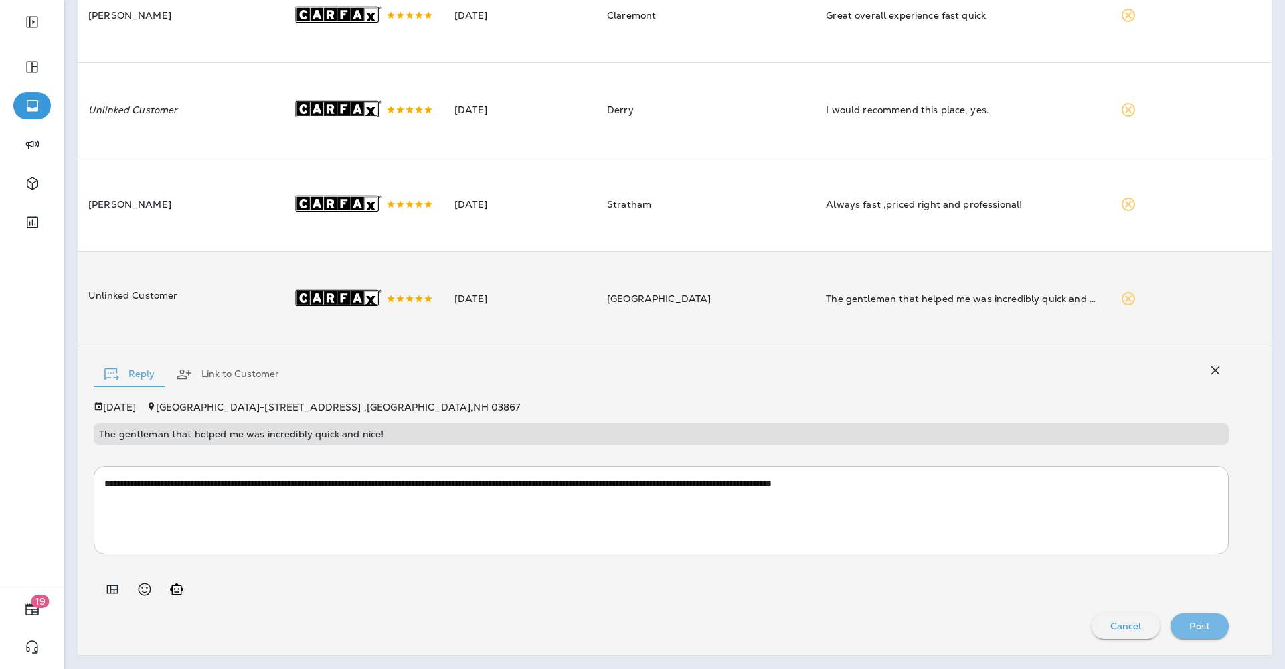
drag, startPoint x: 1192, startPoint y: 633, endPoint x: 1174, endPoint y: 625, distance: 19.5
click at [1191, 634] on div "Post" at bounding box center [1200, 625] width 37 height 17
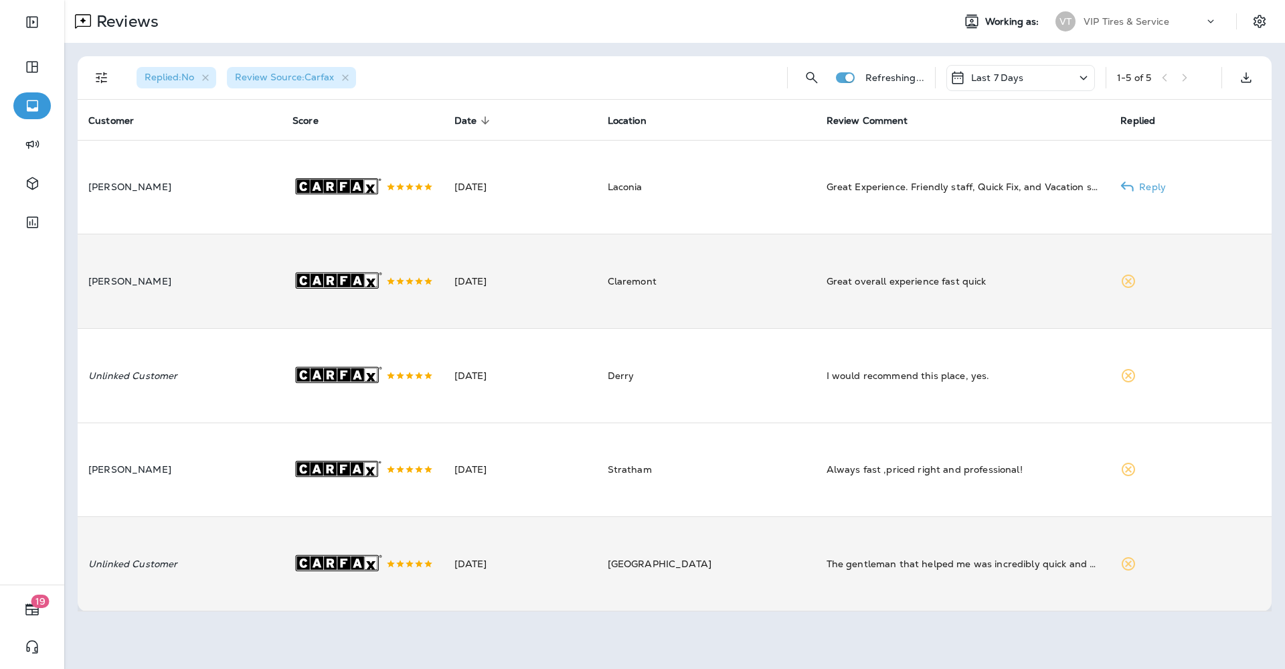
scroll to position [0, 0]
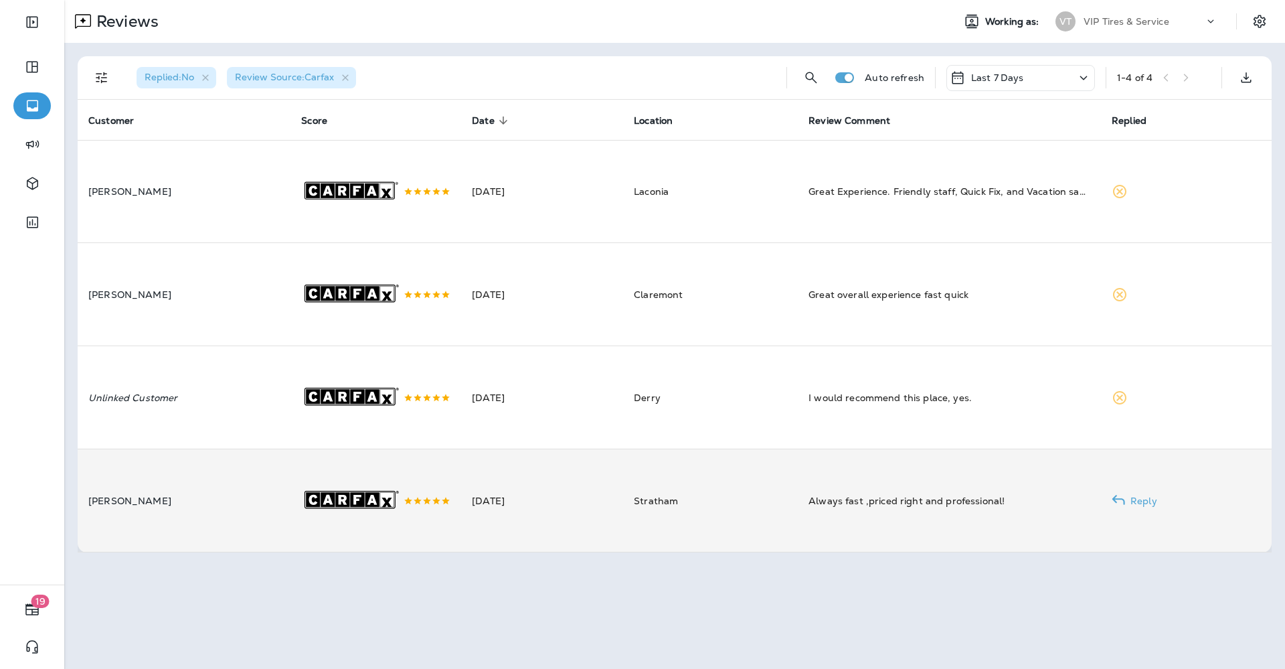
click at [275, 499] on td "[PERSON_NAME]" at bounding box center [184, 500] width 213 height 103
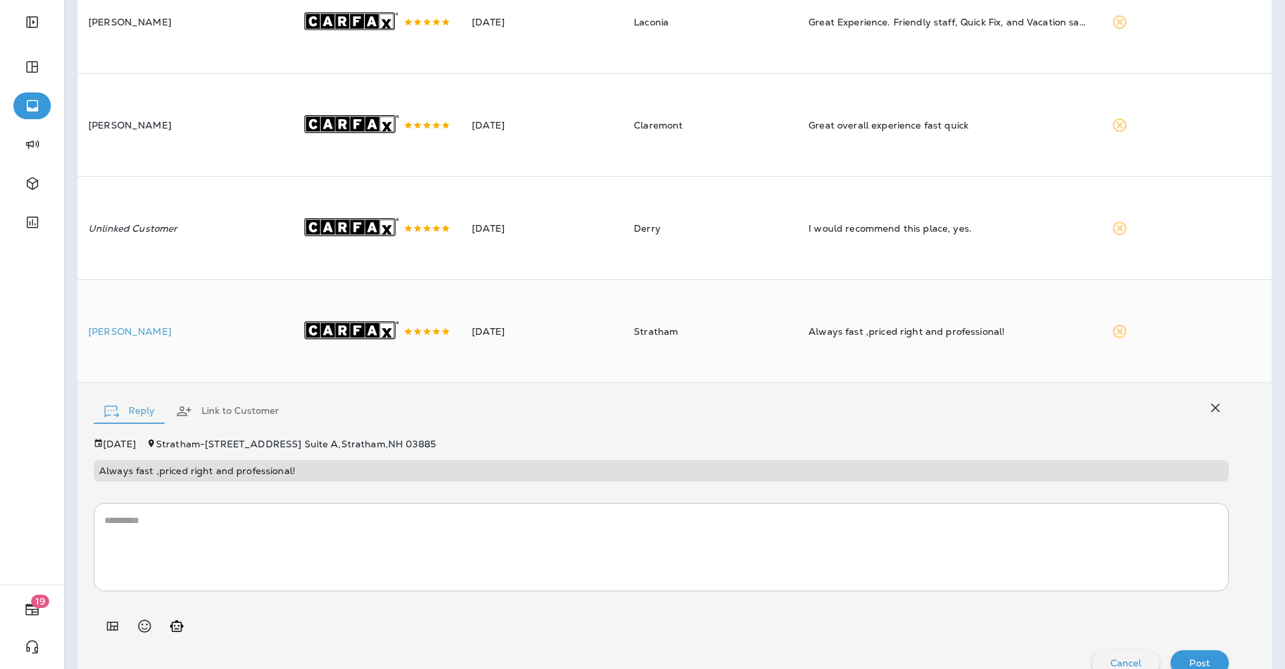
click at [105, 613] on button "Add in a premade template" at bounding box center [112, 626] width 27 height 27
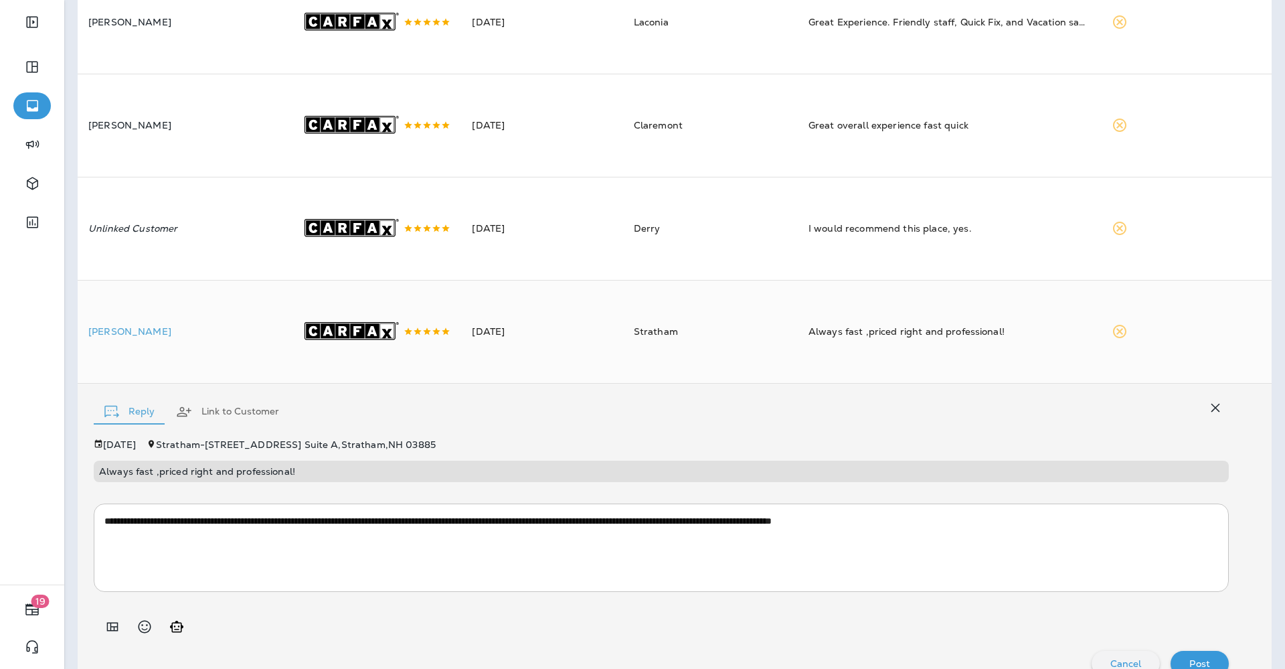
click at [1190, 655] on div "Post" at bounding box center [1200, 663] width 37 height 17
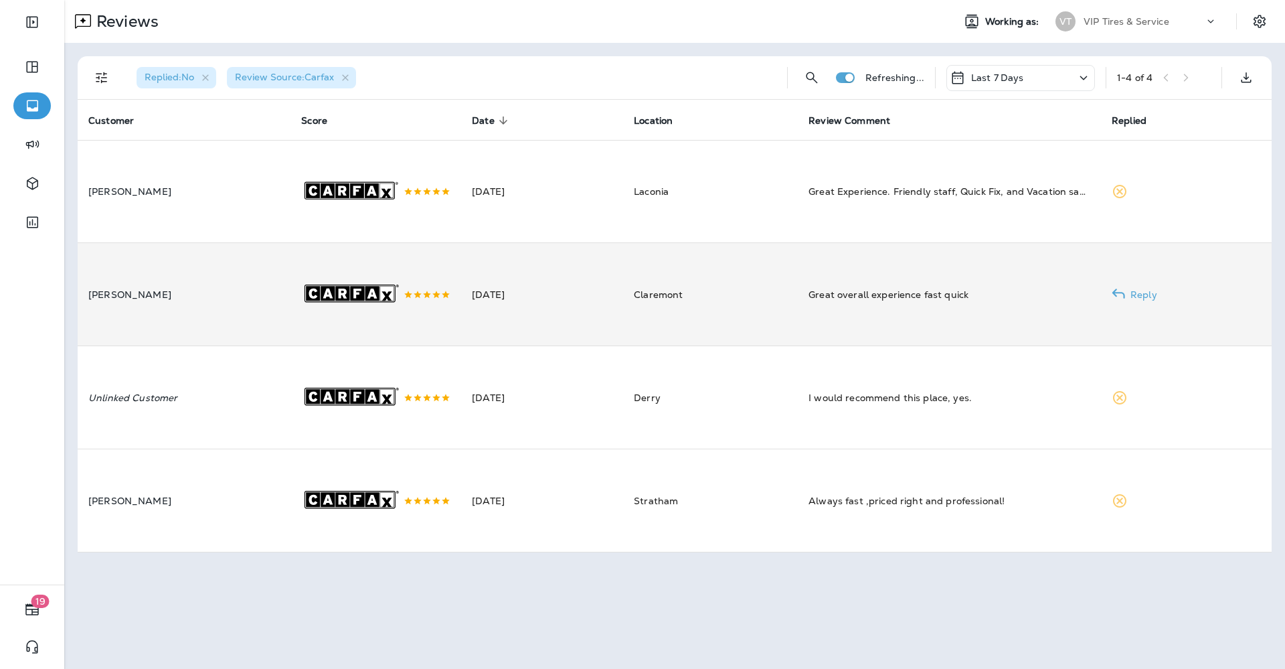
scroll to position [0, 0]
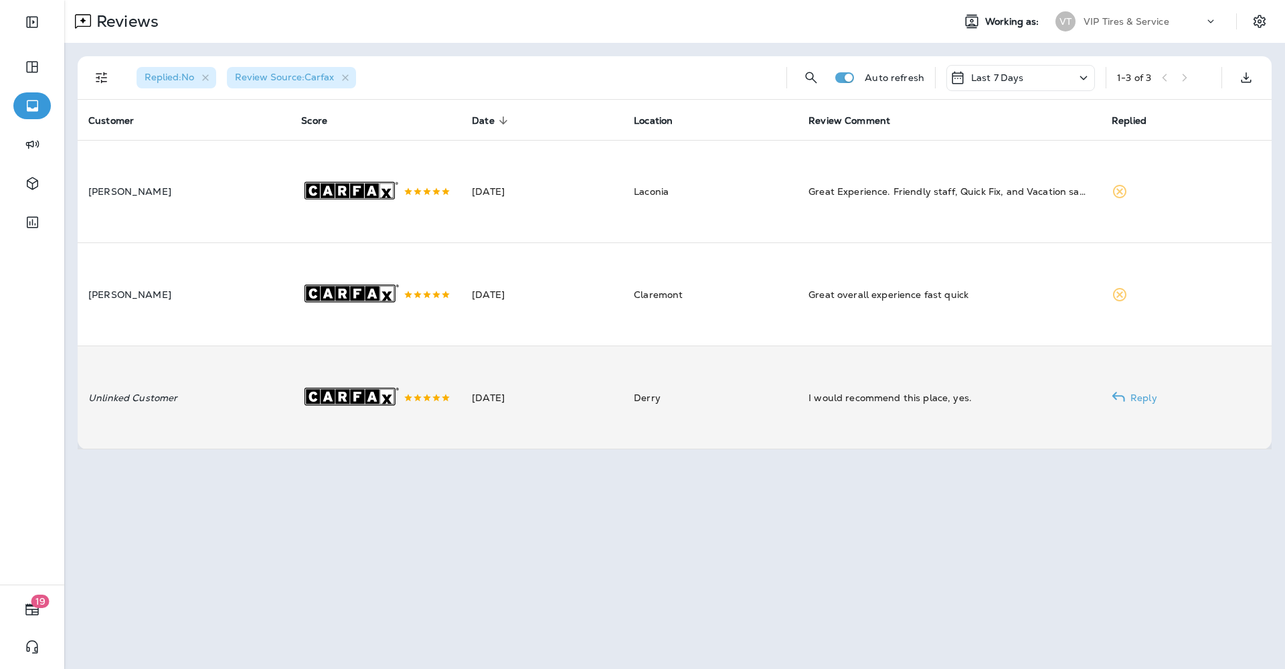
click at [181, 392] on p "Unlinked Customer" at bounding box center [183, 397] width 191 height 11
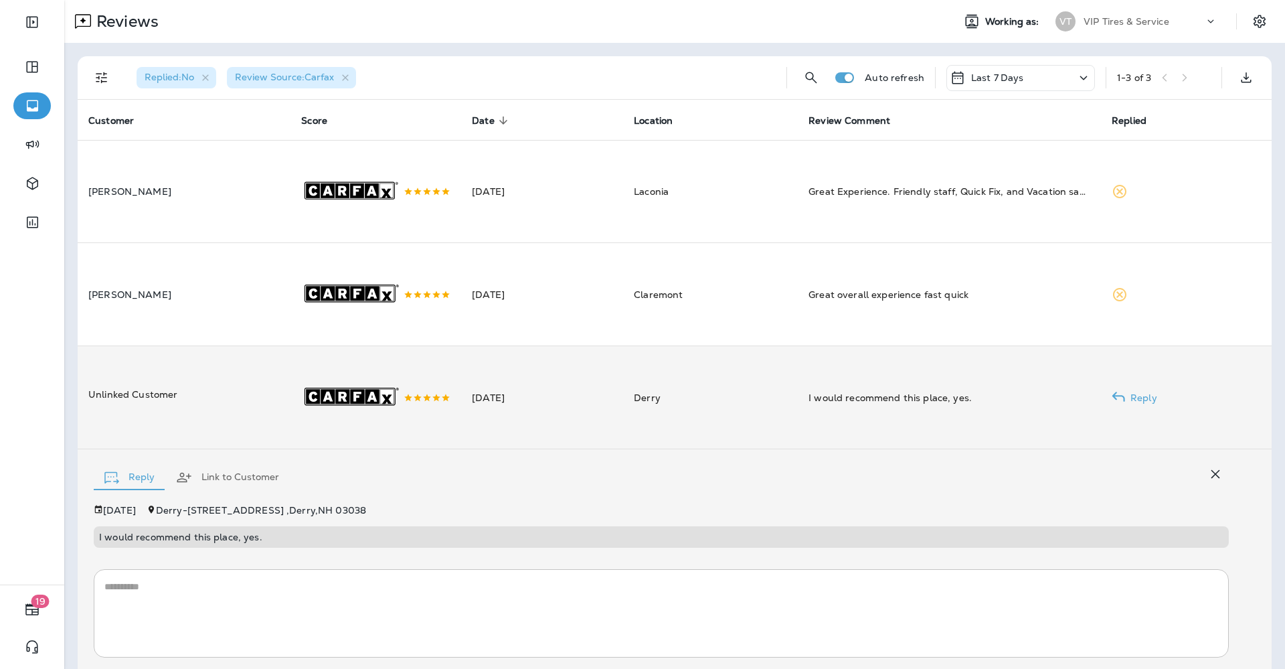
scroll to position [72, 0]
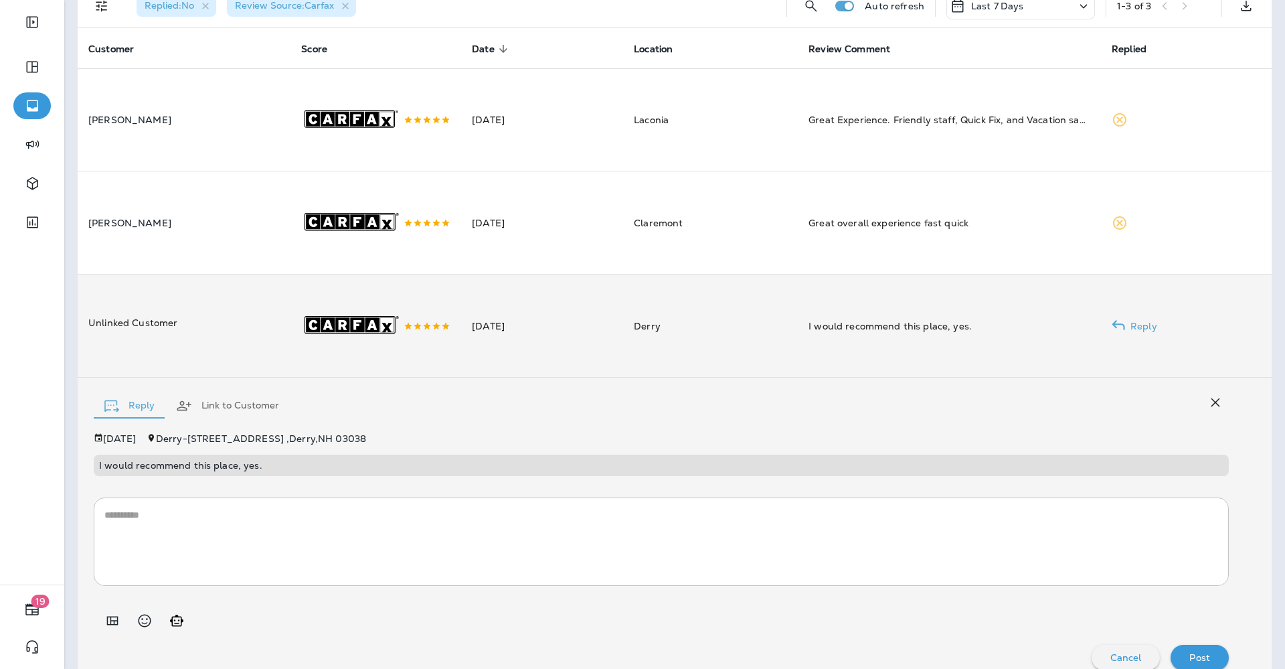
click at [126, 596] on div at bounding box center [661, 614] width 1135 height 37
click at [120, 613] on icon "Add in a premade template" at bounding box center [112, 621] width 16 height 16
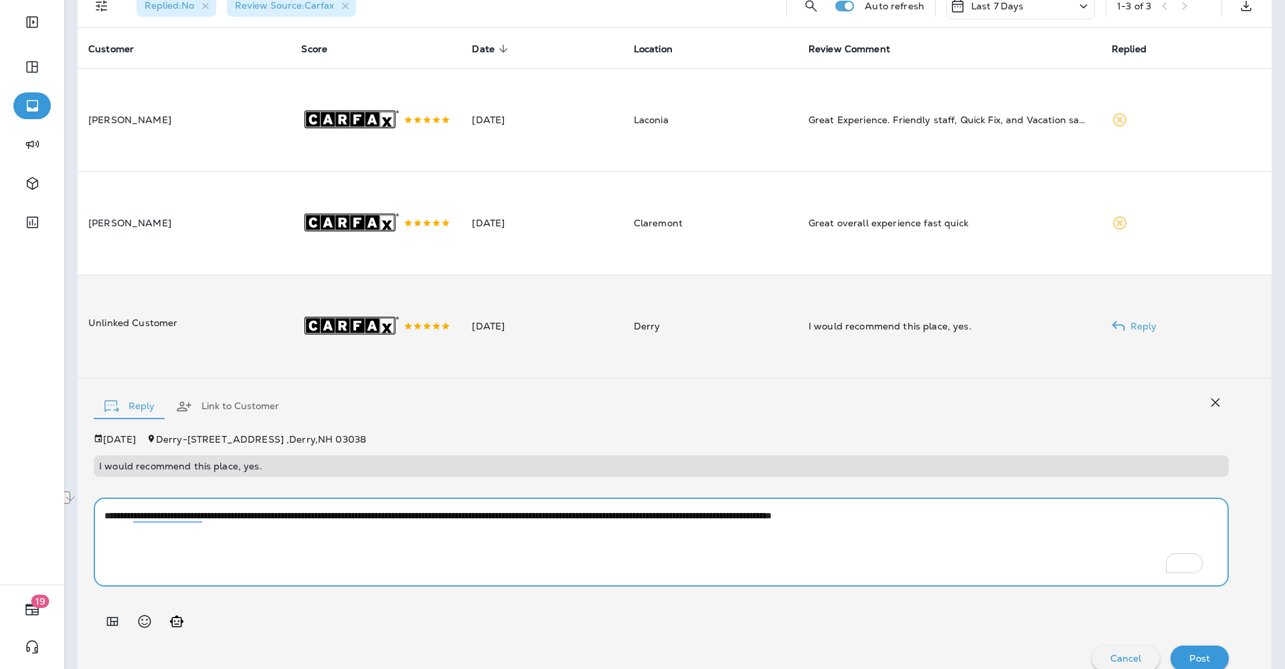
drag, startPoint x: 537, startPoint y: 497, endPoint x: 418, endPoint y: 502, distance: 118.6
click at [418, 509] on textarea "**********" at bounding box center [654, 542] width 1101 height 67
type textarea "**********"
click at [1190, 653] on p "Post" at bounding box center [1200, 658] width 21 height 11
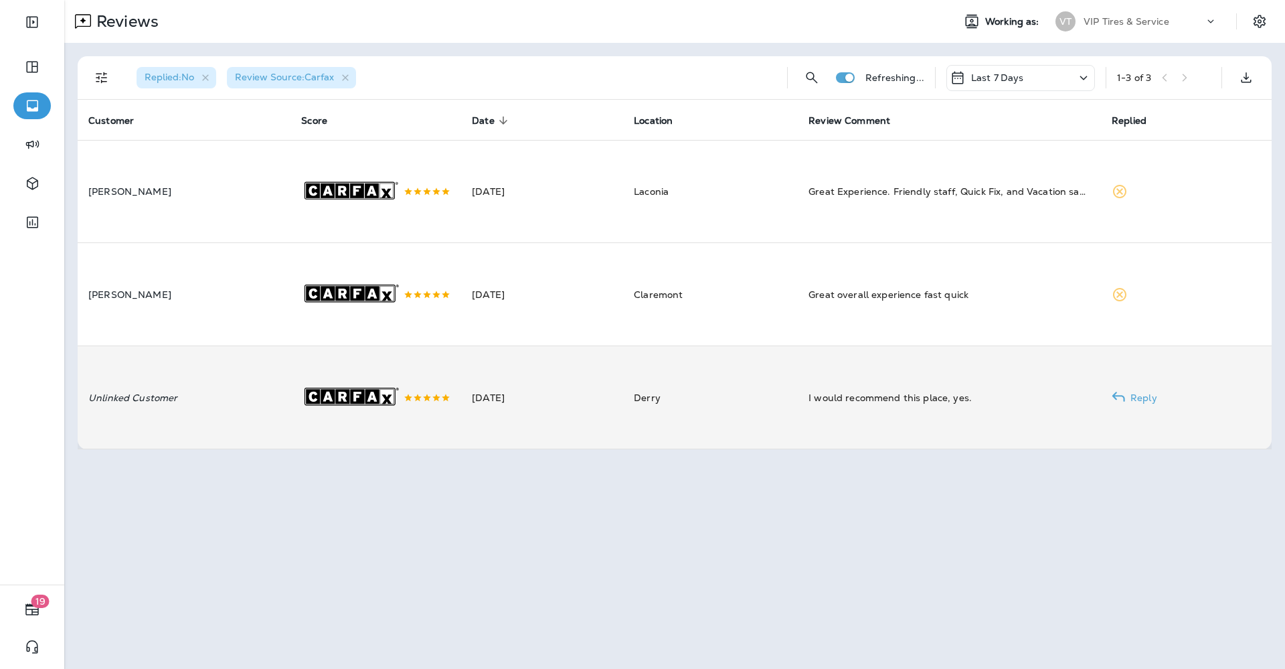
scroll to position [0, 0]
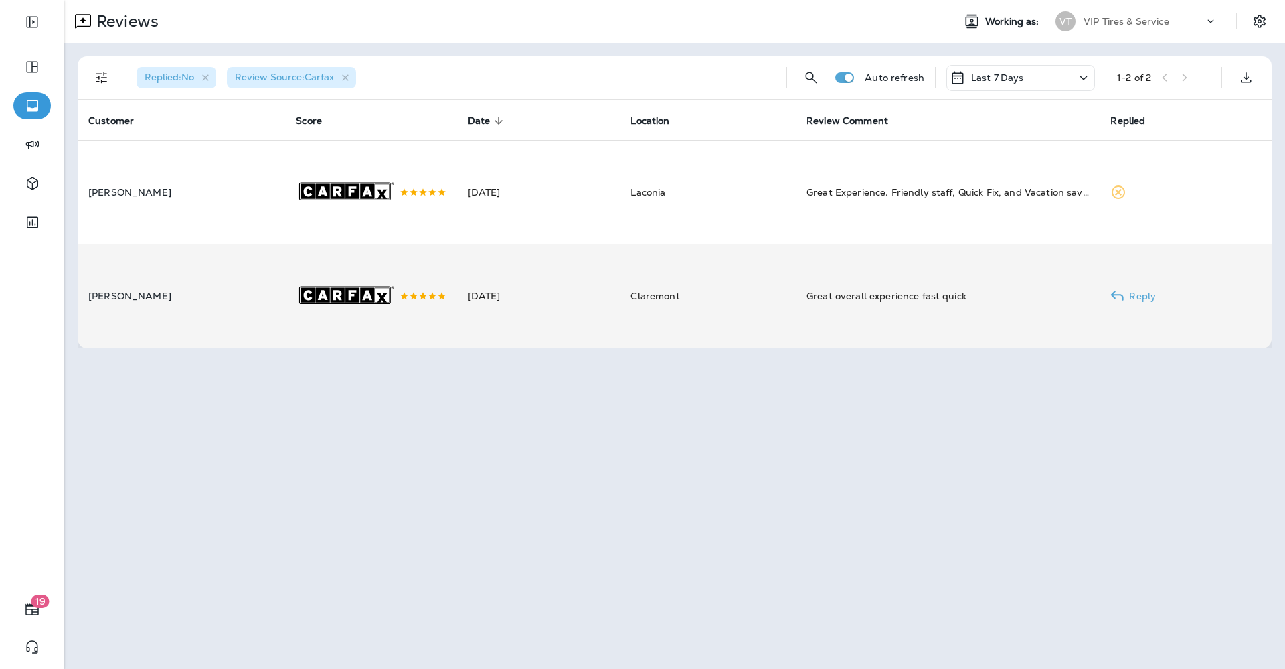
click at [795, 289] on td "Claremont" at bounding box center [708, 296] width 176 height 104
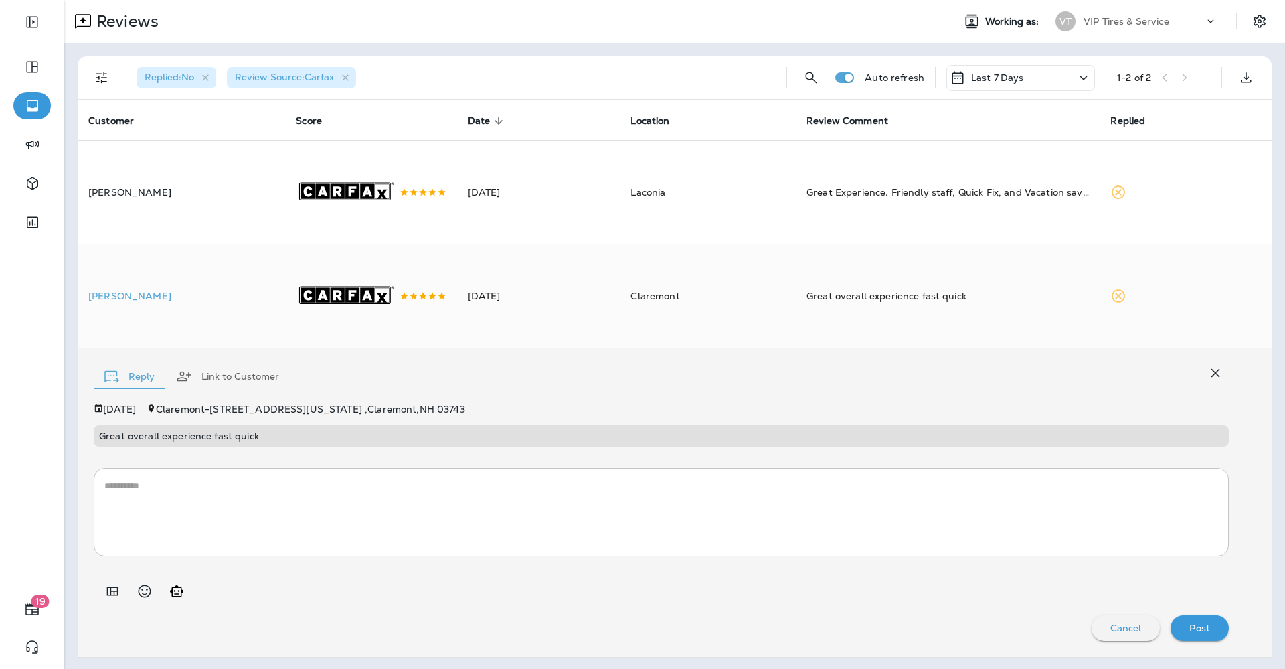
click at [120, 594] on icon "Add in a premade template" at bounding box center [112, 591] width 16 height 16
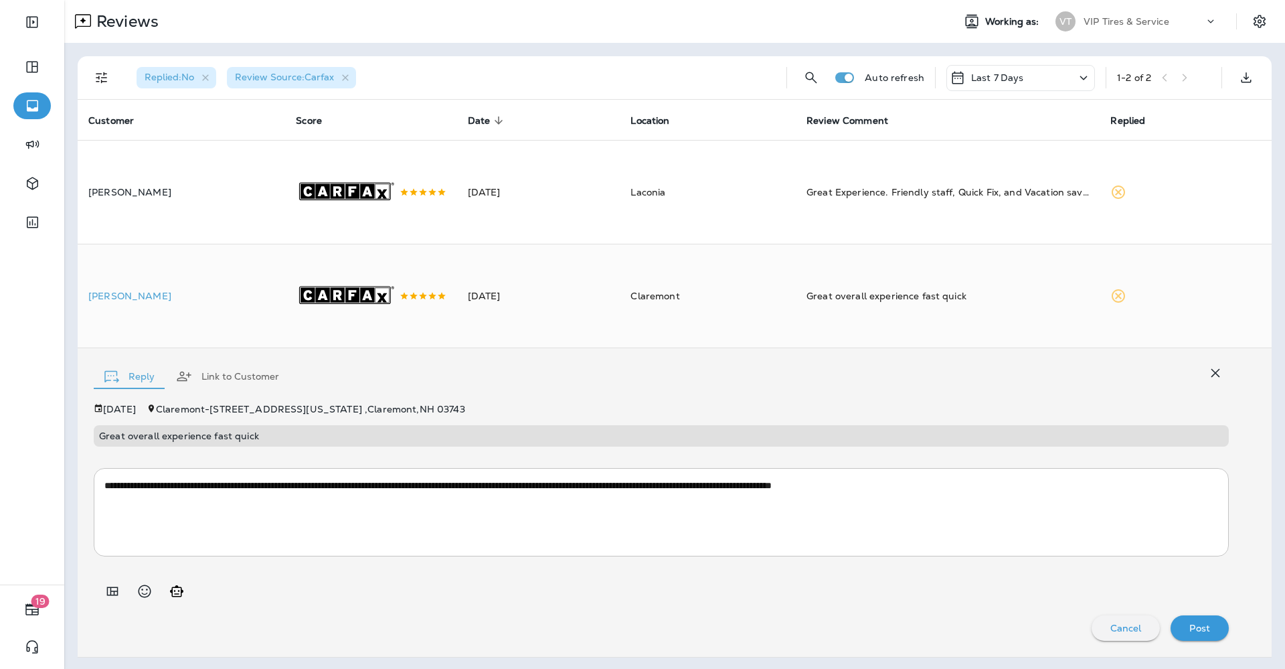
click at [1199, 615] on button "Post" at bounding box center [1200, 627] width 58 height 25
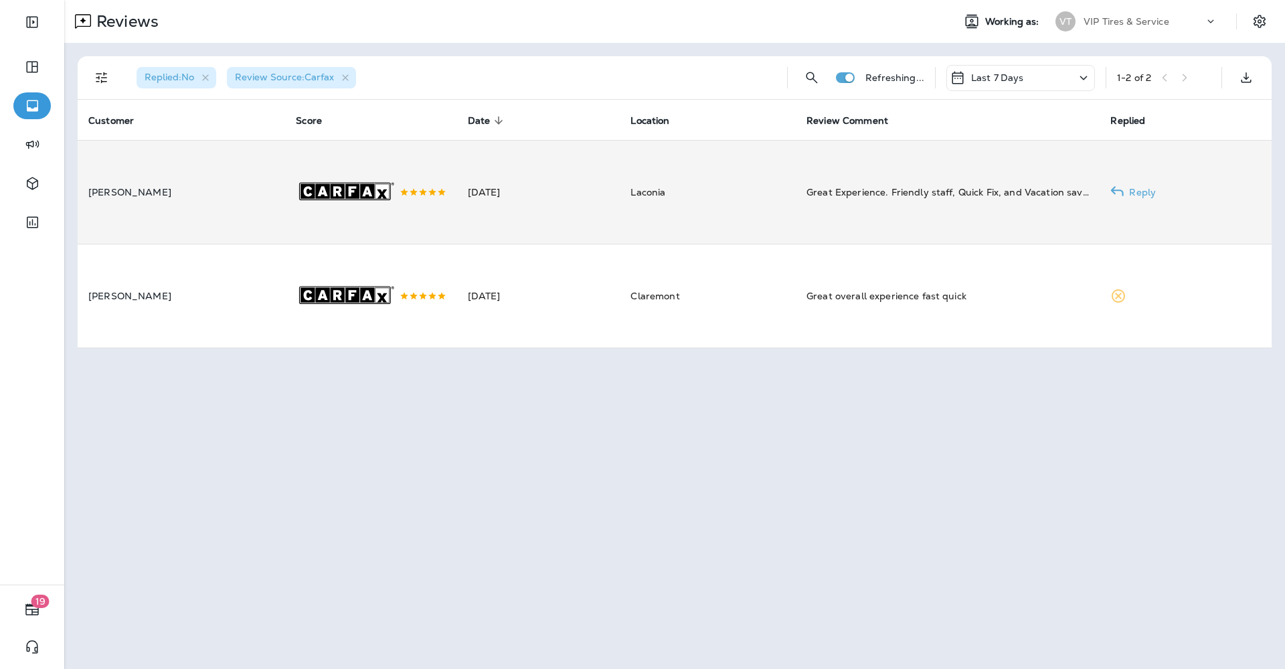
click at [530, 194] on td "[DATE]" at bounding box center [538, 192] width 163 height 104
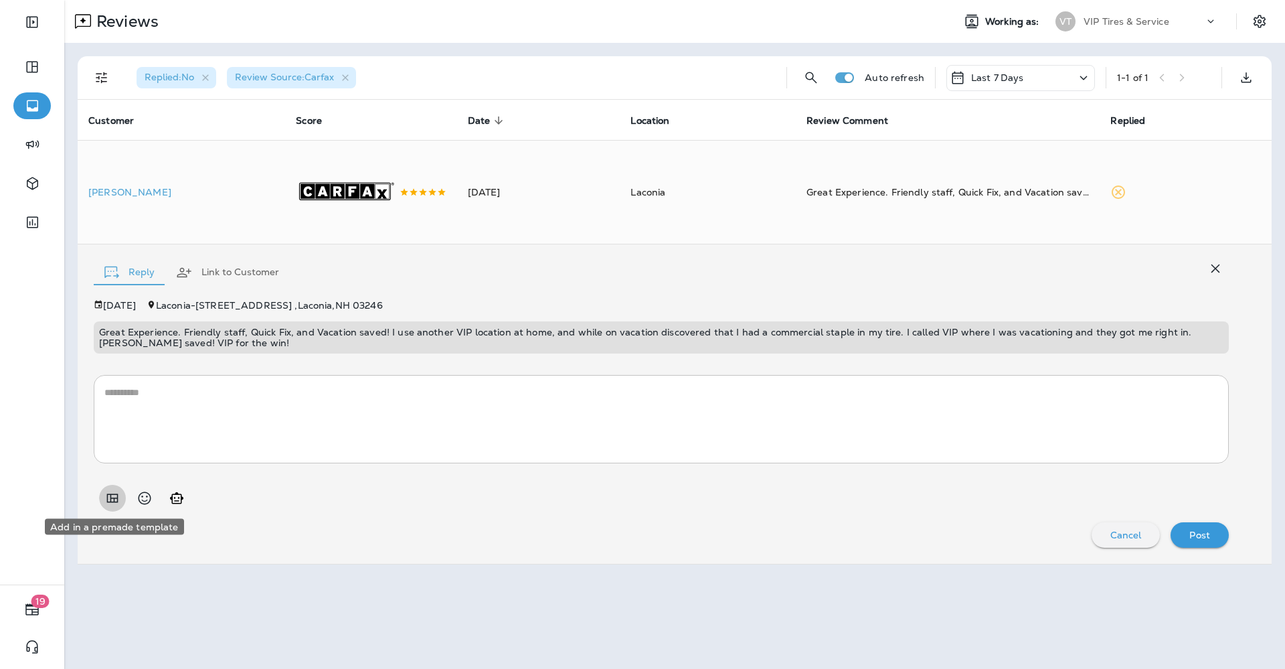
click at [118, 493] on icon "Add in a premade template" at bounding box center [112, 498] width 16 height 16
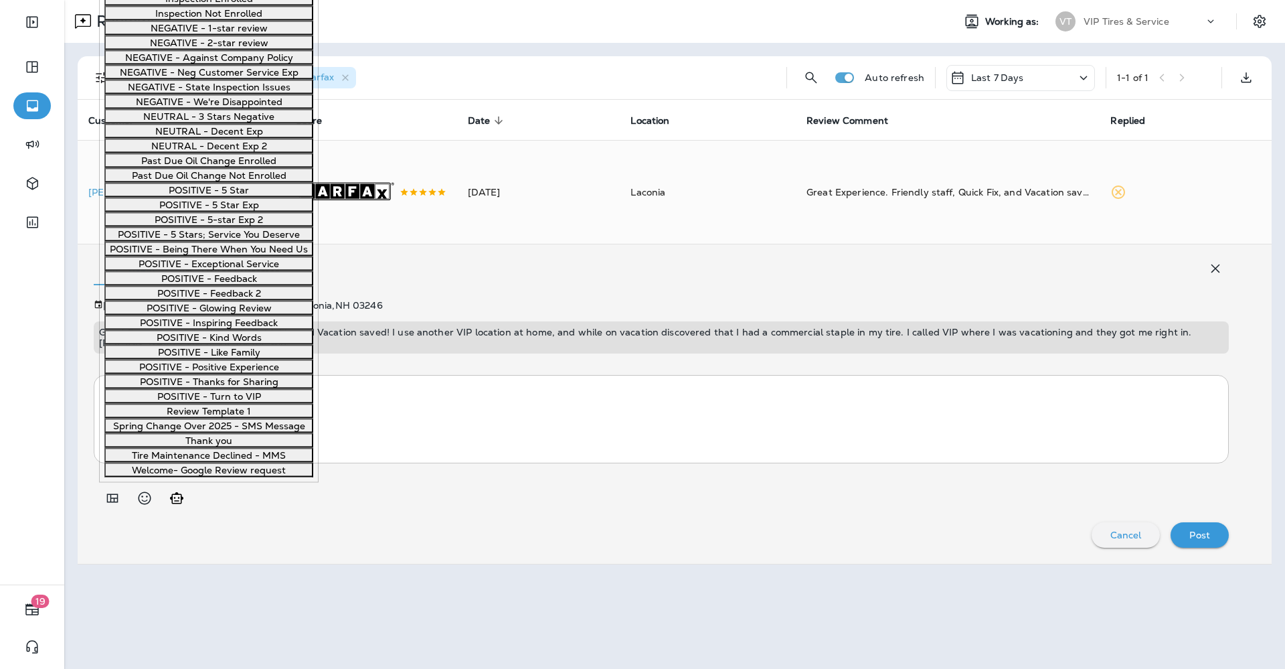
scroll to position [753, 0]
click at [171, 212] on button "POSITIVE - 5 Star Exp" at bounding box center [208, 204] width 209 height 15
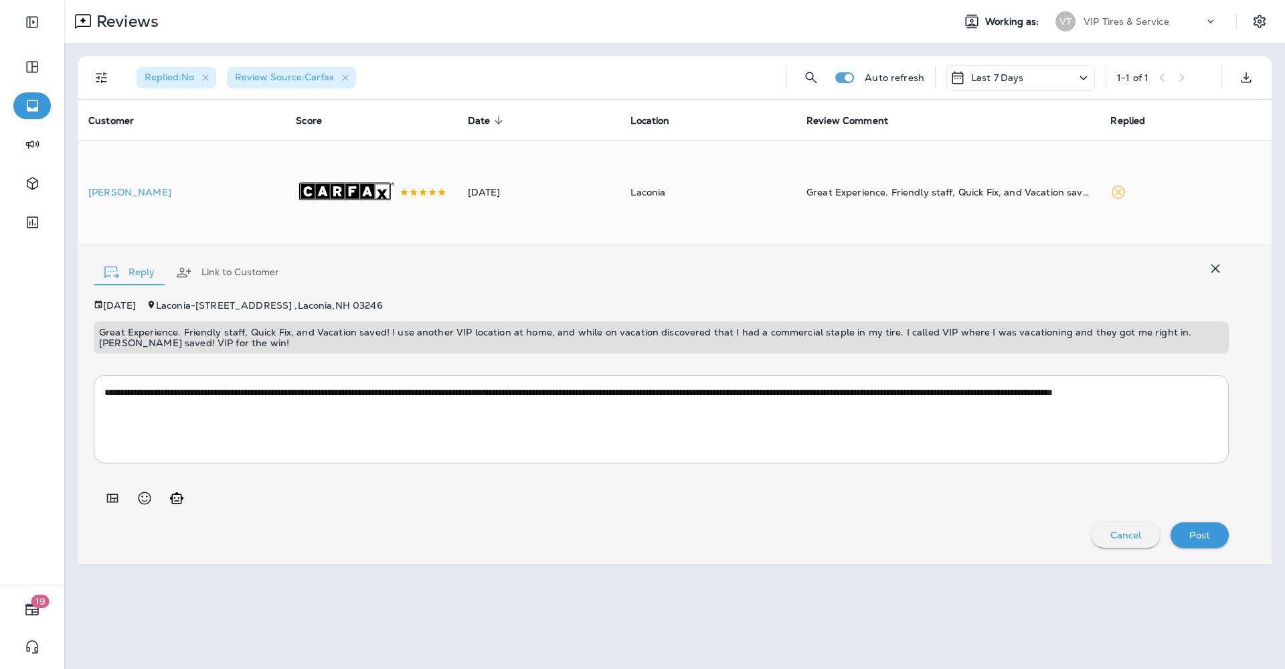
click at [1209, 531] on p "Post" at bounding box center [1200, 535] width 21 height 11
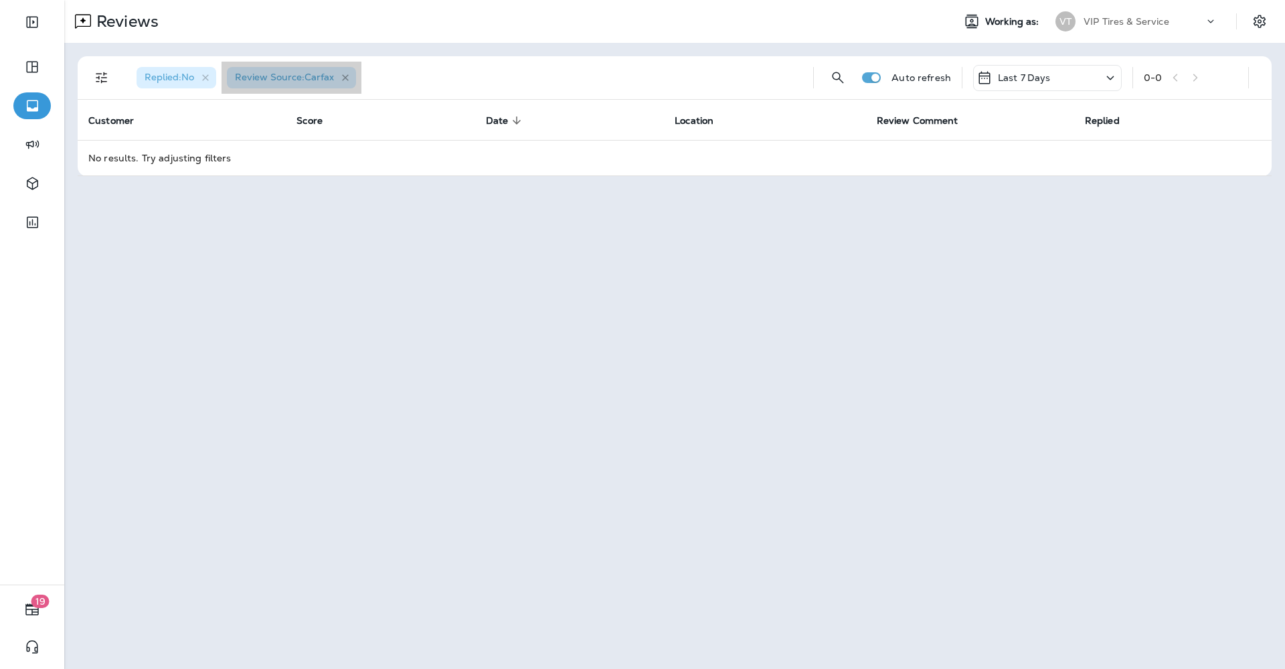
click at [351, 72] on icon "button" at bounding box center [345, 77] width 11 height 11
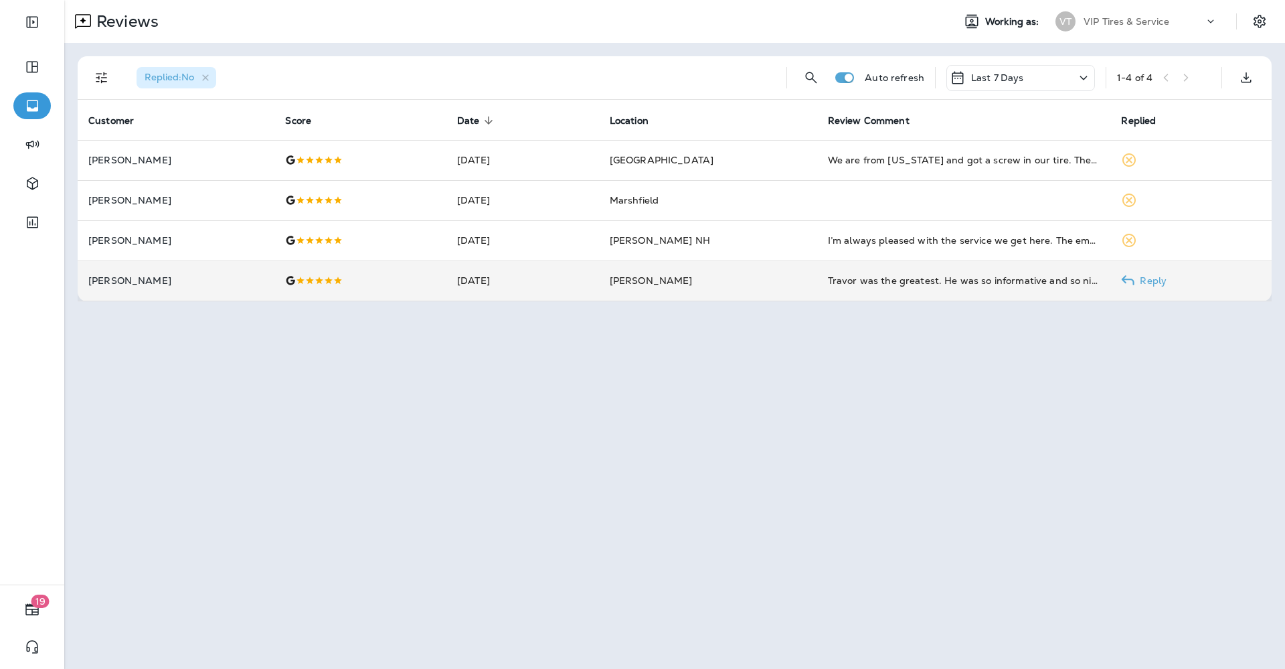
click at [353, 287] on td at bounding box center [360, 280] width 172 height 40
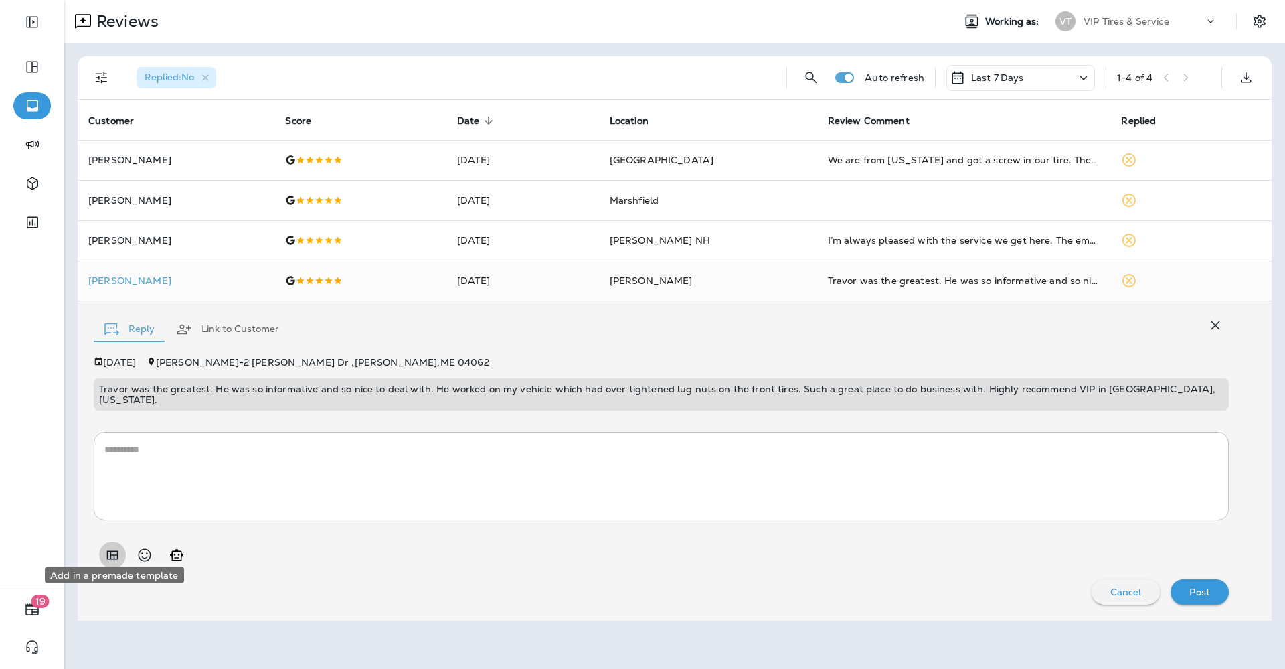
click at [102, 543] on button "Add in a premade template" at bounding box center [112, 555] width 27 height 27
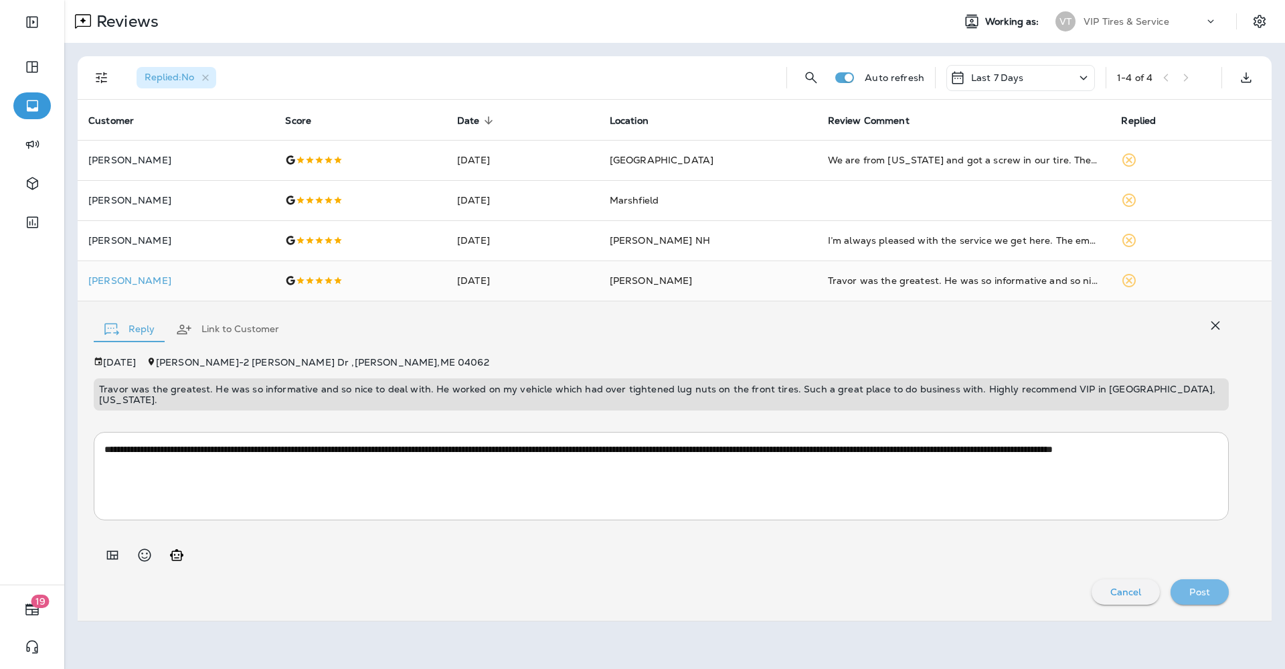
click at [1207, 586] on p "Post" at bounding box center [1200, 591] width 21 height 11
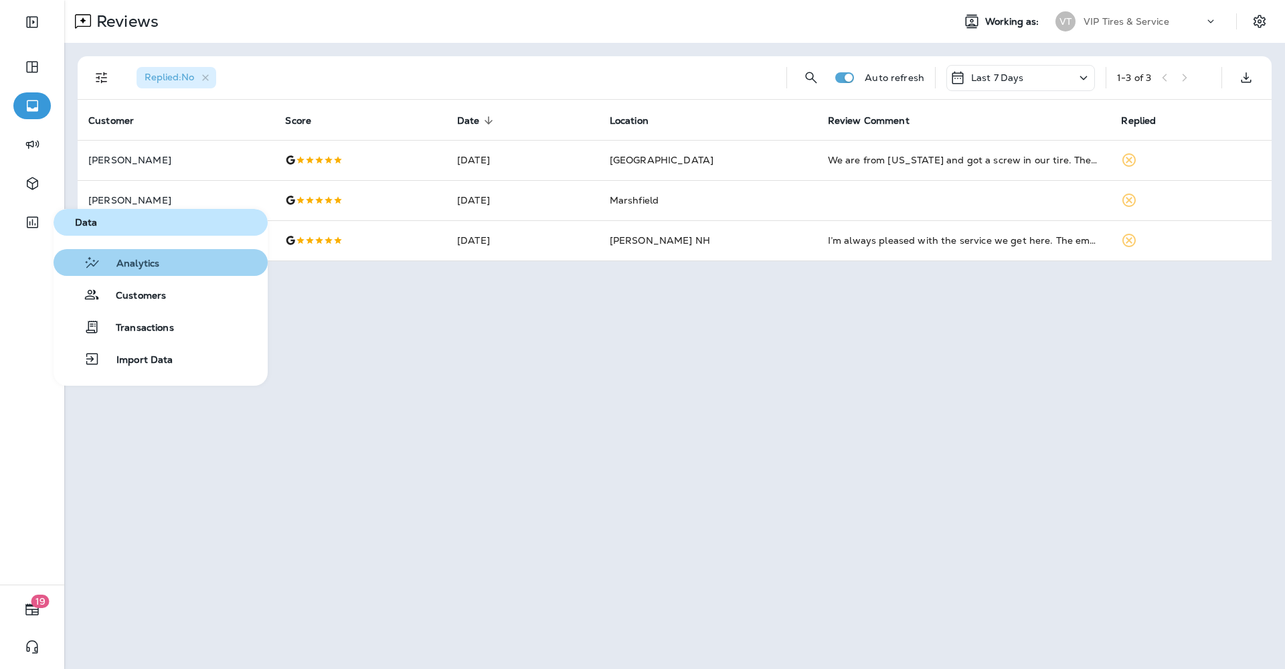
click at [137, 262] on span "Analytics" at bounding box center [129, 264] width 59 height 13
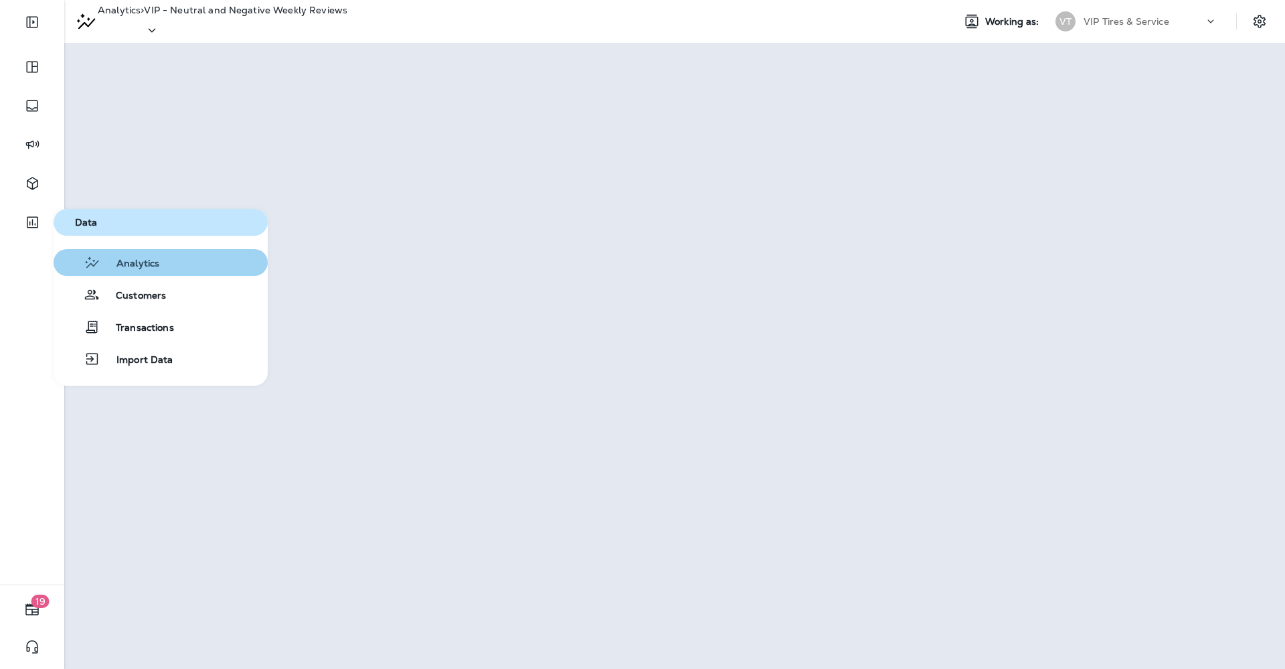
click at [116, 262] on span "Analytics" at bounding box center [129, 264] width 59 height 13
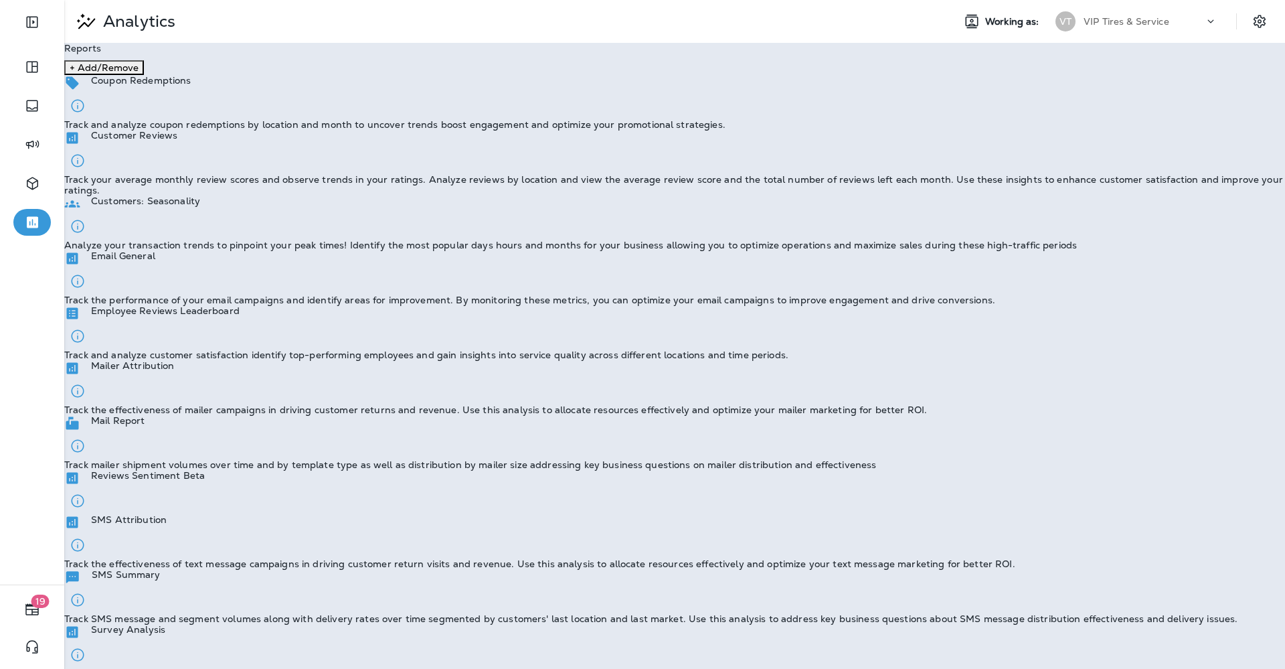
click at [452, 145] on div "Customer Reviews Track your average monthly review scores and observe trends in…" at bounding box center [674, 163] width 1221 height 66
